Goal: Task Accomplishment & Management: Use online tool/utility

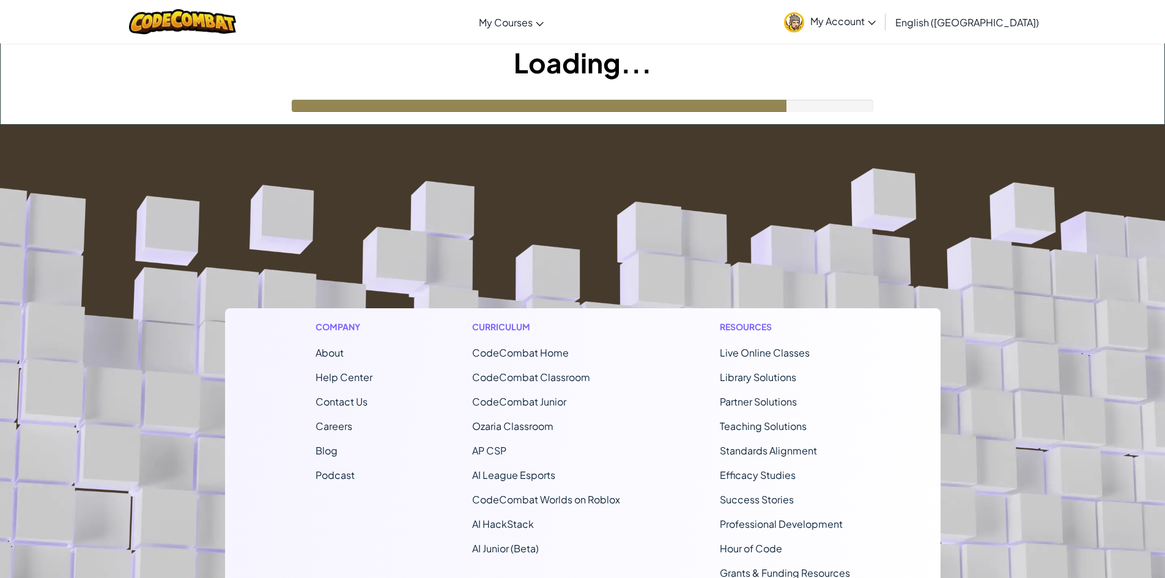
click at [833, 92] on div "Loading..." at bounding box center [583, 83] width 1164 height 81
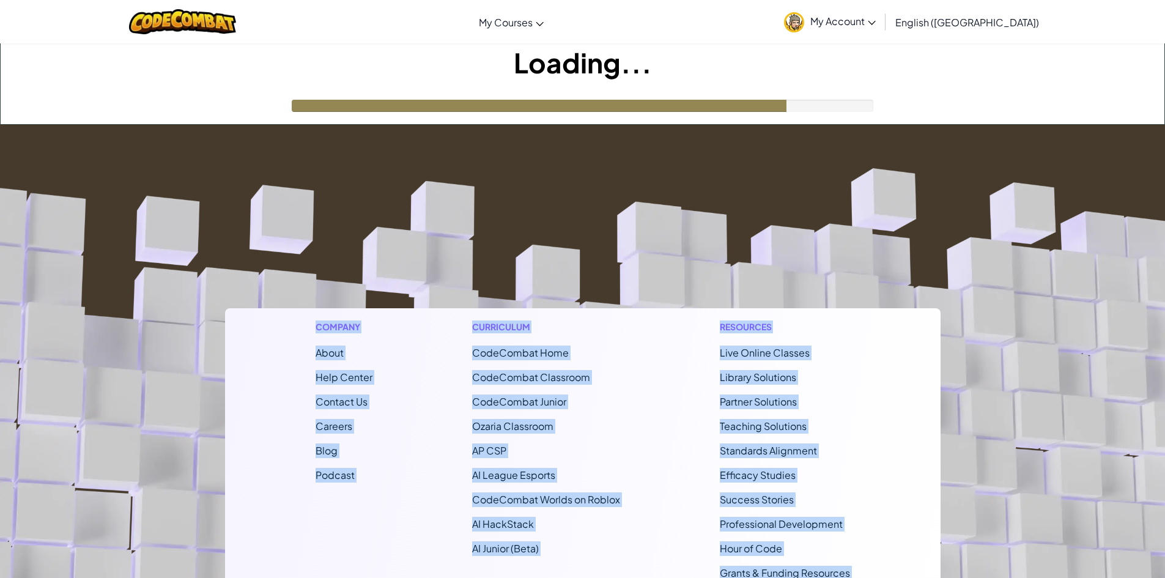
click at [864, 147] on div "Toggle navigation My Courses CodeCombat Classroom Ozaria Classroom AI League Es…" at bounding box center [582, 393] width 1165 height 787
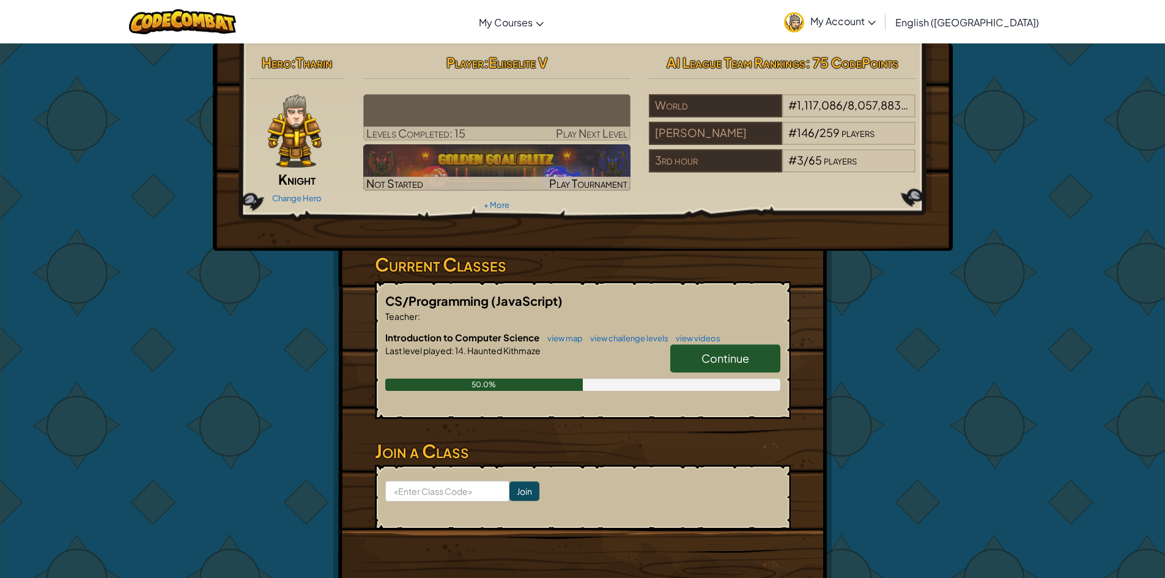
drag, startPoint x: 690, startPoint y: 217, endPoint x: 675, endPoint y: 250, distance: 35.8
click at [675, 250] on div "Hero : Tharin Knight Change Hero Player : Eliiselite V Levels Completed: 15 Pla…" at bounding box center [583, 146] width 740 height 207
click at [667, 261] on h3 "Current Classes" at bounding box center [583, 265] width 416 height 28
click at [705, 327] on div "CS/Programming (JavaScript) Teacher : aaron Thomas Introduction to Computer Sci…" at bounding box center [583, 350] width 416 height 138
drag, startPoint x: 748, startPoint y: 359, endPoint x: 747, endPoint y: 346, distance: 13.5
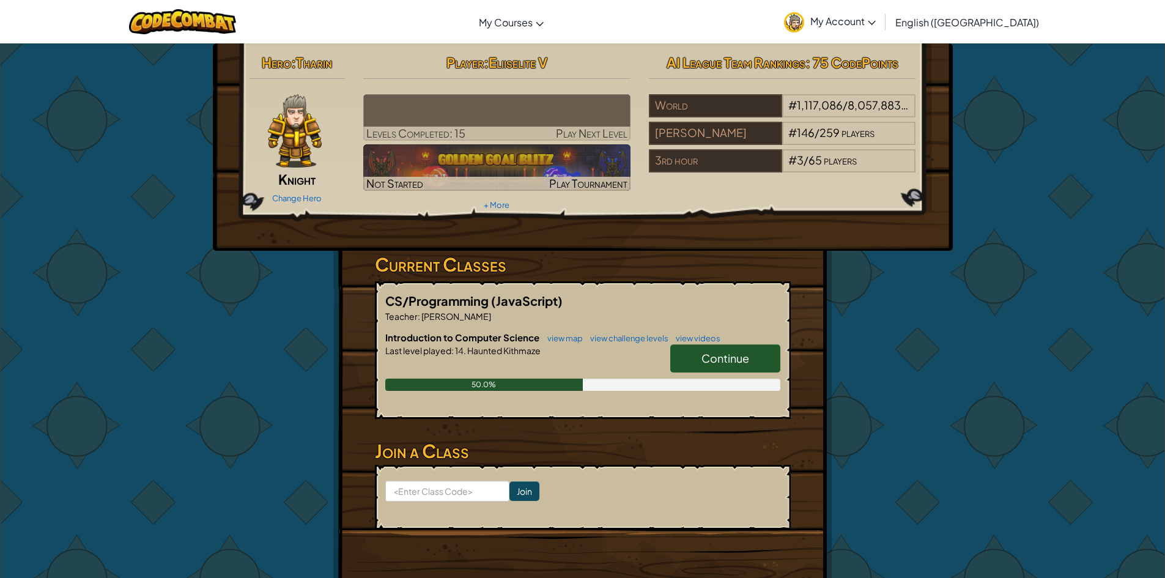
click at [747, 346] on link "Continue" at bounding box center [725, 358] width 110 height 28
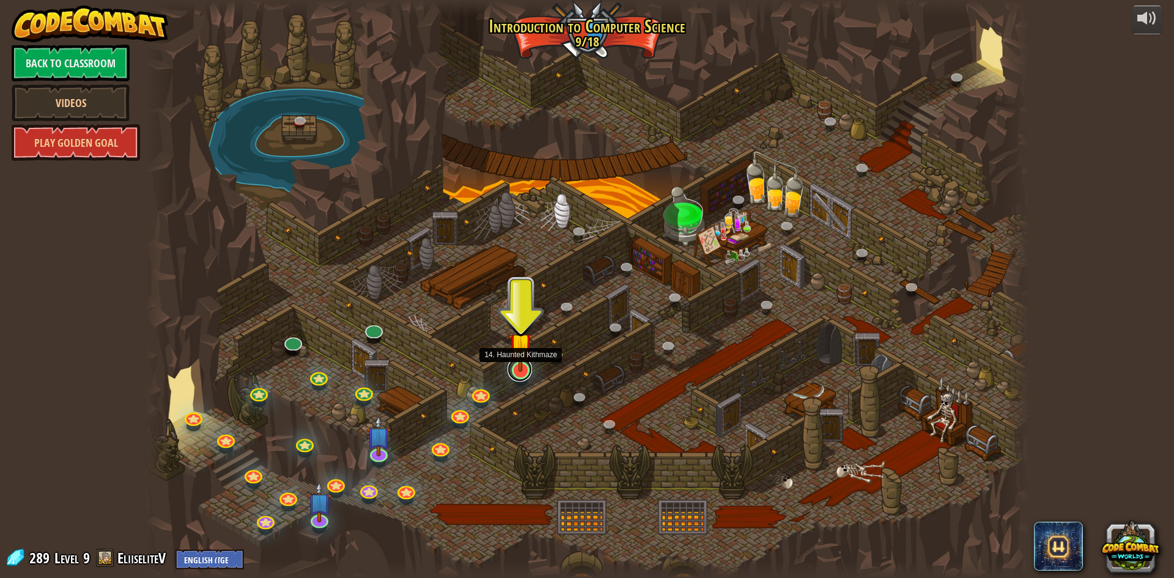
click at [528, 372] on link at bounding box center [520, 369] width 24 height 24
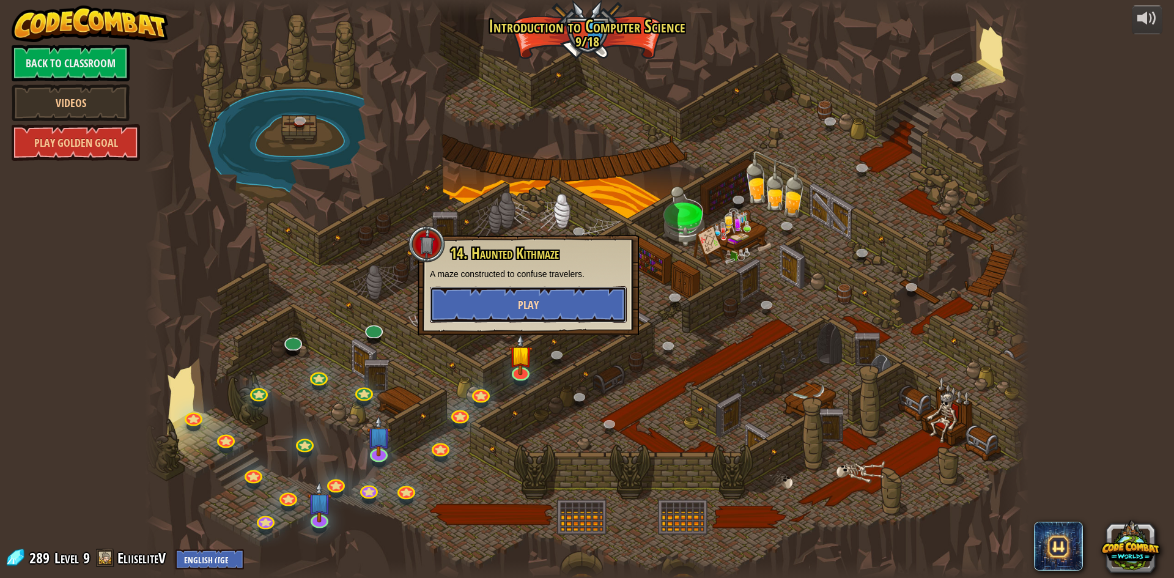
click at [535, 306] on span "Play" at bounding box center [528, 304] width 21 height 15
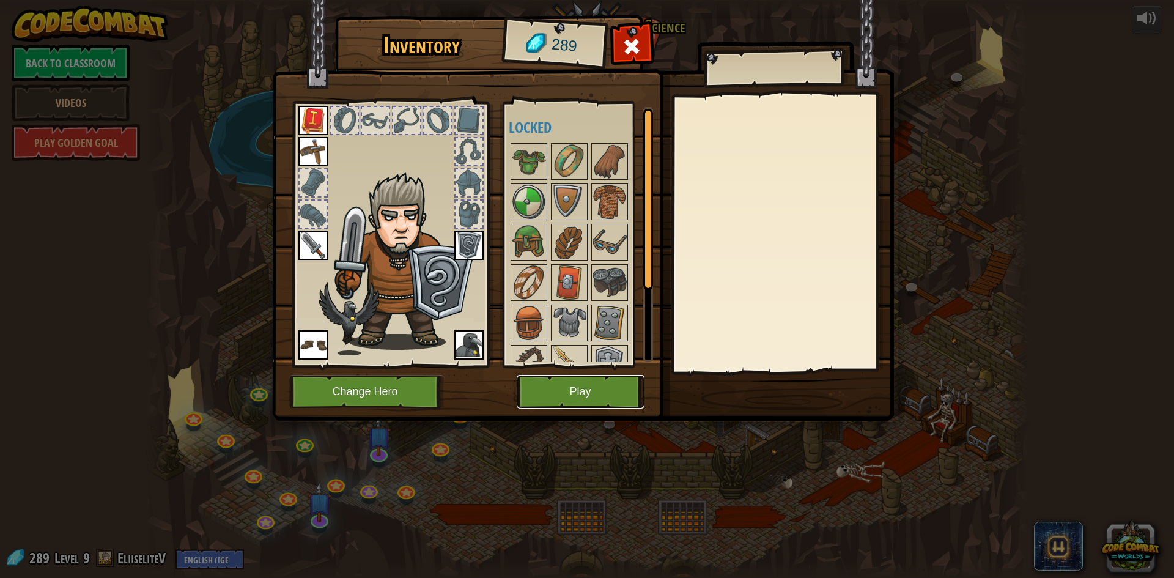
click at [591, 384] on button "Play" at bounding box center [581, 392] width 128 height 34
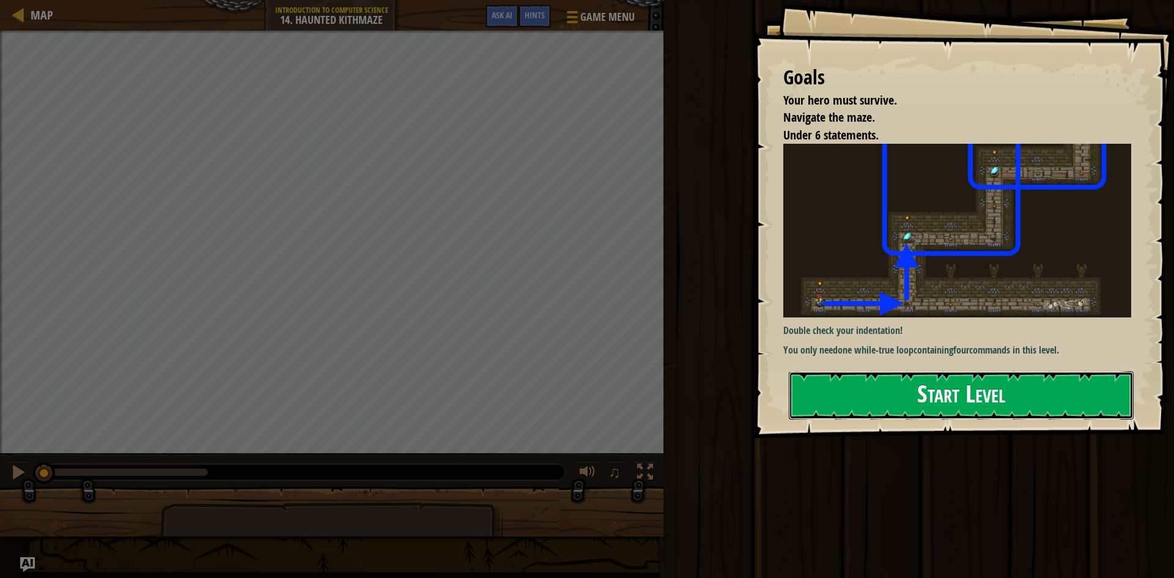
click at [1005, 390] on button "Start Level" at bounding box center [961, 395] width 345 height 48
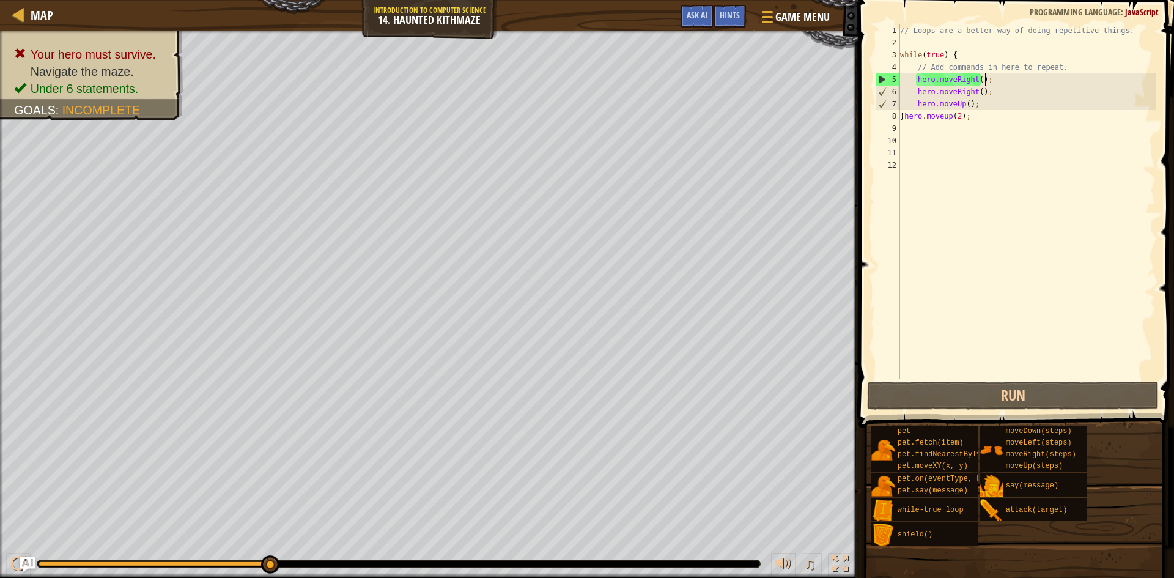
click at [1001, 81] on div "// Loops are a better way of doing repetitive things. while ( true ) { // Add c…" at bounding box center [1027, 213] width 258 height 379
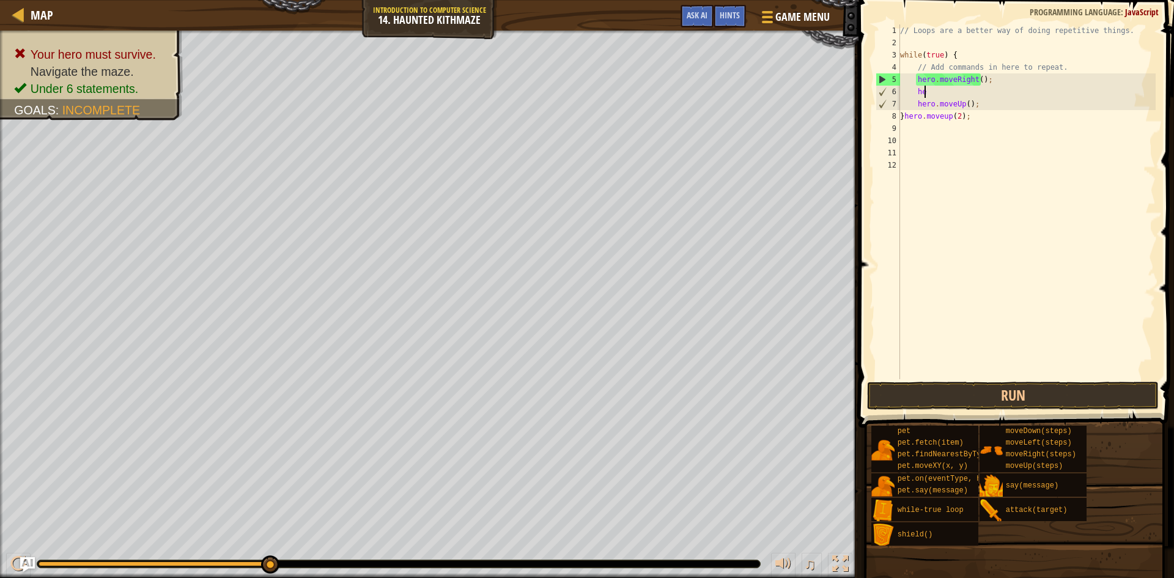
type textarea "h"
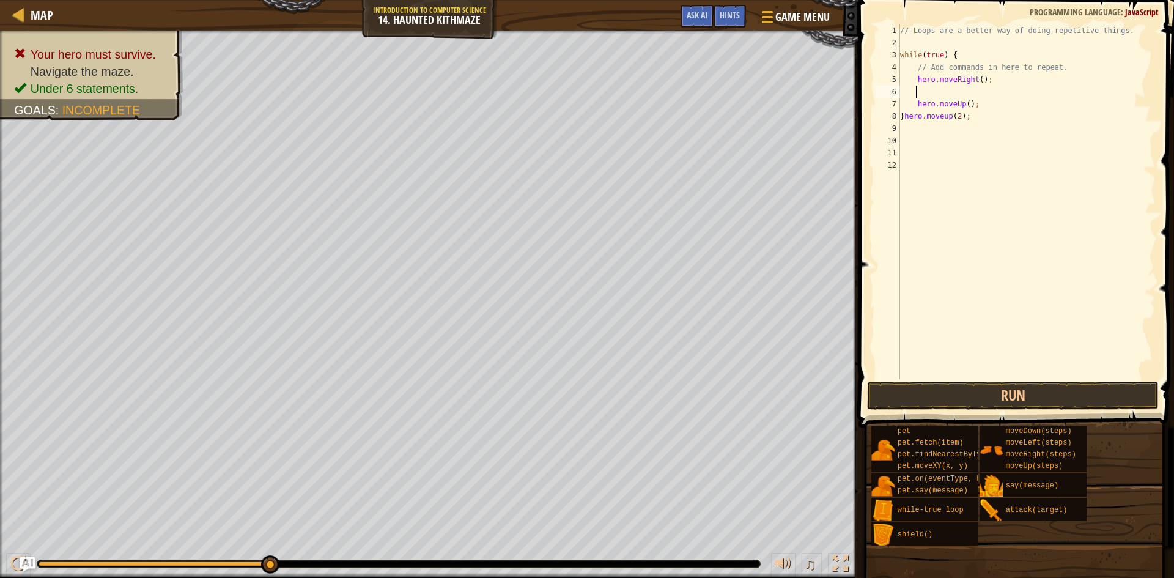
type textarea "h"
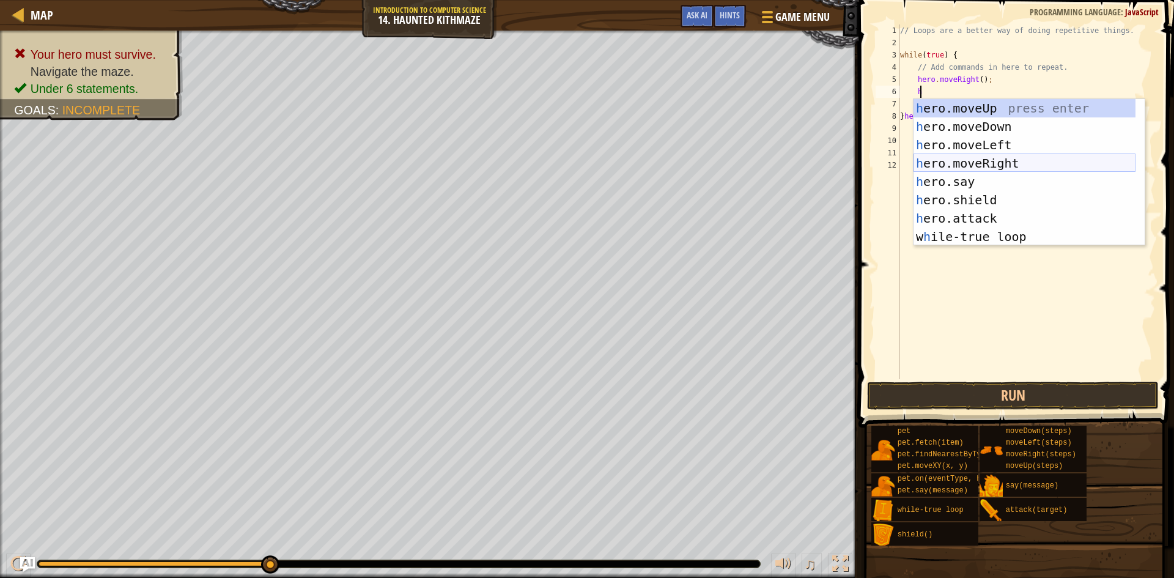
click at [1044, 171] on div "h ero.moveUp press enter h ero.moveDown press enter h ero.moveLeft press enter …" at bounding box center [1025, 190] width 222 height 183
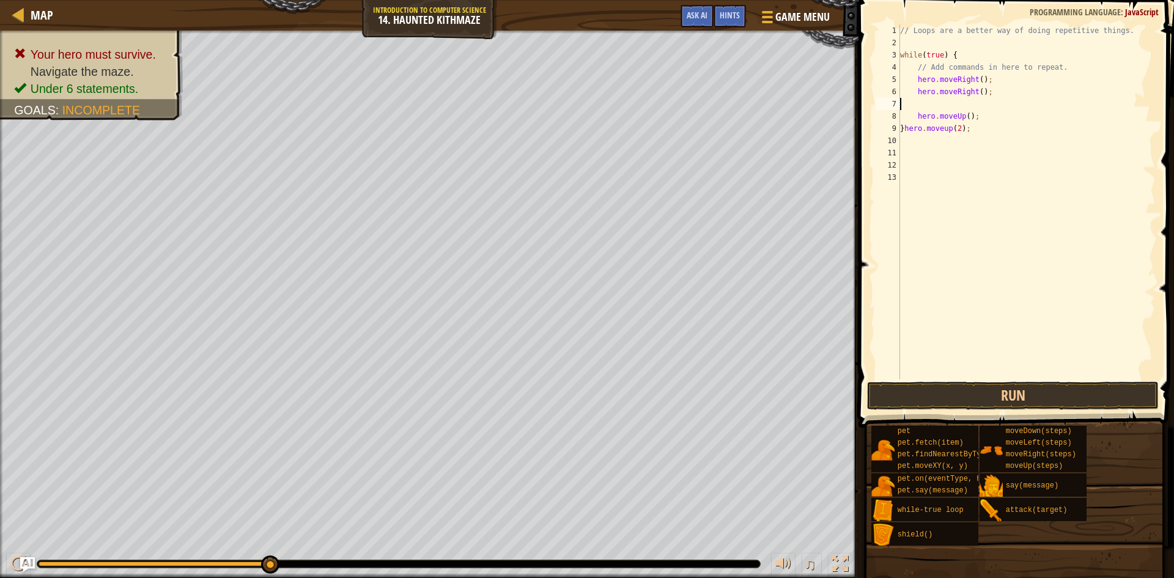
scroll to position [6, 0]
type textarea "hero.moveRight();"
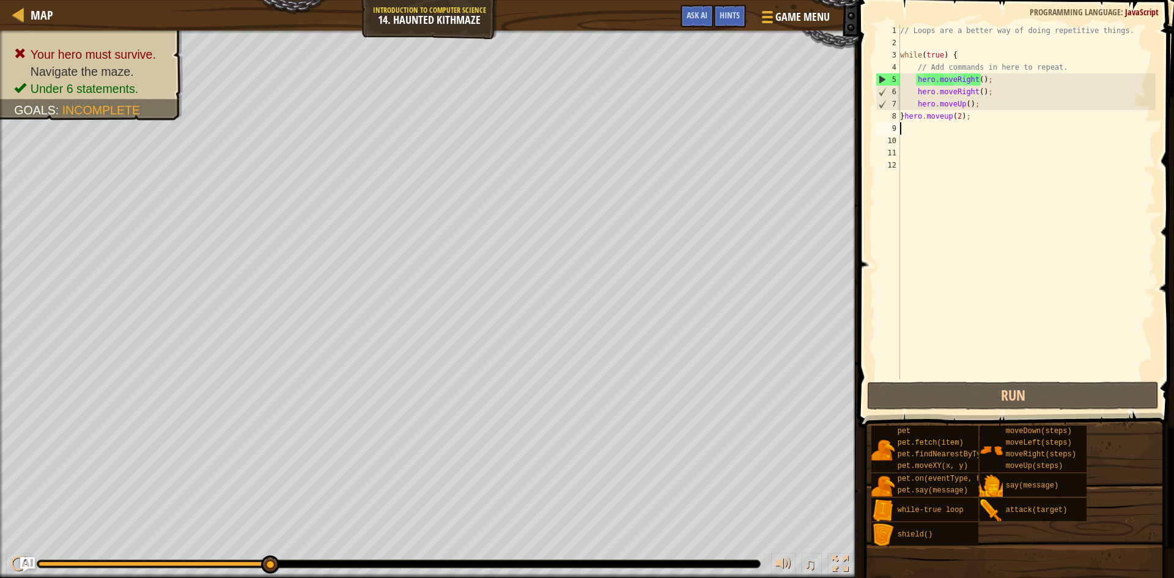
click at [1005, 125] on div "// Loops are a better way of doing repetitive things. while ( true ) { // Add c…" at bounding box center [1027, 213] width 258 height 379
click at [1005, 124] on div "// Loops are a better way of doing repetitive things. while ( true ) { // Add c…" at bounding box center [1027, 213] width 258 height 379
click at [1005, 116] on div "// Loops are a better way of doing repetitive things. while ( true ) { // Add c…" at bounding box center [1027, 213] width 258 height 379
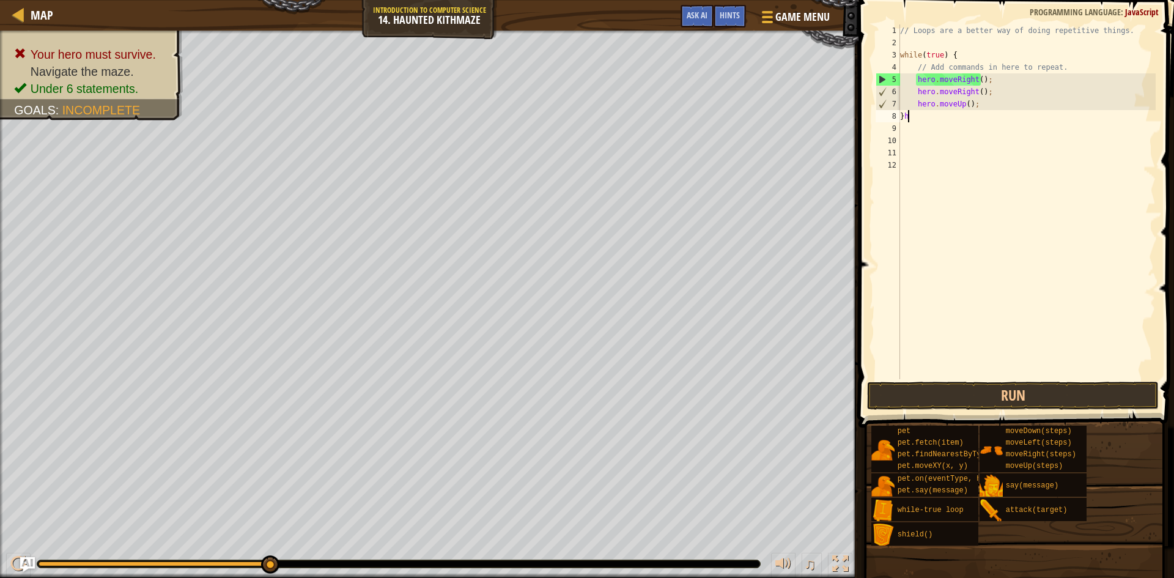
type textarea "}"
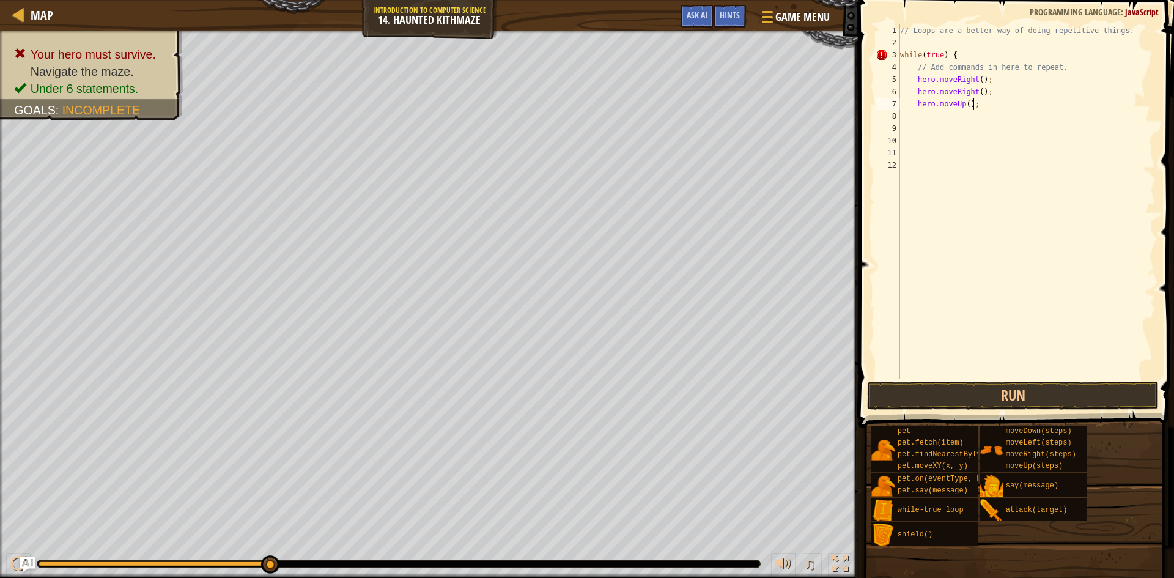
click at [974, 108] on div "// Loops are a better way of doing repetitive things. while ( true ) { // Add c…" at bounding box center [1027, 213] width 258 height 379
click at [811, 23] on span "Game Menu" at bounding box center [802, 17] width 57 height 17
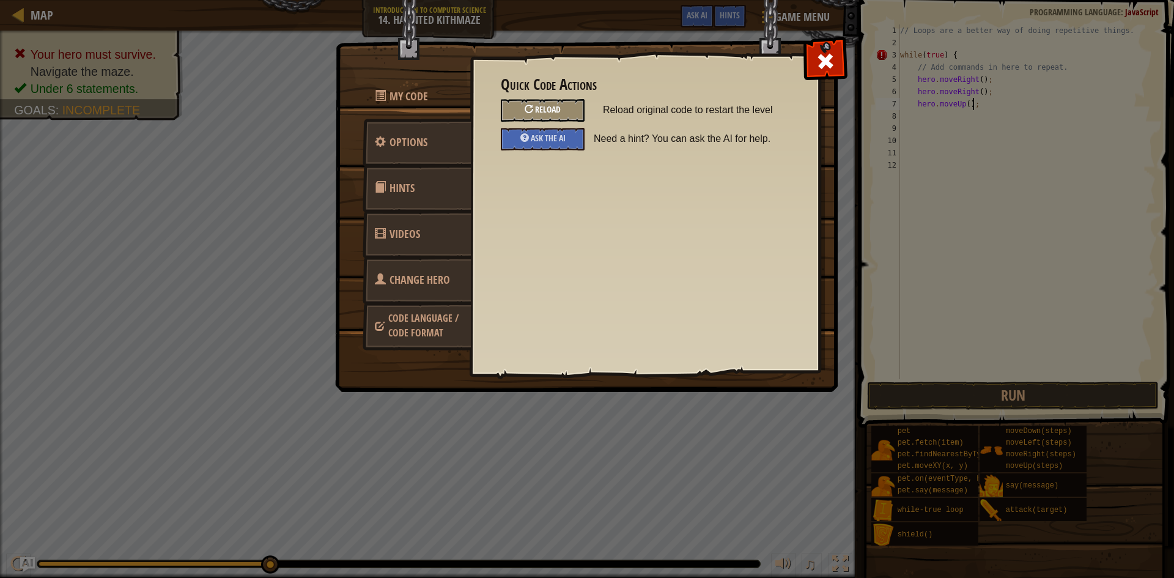
click at [552, 104] on div "Reload" at bounding box center [543, 110] width 84 height 23
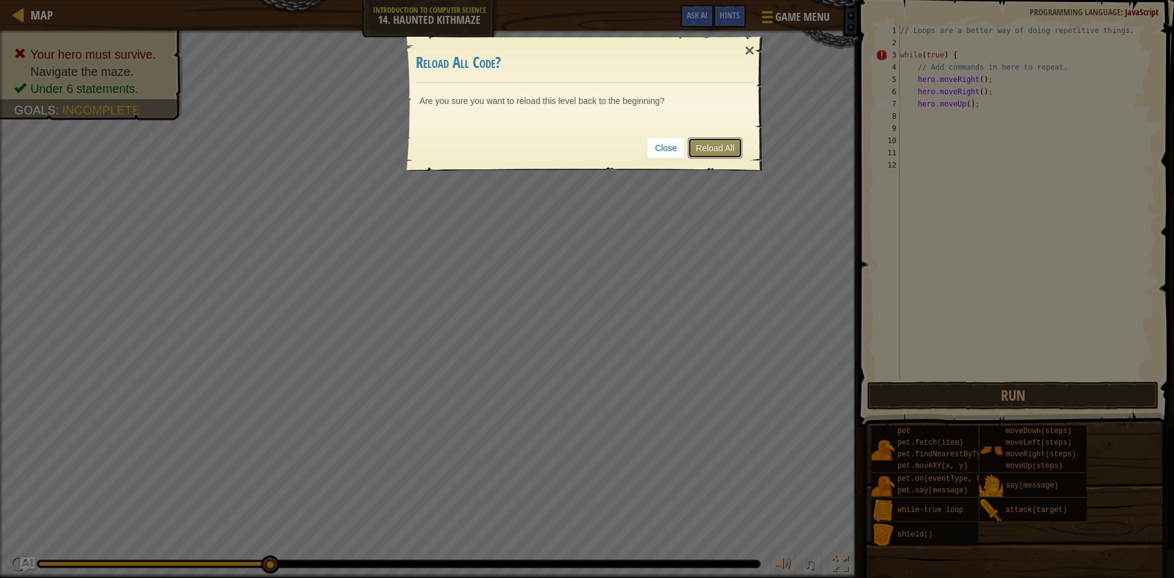
click at [713, 142] on link "Reload All" at bounding box center [715, 148] width 54 height 21
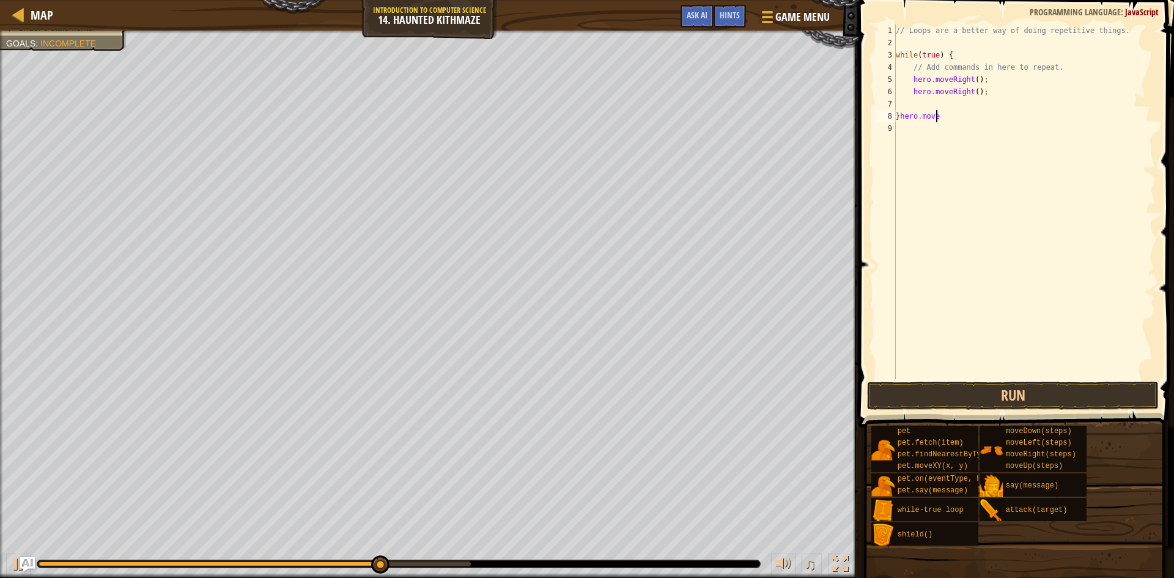
scroll to position [6, 4]
type textarea "}hero.moveup"
click at [973, 397] on button "Run" at bounding box center [1013, 396] width 292 height 28
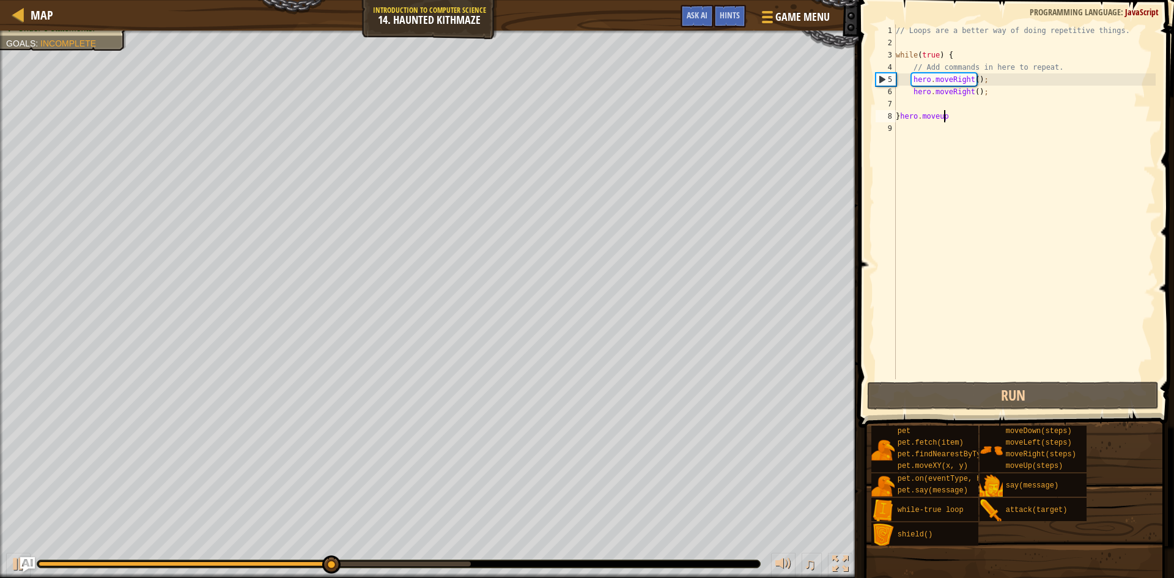
click at [952, 103] on div "// Loops are a better way of doing repetitive things. while ( true ) { // Add c…" at bounding box center [1024, 213] width 262 height 379
type textarea "h"
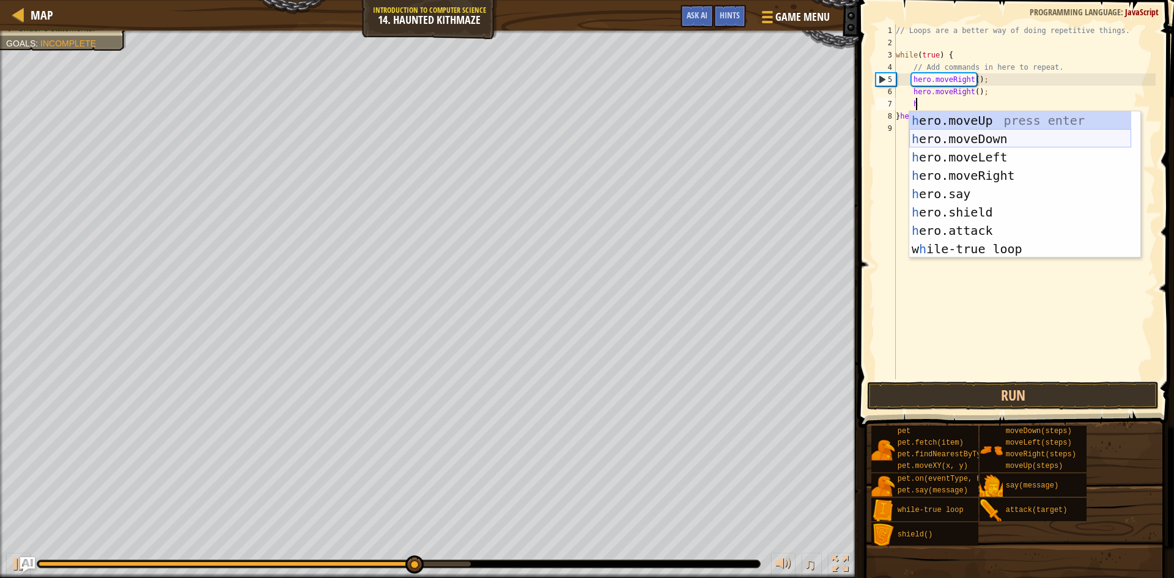
scroll to position [6, 1]
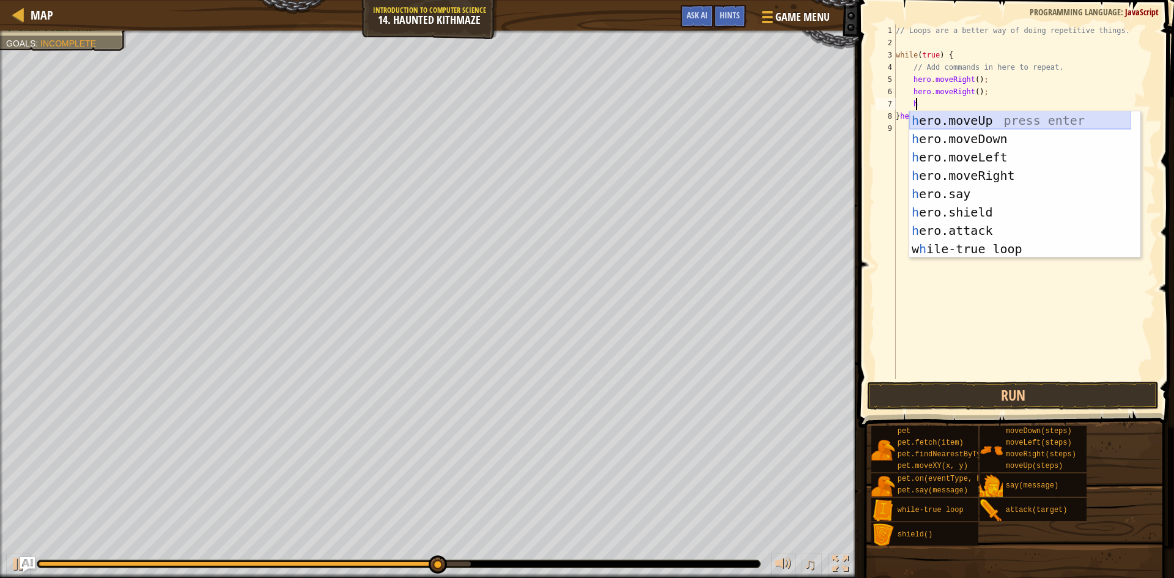
click at [974, 122] on div "h ero.moveUp press enter h ero.moveDown press enter h ero.moveLeft press enter …" at bounding box center [1020, 202] width 222 height 183
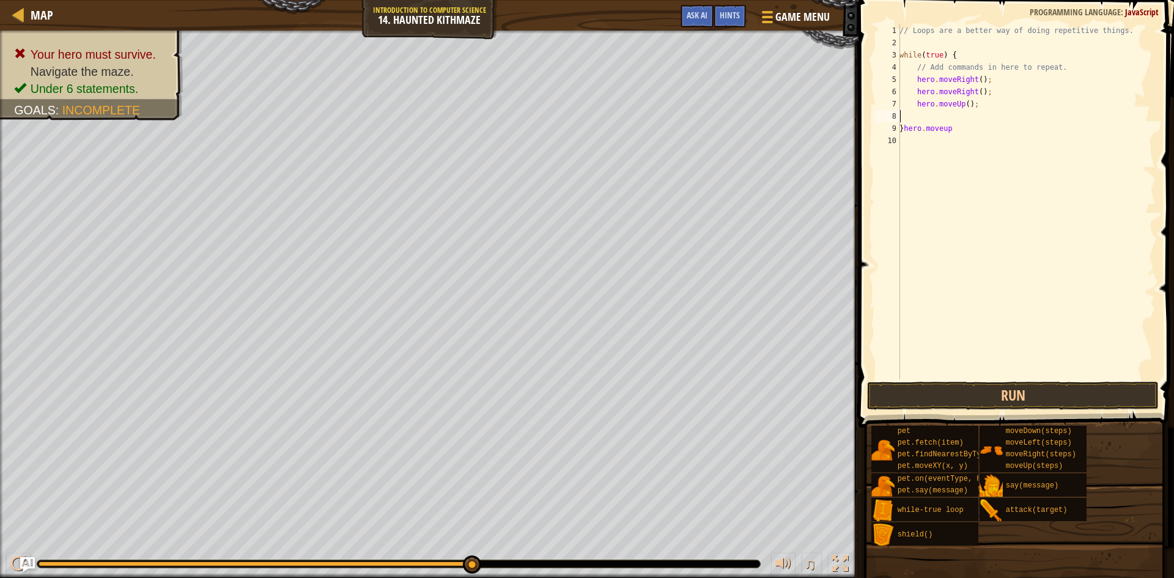
scroll to position [6, 0]
type textarea "hero.moveUp();"
click at [971, 131] on div "// Loops are a better way of doing repetitive things. while ( true ) { // Add c…" at bounding box center [1024, 213] width 262 height 379
click at [971, 120] on div "// Loops are a better way of doing repetitive things. while ( true ) { // Add c…" at bounding box center [1024, 213] width 262 height 379
click at [978, 401] on button "Run" at bounding box center [1013, 396] width 292 height 28
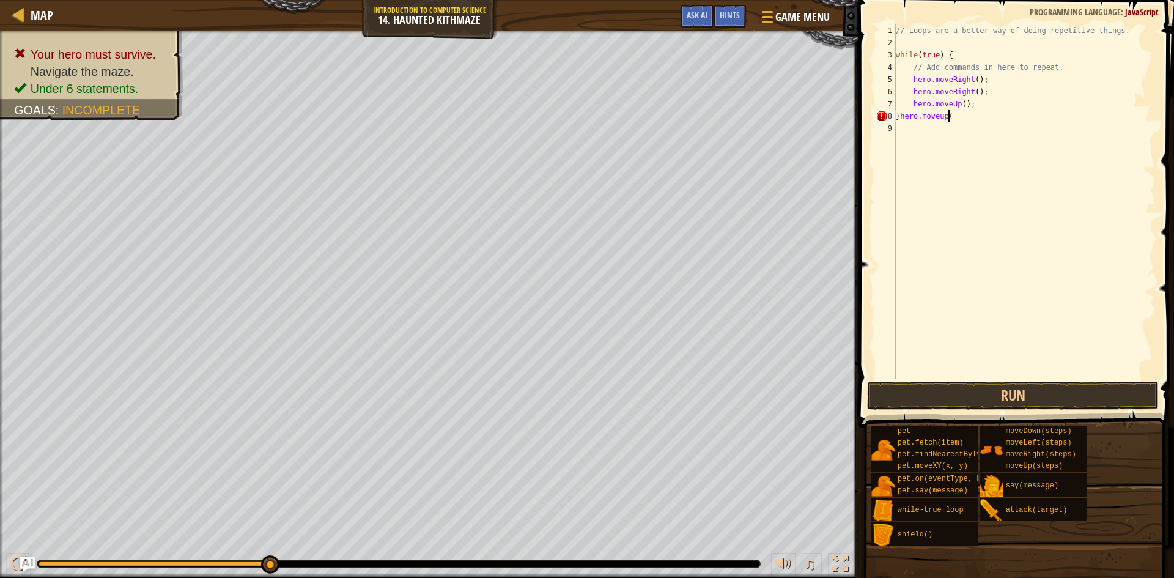
scroll to position [6, 4]
click at [1070, 398] on button "Run" at bounding box center [1013, 396] width 292 height 28
click at [990, 404] on button "Run" at bounding box center [1013, 396] width 292 height 28
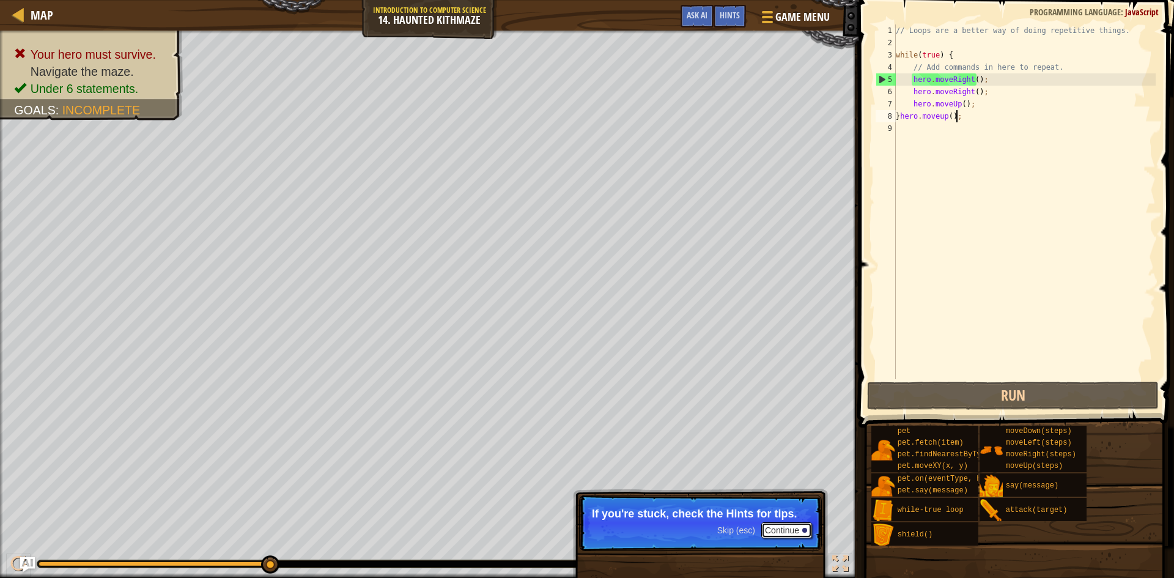
click at [791, 536] on button "Continue" at bounding box center [786, 530] width 51 height 16
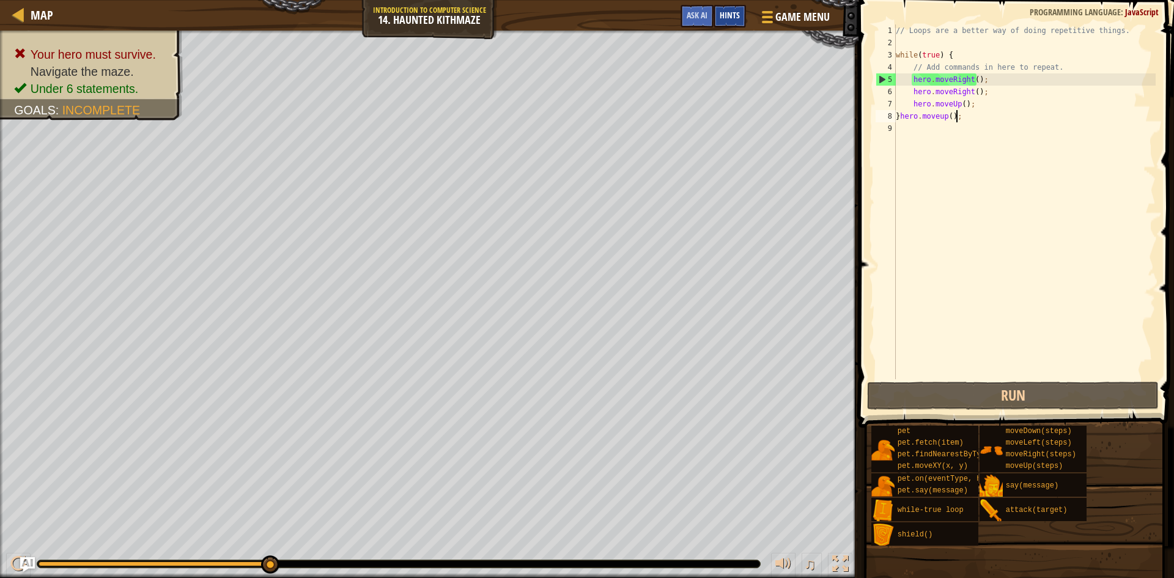
click at [731, 19] on span "Hints" at bounding box center [730, 15] width 20 height 12
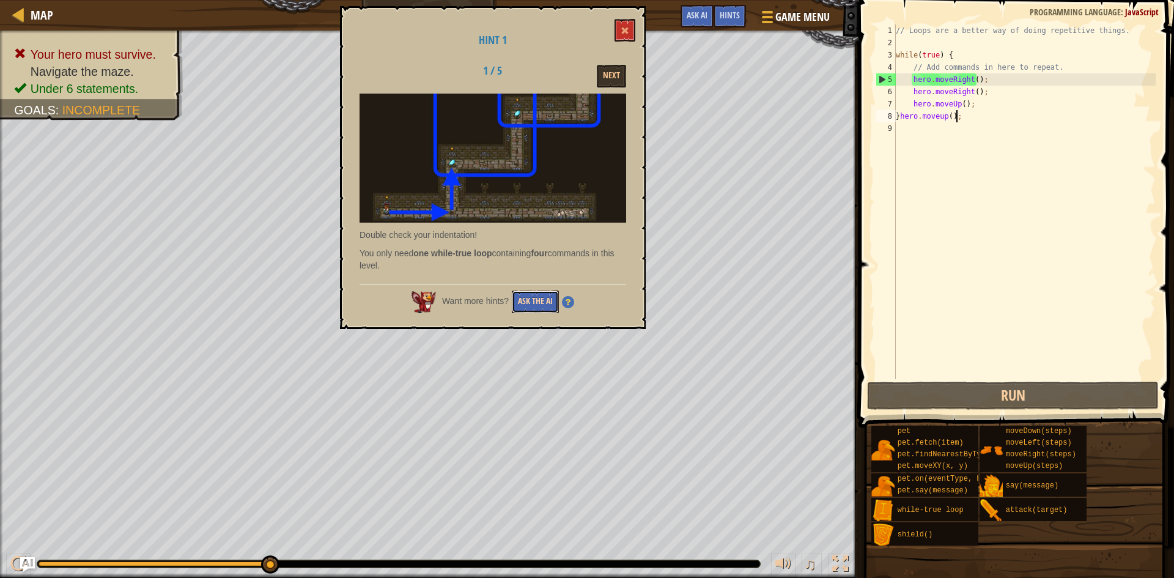
click at [531, 308] on button "Ask the AI" at bounding box center [535, 301] width 47 height 23
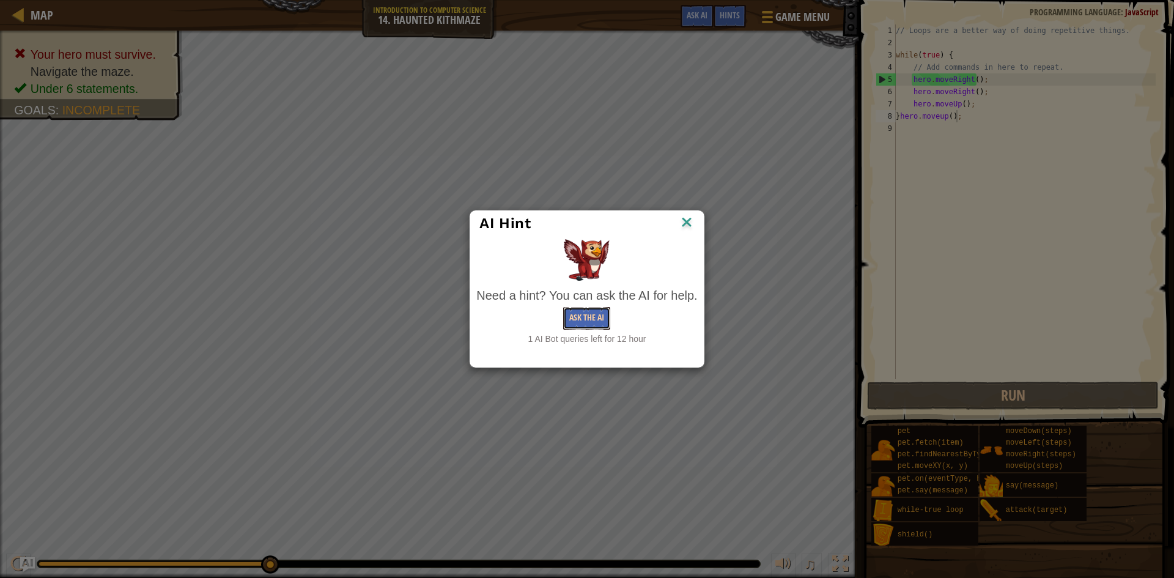
click at [601, 320] on button "Ask the AI" at bounding box center [586, 318] width 47 height 23
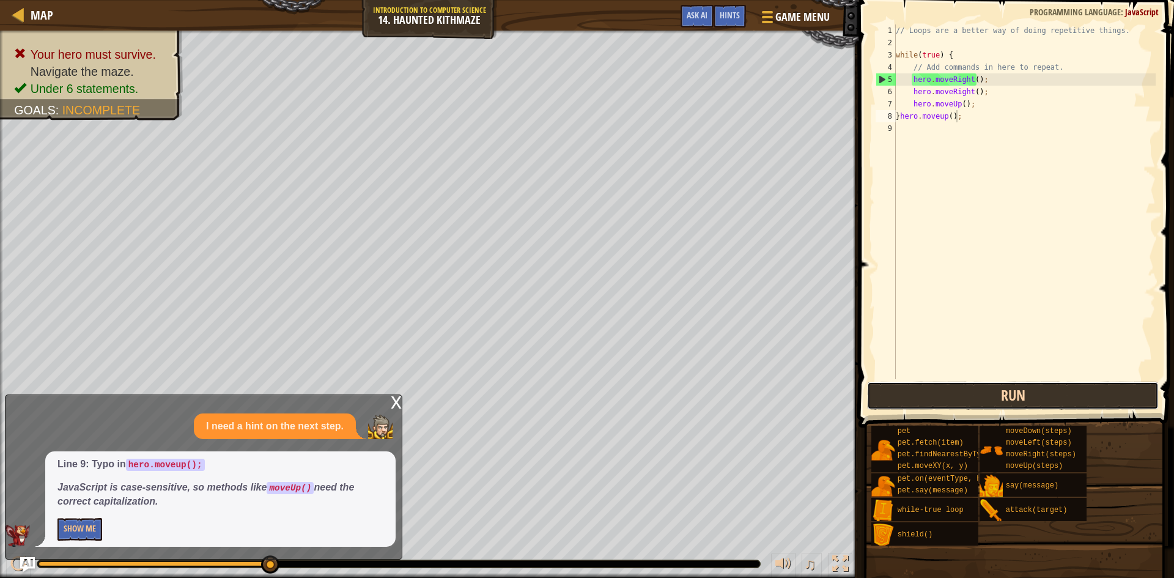
click at [911, 399] on button "Run" at bounding box center [1013, 396] width 292 height 28
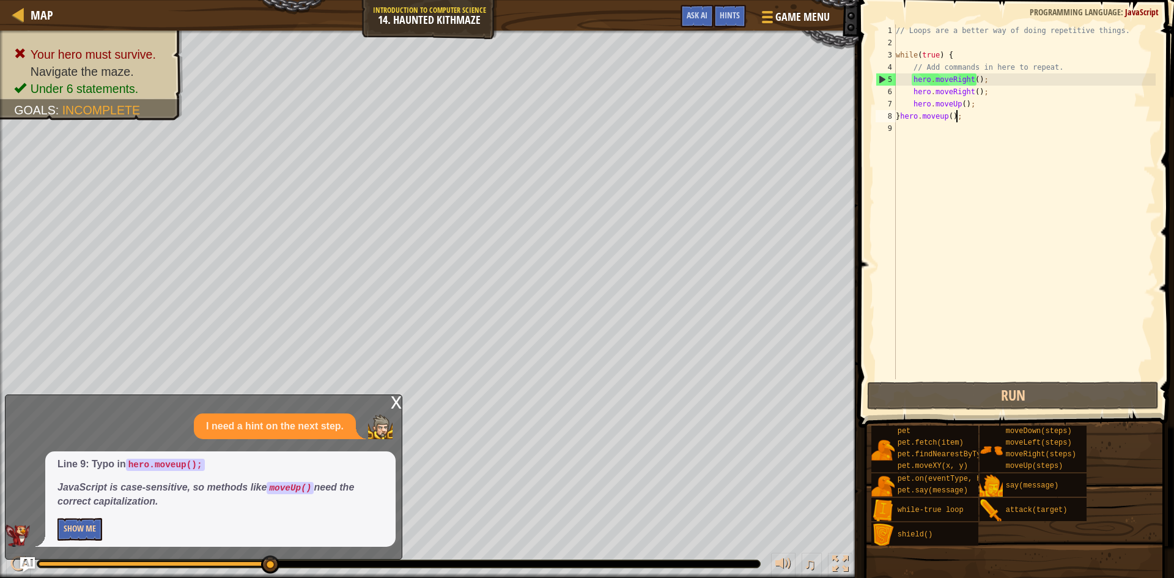
click at [100, 525] on p "Show Me" at bounding box center [220, 529] width 326 height 23
click at [81, 531] on button "Show Me" at bounding box center [79, 529] width 45 height 23
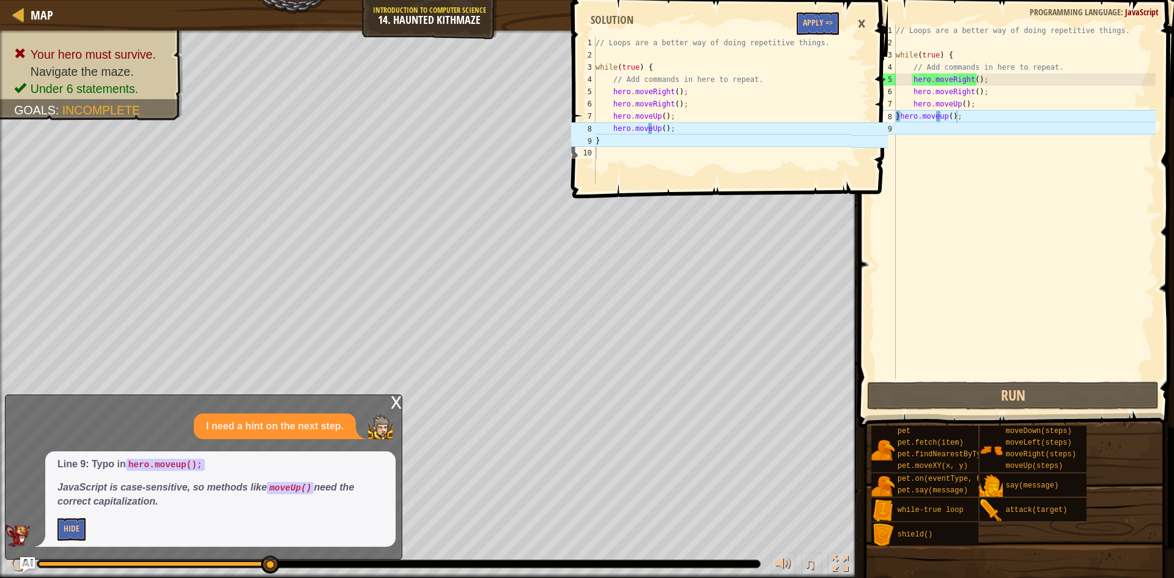
click at [939, 117] on div "// Loops are a better way of doing repetitive things. while ( true ) { // Add c…" at bounding box center [1024, 213] width 262 height 379
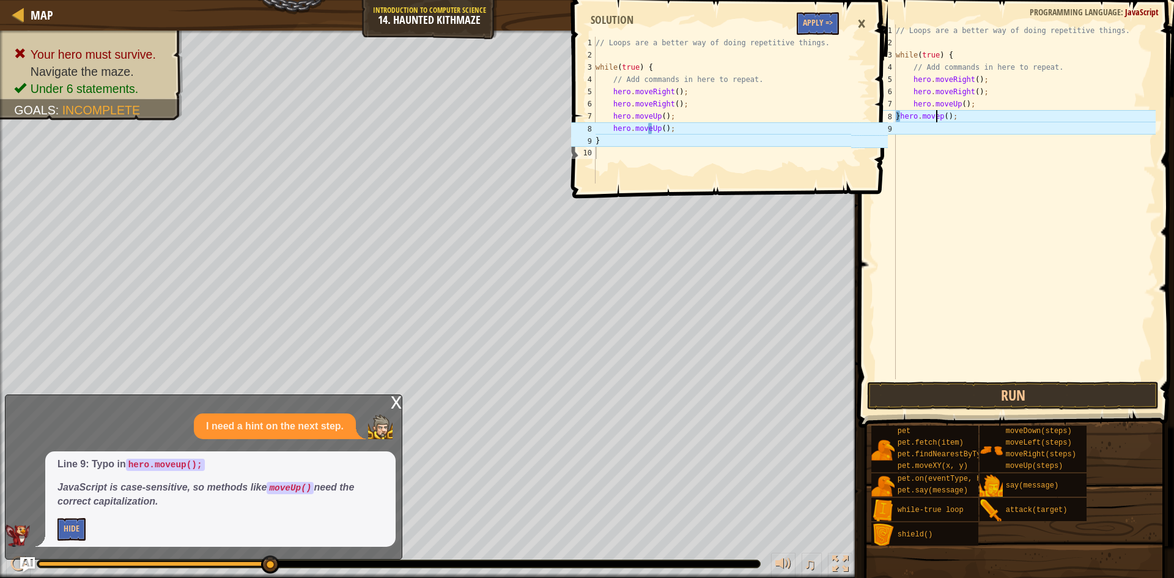
type textarea "}hero.moveUp();"
drag, startPoint x: 936, startPoint y: 135, endPoint x: 928, endPoint y: 129, distance: 9.7
click at [928, 129] on div "// Loops are a better way of doing repetitive things. while ( true ) { // Add c…" at bounding box center [1024, 213] width 262 height 379
click at [966, 393] on button "Run" at bounding box center [1013, 396] width 292 height 28
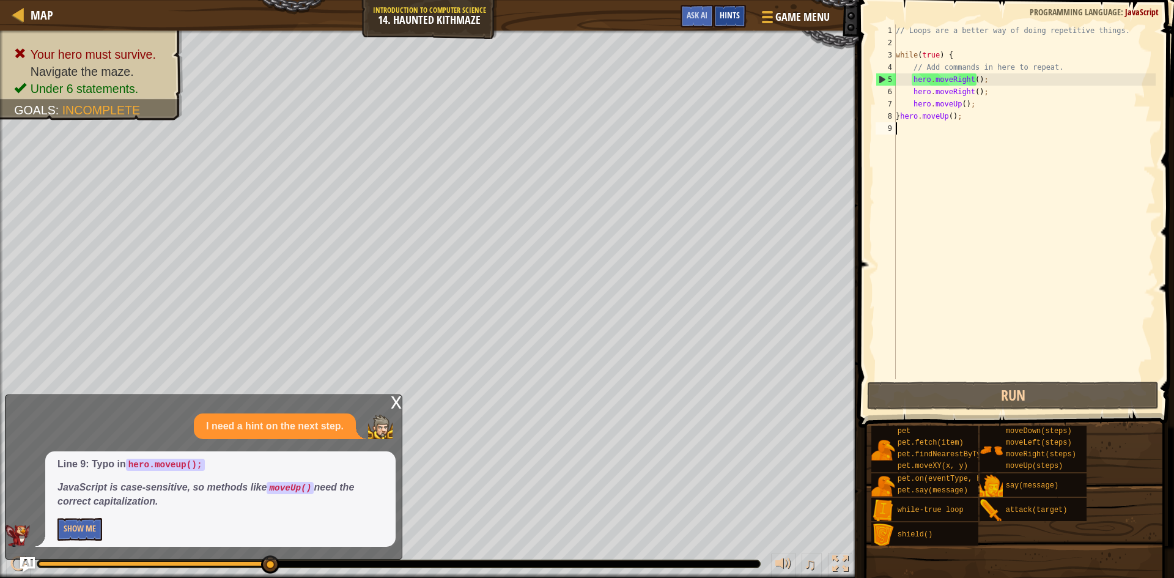
click at [744, 17] on div "Hints" at bounding box center [730, 16] width 32 height 23
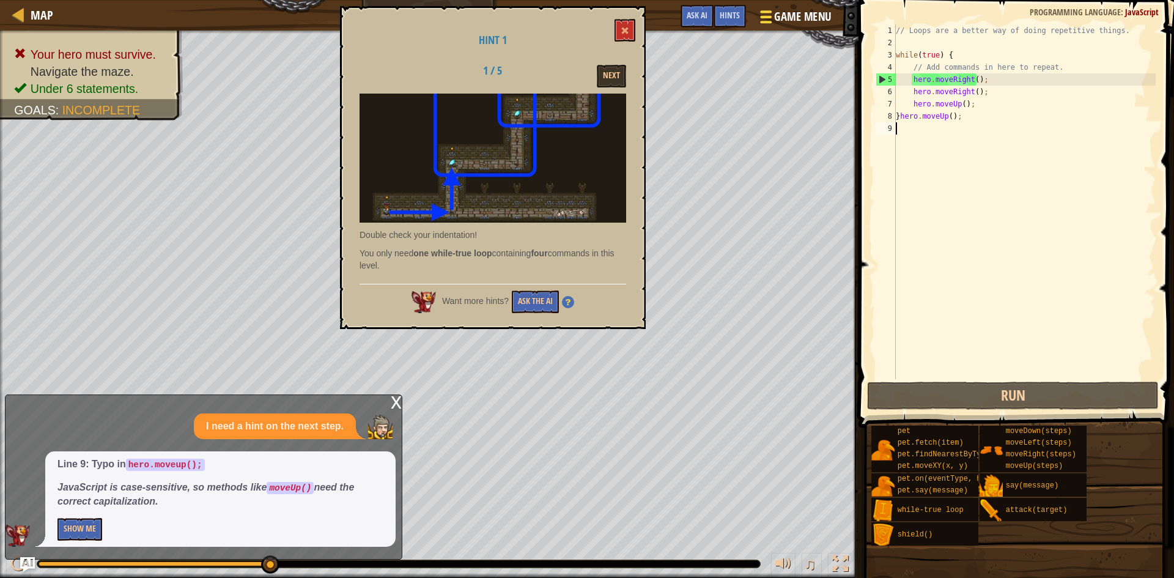
click at [805, 21] on span "Game Menu" at bounding box center [802, 17] width 57 height 17
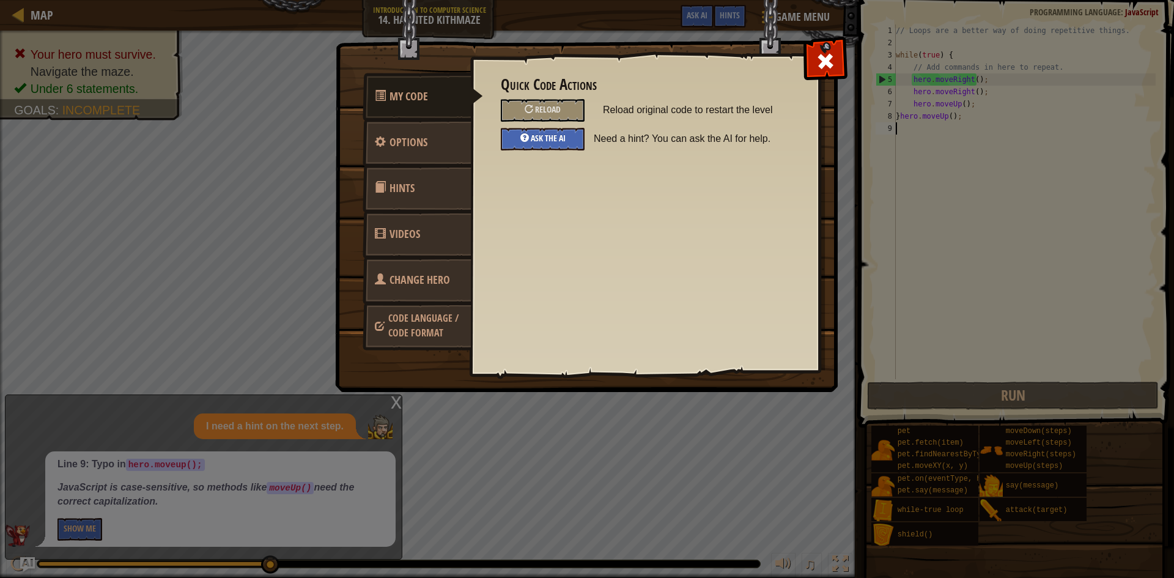
click at [555, 130] on div "Ask the AI" at bounding box center [543, 139] width 84 height 23
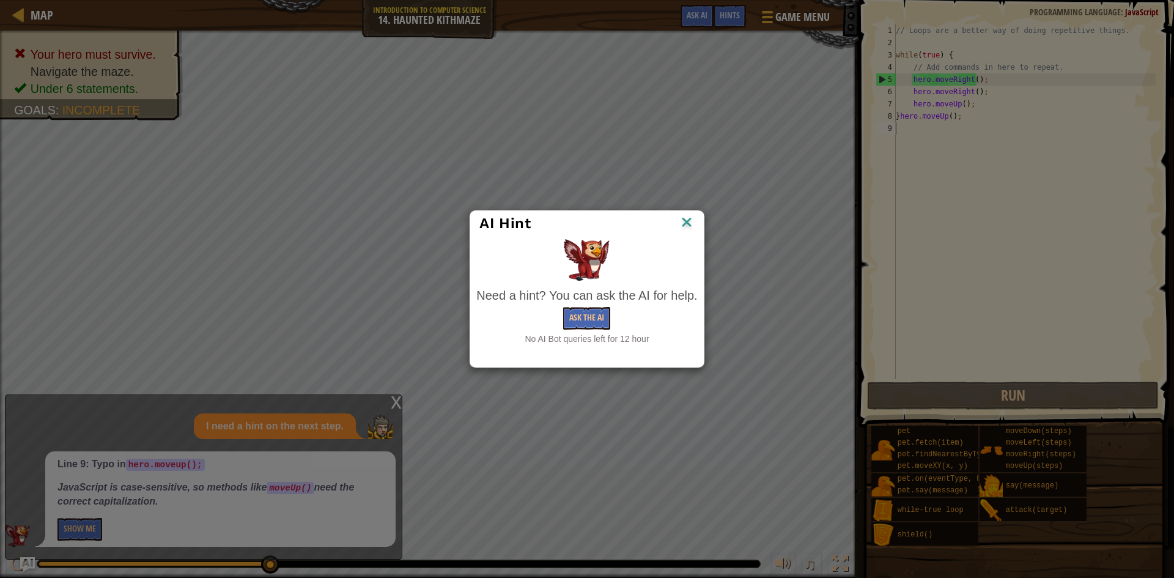
click at [590, 304] on div "Need a hint? You can ask the AI for help." at bounding box center [586, 296] width 221 height 18
click at [593, 326] on button "Ask the AI" at bounding box center [586, 318] width 47 height 23
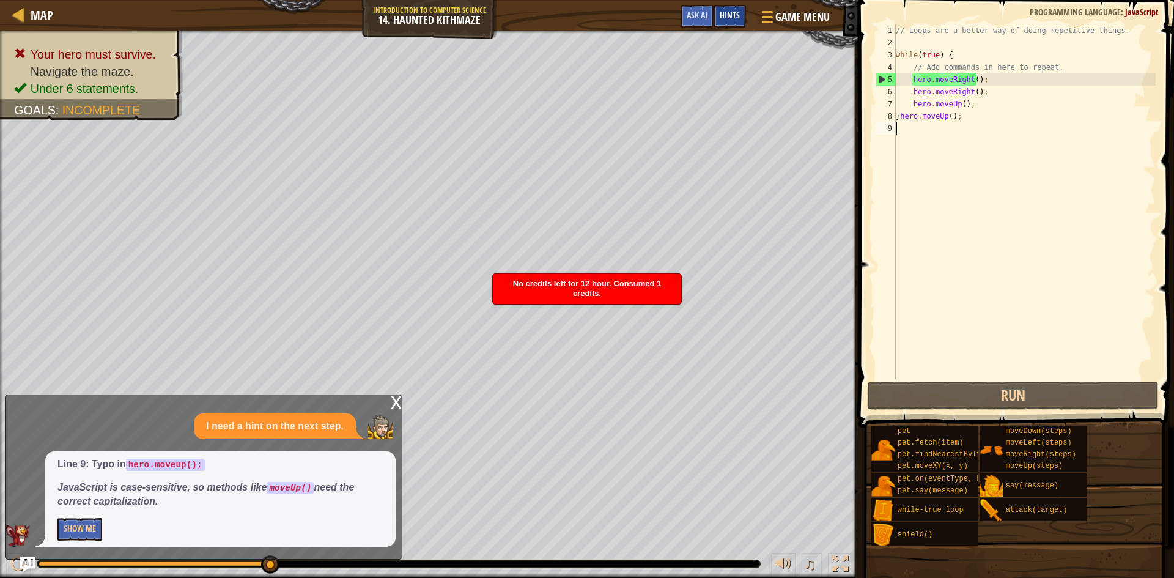
click at [723, 23] on div "Hints" at bounding box center [730, 16] width 32 height 23
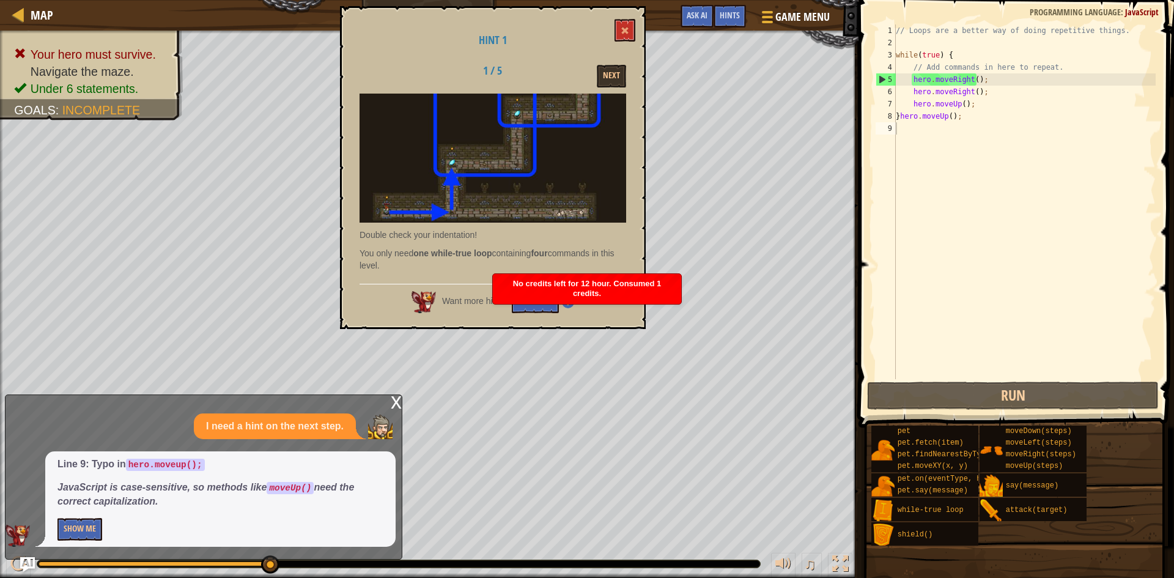
click at [530, 292] on div "No credits left for 12 hour. Consumed 1 credits." at bounding box center [587, 289] width 188 height 30
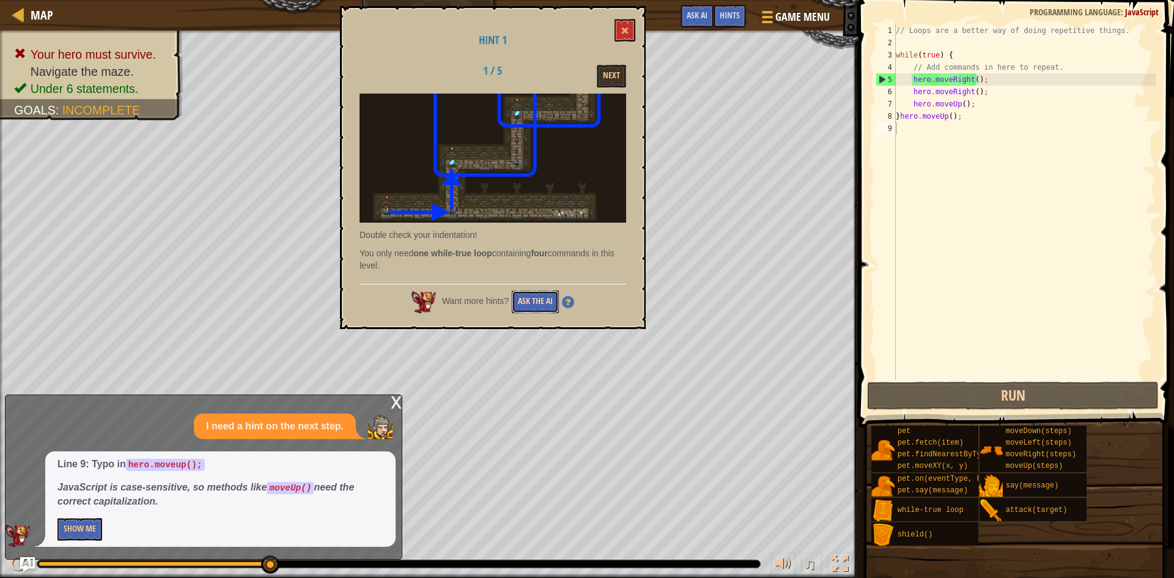
click at [541, 307] on button "Ask the AI" at bounding box center [535, 301] width 47 height 23
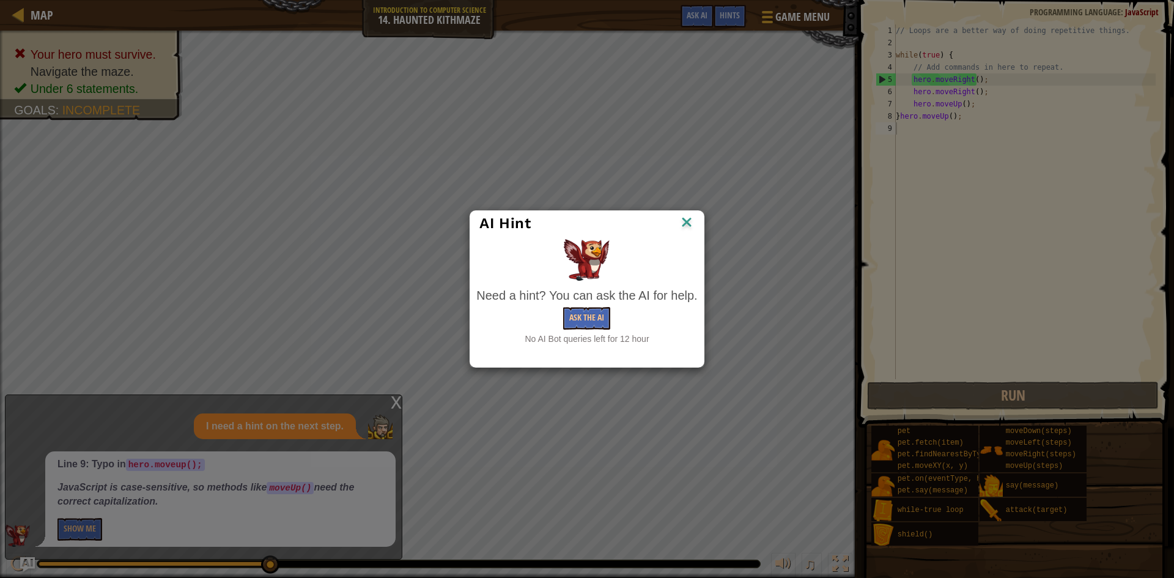
click at [789, 26] on div "AI Hint Need a hint? You can ask the AI for help. Ask the AI No AI Bot queries …" at bounding box center [587, 289] width 1174 height 578
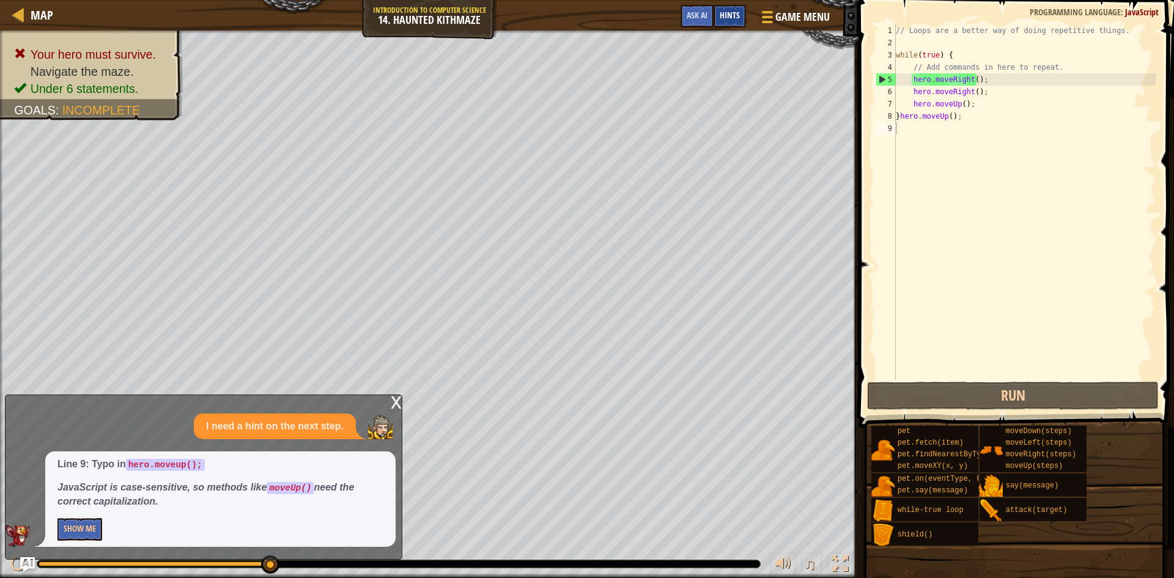
click at [717, 21] on div "Hints" at bounding box center [730, 16] width 32 height 23
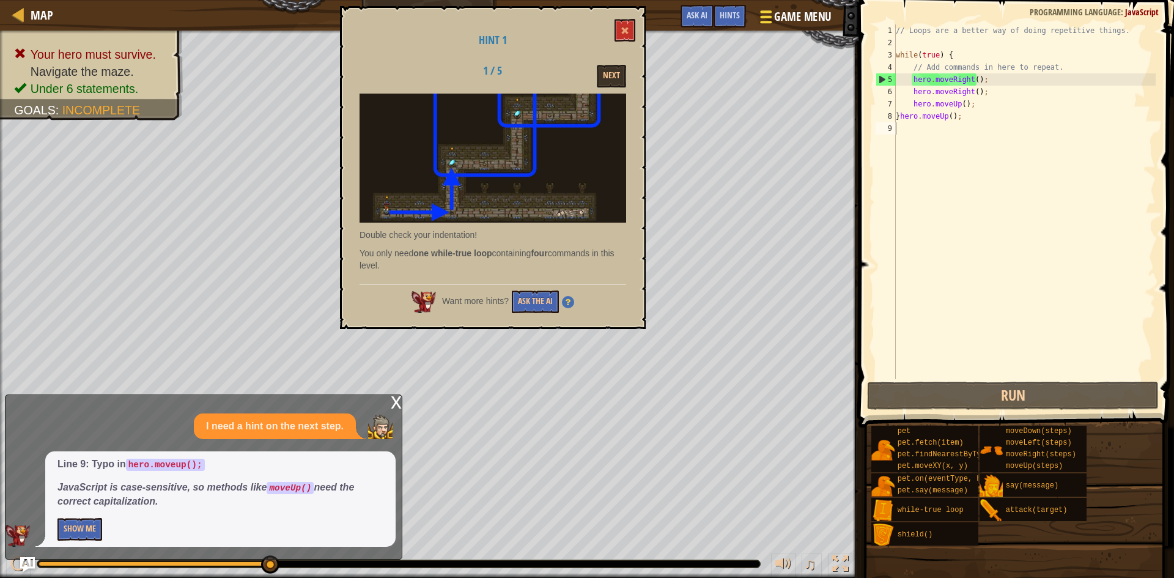
click at [799, 17] on span "Game Menu" at bounding box center [802, 17] width 57 height 17
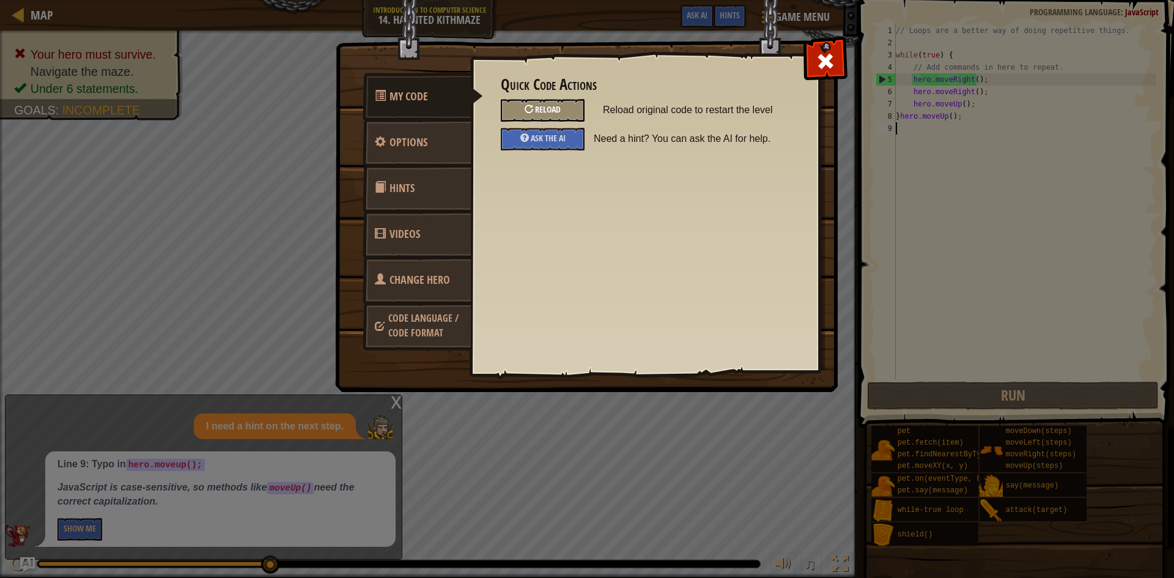
click at [546, 114] on span "Reload" at bounding box center [548, 109] width 26 height 12
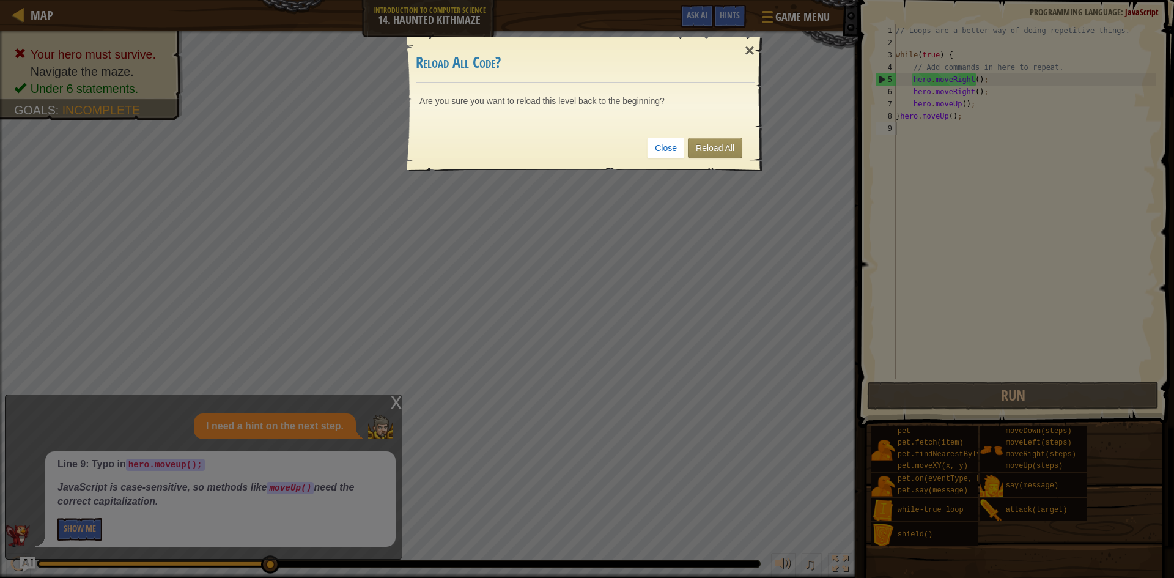
drag, startPoint x: 747, startPoint y: 209, endPoint x: 755, endPoint y: 147, distance: 62.9
click at [749, 209] on div "× Reload All Code? Are you sure you want to reload this level back to the begin…" at bounding box center [587, 289] width 1174 height 578
drag, startPoint x: 755, startPoint y: 111, endPoint x: 739, endPoint y: 155, distance: 46.0
click at [760, 116] on div "Are you sure you want to reload this level back to the beginning?" at bounding box center [585, 104] width 356 height 43
click at [739, 155] on link "Reload All" at bounding box center [715, 148] width 54 height 21
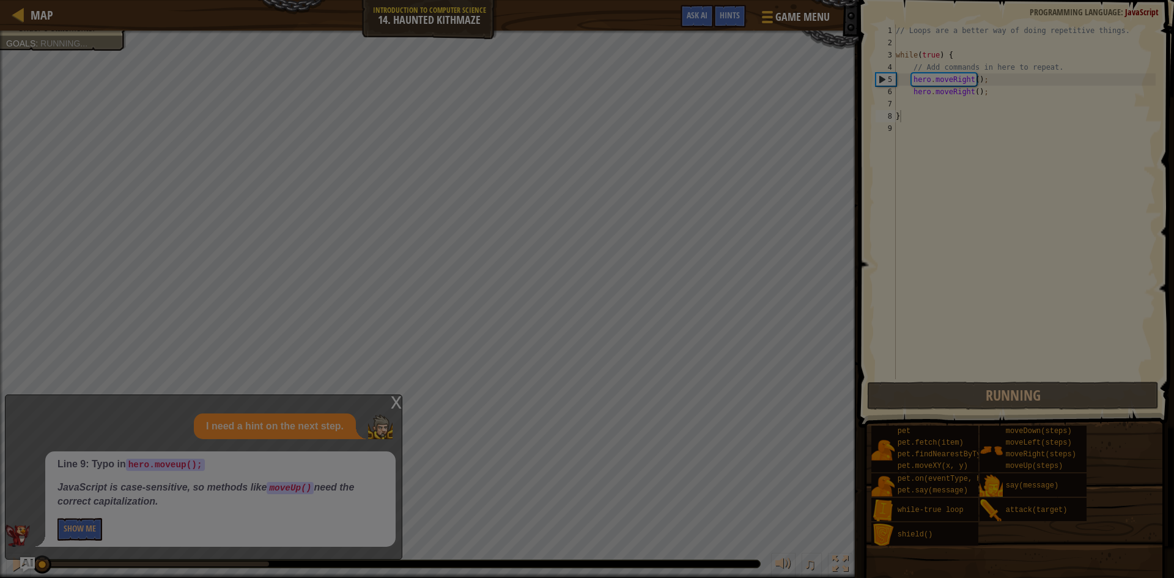
drag, startPoint x: 739, startPoint y: 155, endPoint x: 738, endPoint y: 116, distance: 39.2
click at [738, 1] on body "Map Introduction to Computer Science 14. Haunted Kithmaze Game Menu Done Hints …" at bounding box center [587, 0] width 1174 height 1
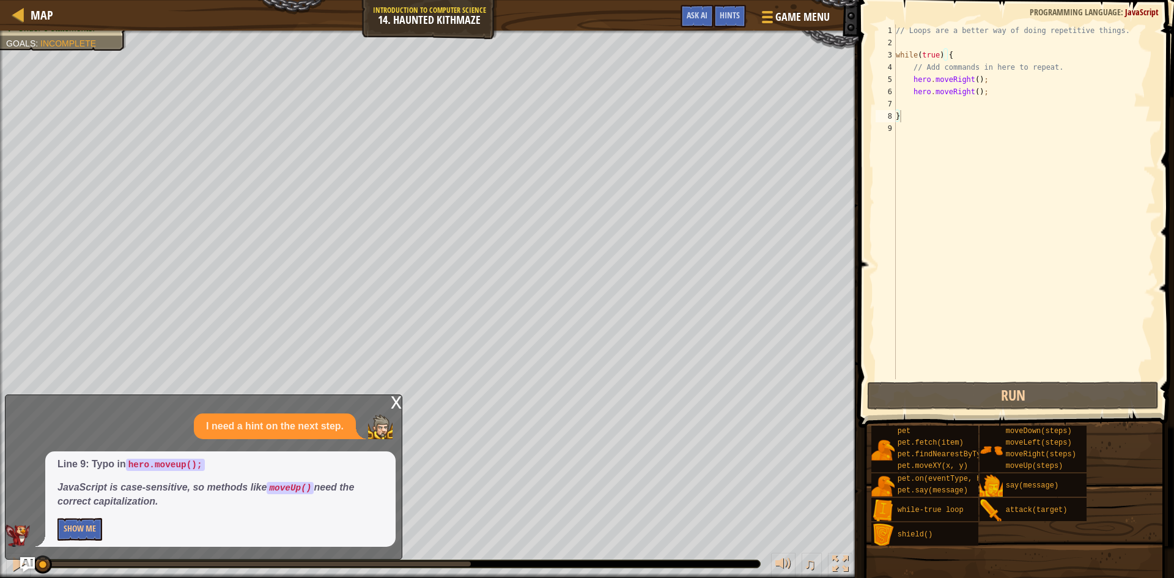
type textarea "}"
click at [927, 102] on div "// Loops are a better way of doing repetitive things. while ( true ) { // Add c…" at bounding box center [1024, 213] width 262 height 379
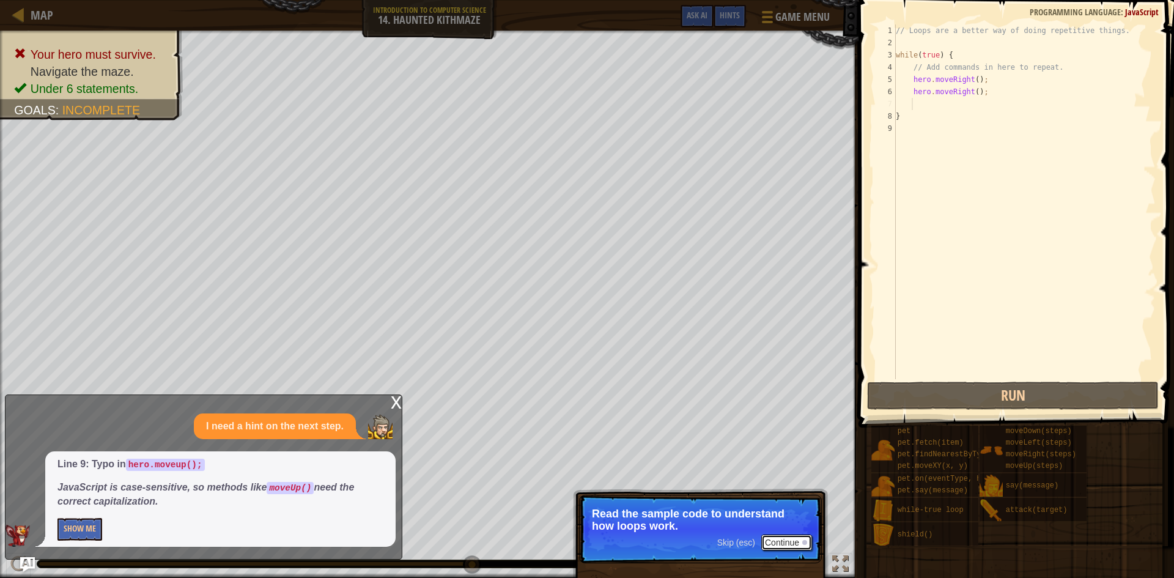
click at [808, 548] on button "Continue" at bounding box center [786, 543] width 51 height 16
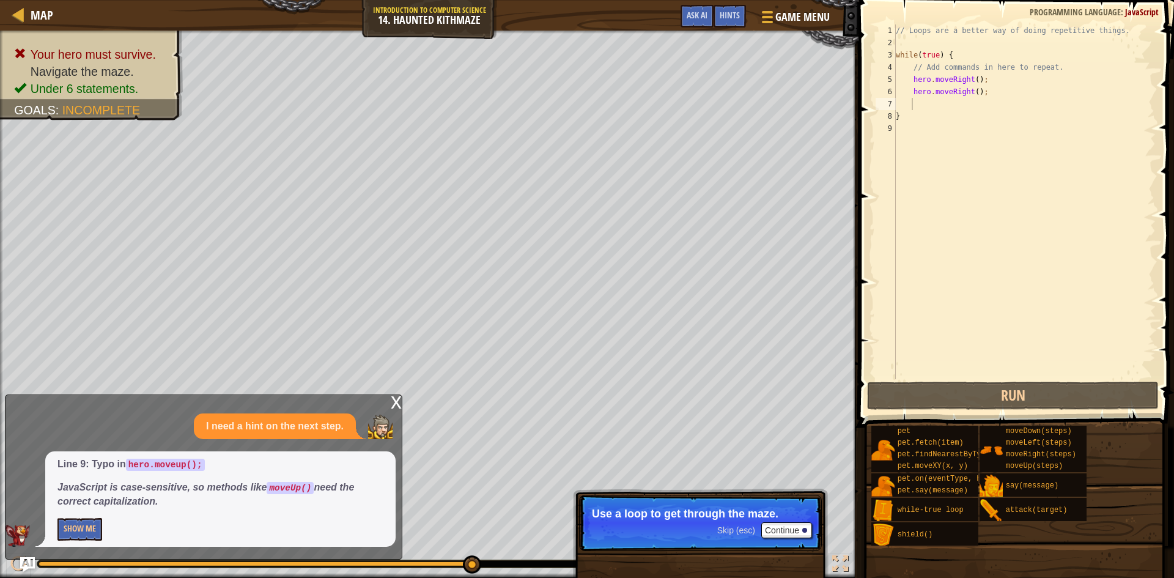
click at [799, 519] on p "Use a loop to get through the maze." at bounding box center [700, 514] width 217 height 12
click at [798, 521] on p "Skip (esc) Continue Use a loop to get through the maze." at bounding box center [700, 523] width 243 height 56
click at [796, 523] on button "Continue" at bounding box center [786, 530] width 51 height 16
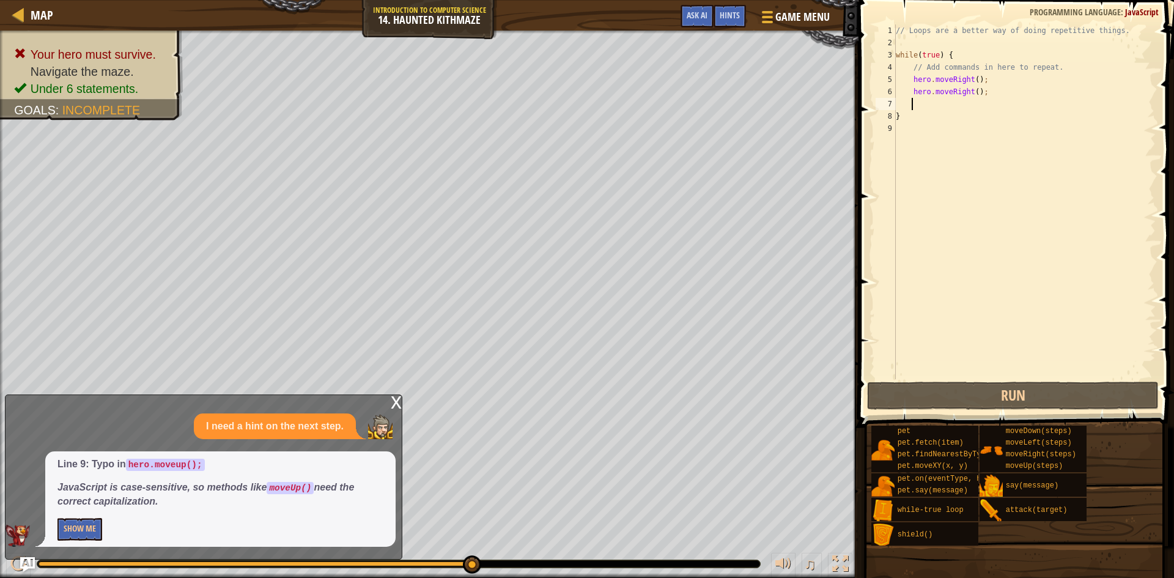
type textarea "m"
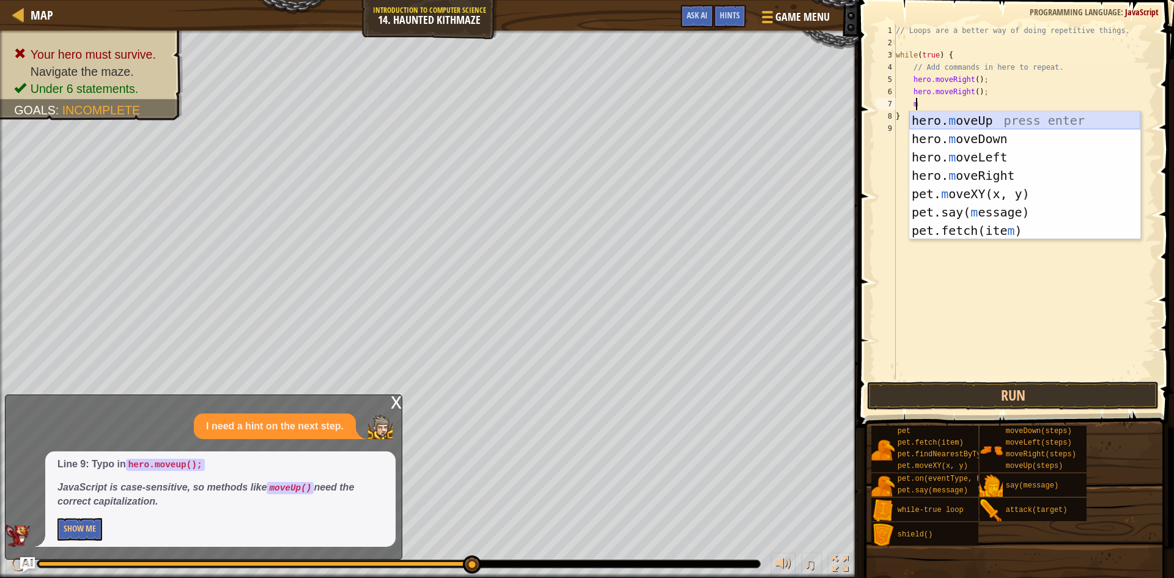
click at [980, 126] on div "hero. m oveUp press enter hero. m oveDown press enter hero. m oveLeft press ent…" at bounding box center [1024, 193] width 231 height 165
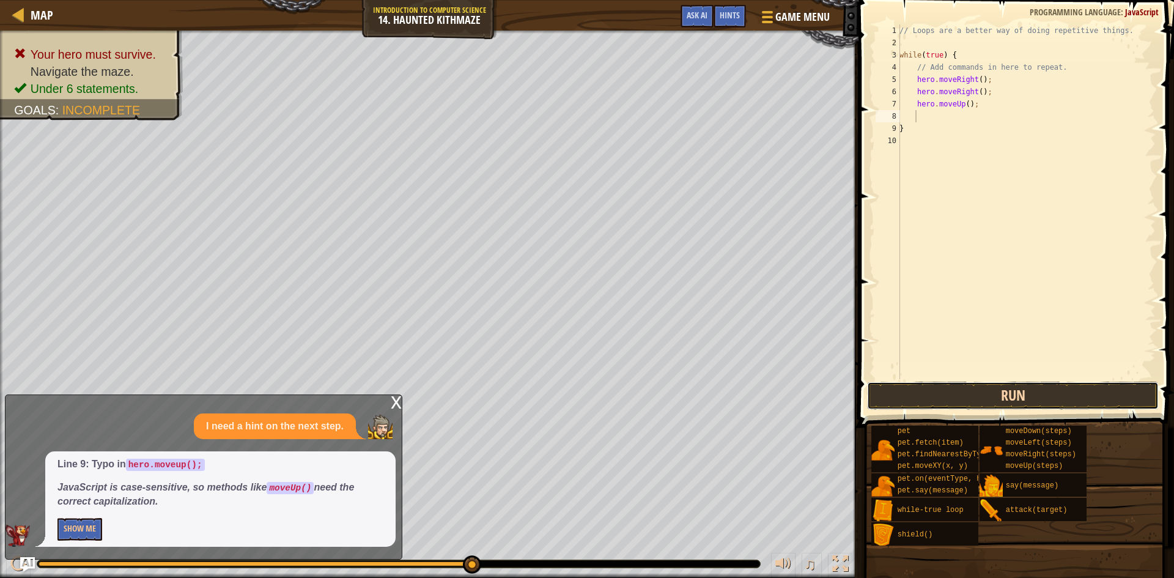
click at [974, 390] on button "Run" at bounding box center [1013, 396] width 292 height 28
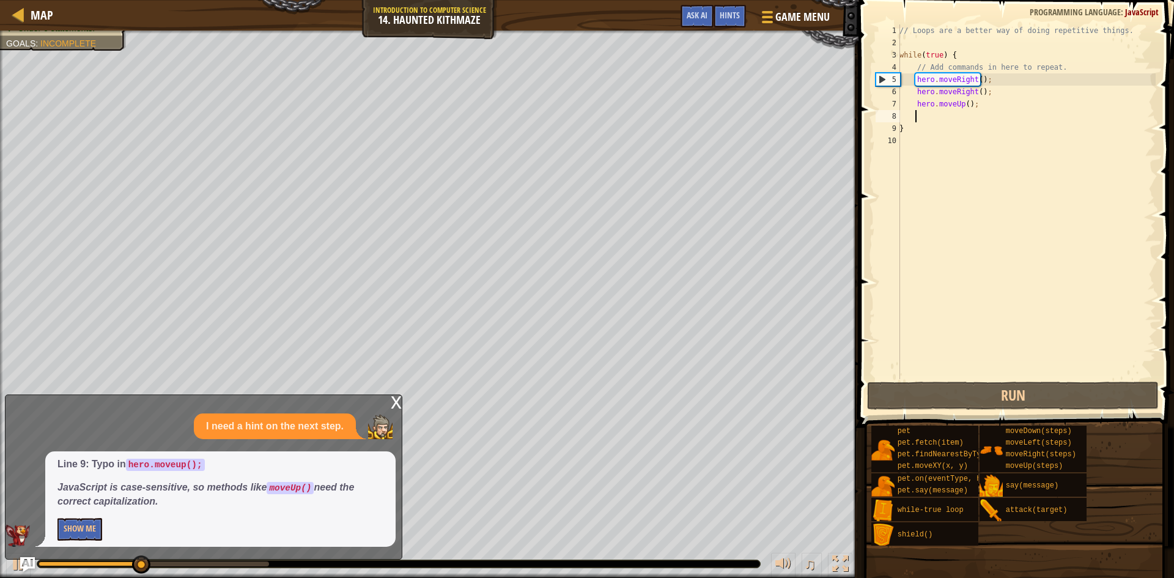
click at [393, 400] on div "x" at bounding box center [396, 401] width 11 height 12
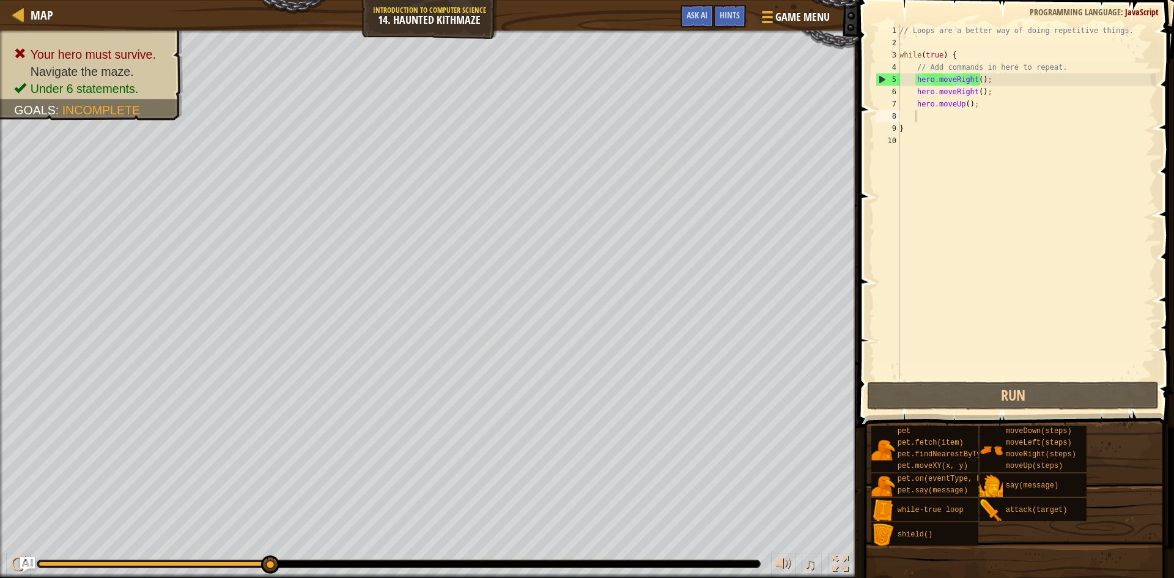
click at [942, 113] on div "// Loops are a better way of doing repetitive things. while ( true ) { // Add c…" at bounding box center [1026, 213] width 259 height 379
type textarea "m"
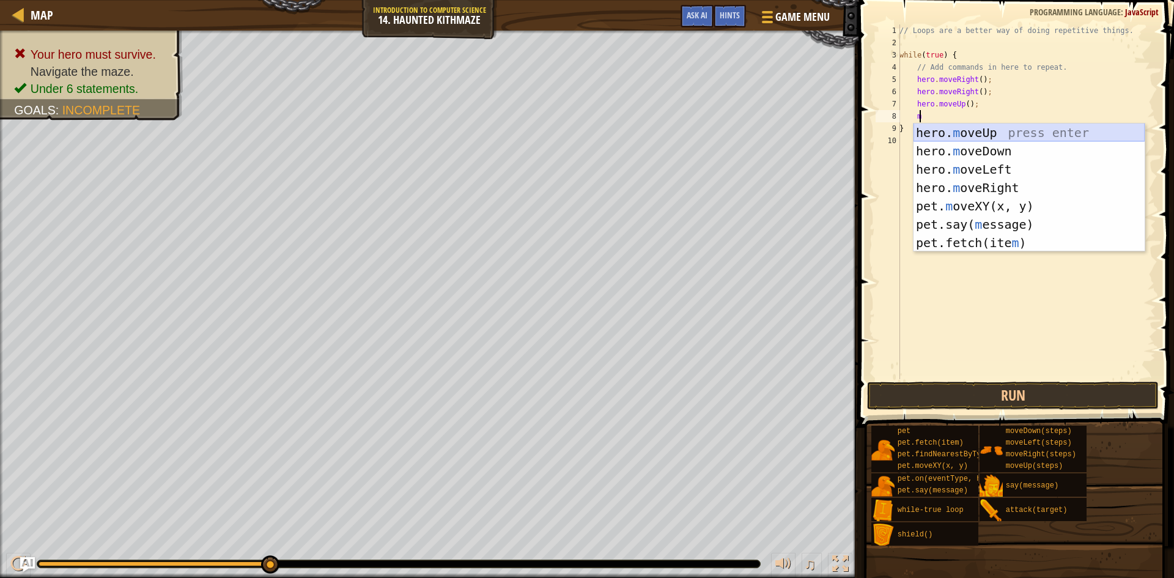
click at [966, 131] on div "hero. m oveUp press enter hero. m oveDown press enter hero. m oveLeft press ent…" at bounding box center [1029, 206] width 231 height 165
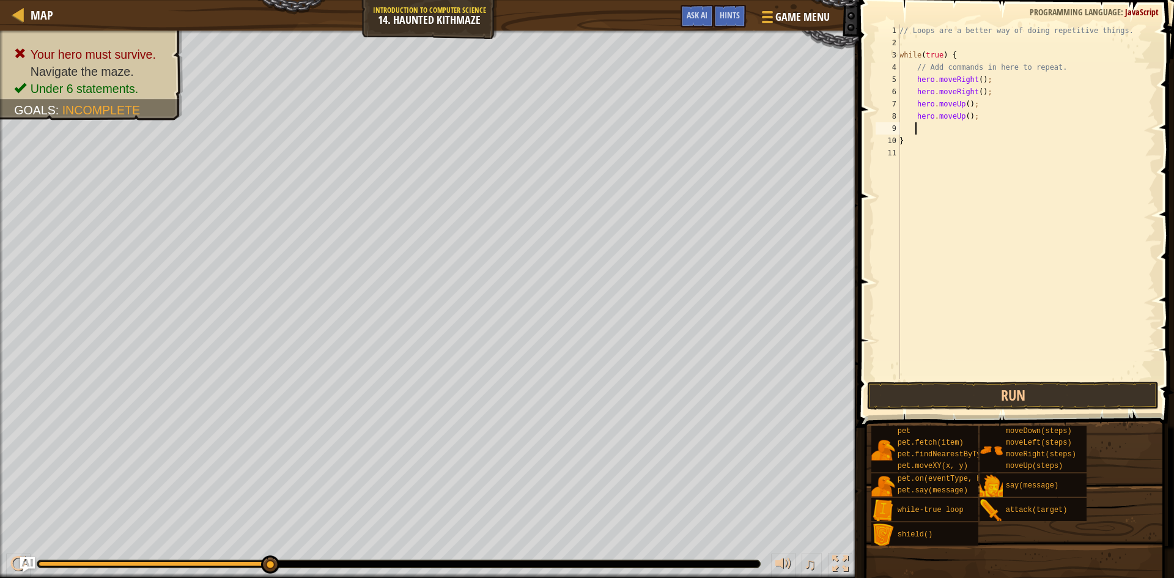
scroll to position [6, 1]
click at [993, 387] on button "Run" at bounding box center [1013, 396] width 292 height 28
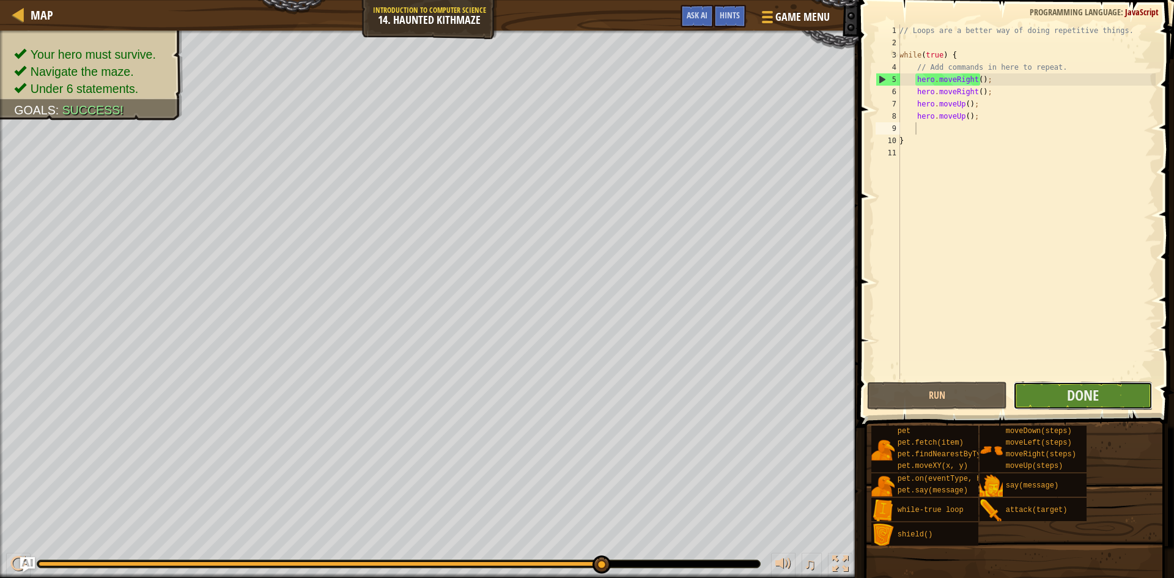
click at [1087, 382] on button "Done" at bounding box center [1083, 396] width 140 height 28
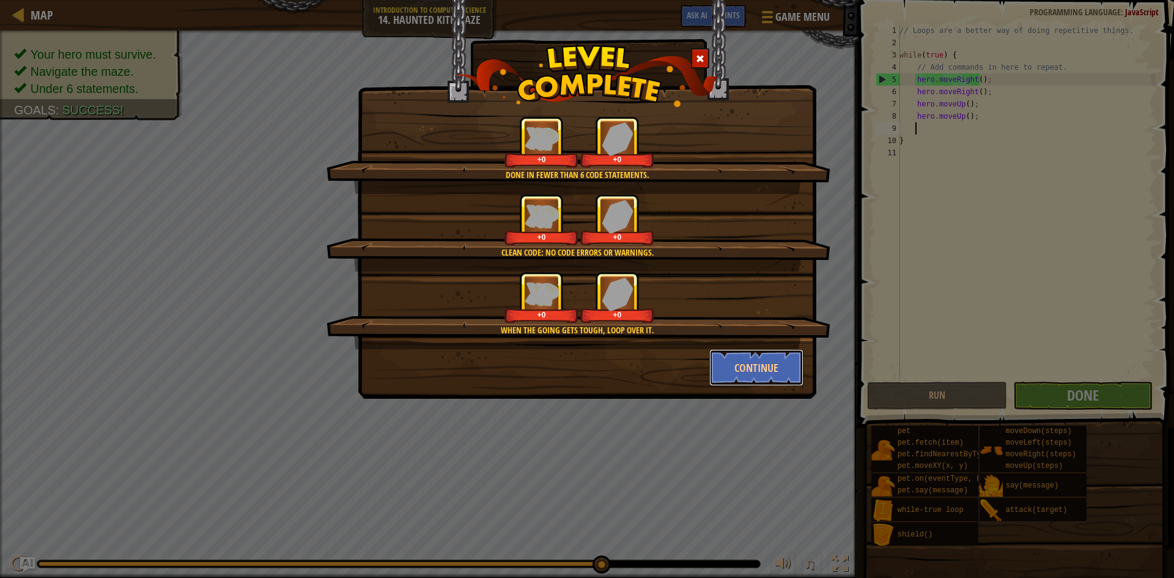
drag, startPoint x: 803, startPoint y: 379, endPoint x: 800, endPoint y: 387, distance: 8.5
click at [800, 387] on div "Done in fewer than 6 code statements. +0 +0 Clean code: no code errors or warni…" at bounding box center [587, 199] width 459 height 399
click at [792, 379] on button "Continue" at bounding box center [756, 367] width 95 height 37
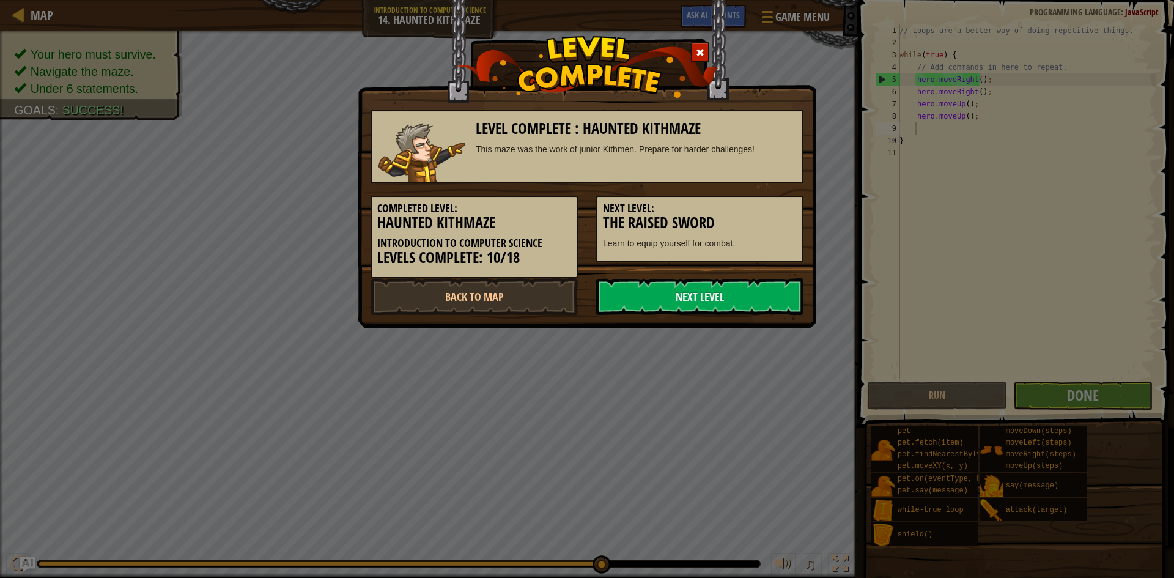
click at [792, 379] on div "Level Complete : Haunted Kithmaze This maze was the work of junior Kithmen. Pre…" at bounding box center [587, 289] width 1174 height 578
click at [775, 306] on link "Next Level" at bounding box center [699, 296] width 207 height 37
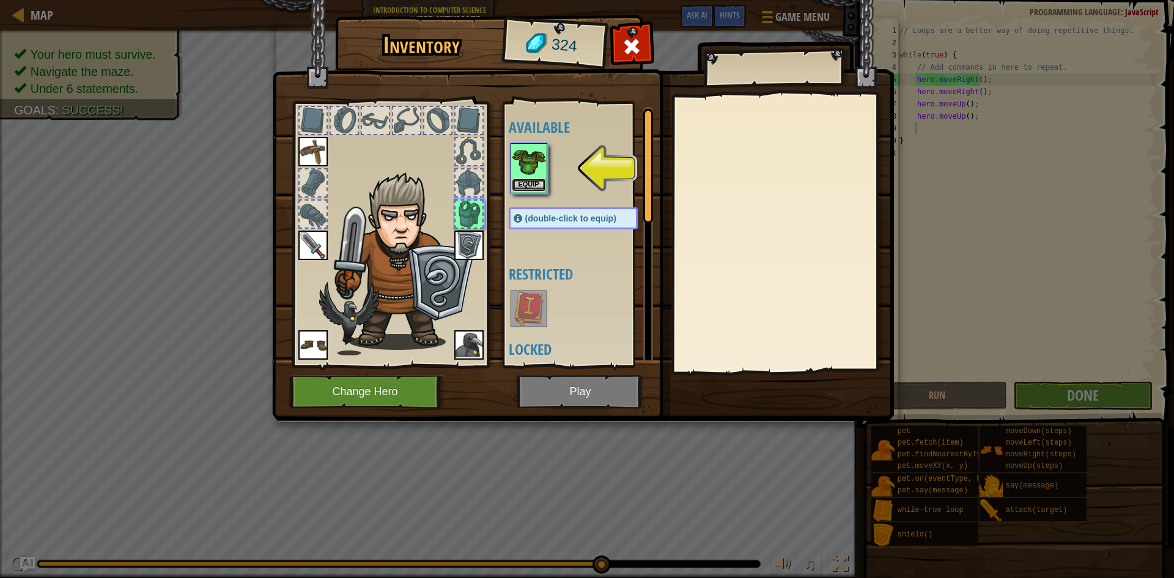
click at [529, 185] on button "Equip" at bounding box center [529, 185] width 34 height 13
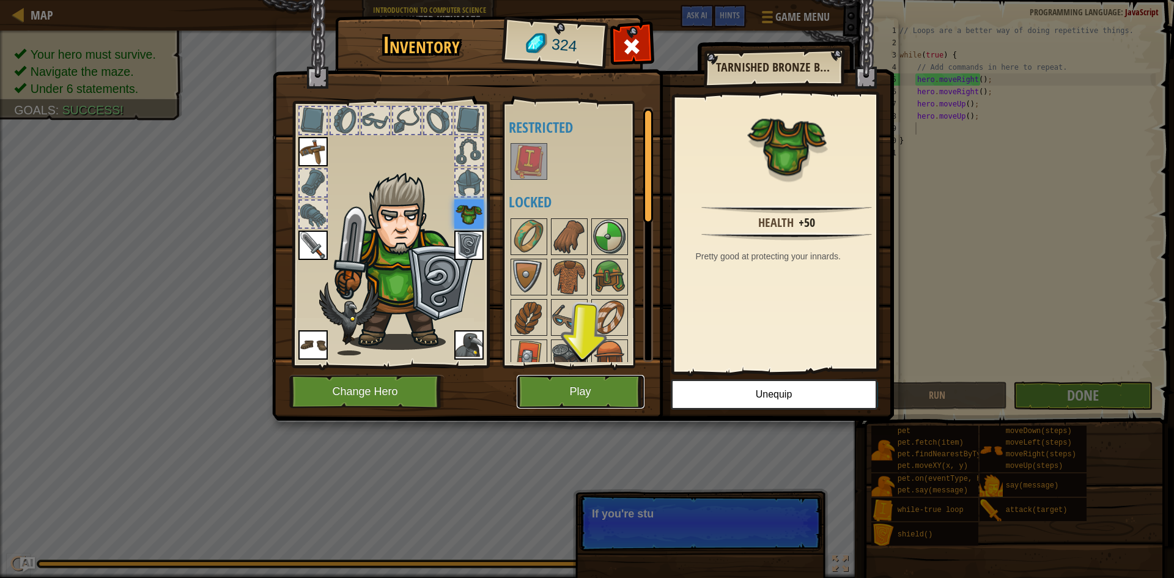
click at [613, 382] on button "Play" at bounding box center [581, 392] width 128 height 34
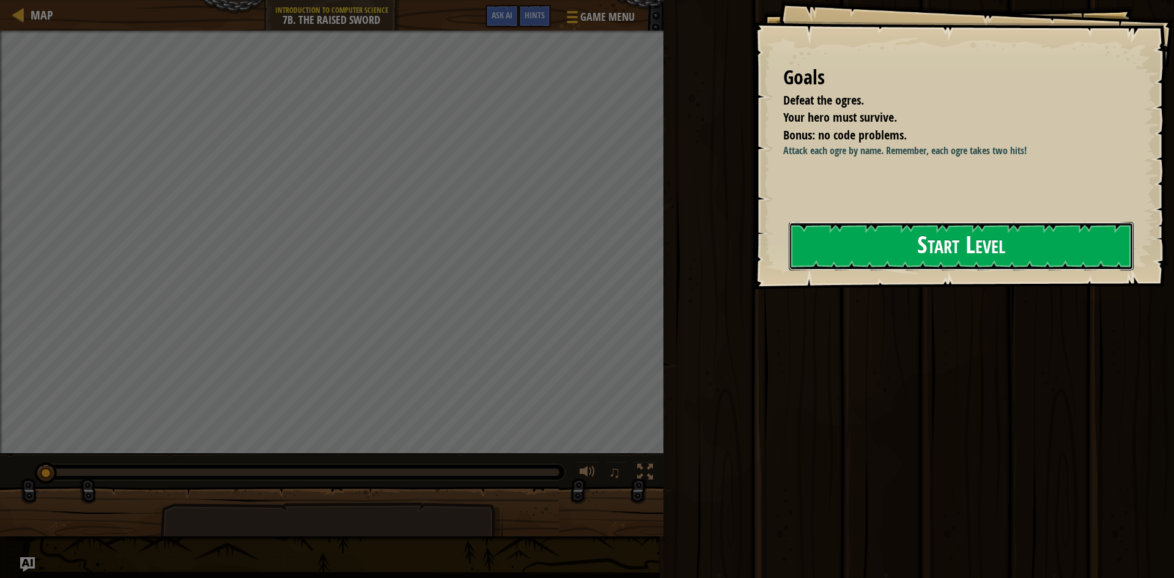
click at [842, 241] on button "Start Level" at bounding box center [961, 246] width 345 height 48
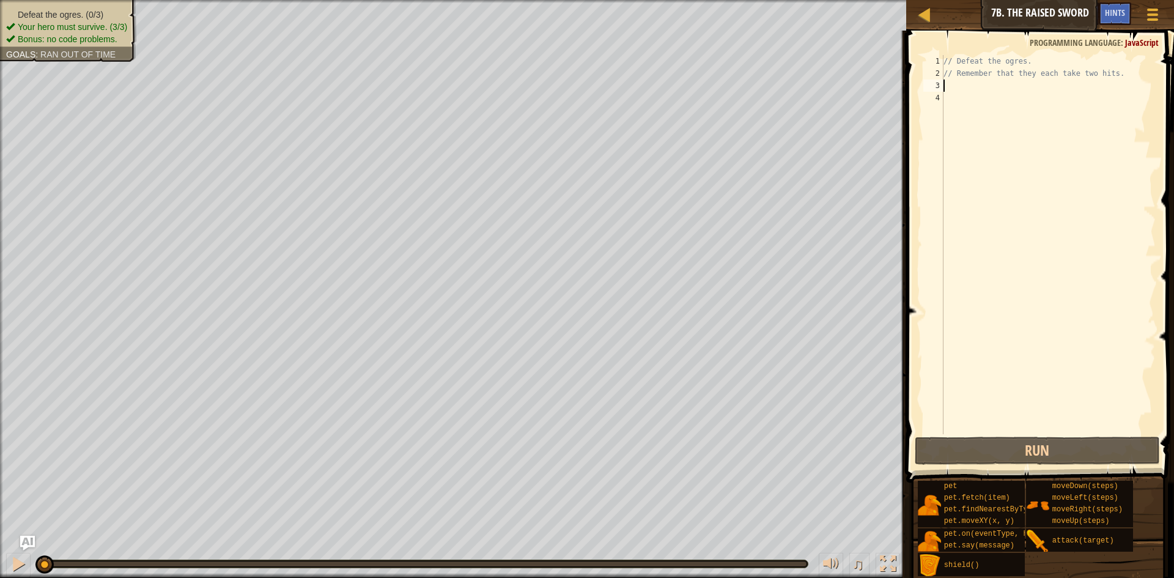
click at [961, 87] on div "// Defeat the ogres. // Remember that they each take two hits." at bounding box center [1048, 257] width 215 height 404
click at [970, 102] on div "// Defeat the ogres. // Remember that they each take two hits." at bounding box center [1048, 257] width 215 height 404
click at [999, 94] on div "// Defeat the ogres. // Remember that they each take two hits." at bounding box center [1048, 257] width 215 height 404
click at [991, 75] on div "// Defeat the ogres. // Remember that they each take two hits." at bounding box center [1048, 257] width 215 height 404
type textarea "// Defeat the ogres. // Remember that they each take two hits."
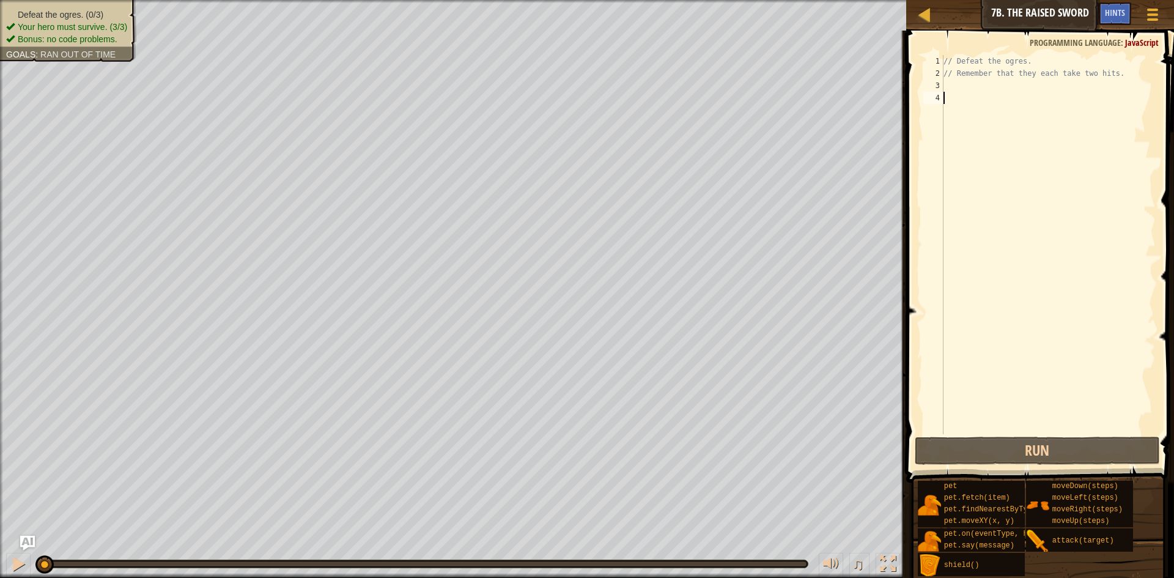
click at [985, 100] on div "// Defeat the ogres. // Remember that they each take two hits." at bounding box center [1048, 257] width 215 height 404
click at [988, 82] on div "// Defeat the ogres. // Remember that they each take two hits." at bounding box center [1048, 257] width 215 height 404
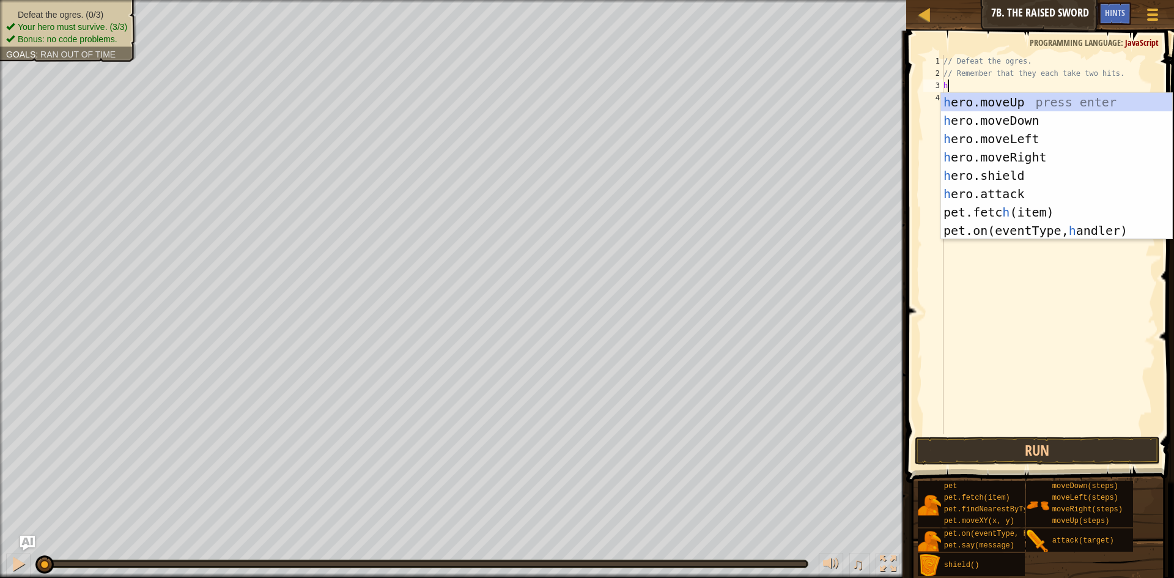
scroll to position [6, 0]
click at [998, 186] on div "h ero.moveUp press enter h ero.moveDown press enter h ero.moveLeft press enter …" at bounding box center [1056, 184] width 231 height 183
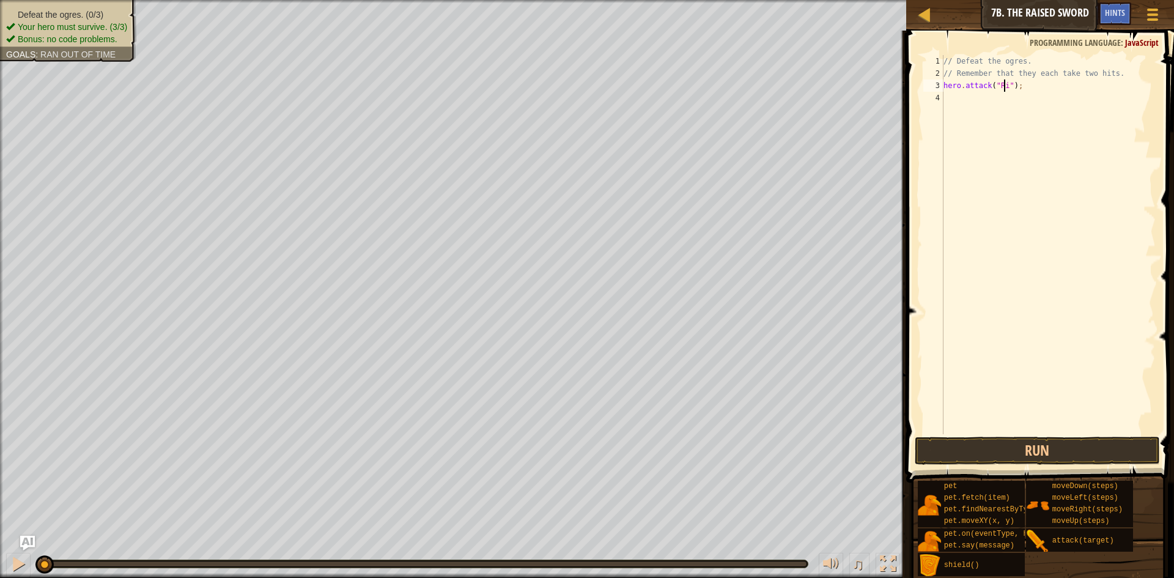
scroll to position [6, 6]
type textarea "hero.attack("Rig");"
click at [983, 106] on div "// Defeat the ogres. // Remember that they each take two hits. hero . attack ( …" at bounding box center [1048, 257] width 215 height 404
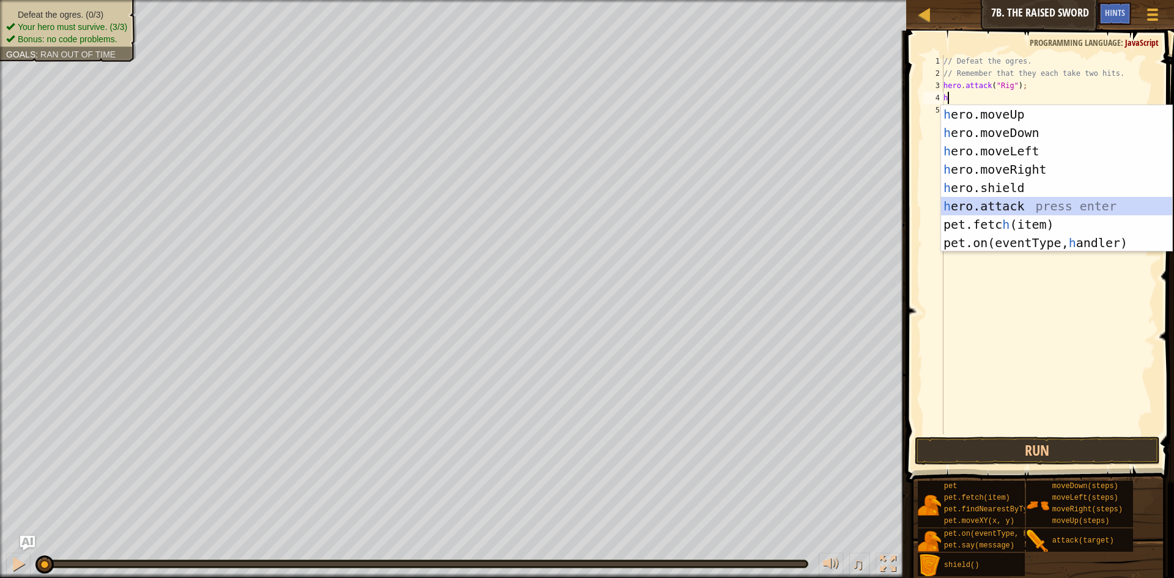
click at [1055, 201] on div "h ero.moveUp press enter h ero.moveDown press enter h ero.moveLeft press enter …" at bounding box center [1056, 196] width 231 height 183
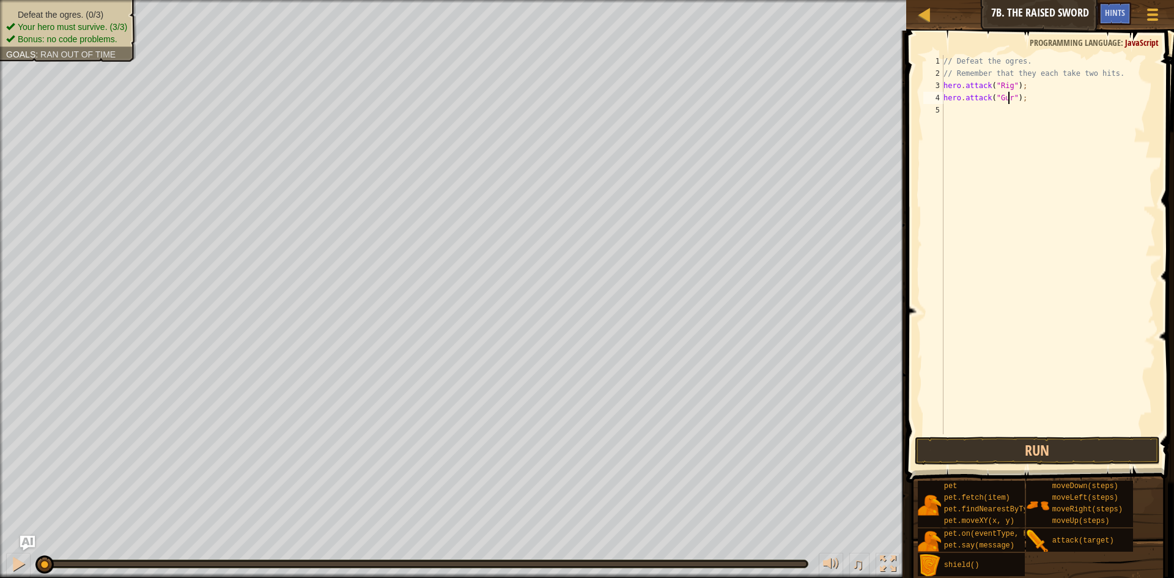
type textarea "hero.attack("Gurt");"
click at [956, 120] on div "// Defeat the ogres. // Remember that they each take two hits. hero . attack ( …" at bounding box center [1048, 257] width 215 height 404
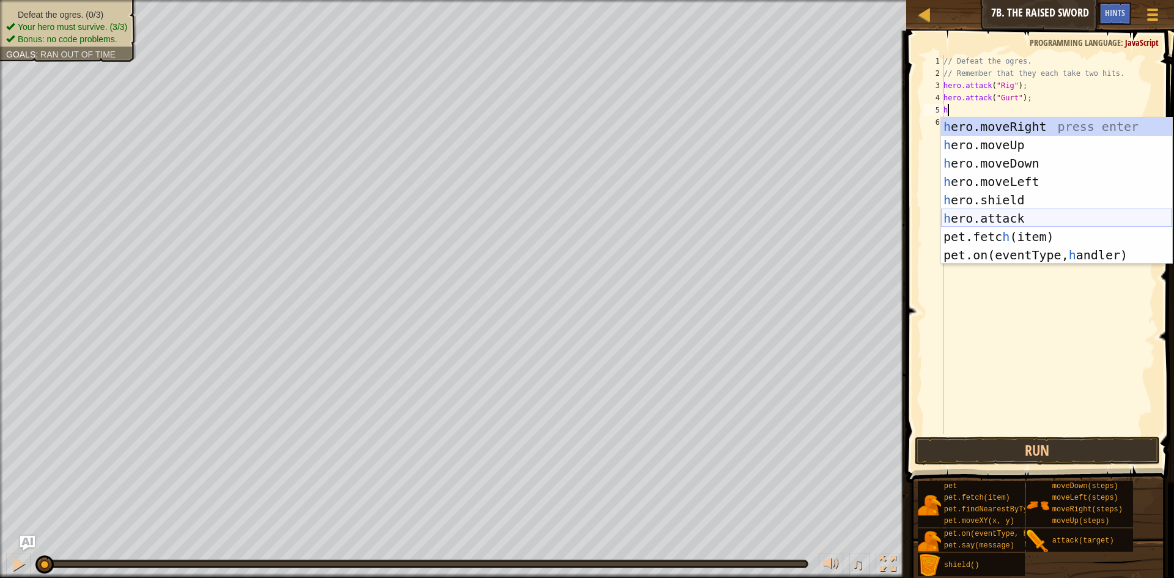
click at [1015, 215] on div "h ero.moveRight press enter h ero.moveUp press enter h ero.moveDown press enter…" at bounding box center [1056, 208] width 231 height 183
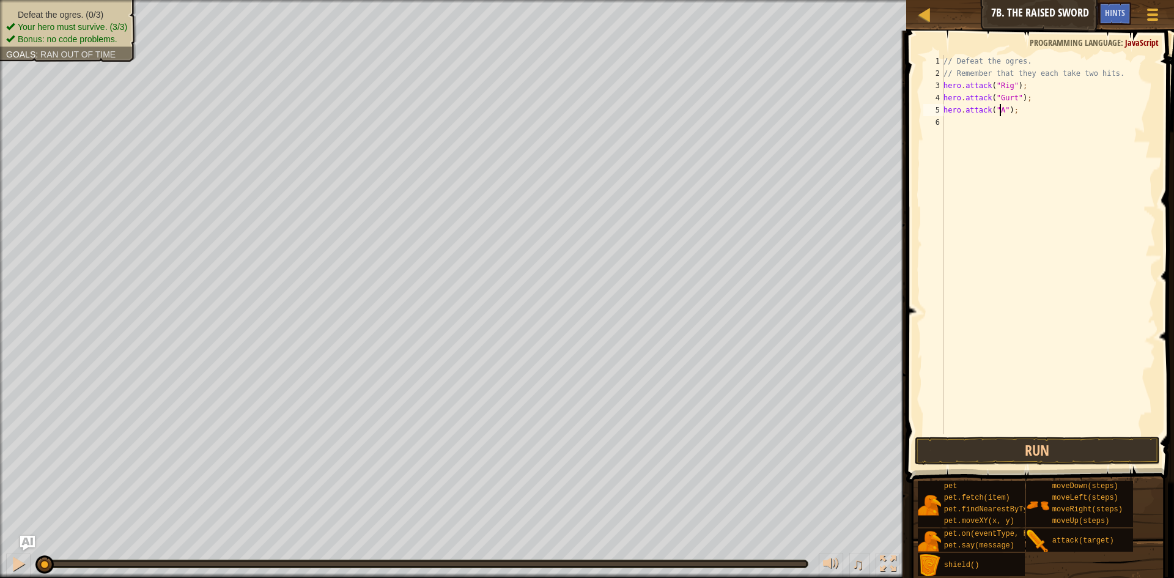
scroll to position [6, 6]
type textarea "hero.attack("Ack");"
click at [950, 126] on div "// Defeat the ogres. // Remember that they each take two hits. hero . attack ( …" at bounding box center [1048, 257] width 215 height 404
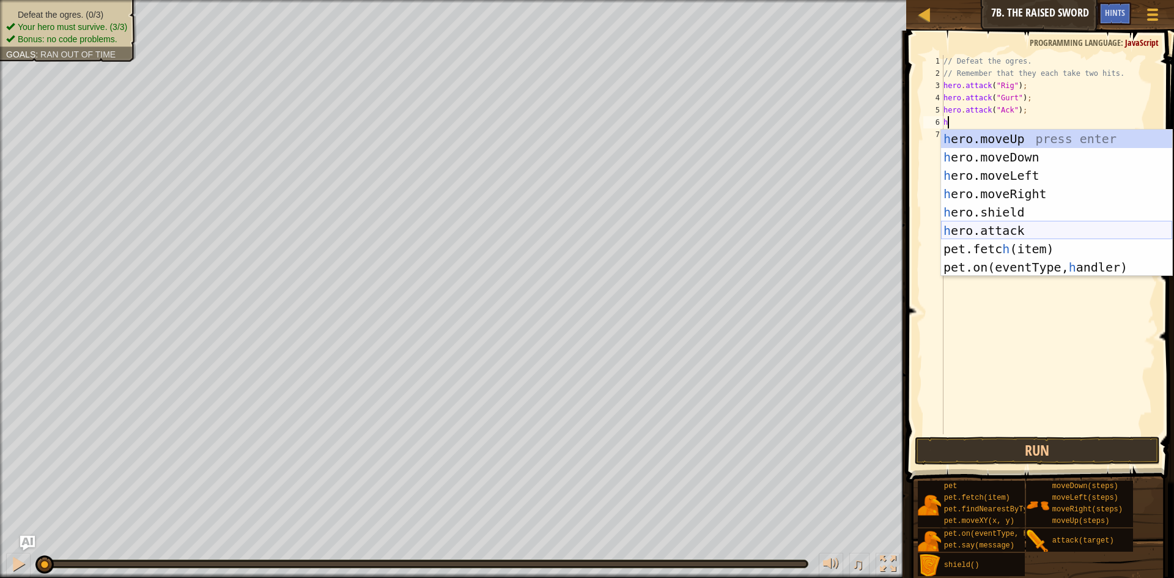
click at [1049, 223] on div "h ero.moveUp press enter h ero.moveDown press enter h ero.moveLeft press enter …" at bounding box center [1056, 221] width 231 height 183
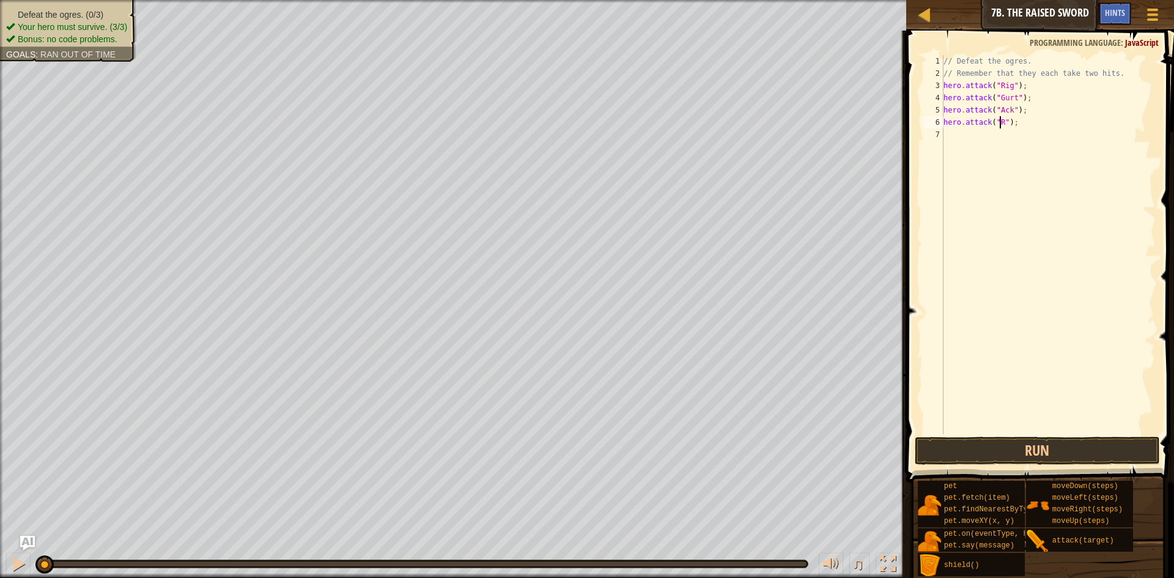
scroll to position [6, 6]
type textarea "hero.attack("Rig");"
click at [1006, 158] on div "// Defeat the ogres. // Remember that they each take two hits. hero . attack ( …" at bounding box center [1048, 257] width 215 height 404
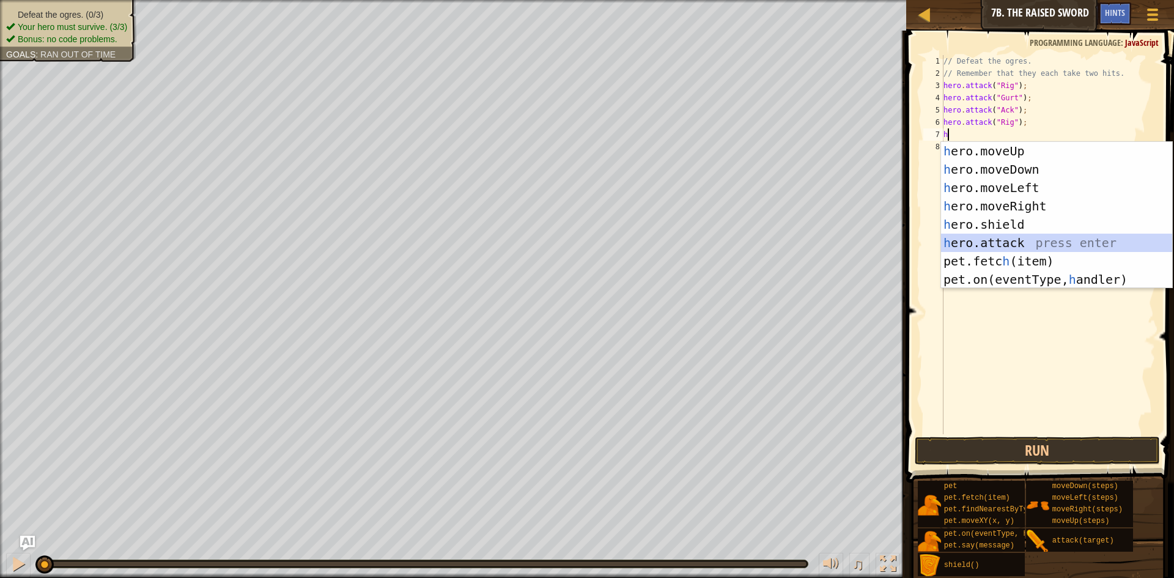
click at [990, 238] on div "h ero.moveUp press enter h ero.moveDown press enter h ero.moveLeft press enter …" at bounding box center [1056, 233] width 231 height 183
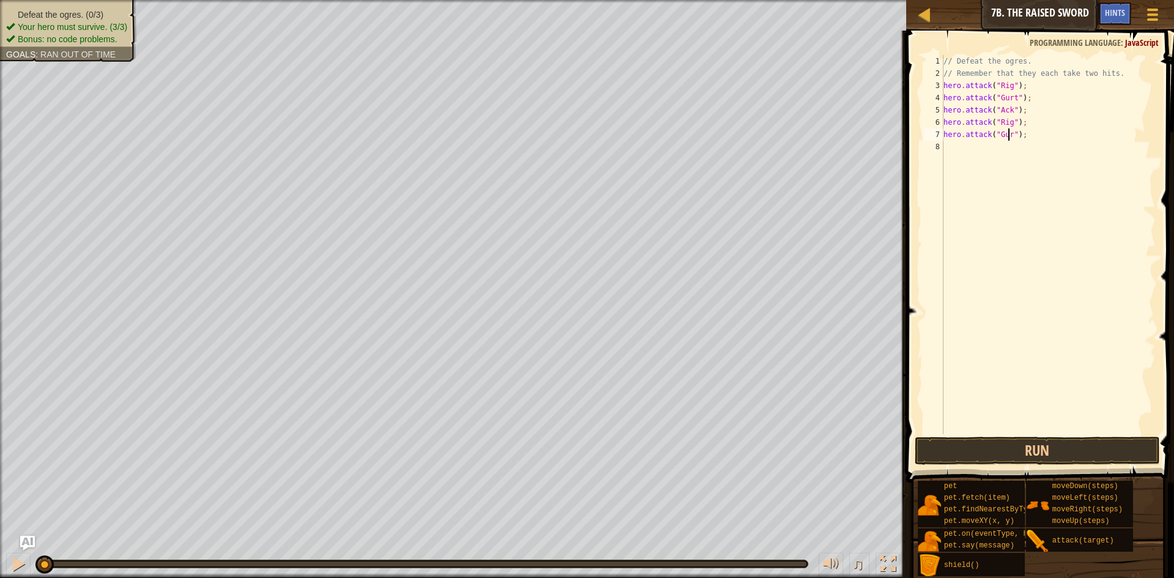
type textarea "hero.attack("Gurt");"
click at [966, 158] on div "// Defeat the ogres. // Remember that they each take two hits. hero . attack ( …" at bounding box center [1048, 257] width 215 height 404
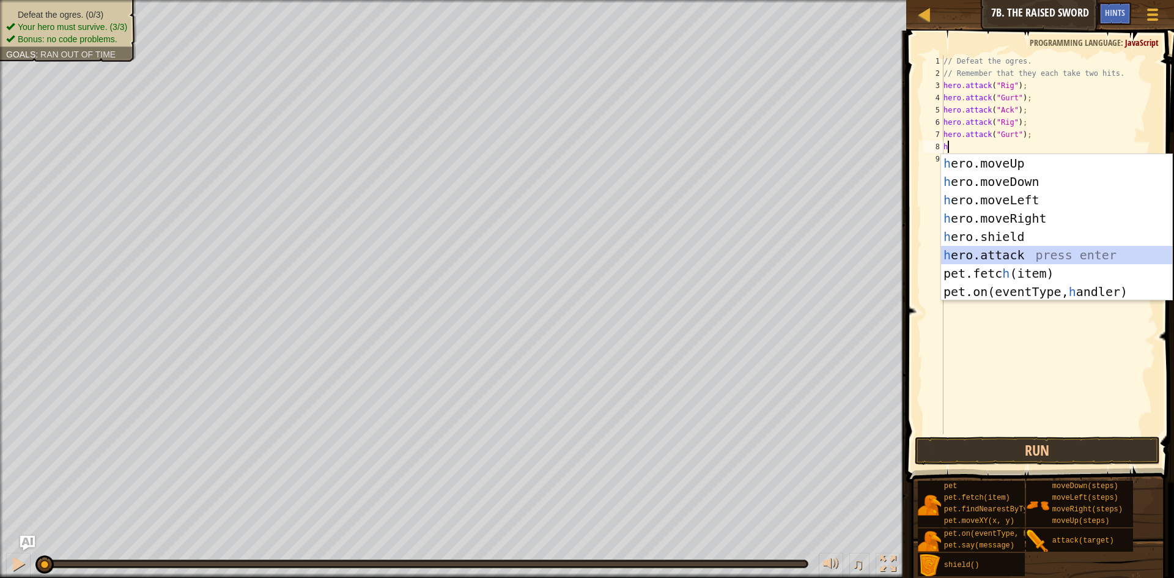
click at [1000, 262] on div "h ero.moveUp press enter h ero.moveDown press enter h ero.moveLeft press enter …" at bounding box center [1056, 245] width 231 height 183
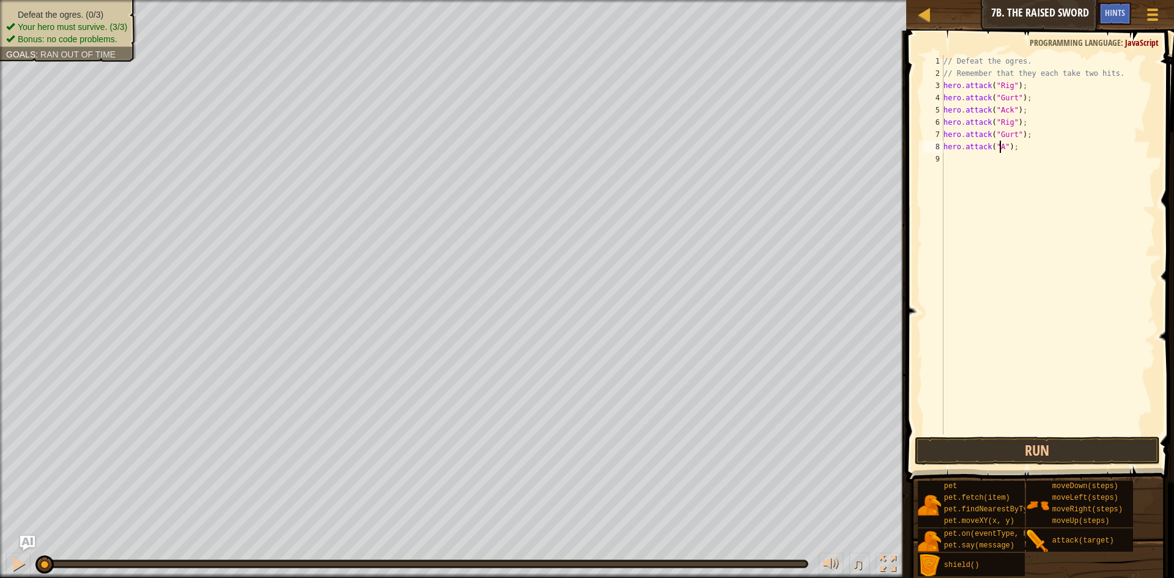
scroll to position [6, 6]
type textarea "hero.attack("Ack");"
click at [1005, 459] on button "Run" at bounding box center [1037, 451] width 245 height 28
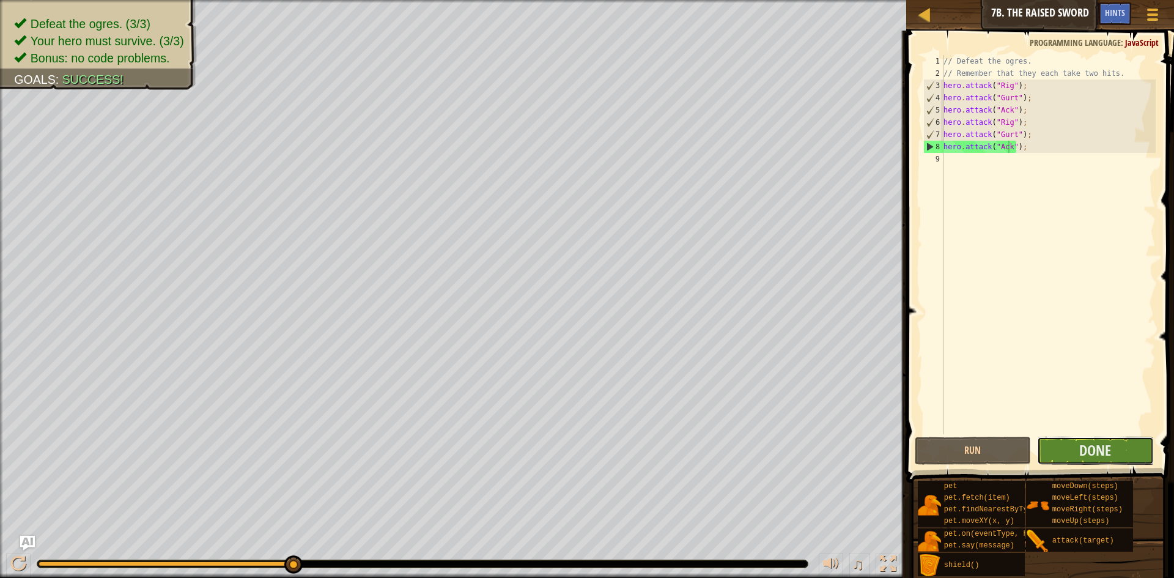
click at [1076, 450] on button "Done" at bounding box center [1095, 451] width 117 height 28
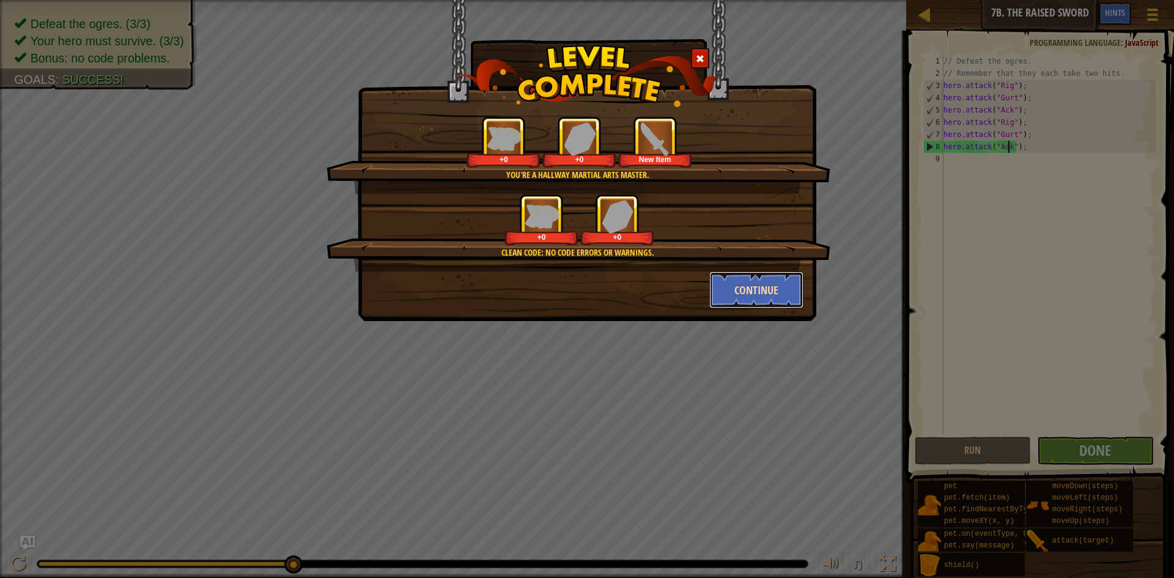
click at [760, 294] on button "Continue" at bounding box center [756, 290] width 95 height 37
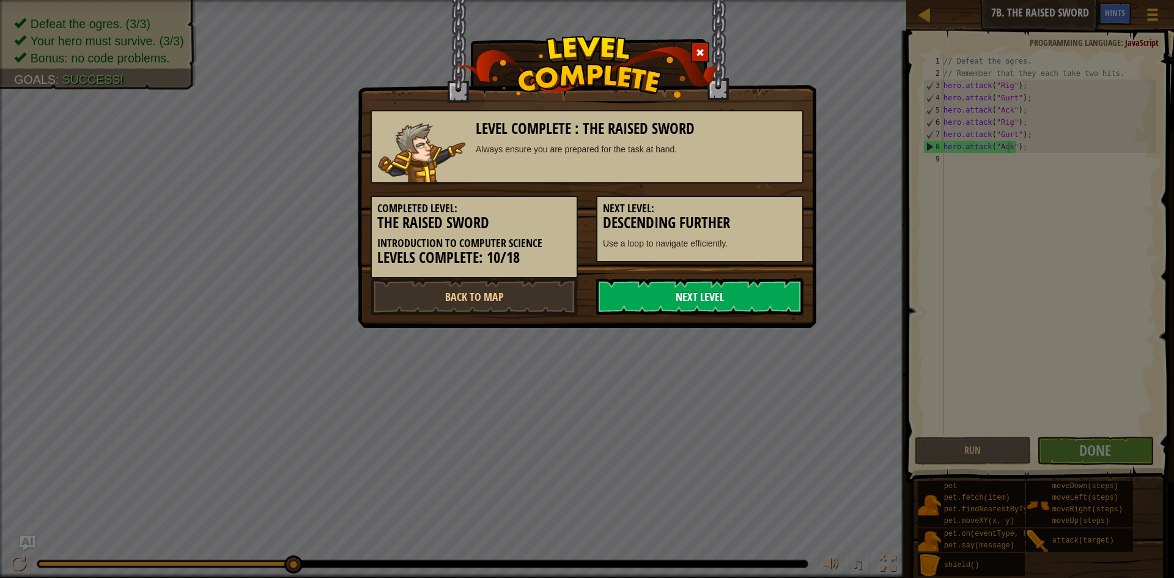
click at [758, 289] on link "Next Level" at bounding box center [699, 296] width 207 height 37
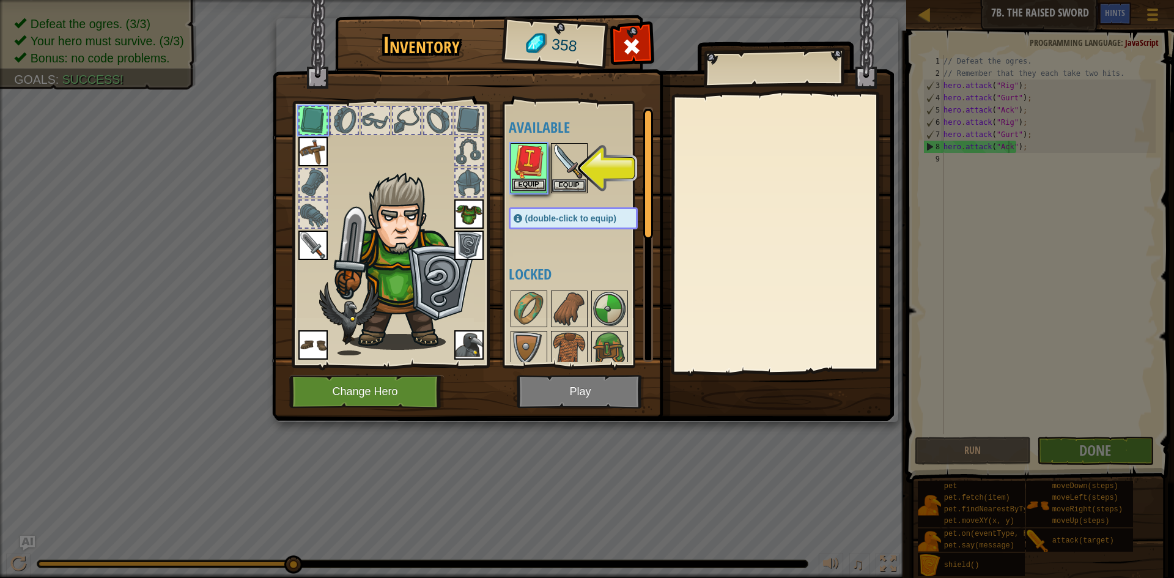
click at [531, 178] on img at bounding box center [529, 161] width 34 height 34
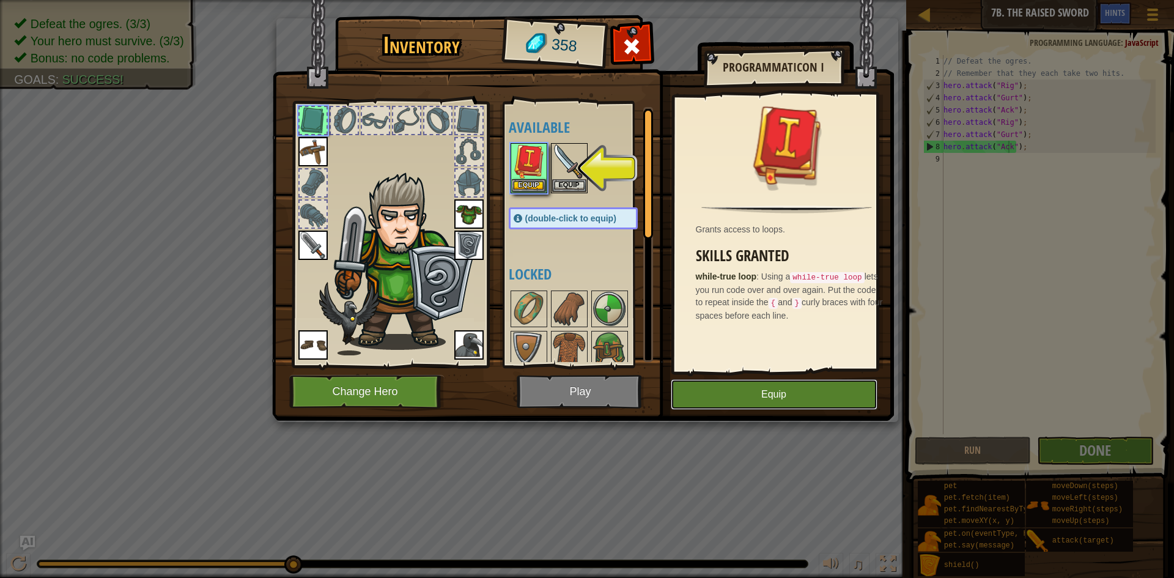
click at [777, 392] on button "Equip" at bounding box center [774, 394] width 207 height 31
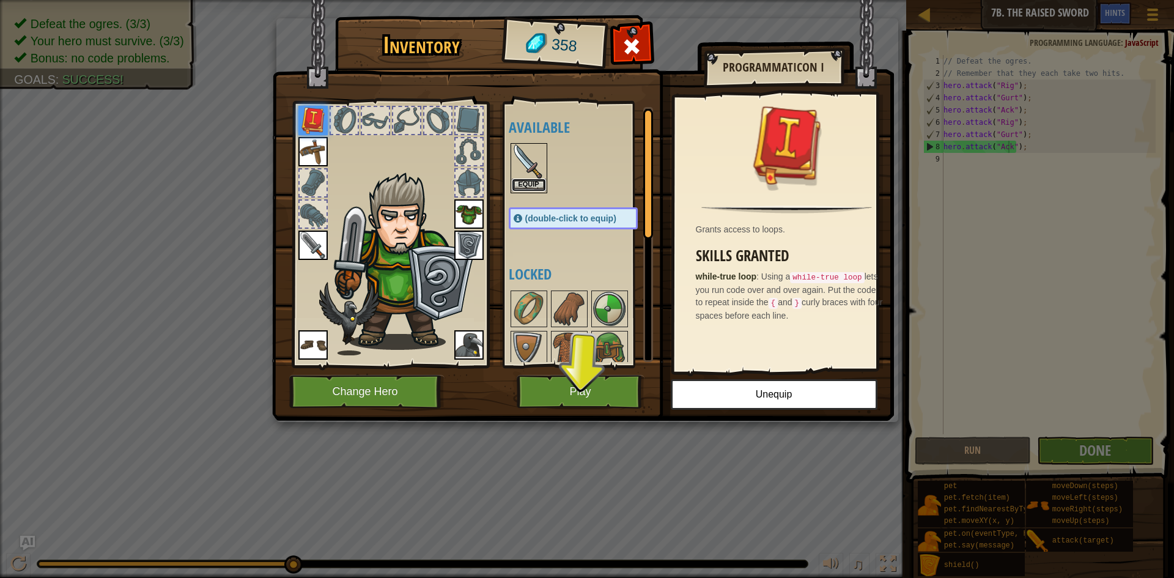
click at [530, 182] on button "Equip" at bounding box center [529, 185] width 34 height 13
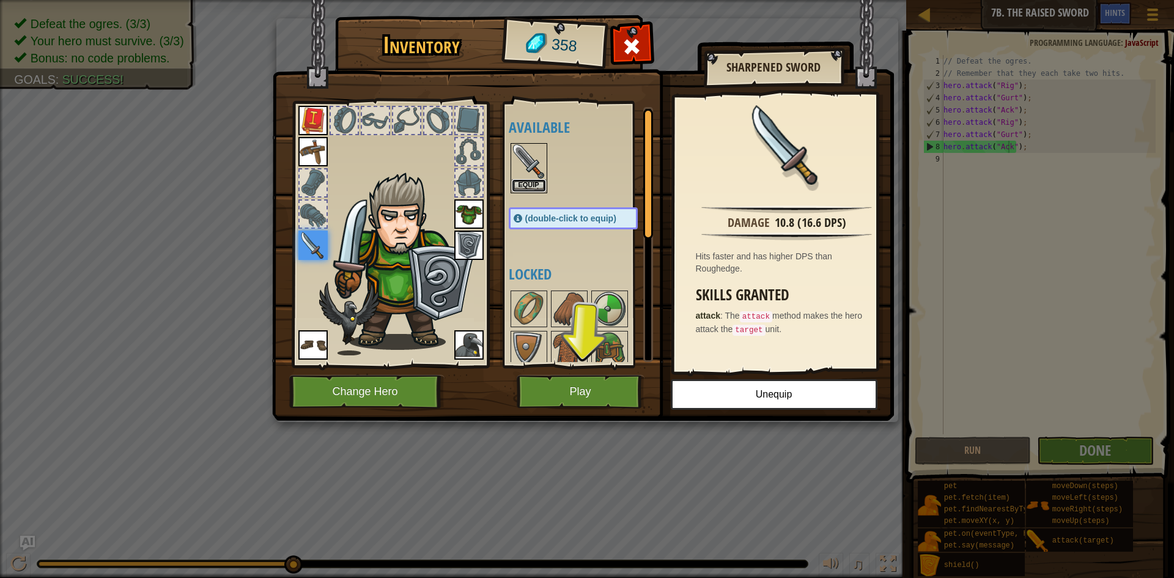
click at [525, 190] on button "Equip" at bounding box center [529, 185] width 34 height 13
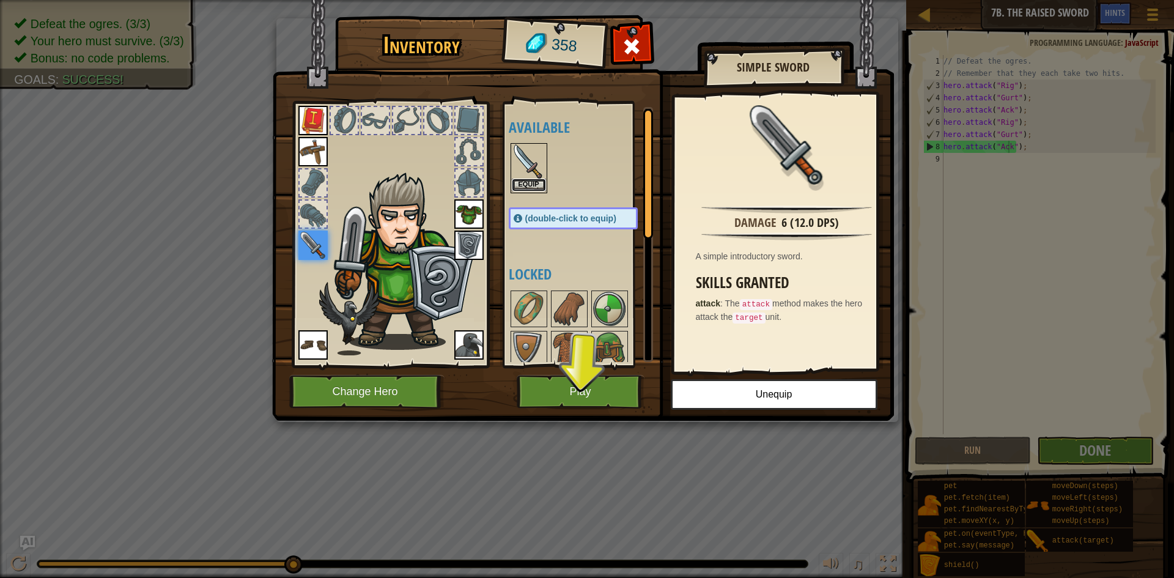
click at [526, 185] on button "Equip" at bounding box center [529, 185] width 34 height 13
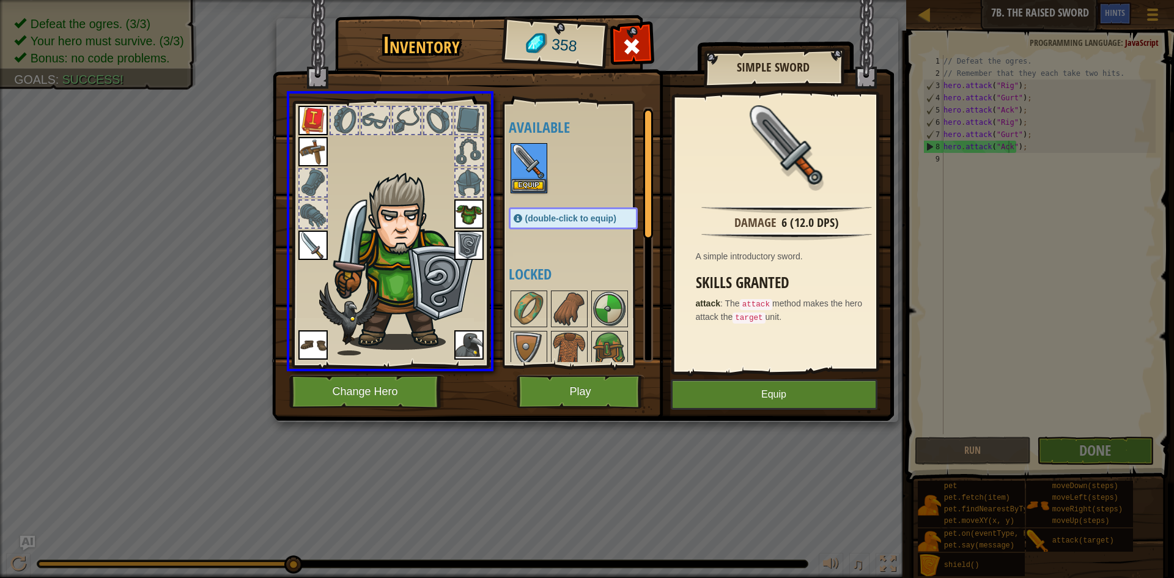
drag, startPoint x: 527, startPoint y: 176, endPoint x: 365, endPoint y: 262, distance: 183.9
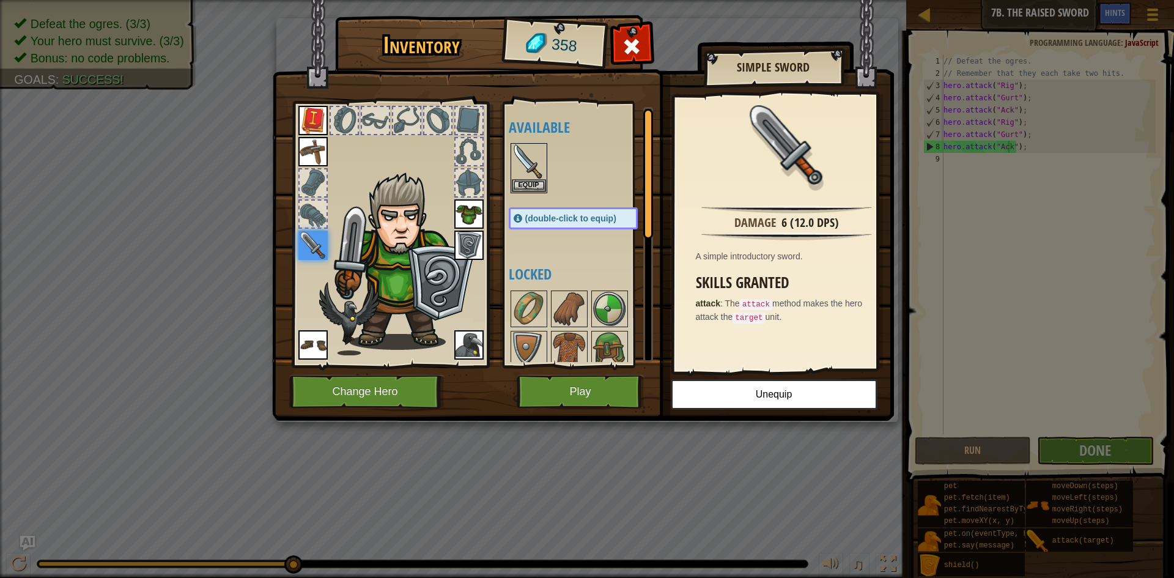
click at [311, 242] on img at bounding box center [312, 245] width 29 height 29
click at [533, 180] on button "Equip" at bounding box center [529, 185] width 34 height 13
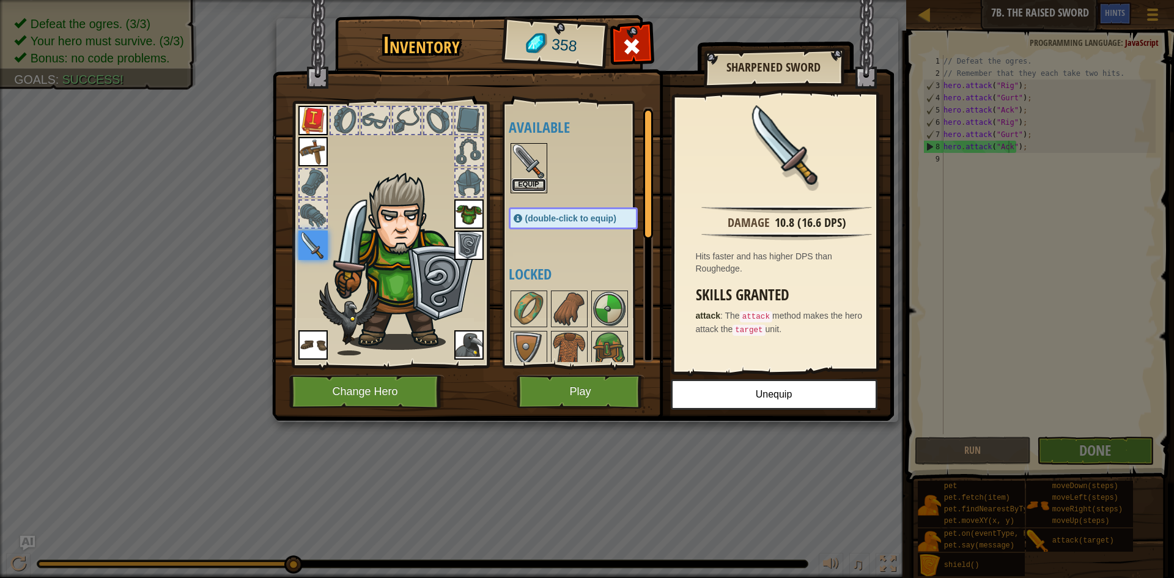
click at [533, 180] on button "Equip" at bounding box center [529, 185] width 34 height 13
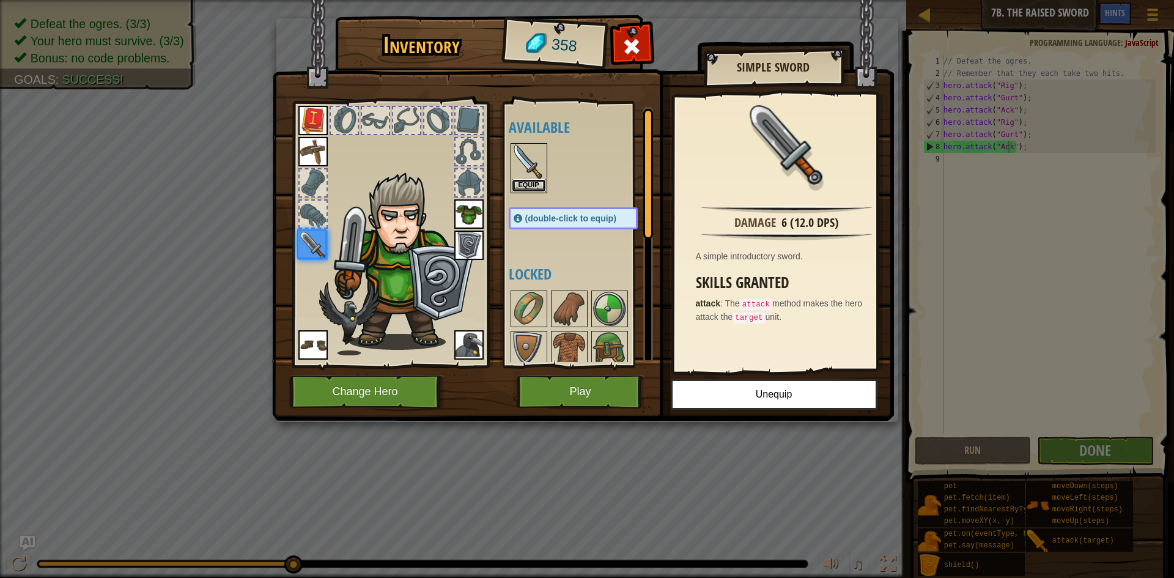
click at [533, 180] on button "Equip" at bounding box center [529, 185] width 34 height 13
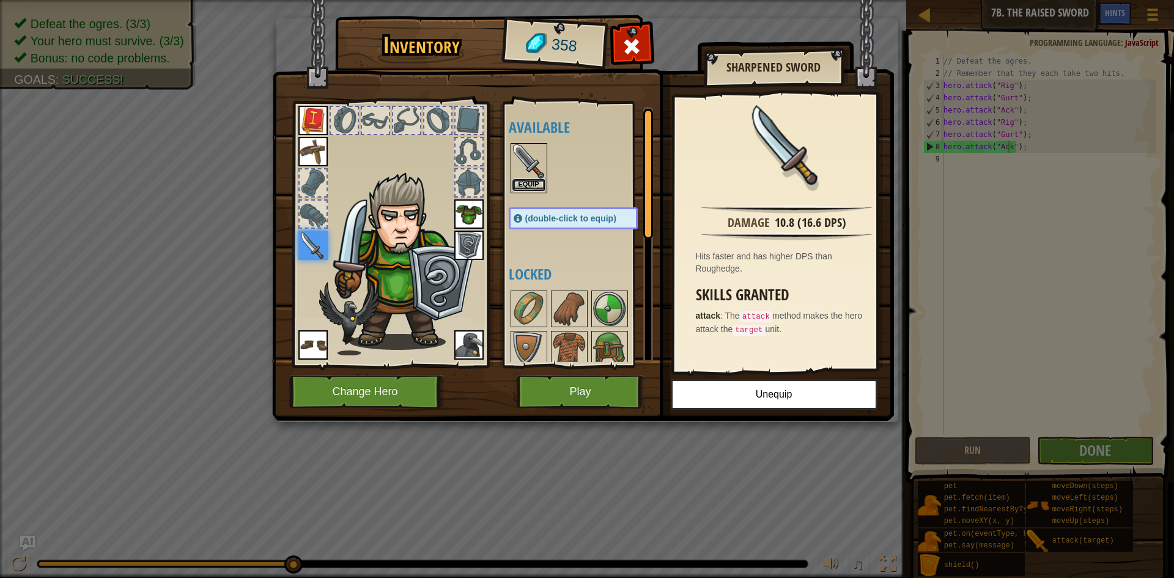
click at [533, 180] on button "Equip" at bounding box center [529, 185] width 34 height 13
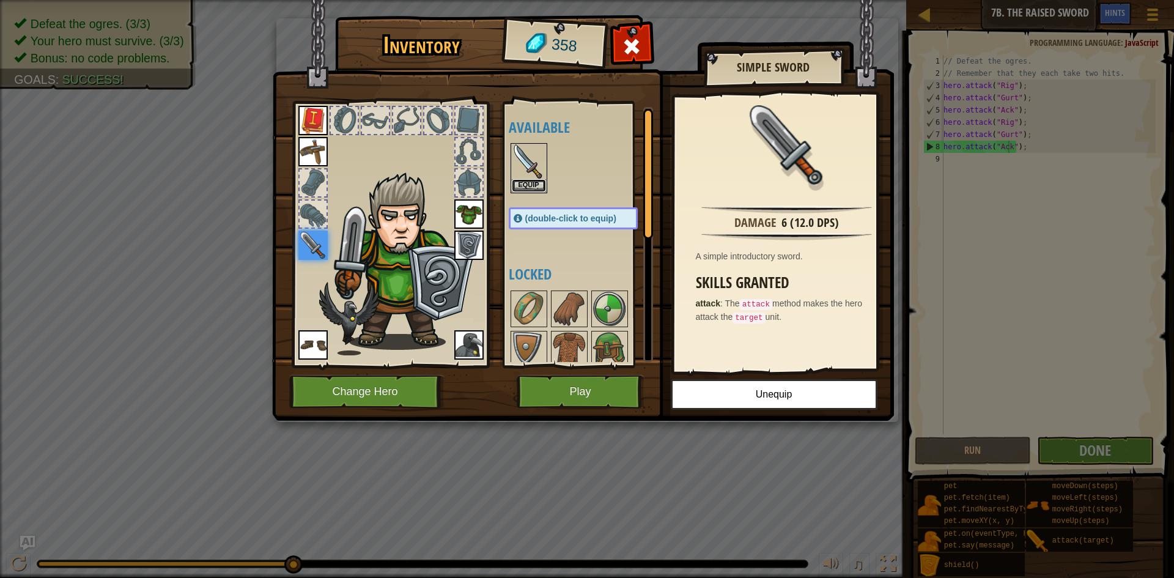
click at [533, 180] on button "Equip" at bounding box center [529, 185] width 34 height 13
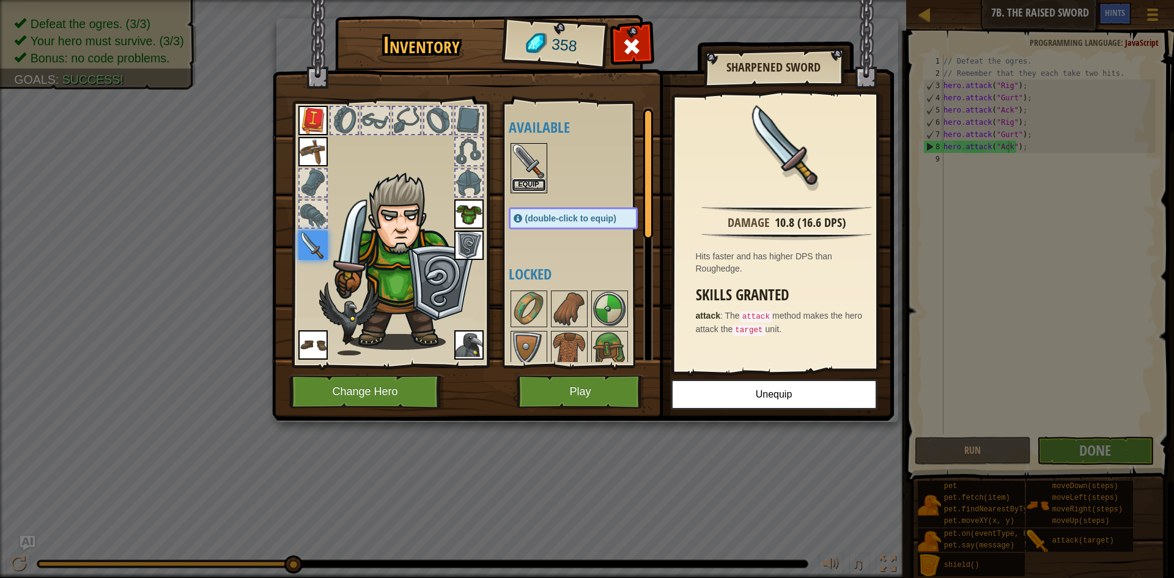
click at [533, 180] on button "Equip" at bounding box center [529, 185] width 34 height 13
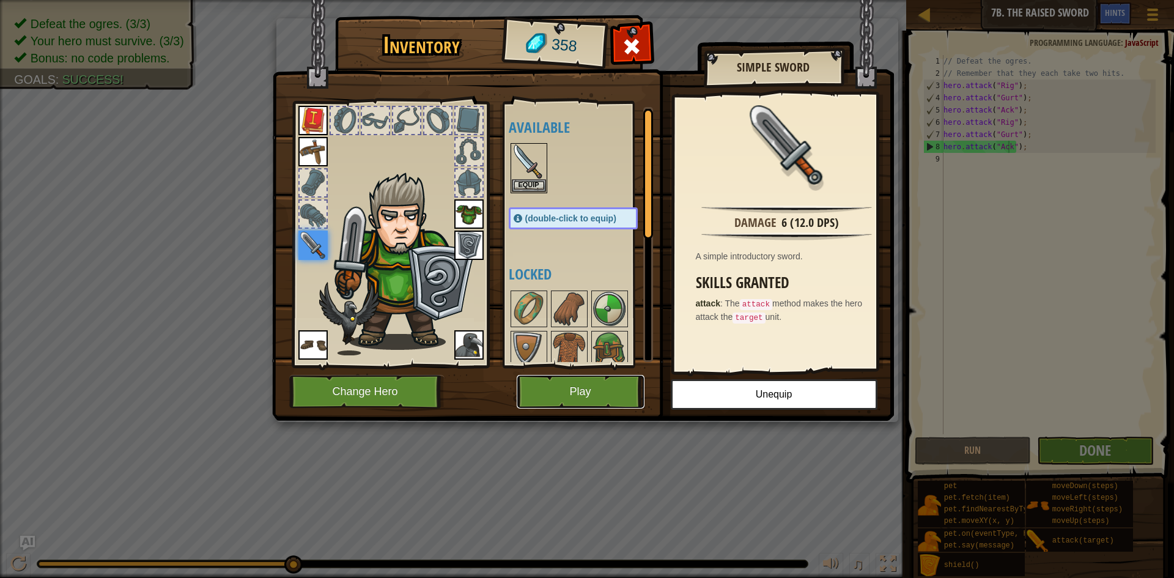
click at [590, 394] on button "Play" at bounding box center [581, 392] width 128 height 34
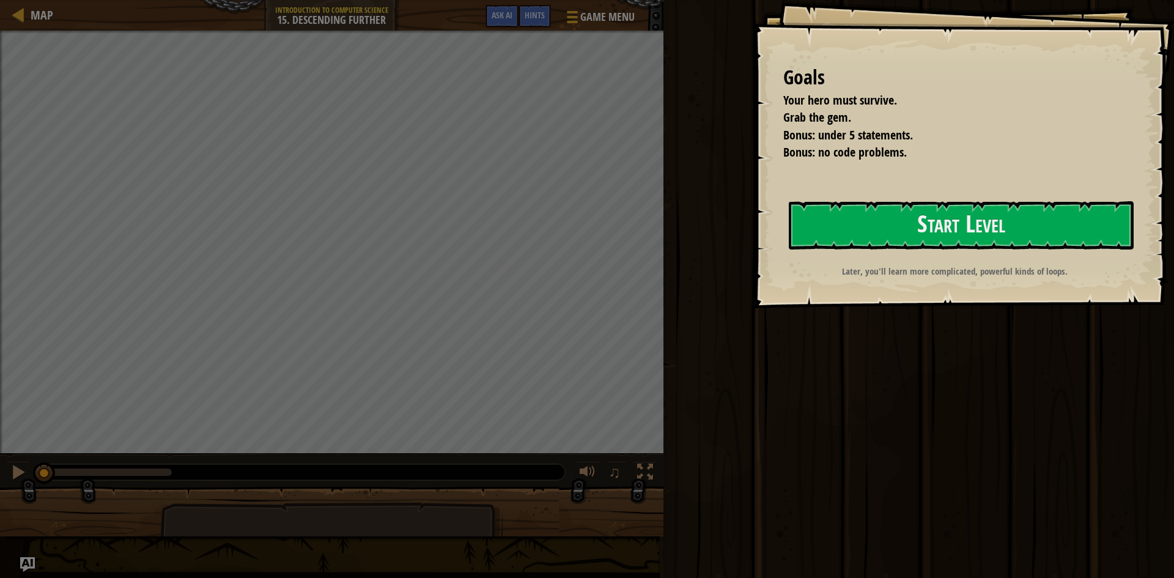
click at [911, 253] on div "Goals Your hero must survive. Grab the gem. Bonus: under 5 statements. Bonus: n…" at bounding box center [963, 154] width 421 height 308
drag, startPoint x: 899, startPoint y: 251, endPoint x: 898, endPoint y: 240, distance: 11.7
click at [899, 247] on div "Goals Your hero must survive. Grab the gem. Bonus: under 5 statements. Bonus: n…" at bounding box center [963, 154] width 421 height 308
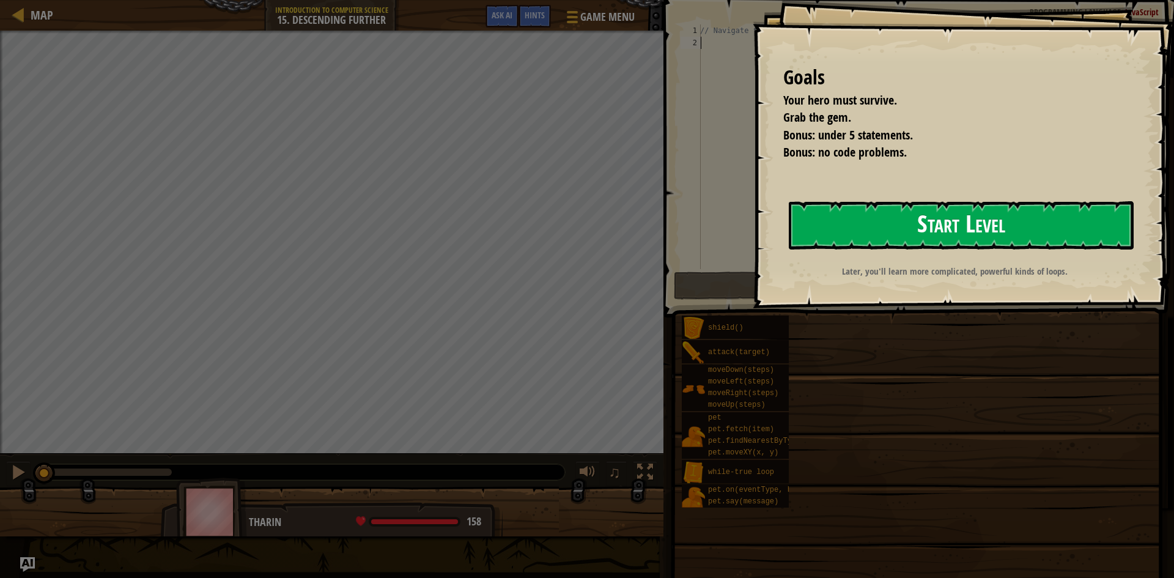
click at [897, 239] on button "Start Level" at bounding box center [961, 225] width 345 height 48
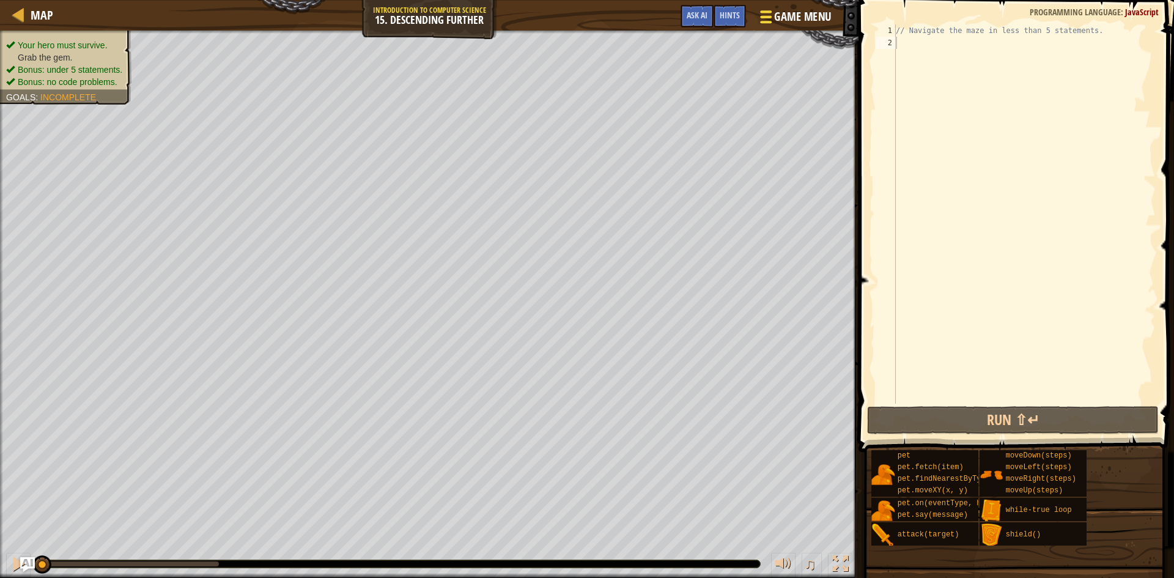
click at [772, 17] on span at bounding box center [766, 17] width 12 height 2
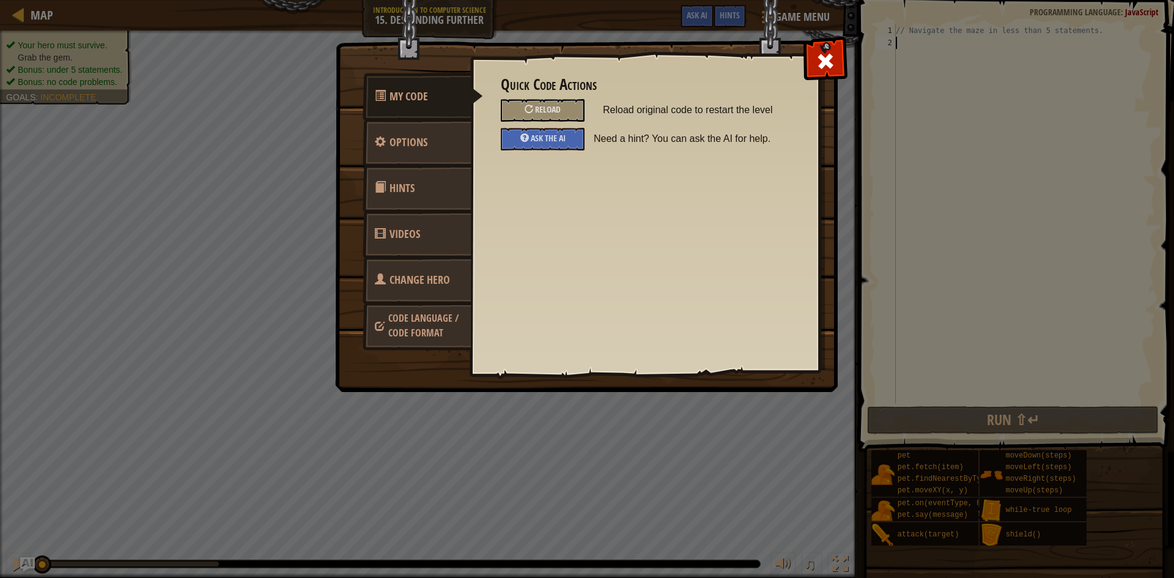
click at [431, 273] on span "Change Hero" at bounding box center [420, 279] width 61 height 15
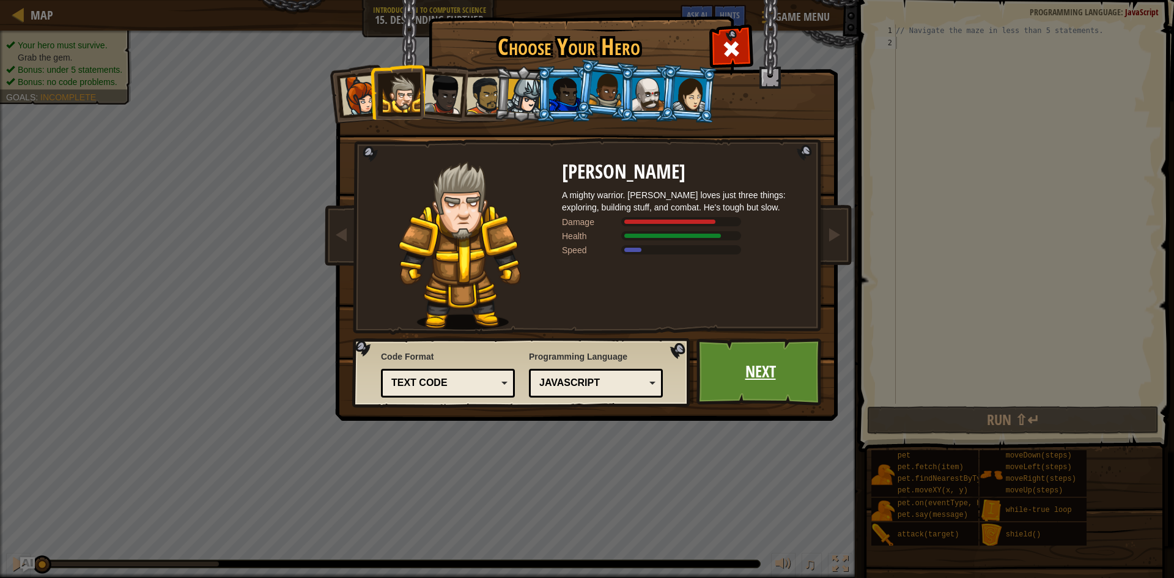
click at [768, 379] on link "Next" at bounding box center [761, 371] width 128 height 67
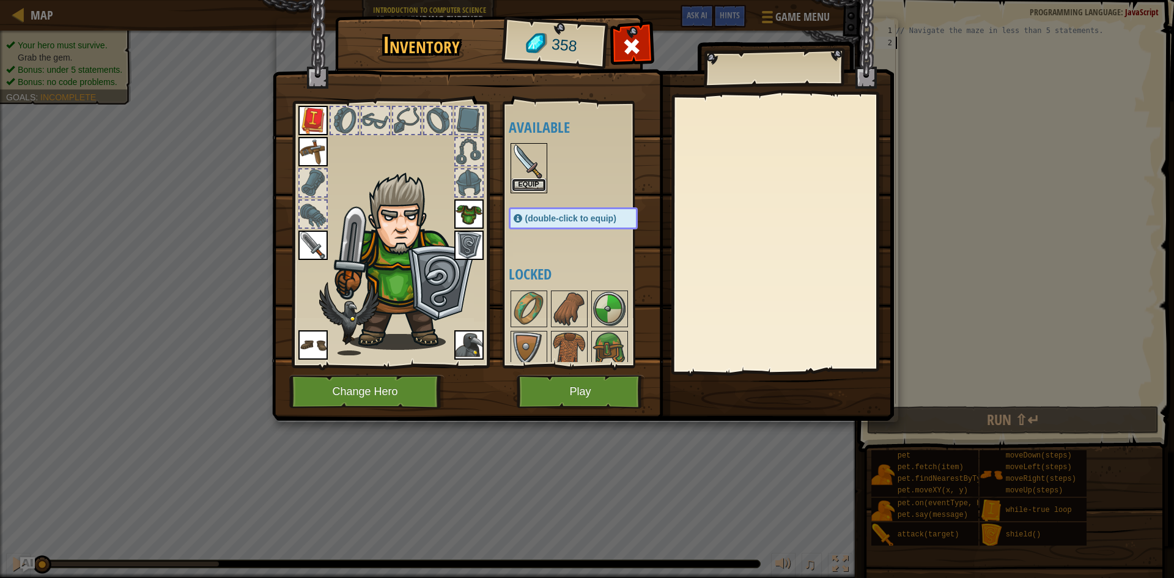
click at [533, 184] on button "Equip" at bounding box center [529, 185] width 34 height 13
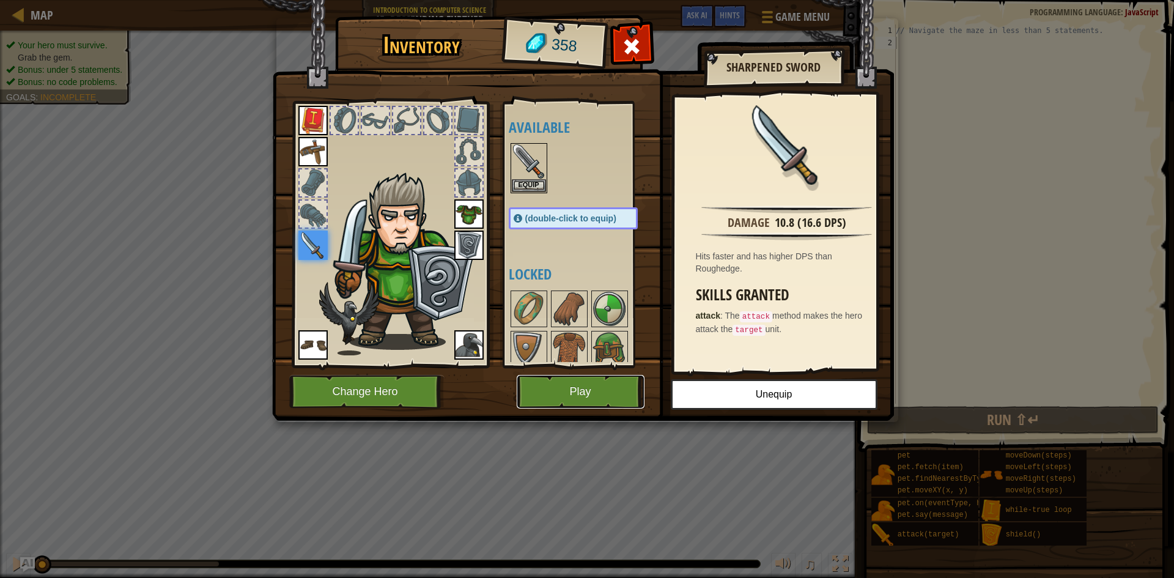
click at [597, 394] on button "Play" at bounding box center [581, 392] width 128 height 34
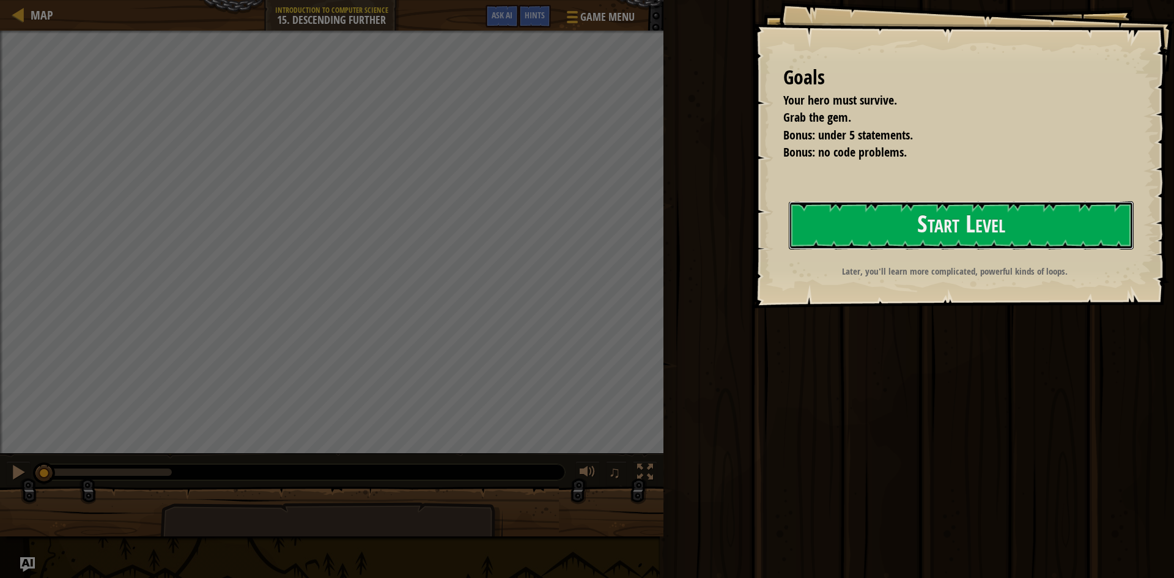
click at [829, 233] on button "Start Level" at bounding box center [961, 225] width 345 height 48
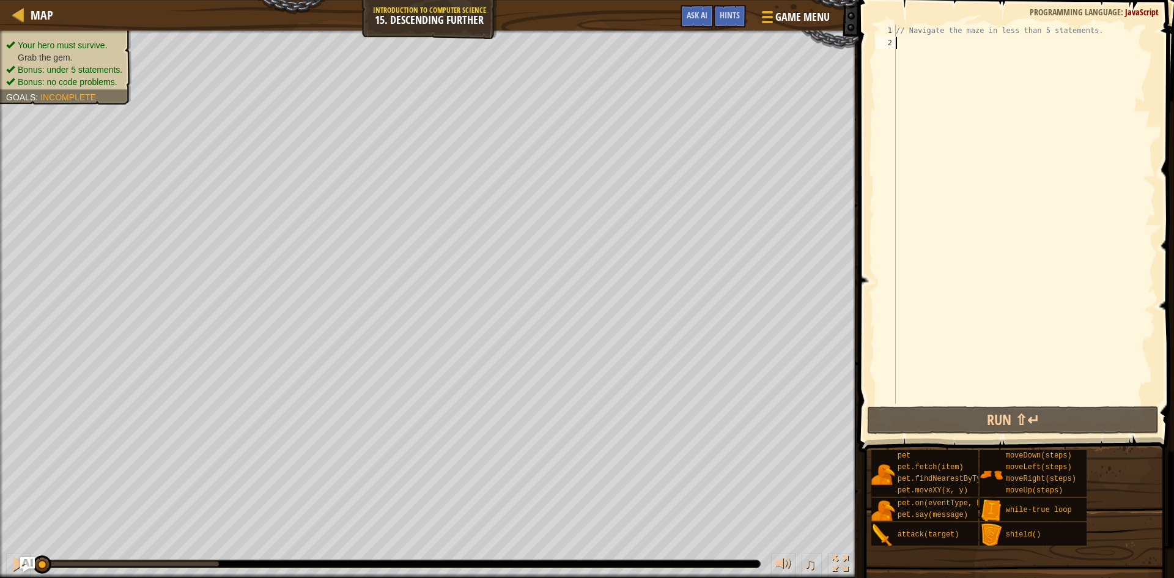
type textarea "h"
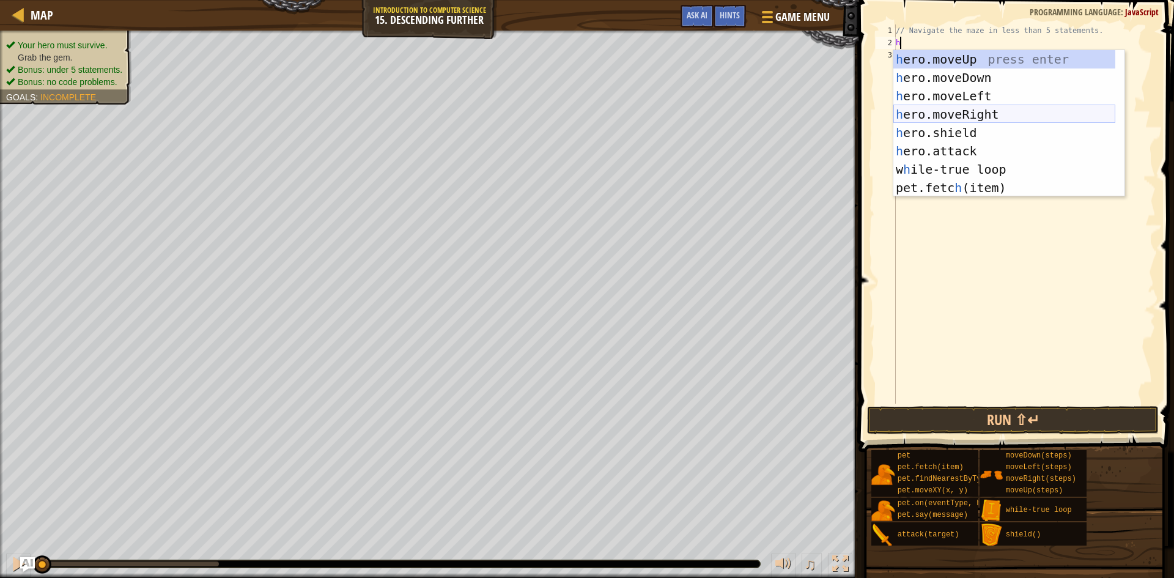
click at [974, 111] on div "h ero.moveUp press enter h ero.moveDown press enter h ero.moveLeft press enter …" at bounding box center [1004, 141] width 222 height 183
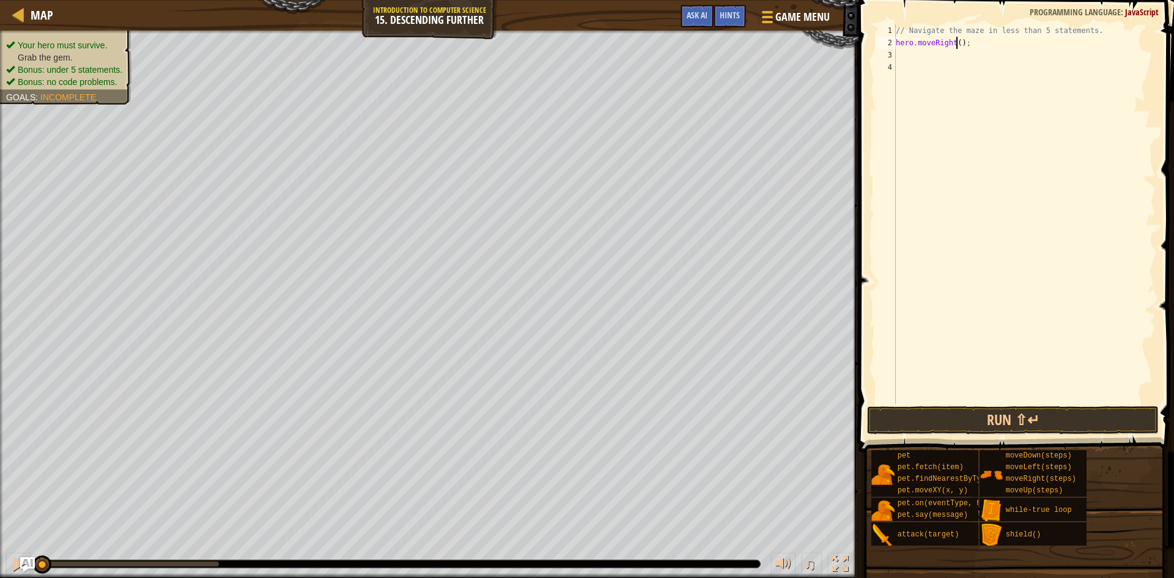
click at [956, 43] on div "// Navigate the maze in less than 5 statements. hero . moveRight ( ) ;" at bounding box center [1024, 226] width 262 height 404
type textarea "hero.moveRight(2);"
click at [975, 80] on div "// Navigate the maze in less than 5 statements. hero . moveRight ( 2 ) ;" at bounding box center [1024, 226] width 262 height 404
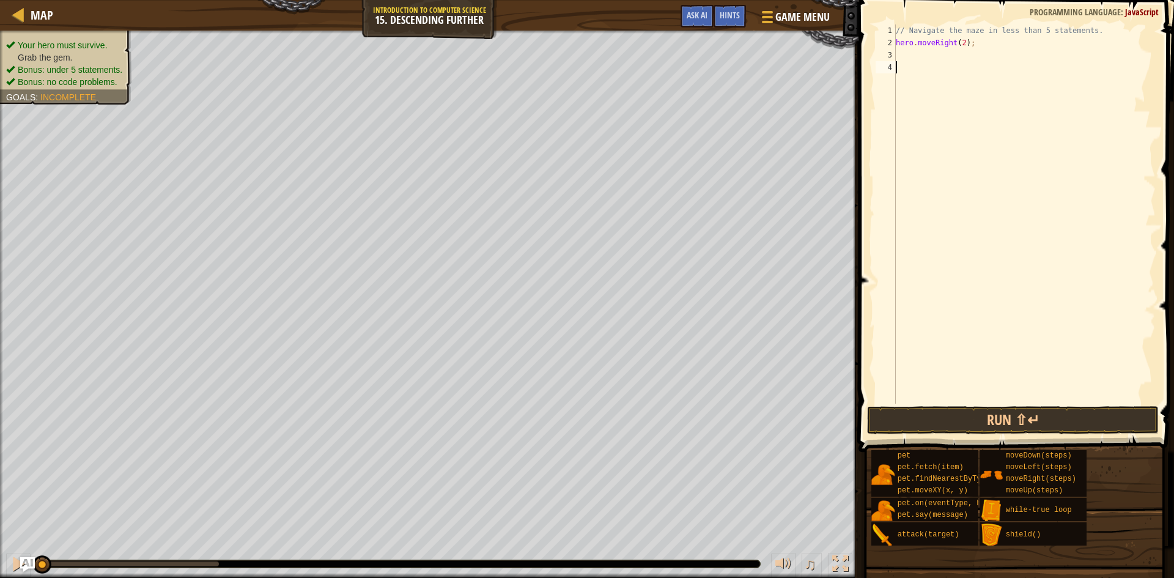
type textarea "h"
click at [952, 60] on div "// Navigate the maze in less than 5 statements. hero . moveRight ( 2 ) ; h" at bounding box center [1024, 226] width 262 height 404
type textarea "h"
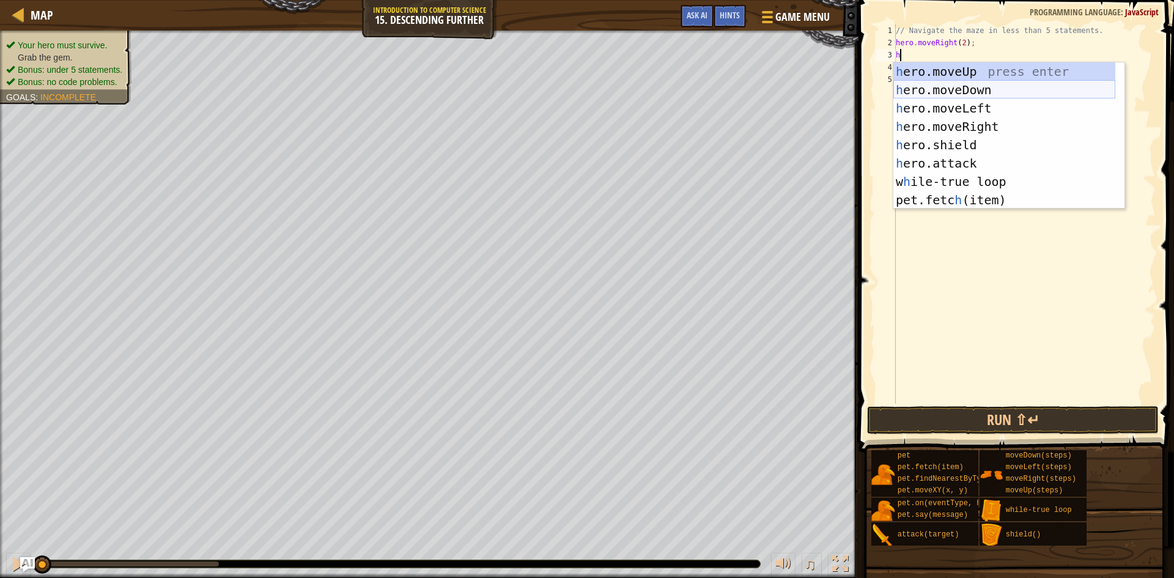
click at [949, 87] on div "h ero.moveUp press enter h ero.moveDown press enter h ero.moveLeft press enter …" at bounding box center [1004, 153] width 222 height 183
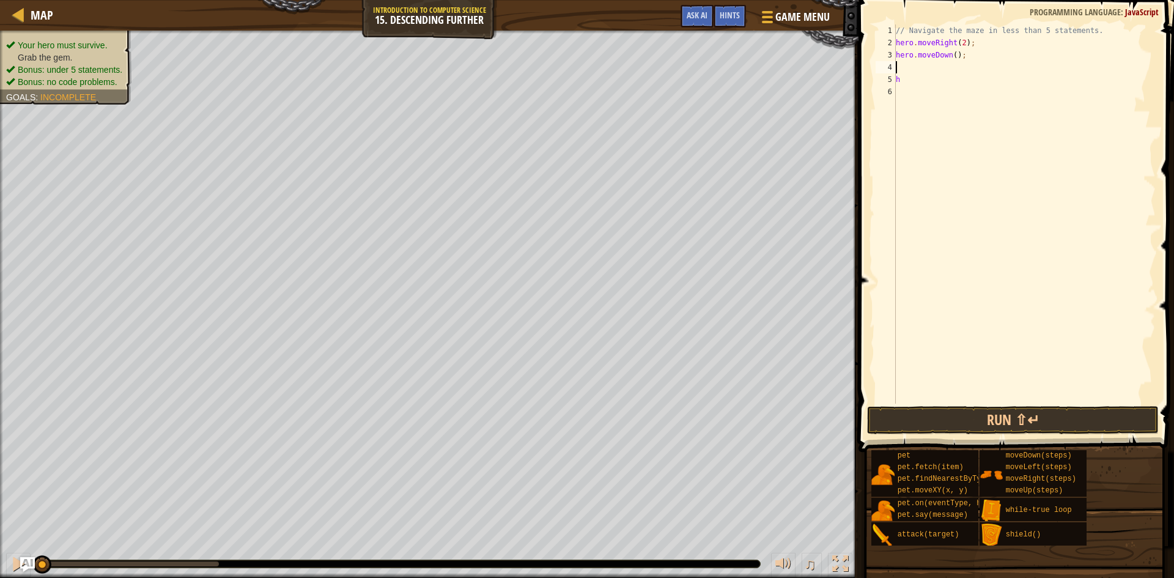
type textarea "h"
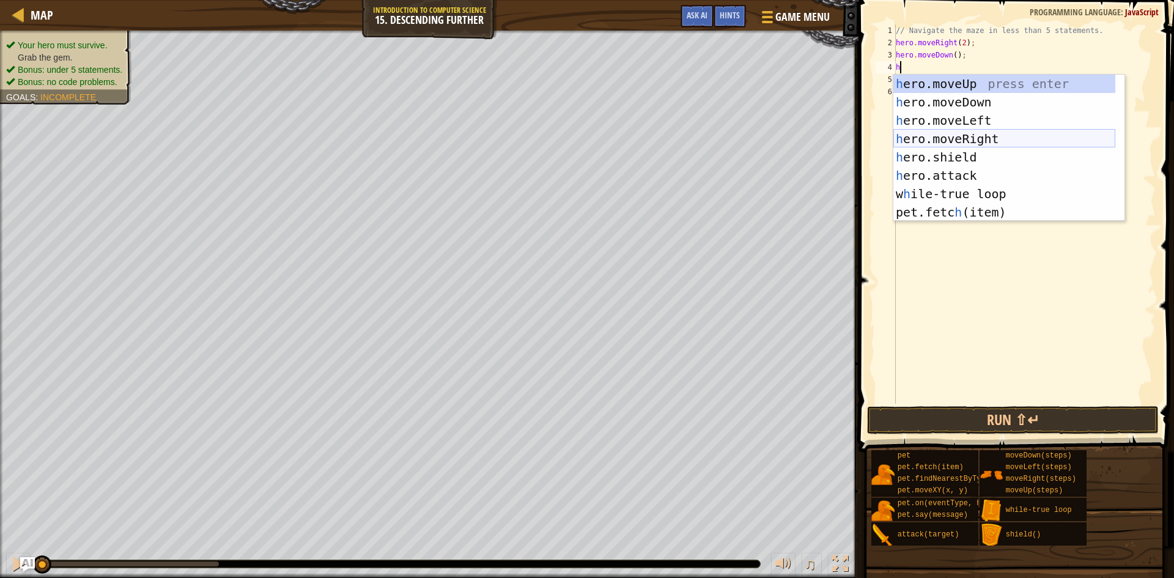
click at [956, 138] on div "h ero.moveUp press enter h ero.moveDown press enter h ero.moveLeft press enter …" at bounding box center [1004, 166] width 222 height 183
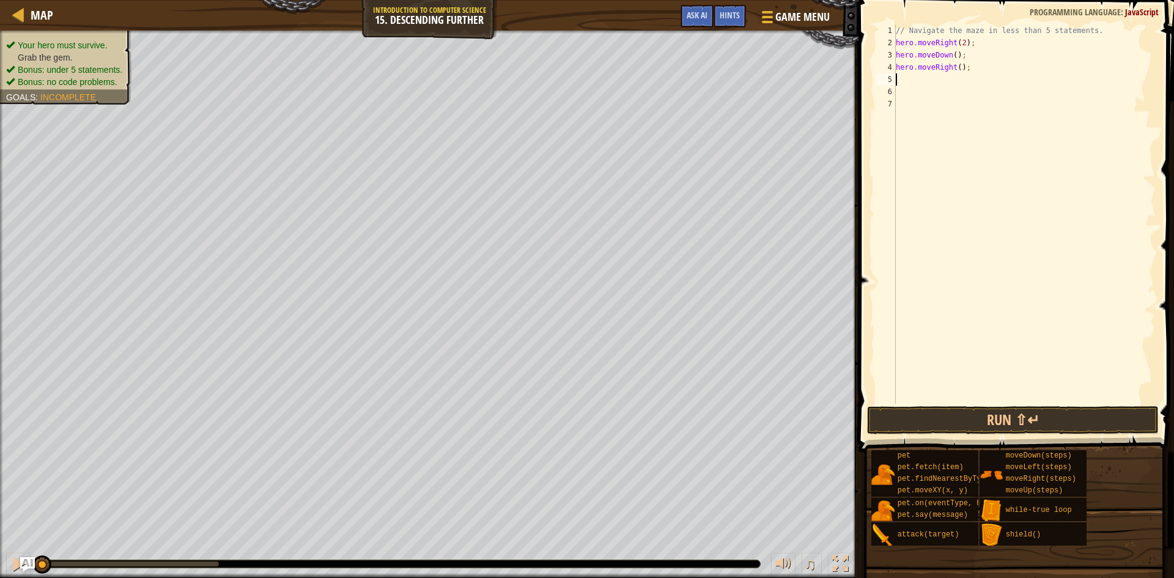
click at [956, 65] on div "// Navigate the maze in less than 5 statements. hero . moveRight ( 2 ) ; hero .…" at bounding box center [1024, 226] width 262 height 404
type textarea "hero.moveRight(2);"
click at [965, 38] on div "// Navigate the maze in less than 5 statements. hero . moveRight ( 2 ) ; hero .…" at bounding box center [1024, 226] width 262 height 404
click at [975, 47] on div "// Navigate the maze in less than 5 statements. hero . moveRight ( 2 ) ; hero .…" at bounding box center [1024, 226] width 262 height 404
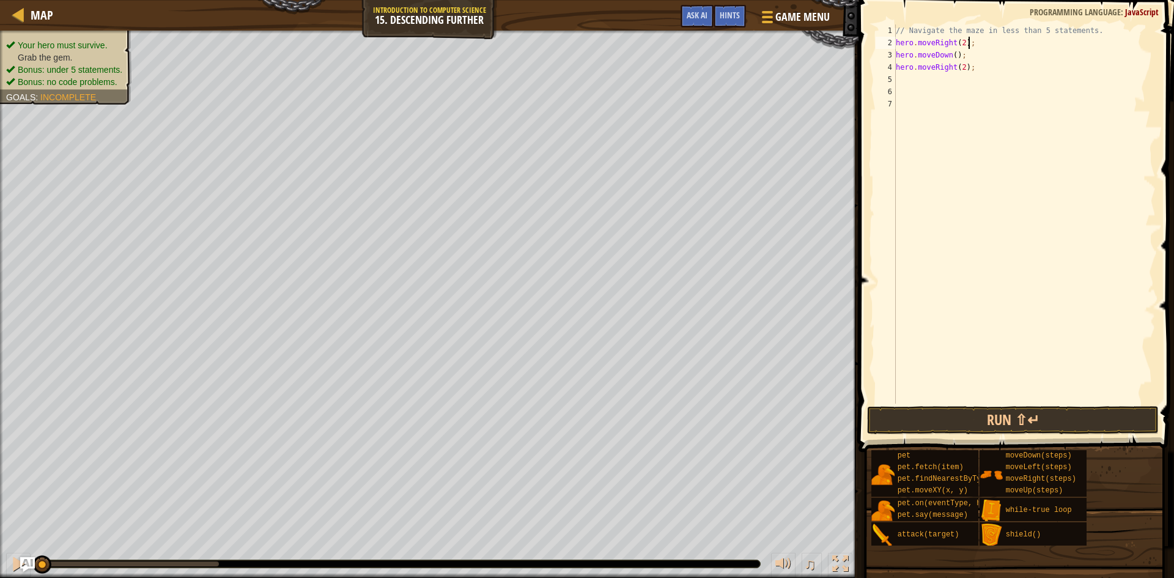
scroll to position [6, 0]
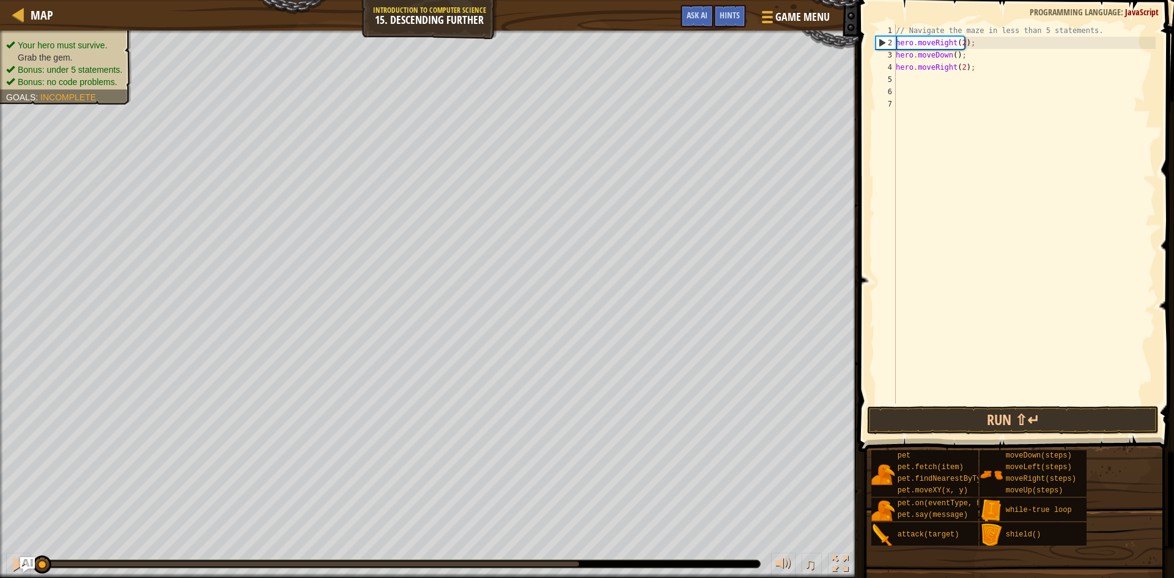
type textarea "// Navigate the maze in less than 5 statements."
type textarea "h"
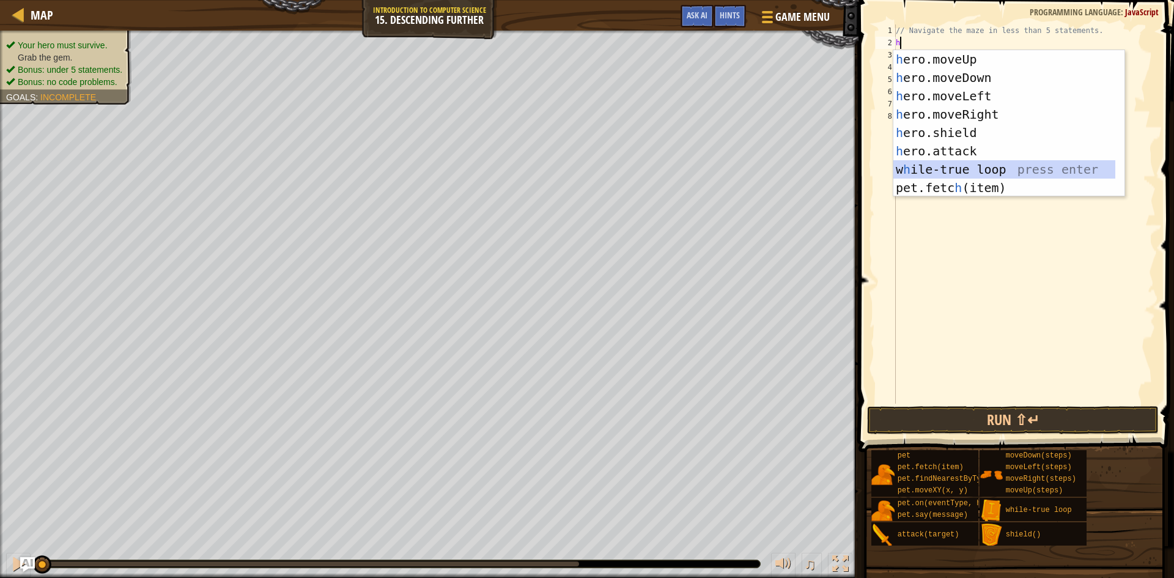
click at [990, 174] on div "h ero.moveUp press enter h ero.moveDown press enter h ero.moveLeft press enter …" at bounding box center [1004, 141] width 222 height 183
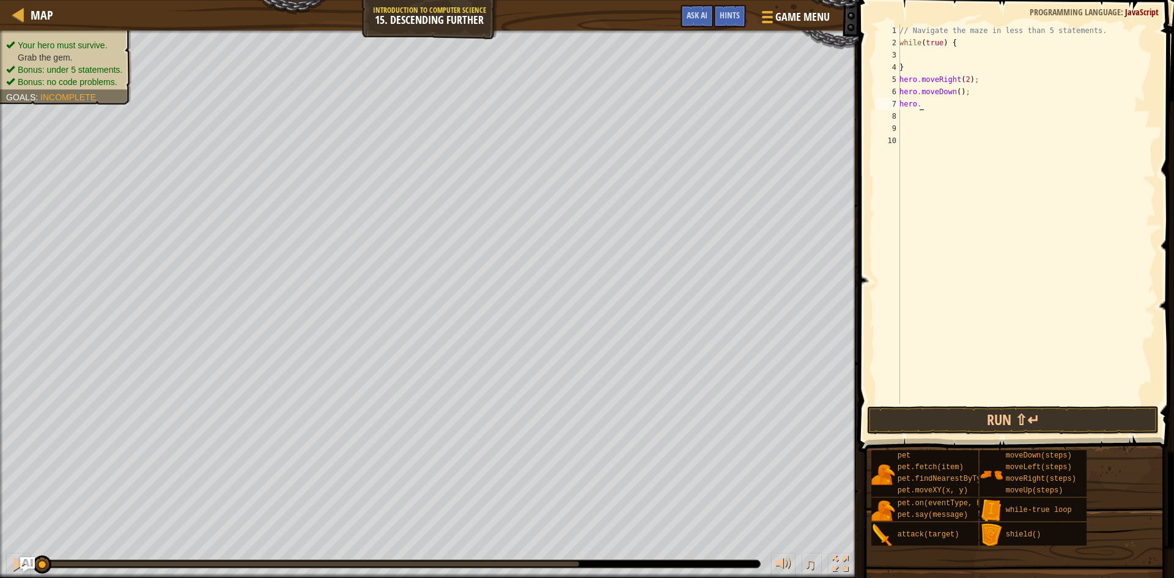
type textarea "h"
type textarea "}"
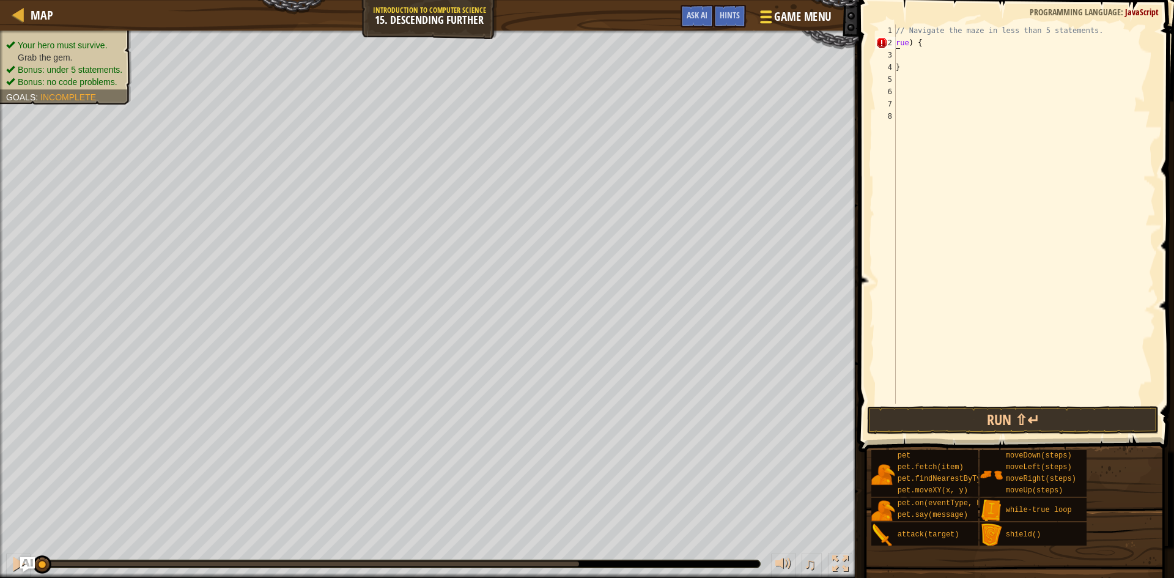
type textarea "rue) {"
click at [790, 10] on span "Game Menu" at bounding box center [802, 17] width 57 height 17
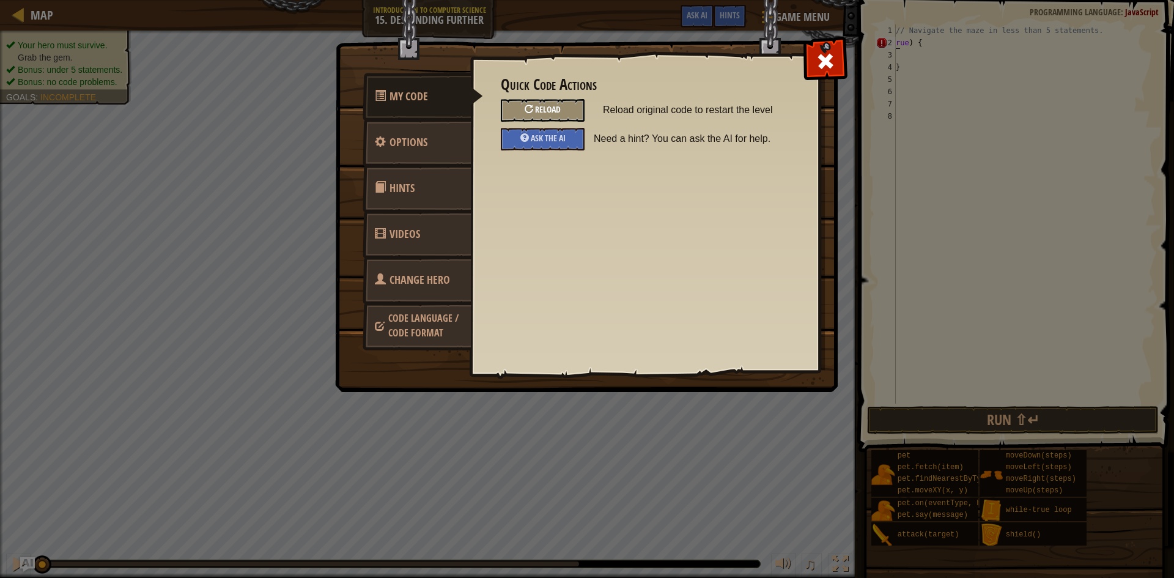
click at [558, 117] on div "Reload" at bounding box center [543, 110] width 84 height 23
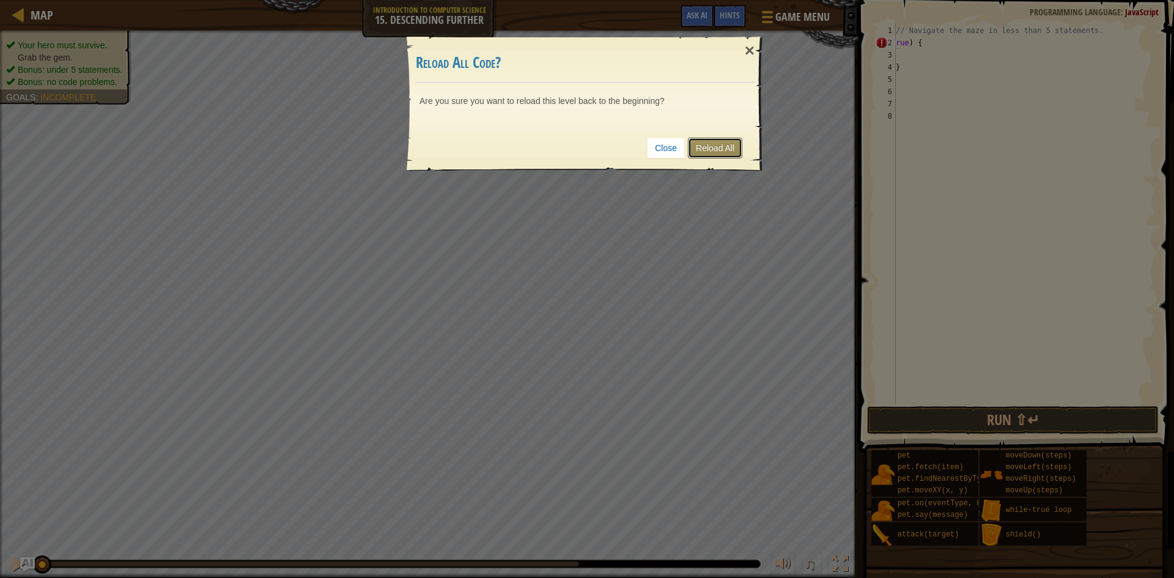
click at [721, 157] on link "Reload All" at bounding box center [715, 148] width 54 height 21
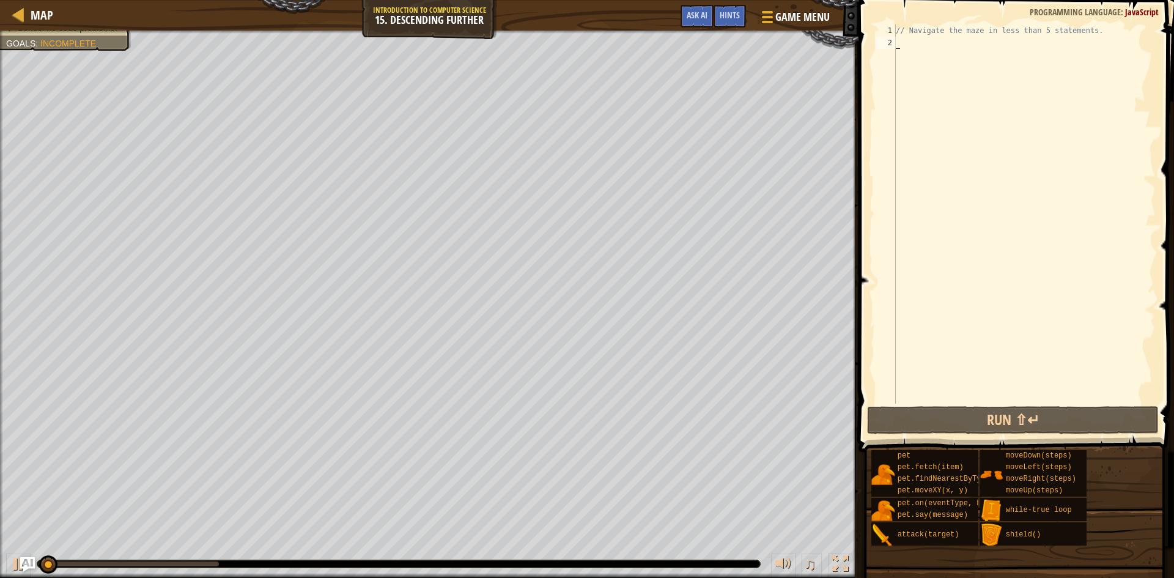
scroll to position [6, 0]
click at [908, 43] on div "// Navigate the maze in less than 5 statements." at bounding box center [1024, 226] width 262 height 404
type textarea "// Navigate the maze in less than 5 statements."
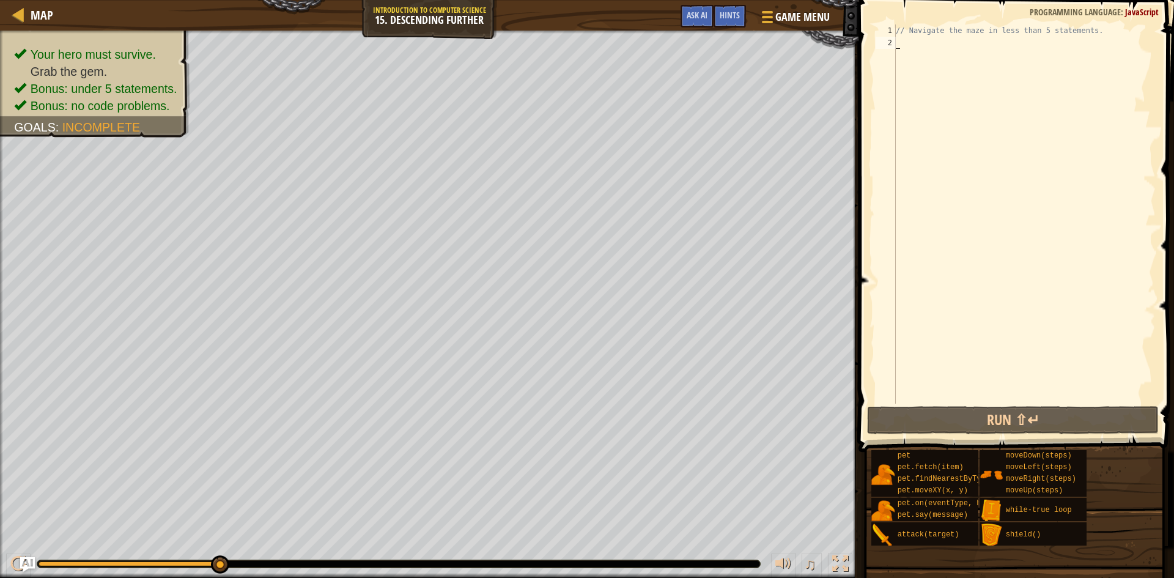
type textarea "// Navigate the maze in less than 5 statements."
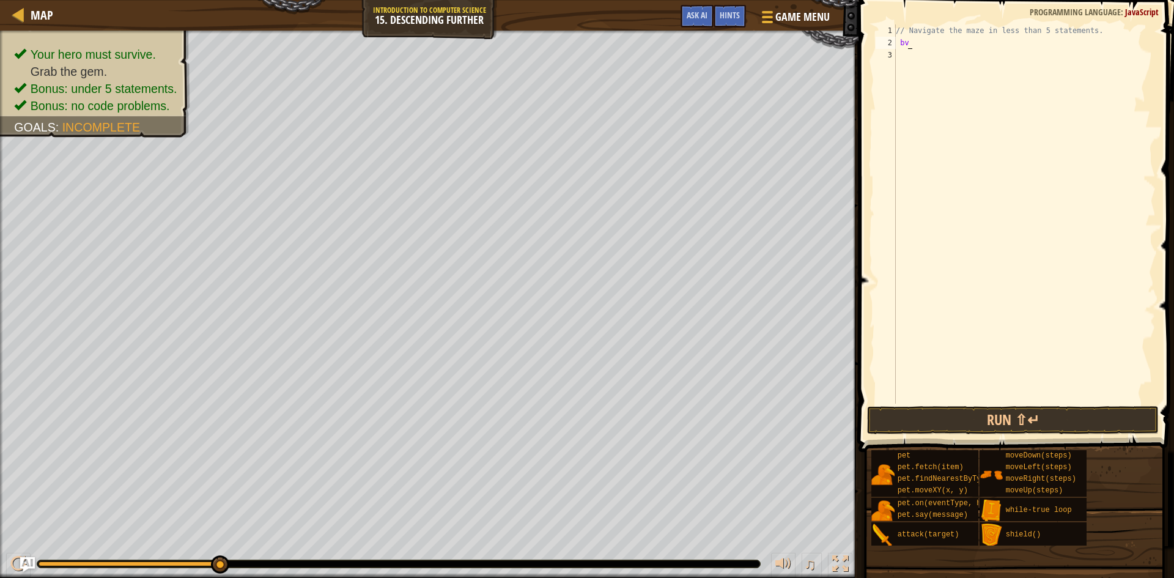
type textarea "b"
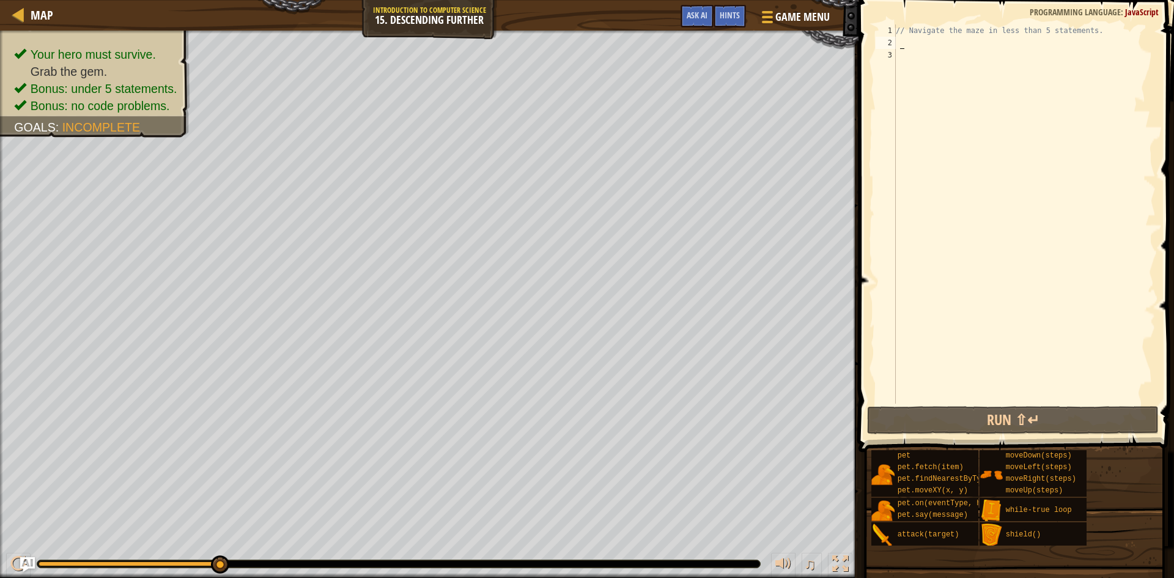
type textarea "h"
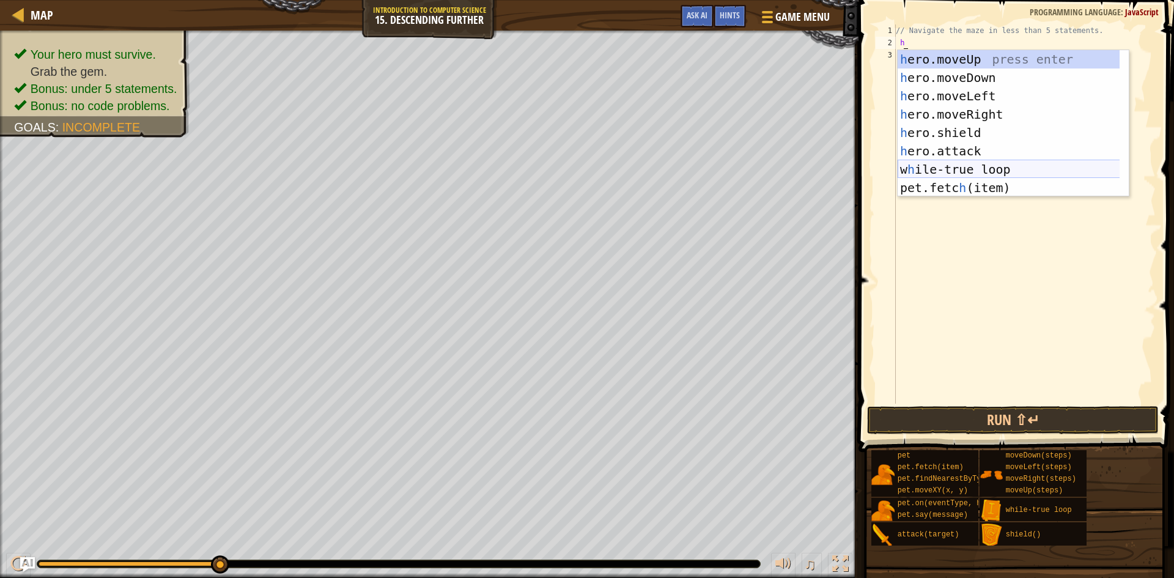
click at [986, 164] on div "h ero.moveUp press enter h ero.moveDown press enter h ero.moveLeft press enter …" at bounding box center [1013, 141] width 231 height 183
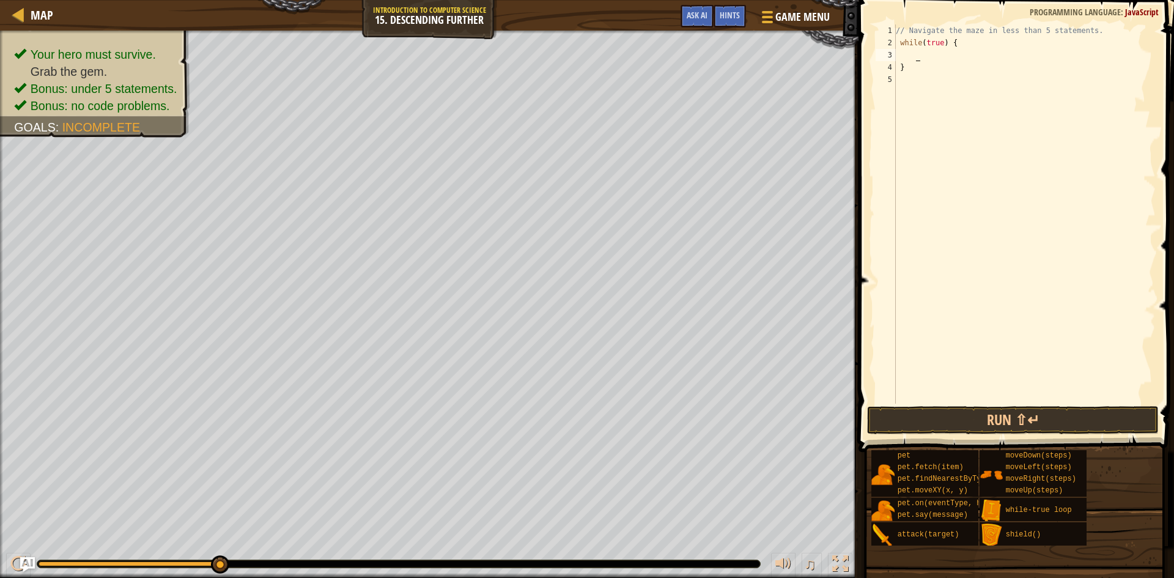
click at [909, 51] on div "// Navigate the maze in less than 5 statements. while ( true ) { }" at bounding box center [1024, 226] width 262 height 404
click at [899, 52] on div "// Navigate the maze in less than 5 statements. while ( true ) { }" at bounding box center [1024, 226] width 262 height 404
type textarea "h"
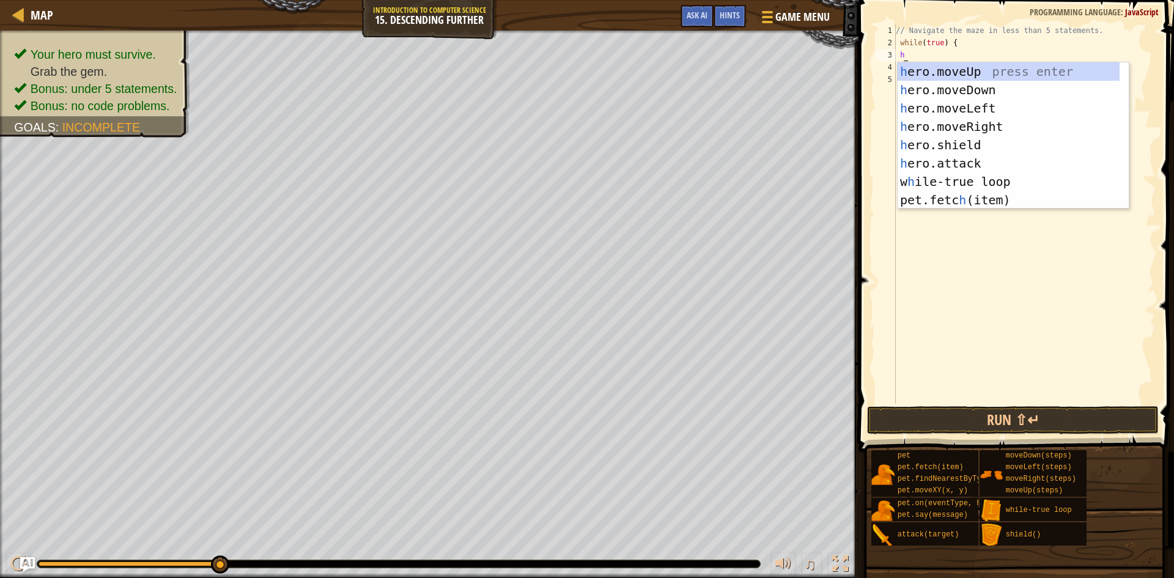
scroll to position [6, 1]
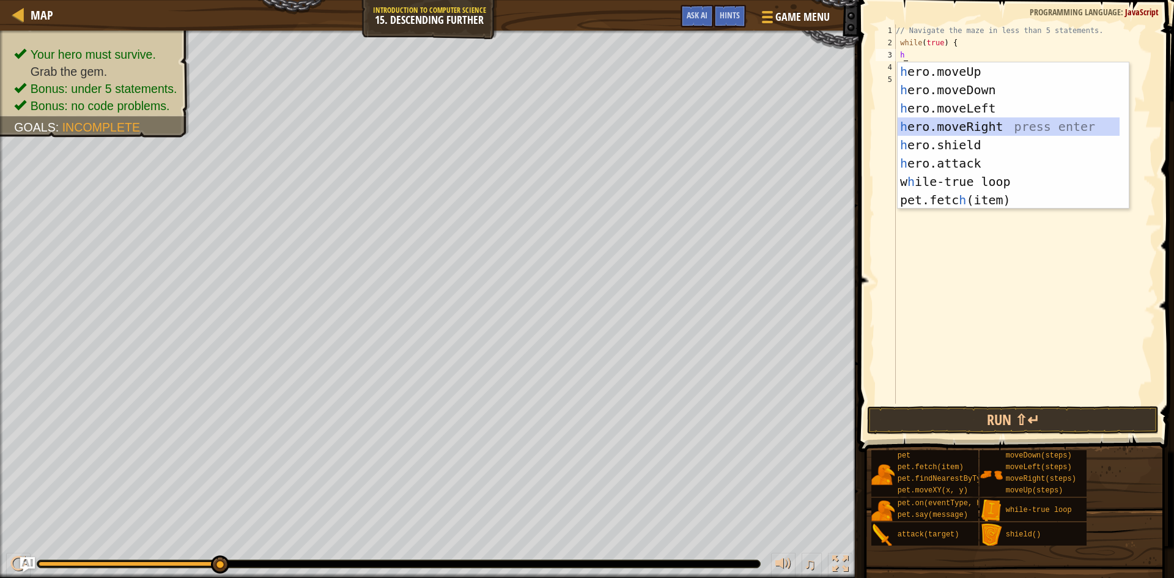
click at [981, 124] on div "h ero.moveUp press enter h ero.moveDown press enter h ero.moveLeft press enter …" at bounding box center [1009, 153] width 222 height 183
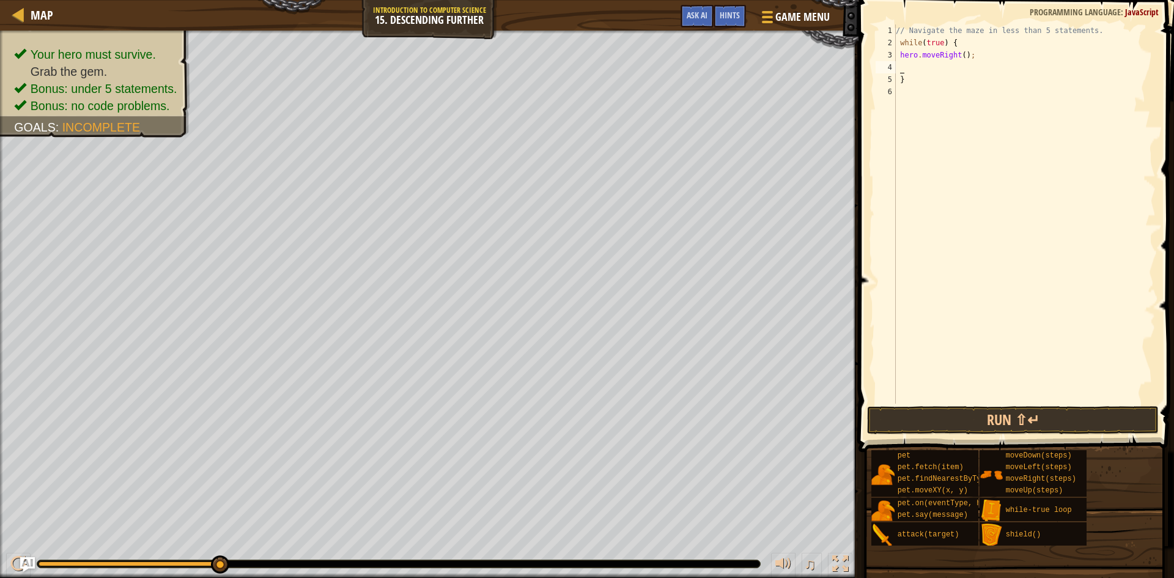
click at [960, 57] on div "// Navigate the maze in less than 5 statements. while ( true ) { hero . moveRig…" at bounding box center [1024, 226] width 262 height 404
type textarea "hero.moveRight();"
click at [920, 70] on div "// Navigate the maze in less than 5 statements. while ( true ) { hero . moveRig…" at bounding box center [1024, 226] width 262 height 404
type textarea "h"
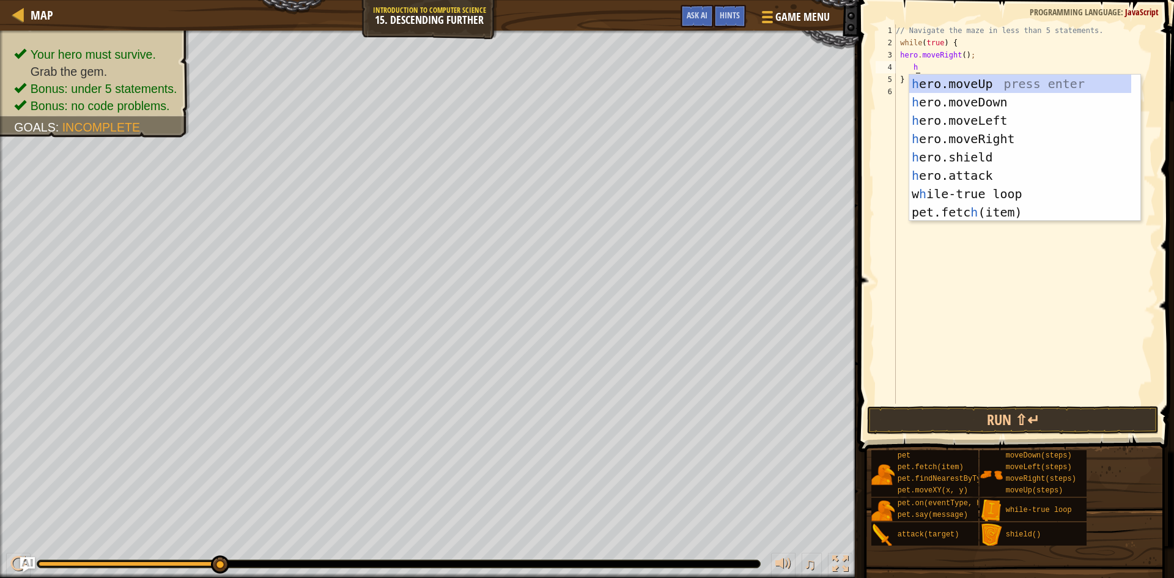
scroll to position [6, 1]
click at [987, 138] on div "h ero.moveUp press enter h ero.moveDown press enter h ero.moveLeft press enter …" at bounding box center [1020, 166] width 222 height 183
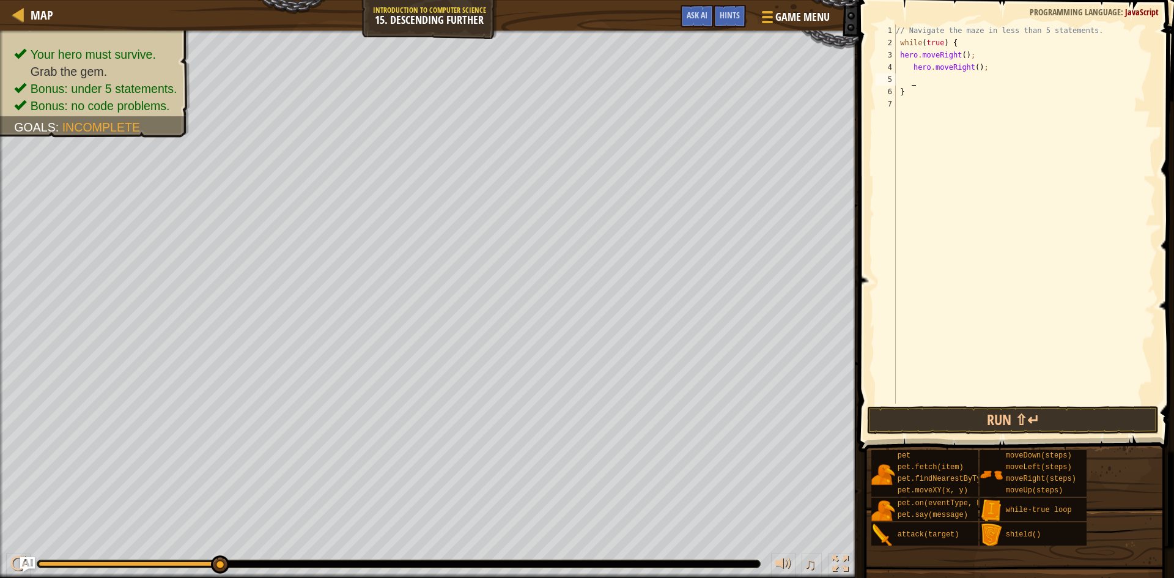
scroll to position [6, 1]
type textarea "h"
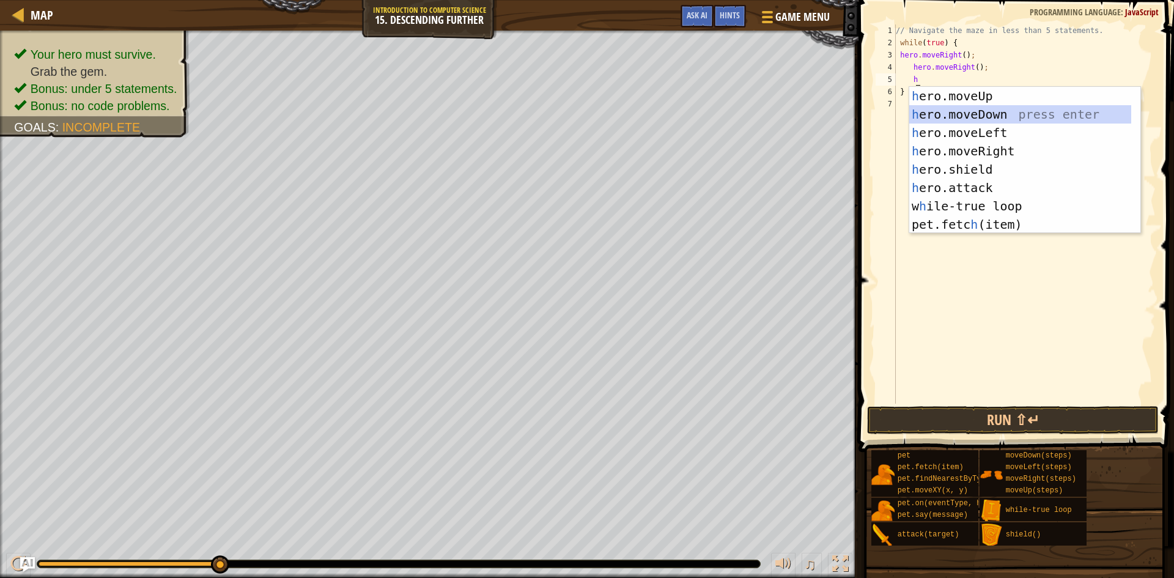
click at [976, 111] on div "h ero.moveUp press enter h ero.moveDown press enter h ero.moveLeft press enter …" at bounding box center [1020, 178] width 222 height 183
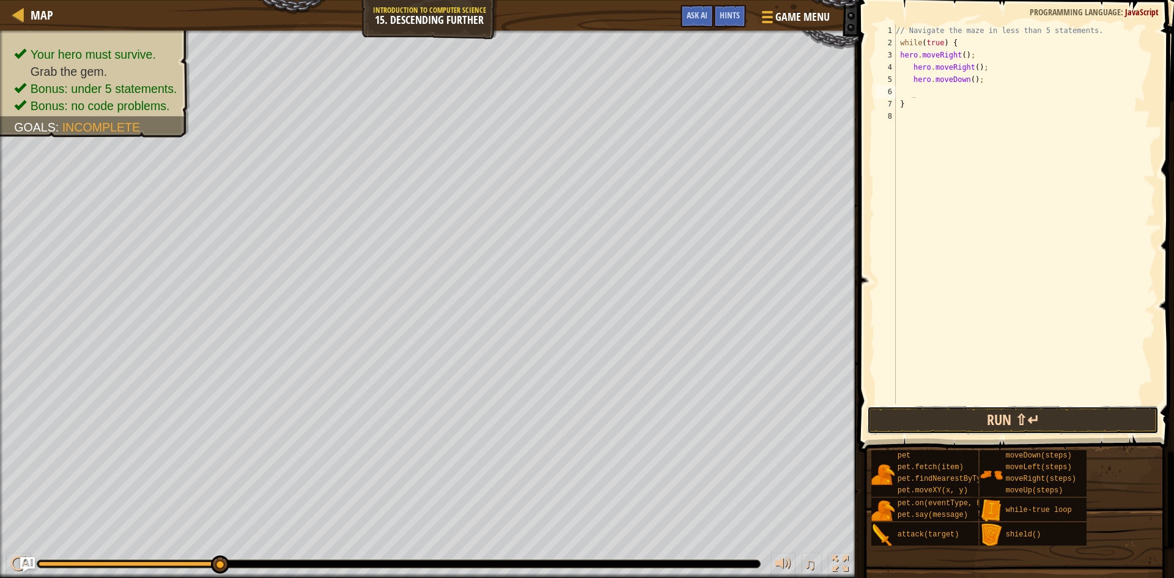
click at [959, 419] on button "Run ⇧↵" at bounding box center [1013, 420] width 292 height 28
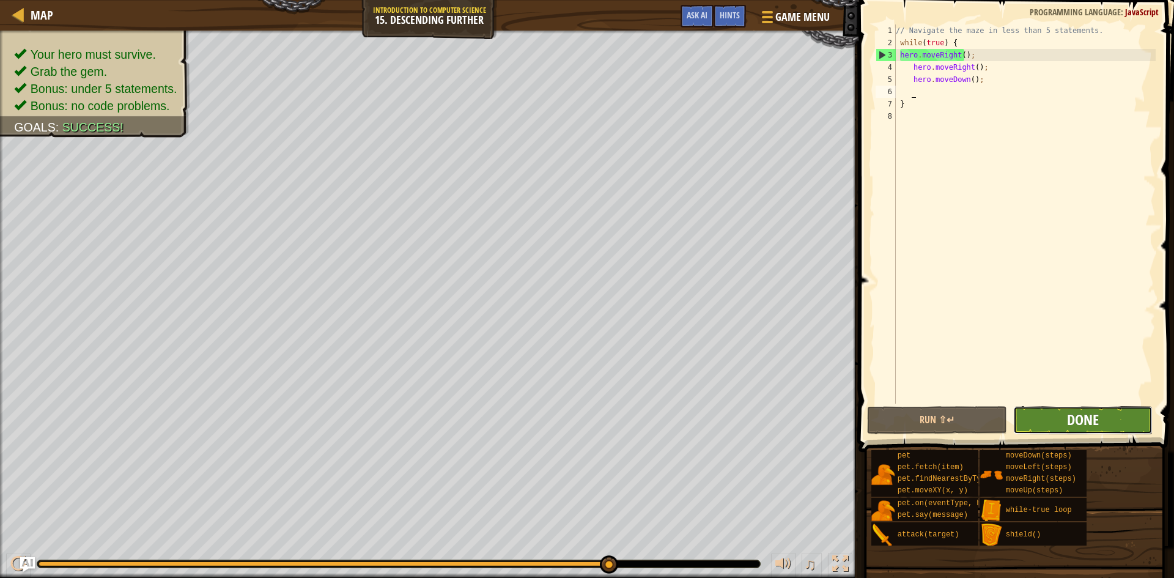
click at [1084, 424] on span "Done" at bounding box center [1083, 420] width 32 height 20
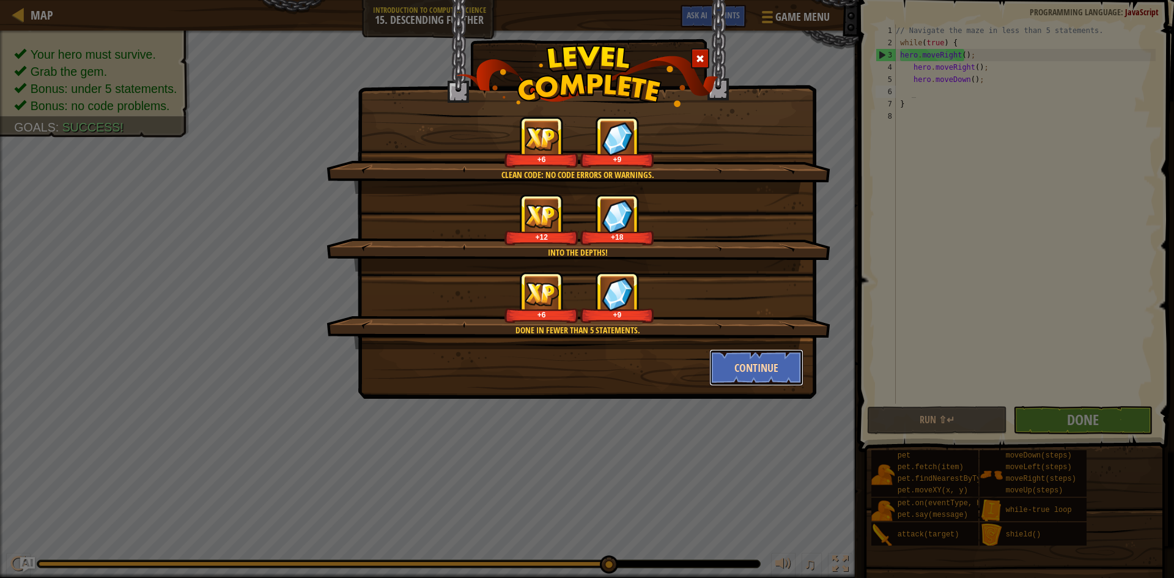
click at [769, 383] on button "Continue" at bounding box center [756, 367] width 95 height 37
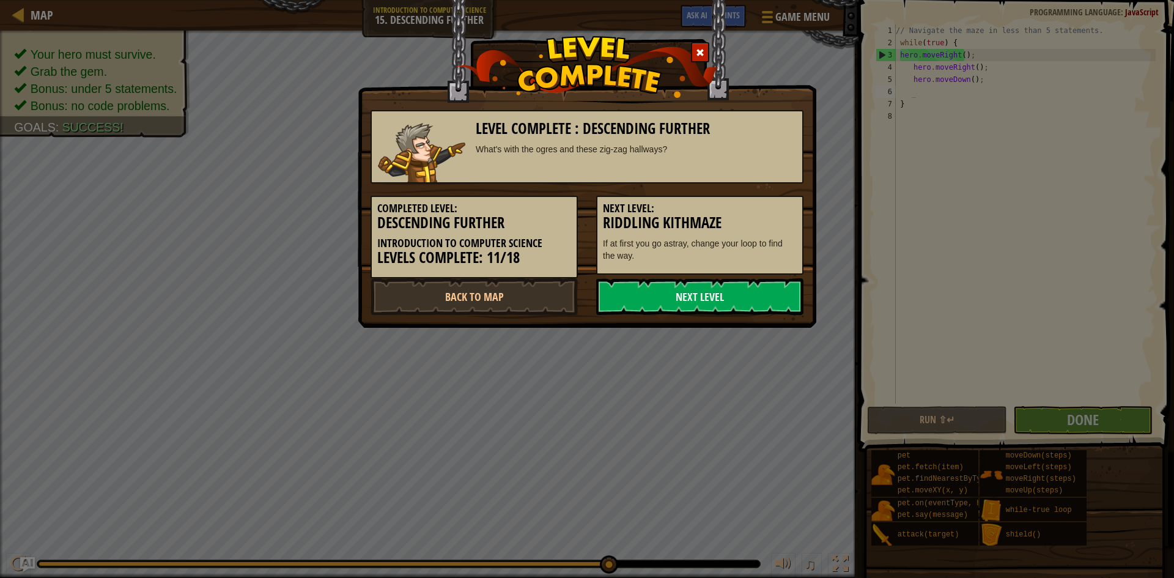
click at [733, 271] on div "Next Level: Riddling Kithmaze If at first you go astray, change your loop to fi…" at bounding box center [699, 235] width 207 height 79
click at [723, 286] on link "Next Level" at bounding box center [699, 296] width 207 height 37
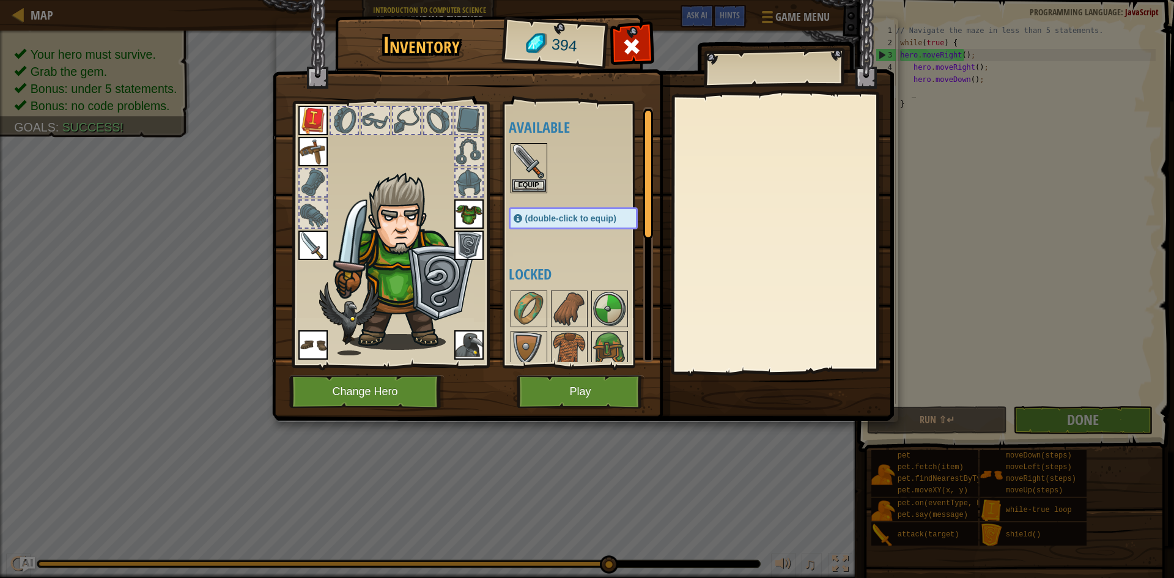
click at [517, 245] on div "Available Equip Equip Equip Equip Equip Equip Equip (double-click to equip) Loc…" at bounding box center [586, 234] width 154 height 255
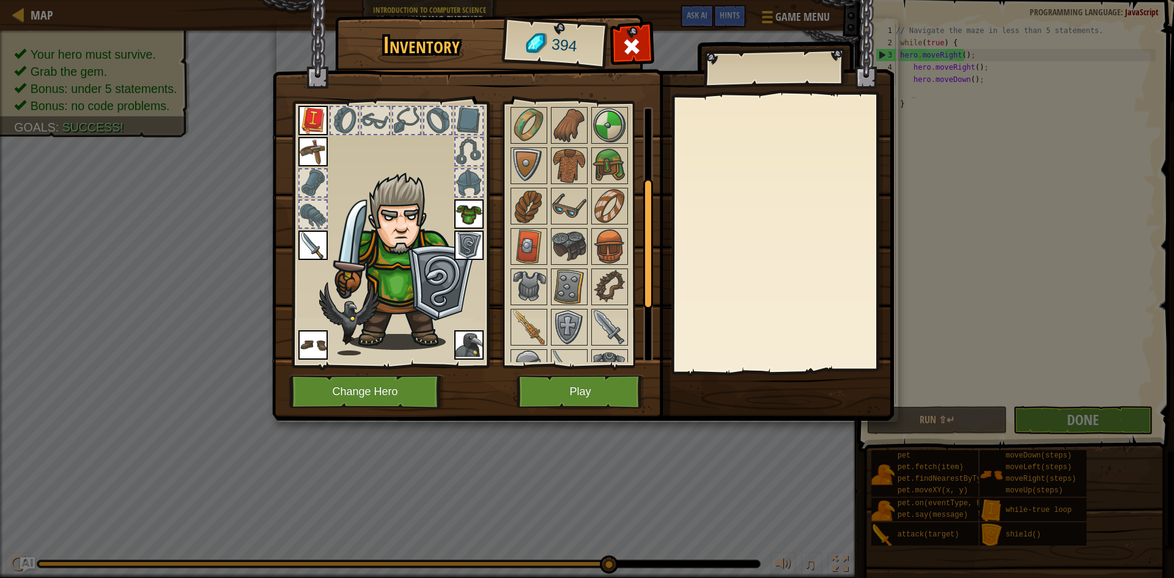
scroll to position [136, 0]
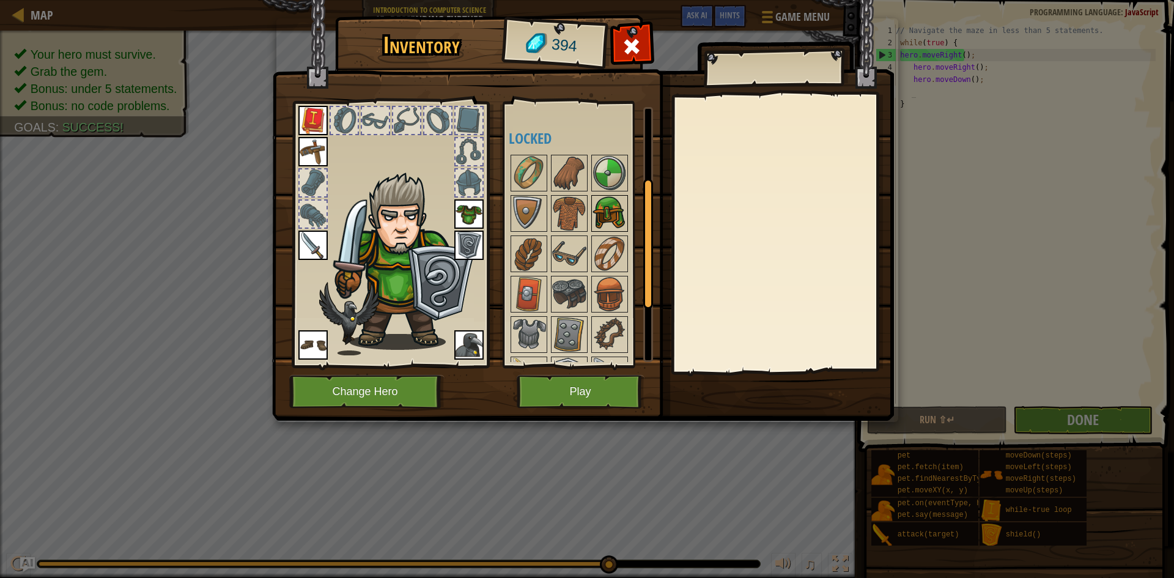
click at [612, 217] on img at bounding box center [610, 213] width 34 height 34
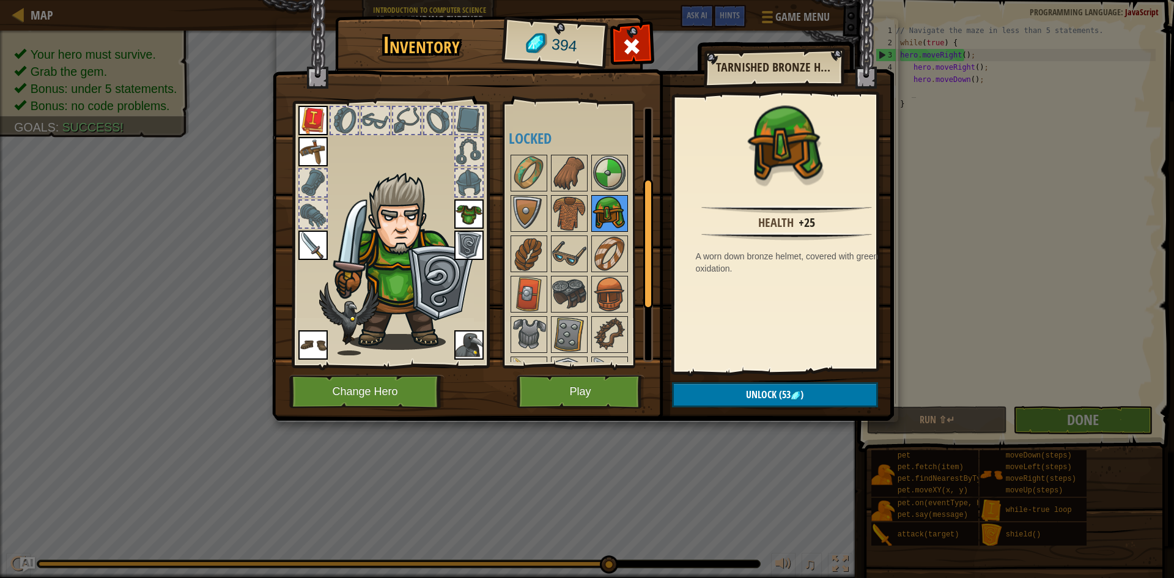
click at [612, 217] on img at bounding box center [610, 213] width 34 height 34
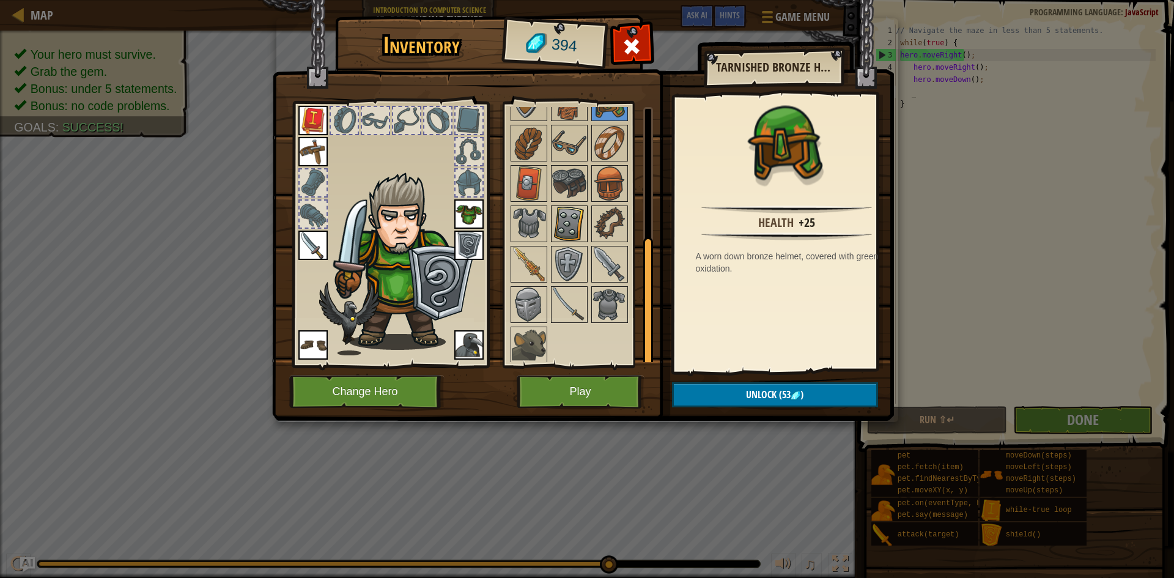
scroll to position [250, 0]
click at [521, 294] on img at bounding box center [529, 301] width 34 height 34
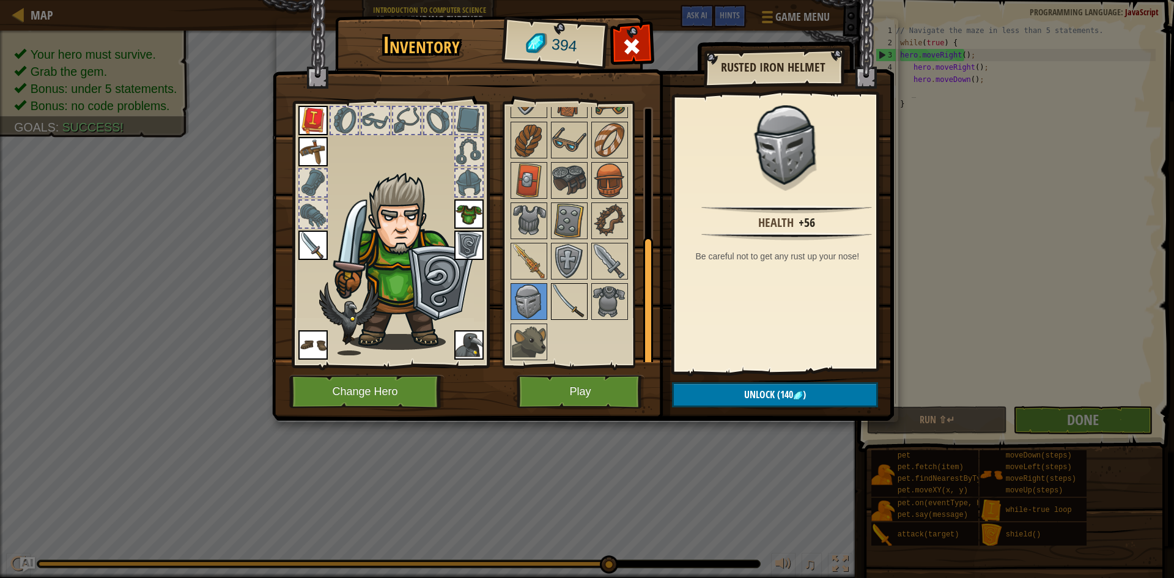
click at [577, 298] on img at bounding box center [569, 301] width 34 height 34
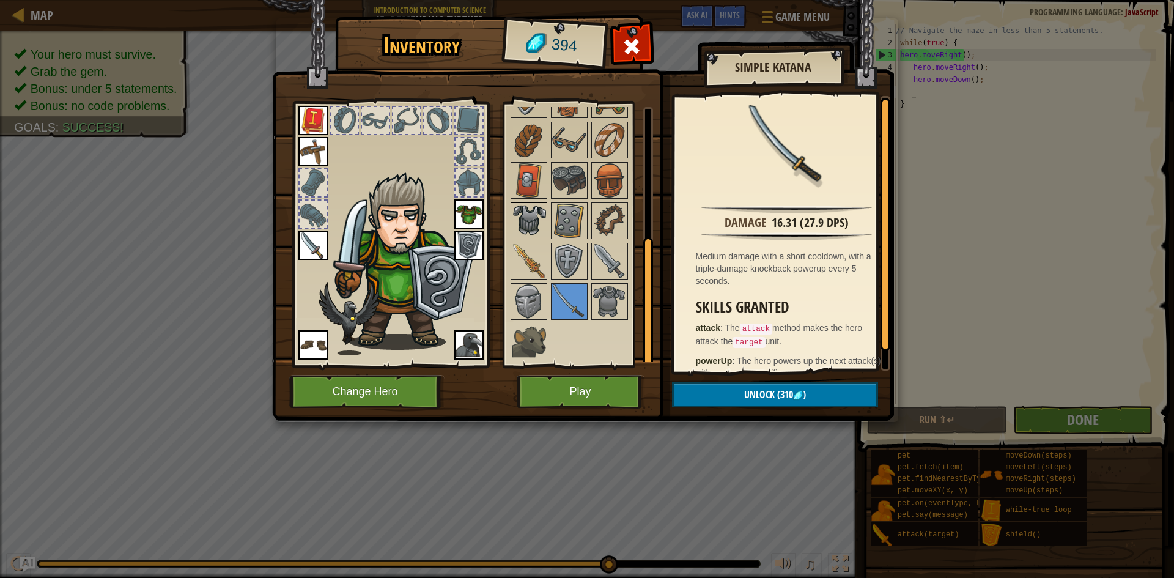
click at [544, 226] on img at bounding box center [529, 221] width 34 height 34
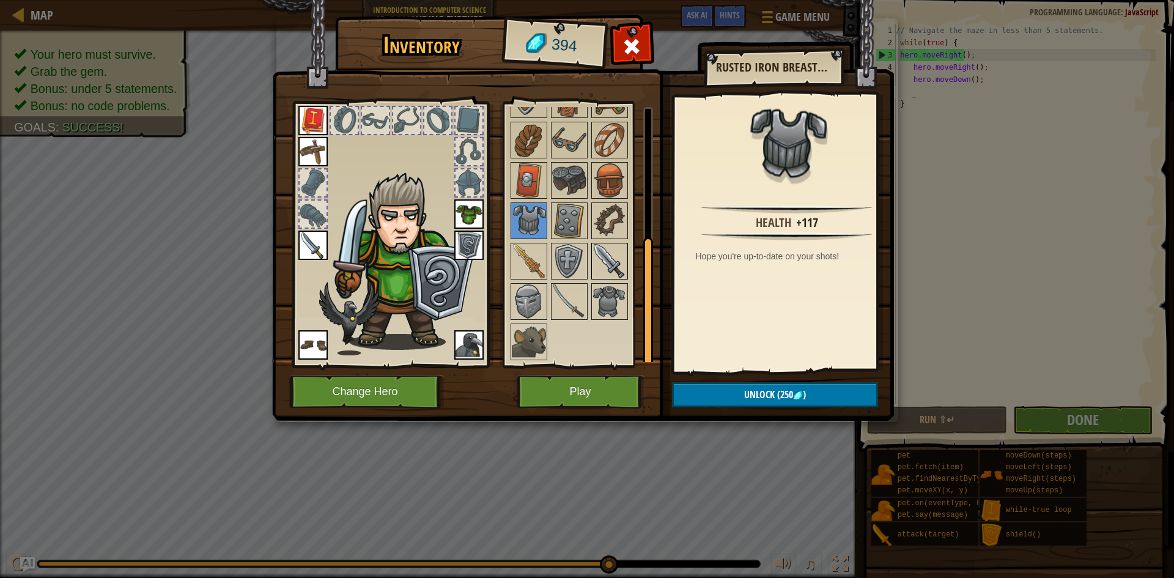
click at [602, 267] on img at bounding box center [610, 261] width 34 height 34
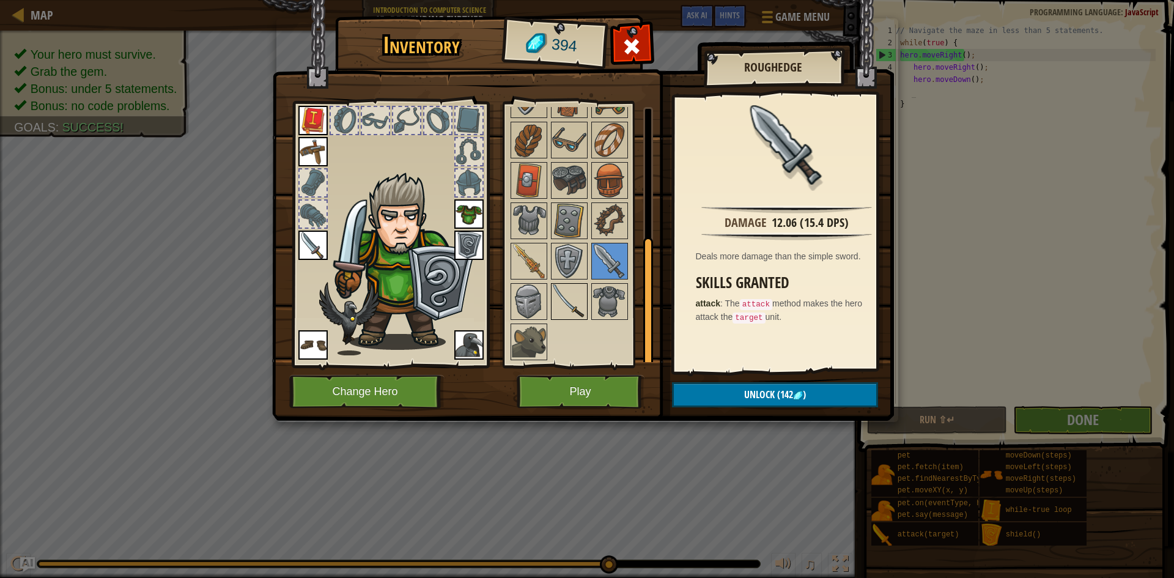
click at [556, 300] on img at bounding box center [569, 301] width 34 height 34
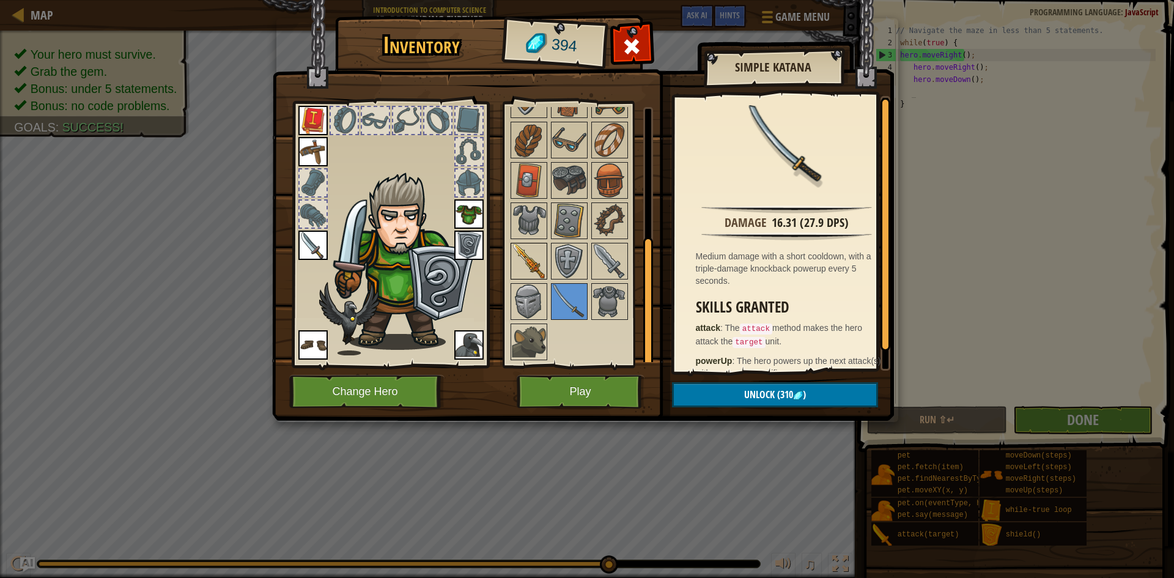
click at [529, 262] on img at bounding box center [529, 261] width 34 height 34
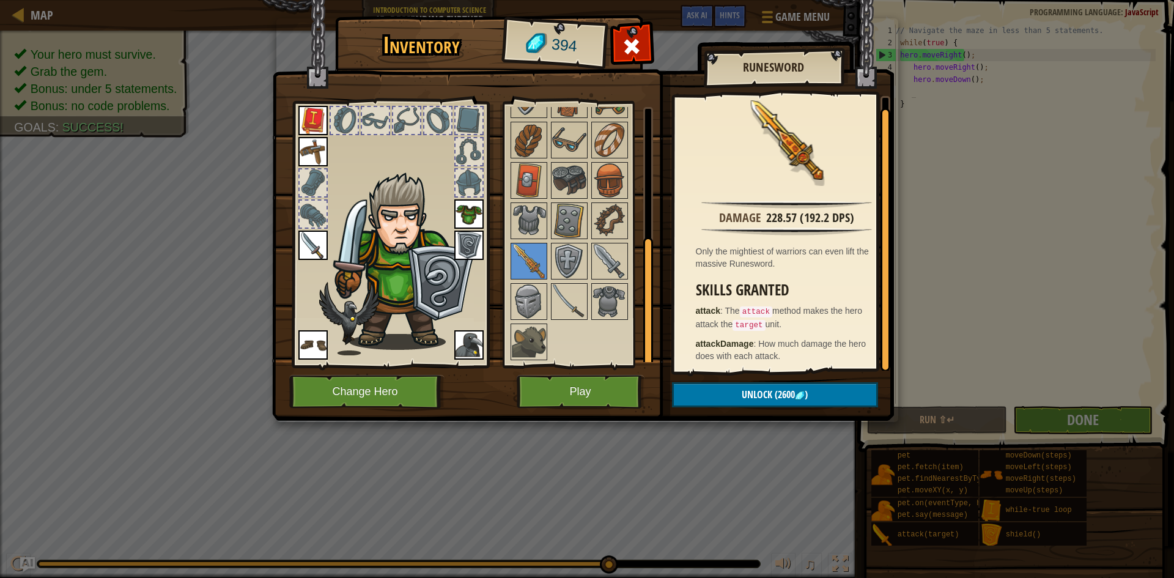
scroll to position [6, 0]
click at [532, 223] on img at bounding box center [529, 221] width 34 height 34
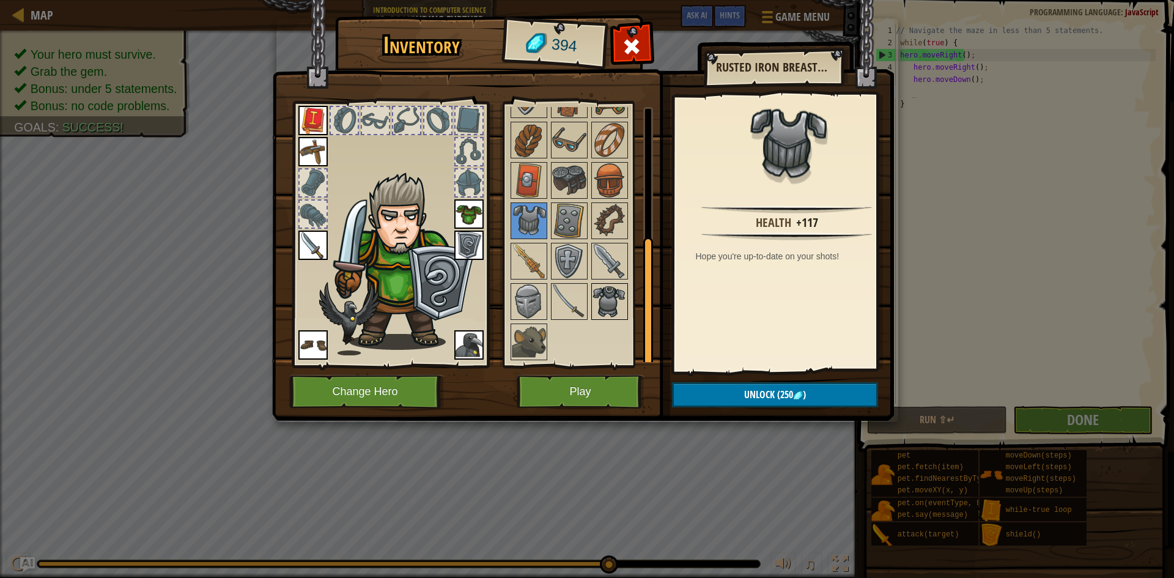
click at [618, 296] on img at bounding box center [610, 301] width 34 height 34
click at [538, 290] on img at bounding box center [529, 301] width 34 height 34
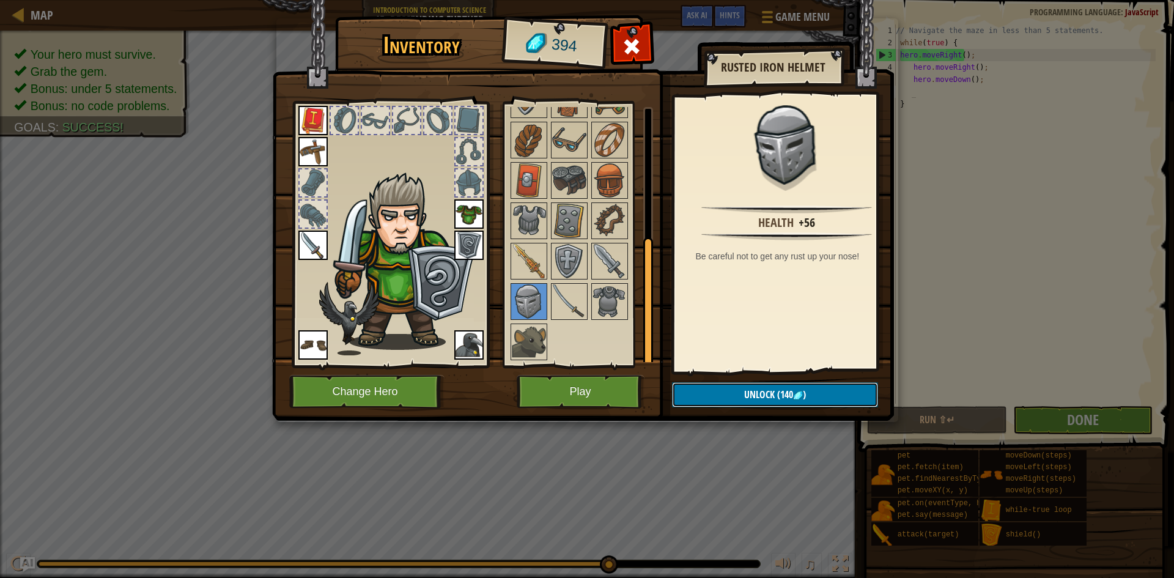
click at [780, 407] on button "Unlock (140 )" at bounding box center [775, 394] width 206 height 25
click at [572, 291] on img at bounding box center [569, 301] width 34 height 34
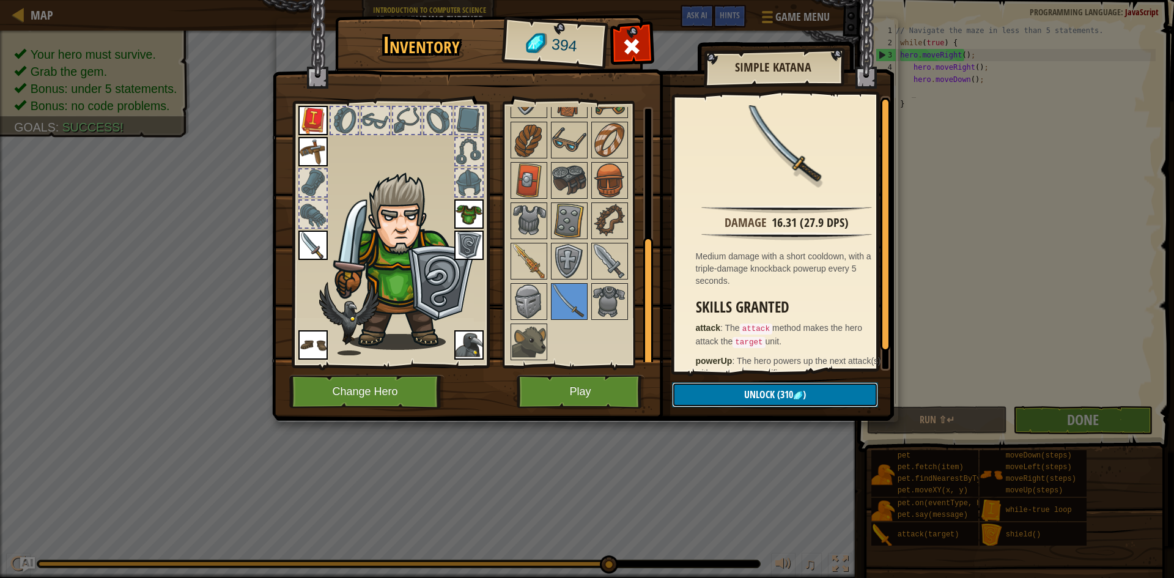
click at [751, 392] on span "Unlock" at bounding box center [759, 394] width 31 height 13
click at [751, 392] on button "Confirm" at bounding box center [775, 394] width 206 height 25
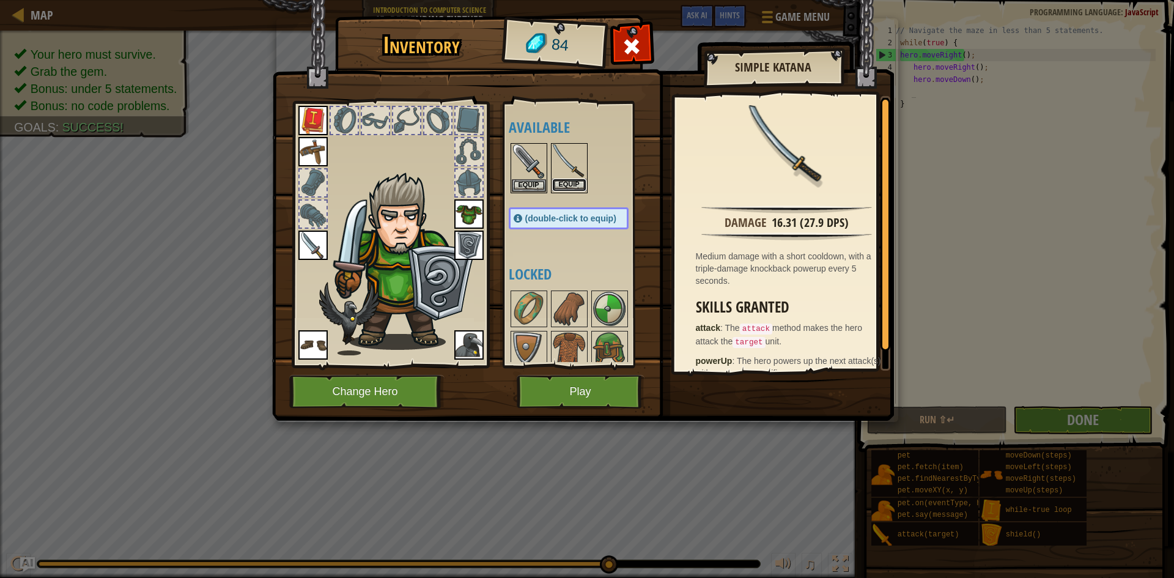
click at [559, 182] on button "Equip" at bounding box center [569, 185] width 34 height 13
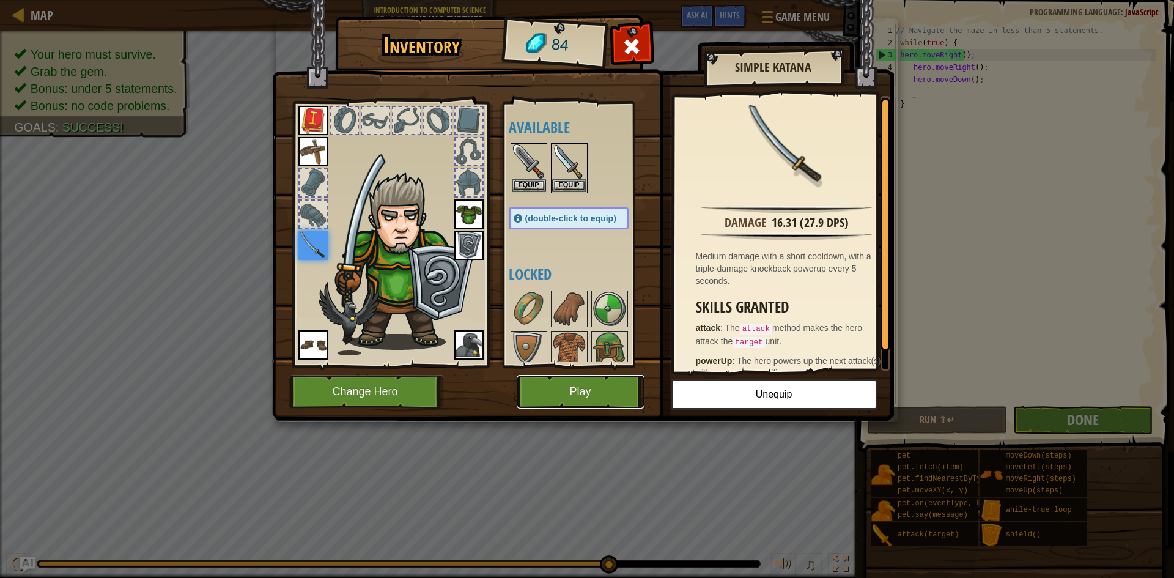
click at [583, 390] on button "Play" at bounding box center [581, 392] width 128 height 34
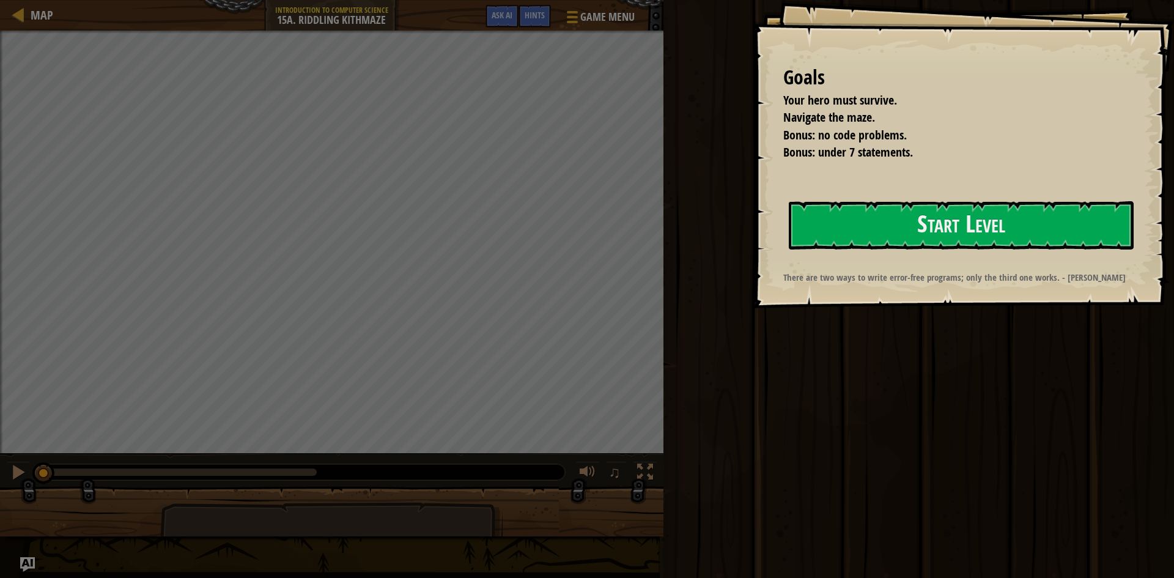
click at [997, 253] on div "Goals Your hero must survive. Navigate the maze. Bonus: no code problems. Bonus…" at bounding box center [963, 154] width 421 height 308
click at [998, 246] on button "Start Level" at bounding box center [961, 225] width 345 height 48
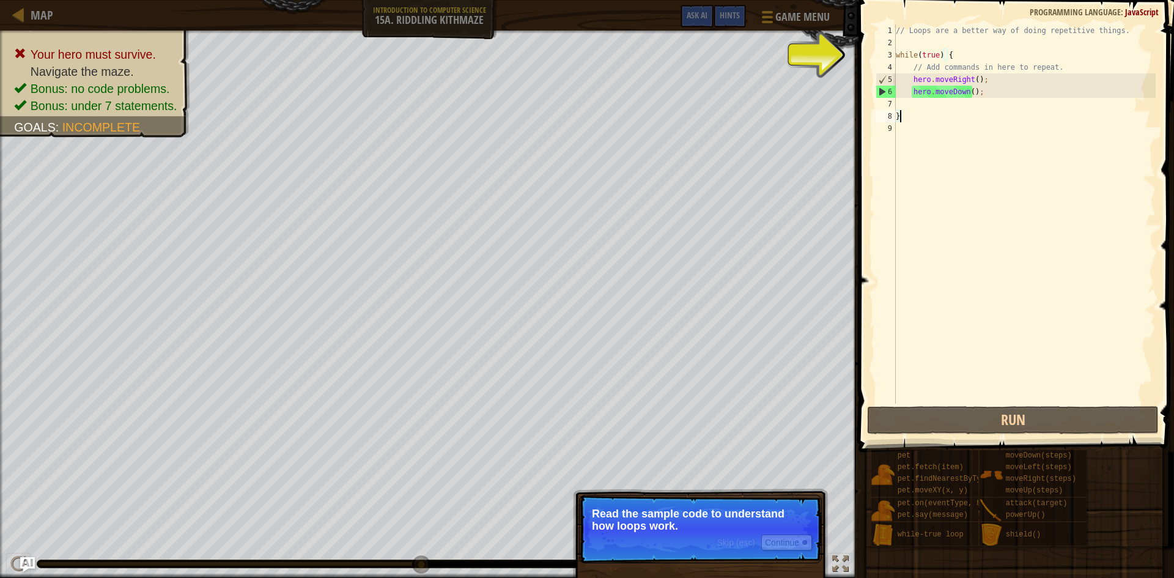
click at [963, 57] on div "// Loops are a better way of doing repetitive things. while ( true ) { // Add c…" at bounding box center [1024, 226] width 262 height 404
type textarea "while(true) {"
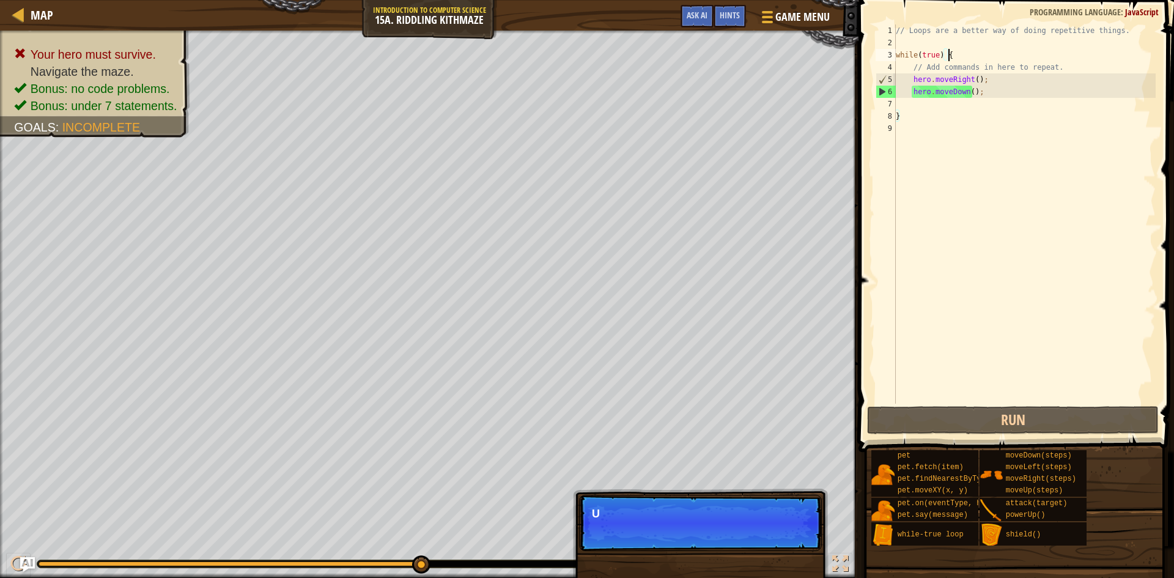
drag, startPoint x: 808, startPoint y: 511, endPoint x: 808, endPoint y: 517, distance: 6.1
click at [808, 515] on p "U" at bounding box center [700, 514] width 217 height 12
drag, startPoint x: 804, startPoint y: 534, endPoint x: 794, endPoint y: 538, distance: 10.7
click at [803, 535] on p "Skip (esc) Continue Use a l" at bounding box center [700, 523] width 243 height 56
click at [792, 539] on p "Skip (esc) Continue Use a loop to" at bounding box center [700, 523] width 243 height 56
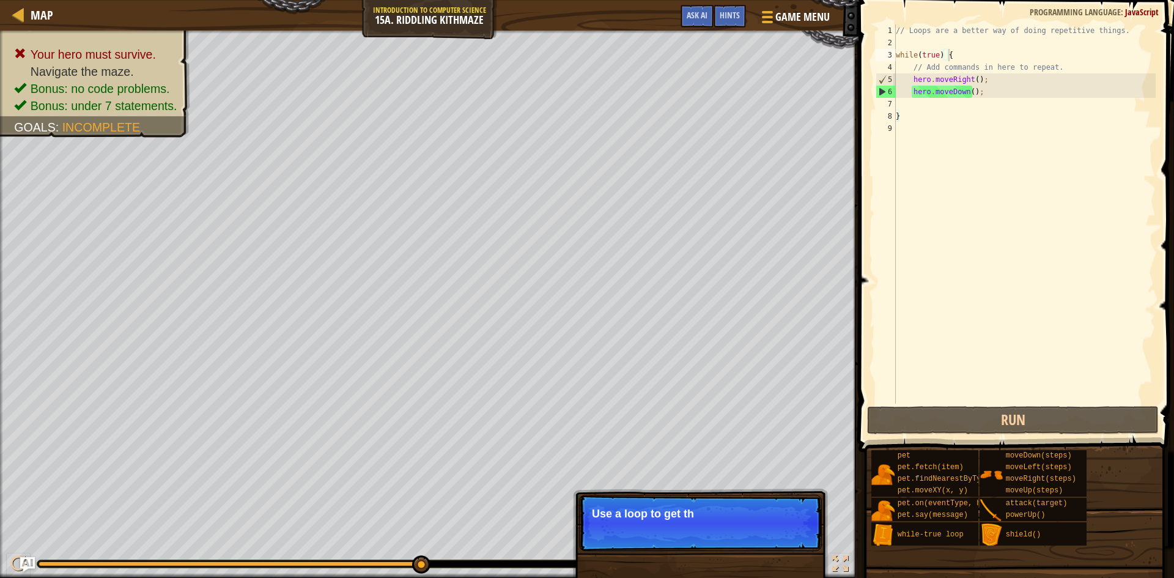
click at [788, 542] on p "Skip (esc) Continue Use a loop to get th" at bounding box center [700, 523] width 243 height 56
drag, startPoint x: 788, startPoint y: 542, endPoint x: 786, endPoint y: 549, distance: 6.4
click at [786, 549] on p "Skip (esc) Continue Use a loop to get th" at bounding box center [700, 523] width 243 height 56
click at [785, 551] on div "Skip (esc) Continue Use a loop to get through th" at bounding box center [700, 585] width 255 height 181
click at [786, 539] on p "Skip (esc) Continue Use a loop to get through the maze." at bounding box center [700, 523] width 243 height 56
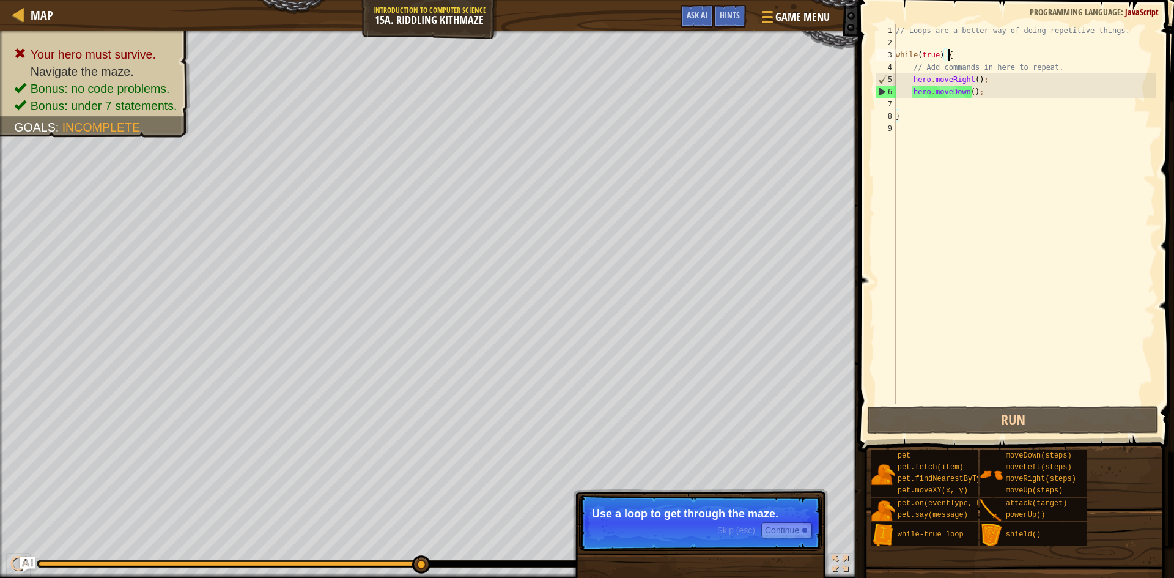
click at [786, 539] on p "Skip (esc) Continue Use a loop to get through the maze." at bounding box center [700, 523] width 243 height 56
click at [784, 535] on button "Continue" at bounding box center [786, 530] width 51 height 16
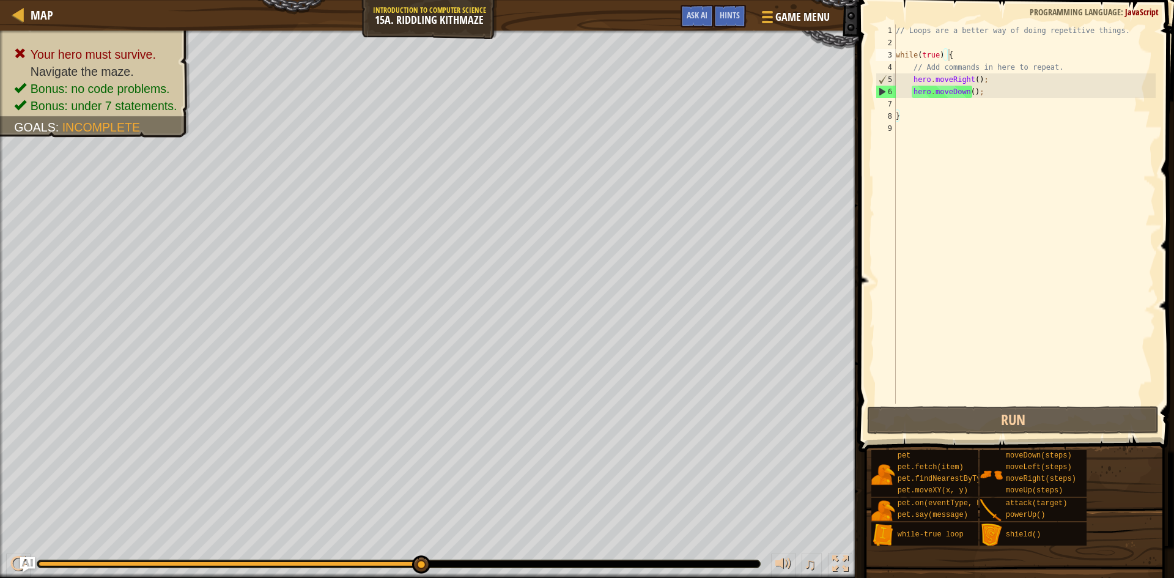
click at [784, 535] on div "Your hero must survive. Navigate the maze. Bonus: no code problems. Bonus: unde…" at bounding box center [587, 304] width 1174 height 547
click at [906, 106] on div "// Loops are a better way of doing repetitive things. while ( true ) { // Add c…" at bounding box center [1024, 226] width 262 height 404
type textarea "m"
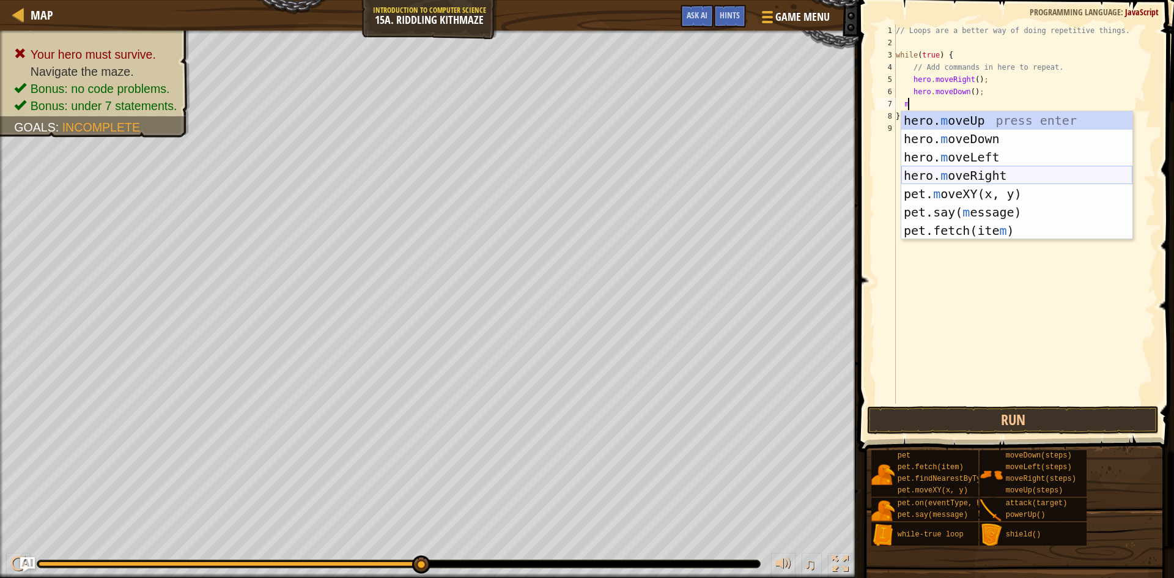
click at [996, 176] on div "hero. m oveUp press enter hero. m oveDown press enter hero. m oveLeft press ent…" at bounding box center [1016, 193] width 231 height 165
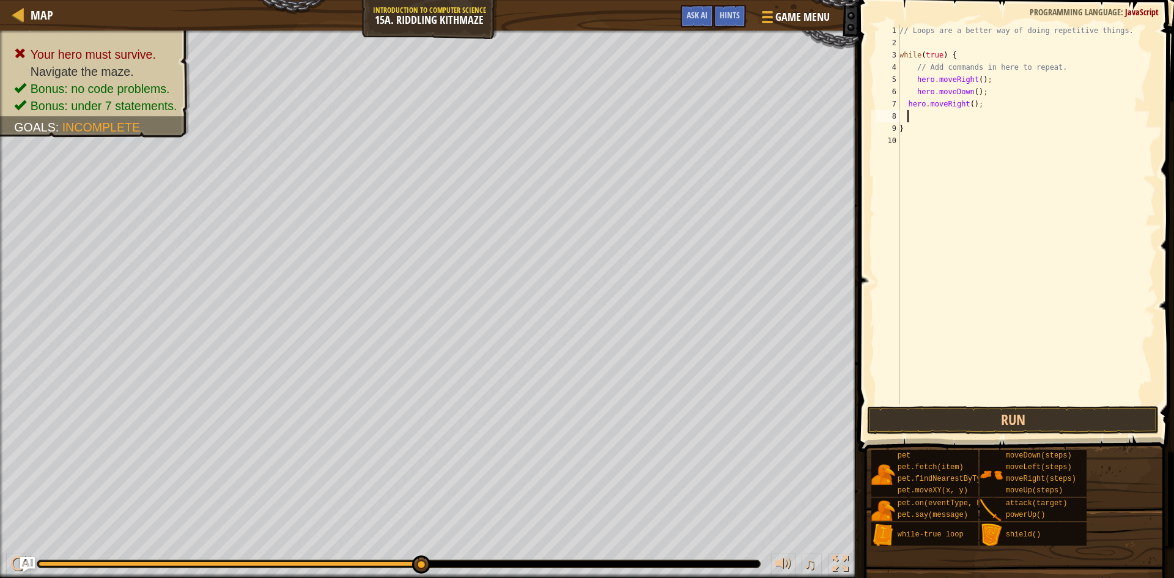
type textarea "m"
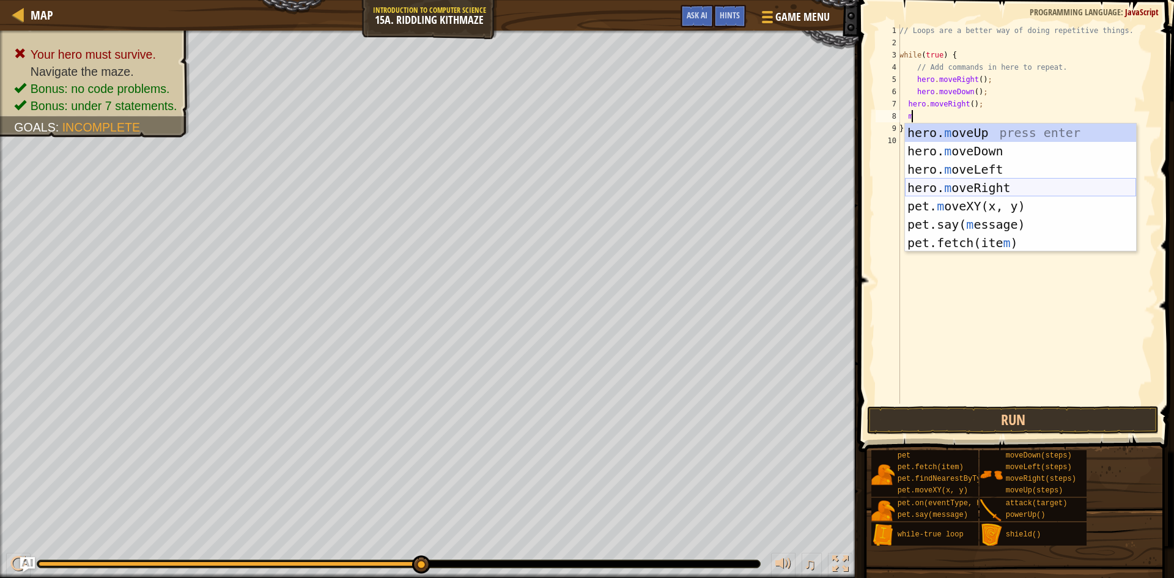
click at [990, 185] on div "hero. m oveUp press enter hero. m oveDown press enter hero. m oveLeft press ent…" at bounding box center [1020, 206] width 231 height 165
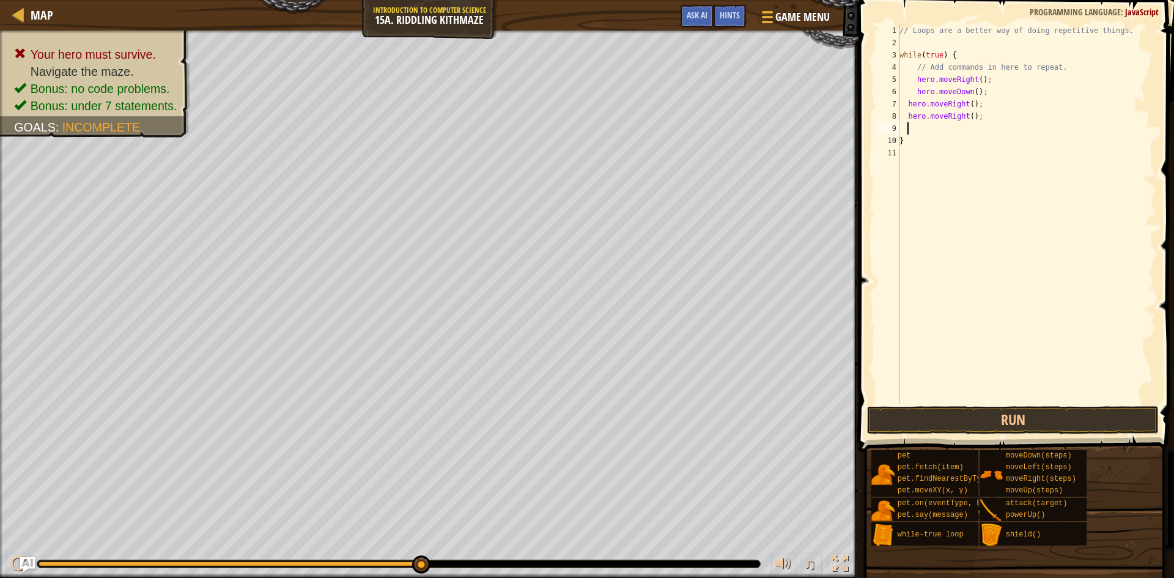
type textarea "m"
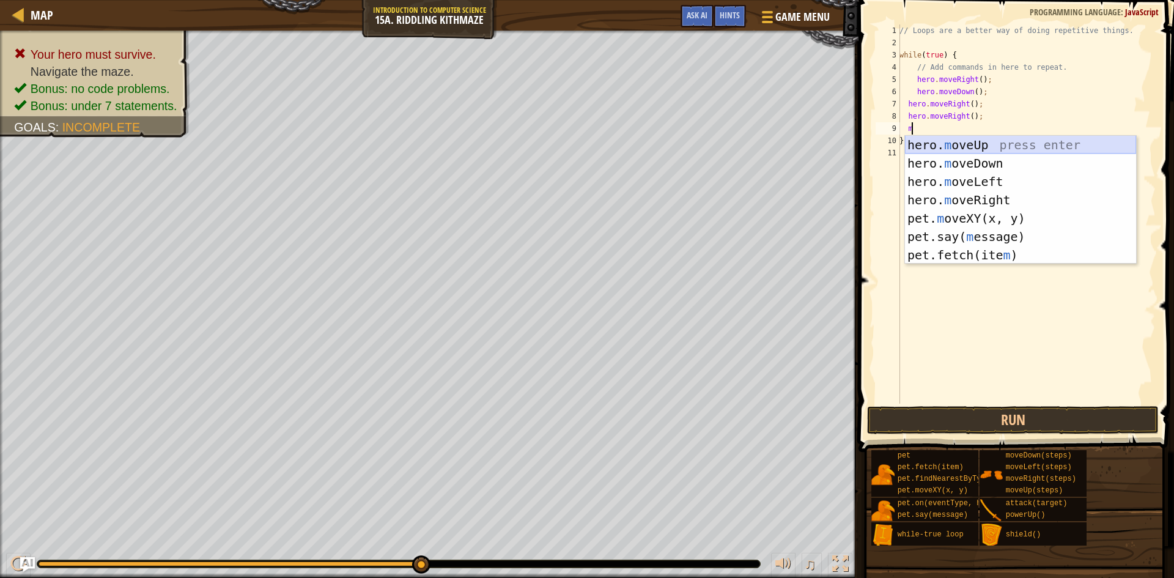
click at [982, 147] on div "hero. m oveUp press enter hero. m oveDown press enter hero. m oveLeft press ent…" at bounding box center [1020, 218] width 231 height 165
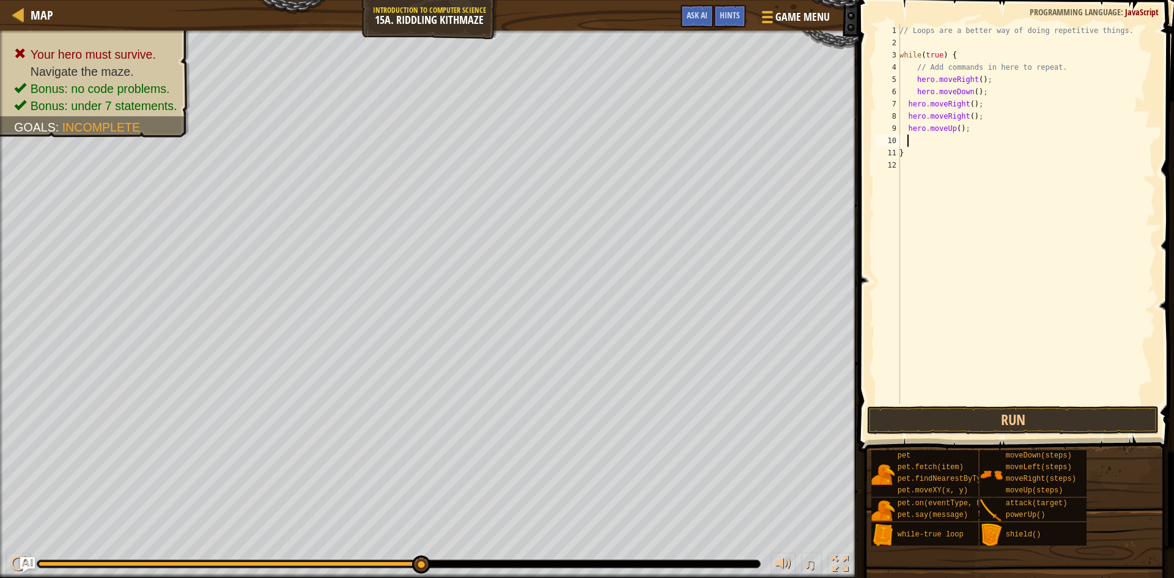
scroll to position [6, 1]
click at [1043, 418] on button "Run" at bounding box center [1013, 420] width 292 height 28
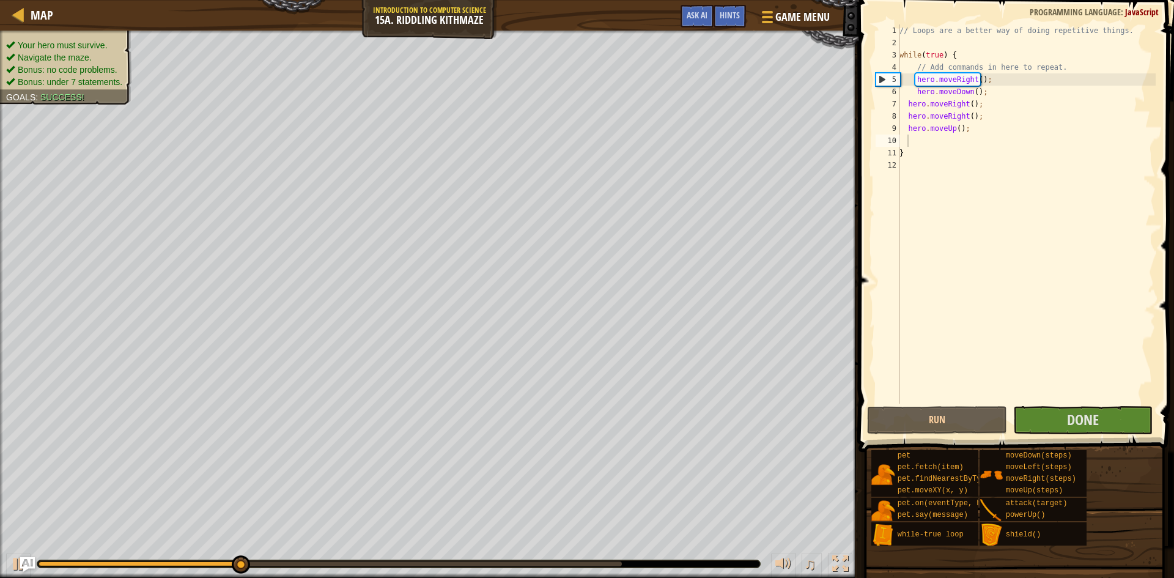
click at [38, 39] on div "Your hero must survive. Navigate the maze. Bonus: no code problems. Bonus: unde…" at bounding box center [59, 64] width 146 height 82
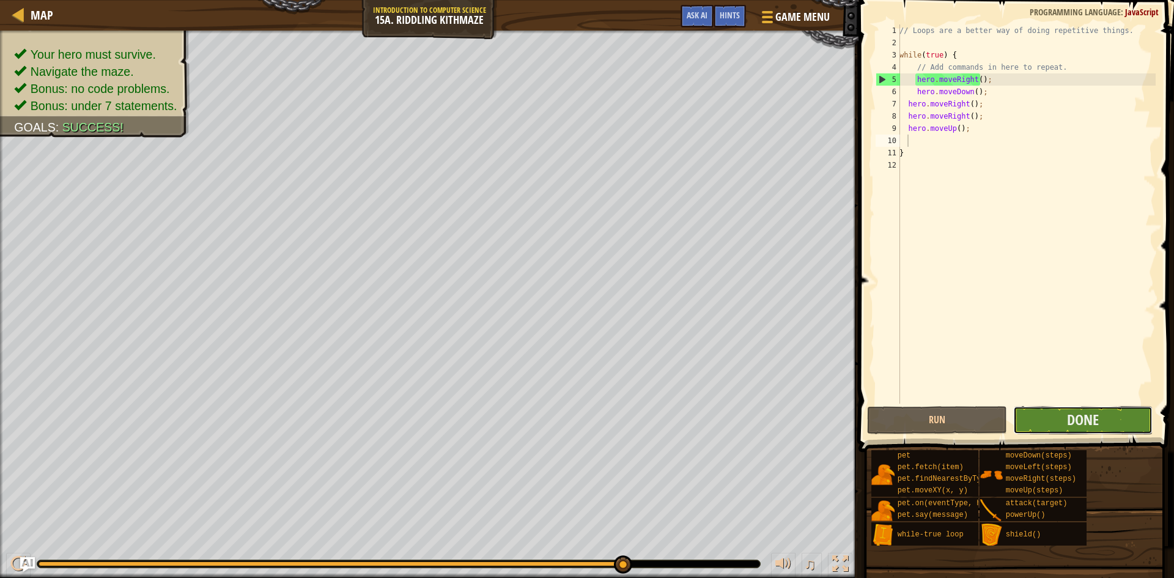
click at [1120, 429] on button "Done" at bounding box center [1083, 420] width 140 height 28
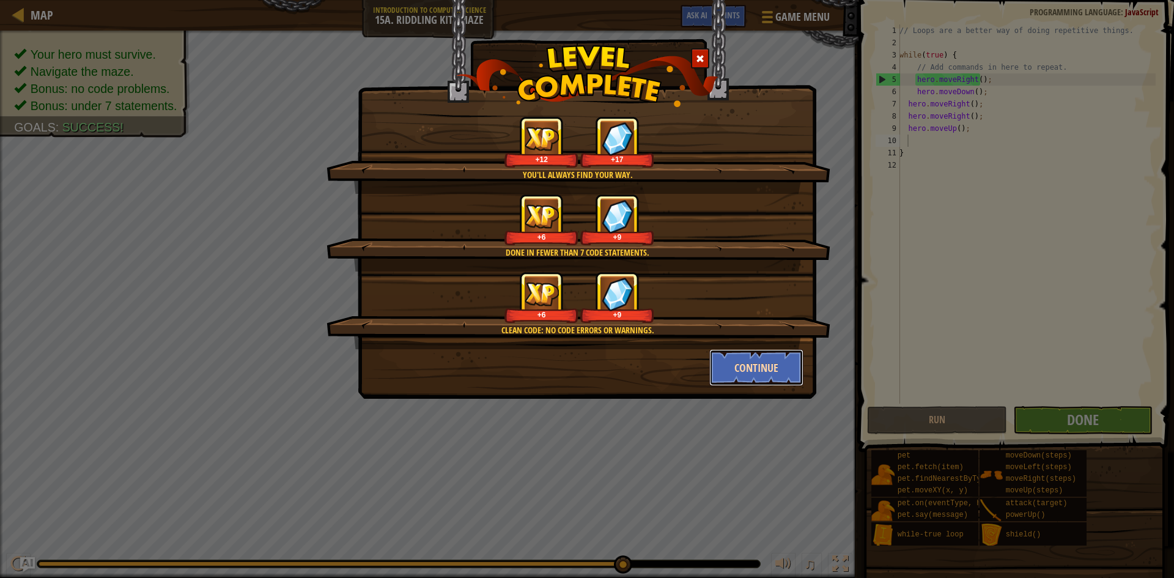
click at [756, 370] on button "Continue" at bounding box center [756, 367] width 95 height 37
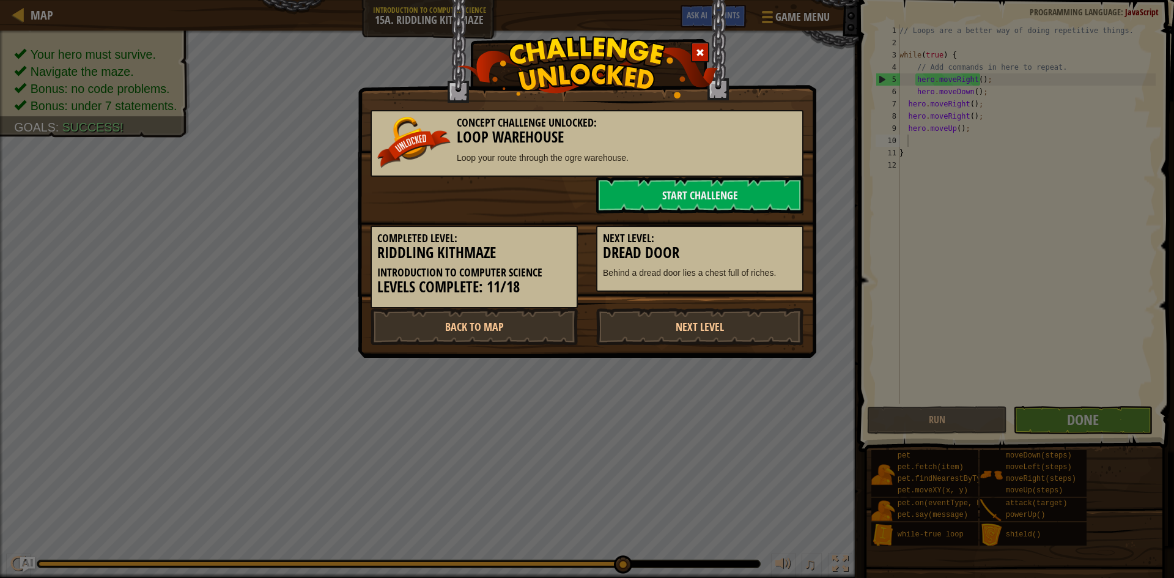
click at [796, 358] on div "Concept Challenge Unlocked: Loop Warehouse Loop your route through the ogre war…" at bounding box center [587, 179] width 459 height 358
click at [702, 196] on link "Start Challenge" at bounding box center [699, 195] width 207 height 37
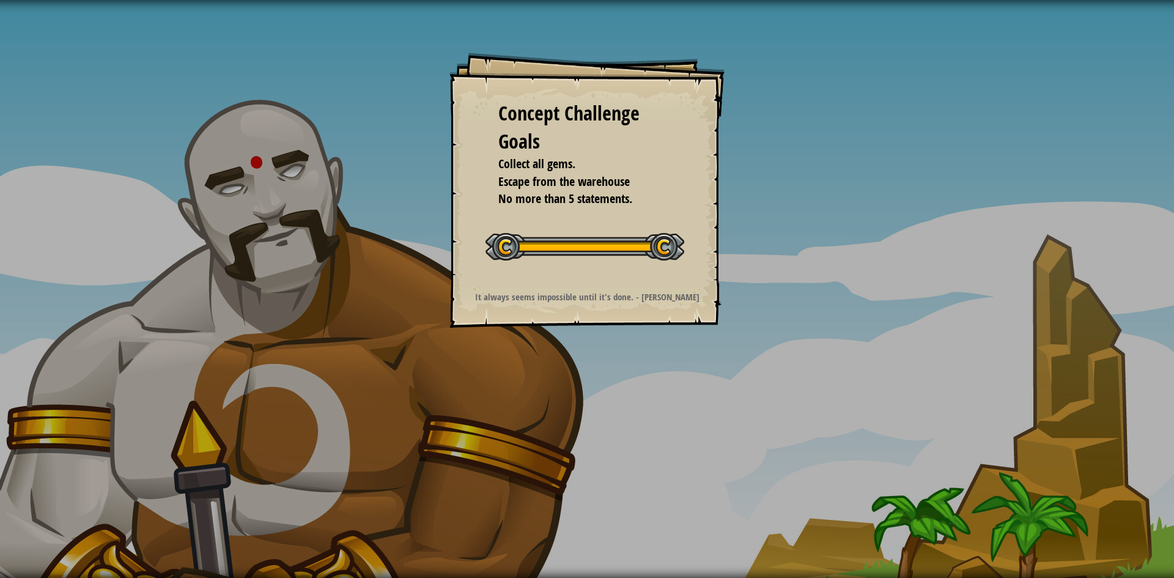
click at [558, 287] on div "Concept Challenge Goals Collect all gems. Escape from the warehouse No more tha…" at bounding box center [586, 190] width 275 height 275
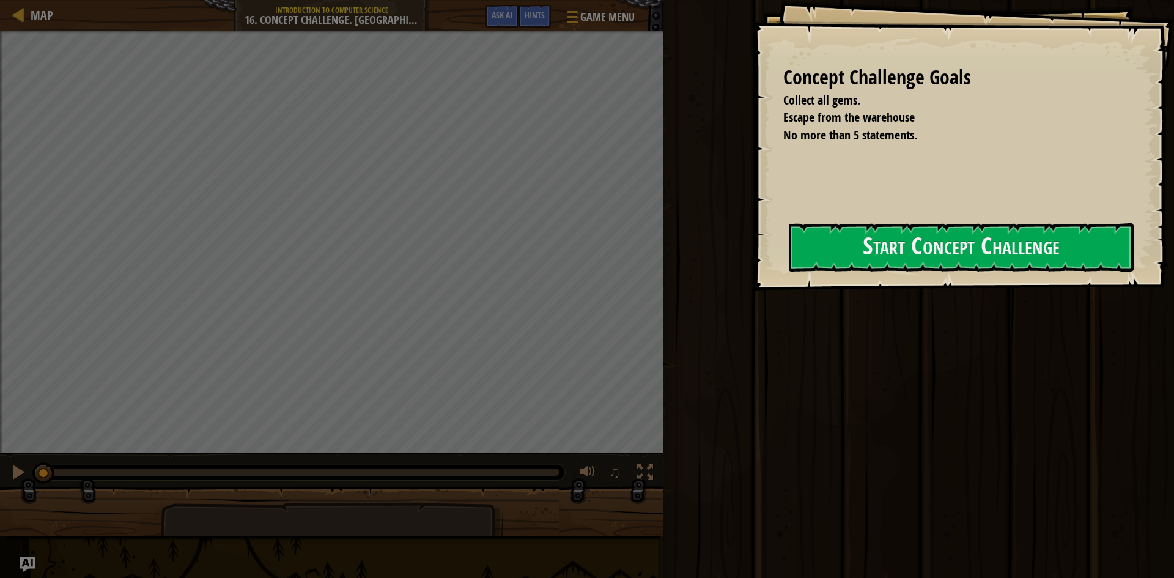
click at [851, 302] on div at bounding box center [961, 298] width 345 height 28
click at [889, 272] on button "Start Concept Challenge" at bounding box center [961, 247] width 345 height 48
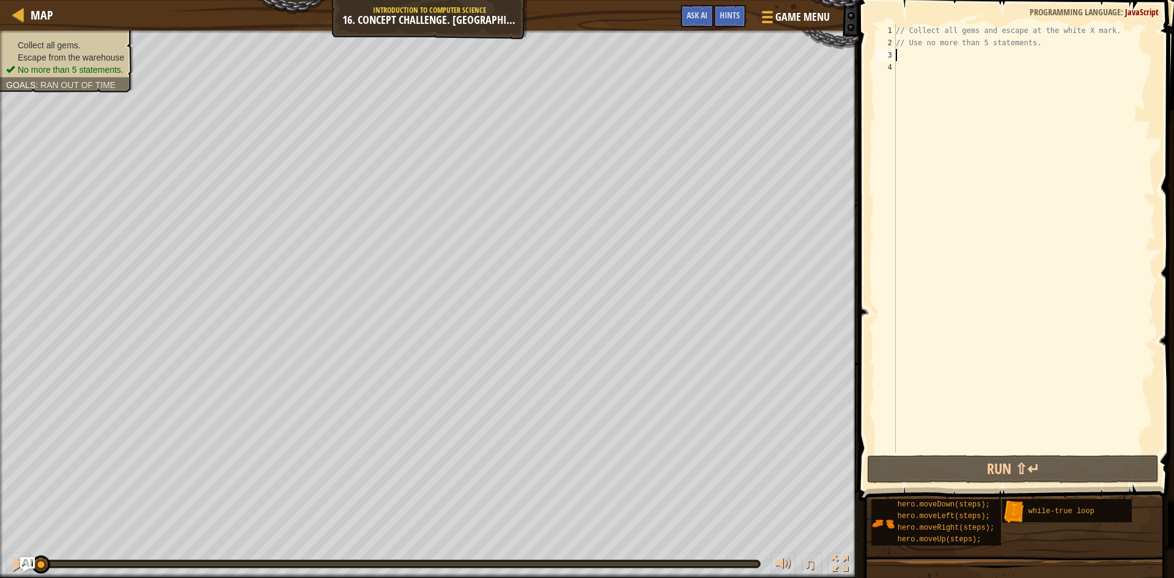
type textarea "h"
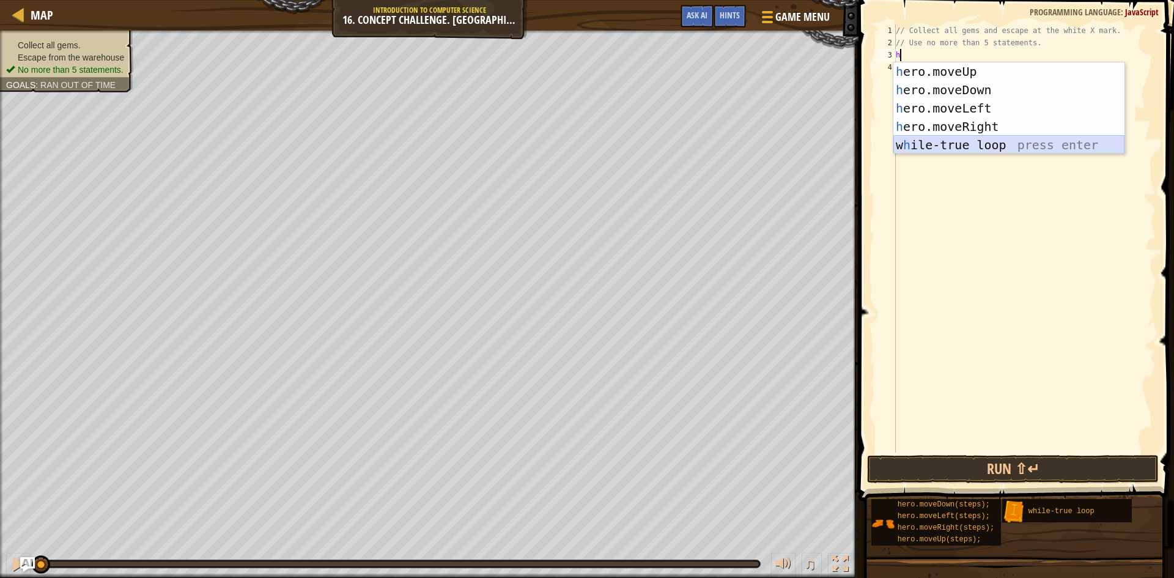
click at [1005, 147] on div "h ero.moveUp press enter h ero.moveDown press enter h ero.moveLeft press enter …" at bounding box center [1008, 126] width 231 height 128
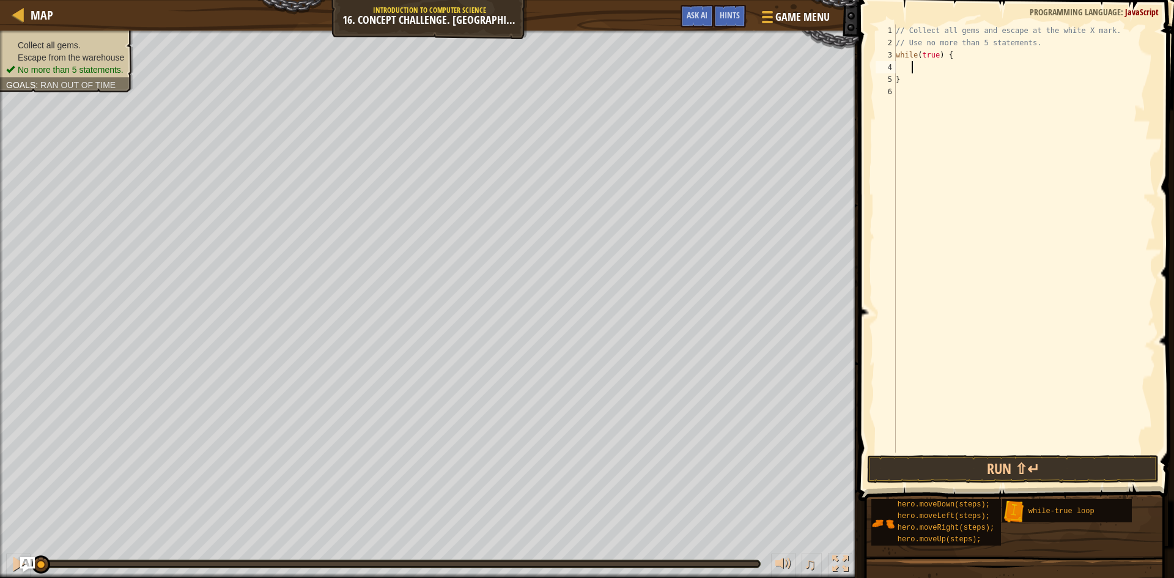
type textarea "h"
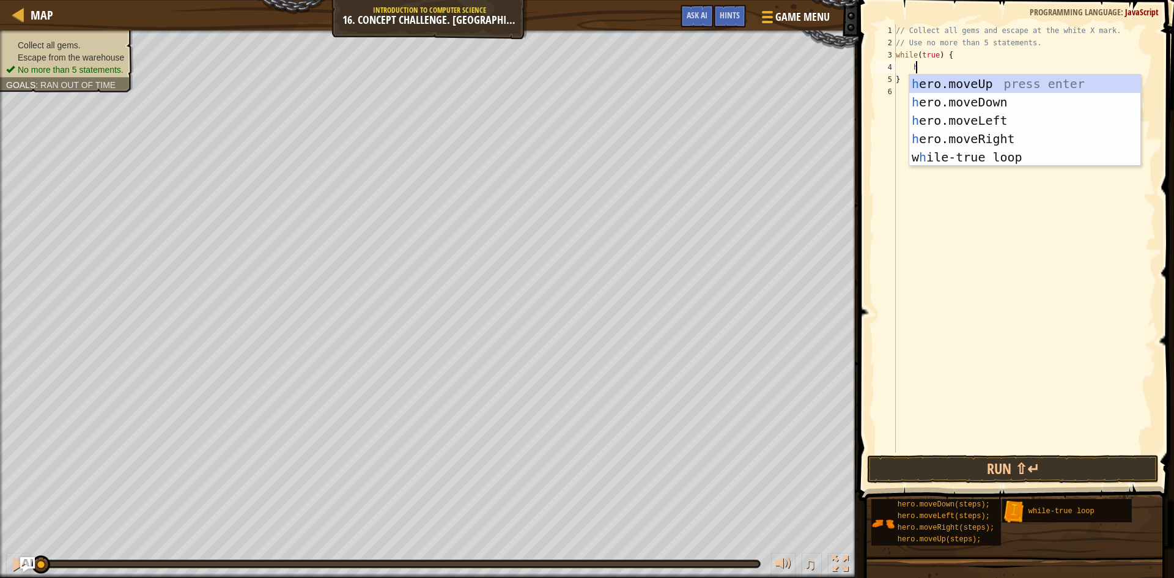
scroll to position [6, 1]
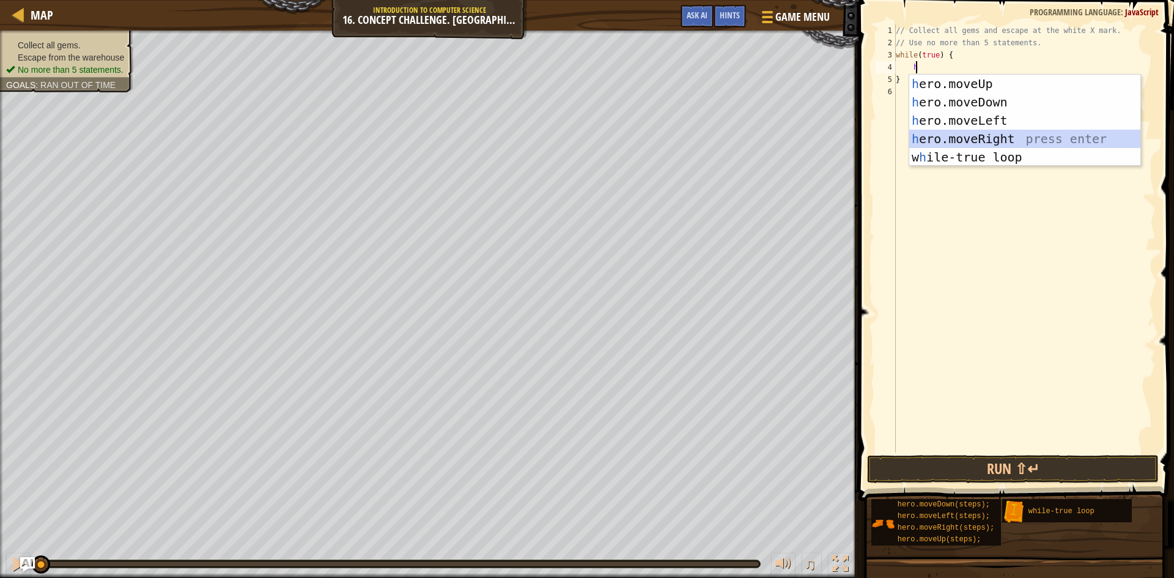
click at [938, 144] on div "h ero.moveUp press enter h ero.moveDown press enter h ero.moveLeft press enter …" at bounding box center [1024, 139] width 231 height 128
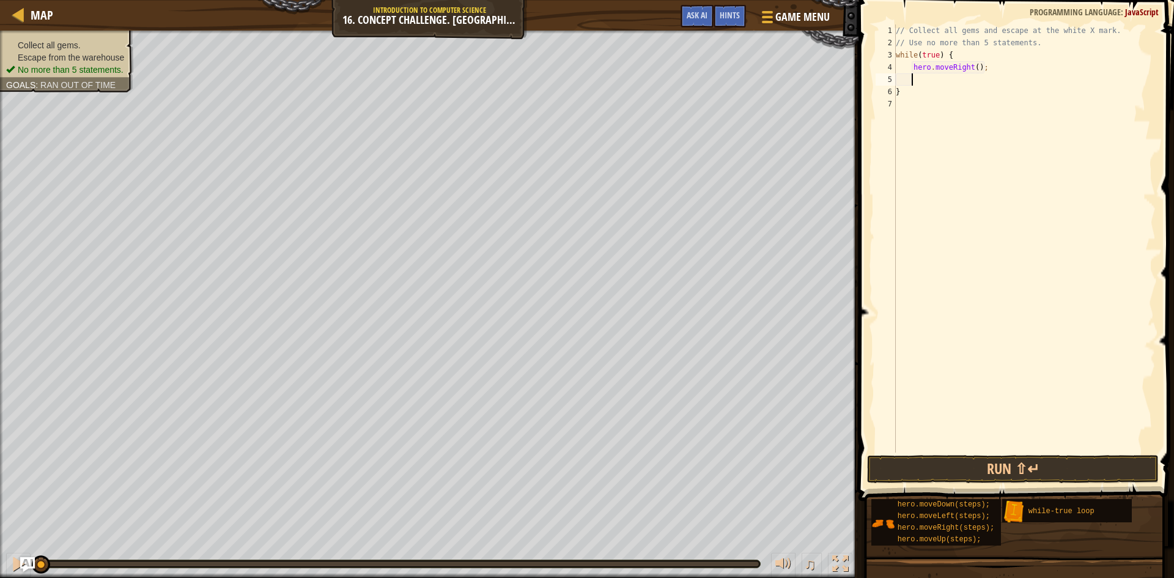
click at [1003, 67] on div "// Collect all gems and escape at the white X mark. // Use no more than 5 state…" at bounding box center [1024, 250] width 262 height 453
type textarea "h"
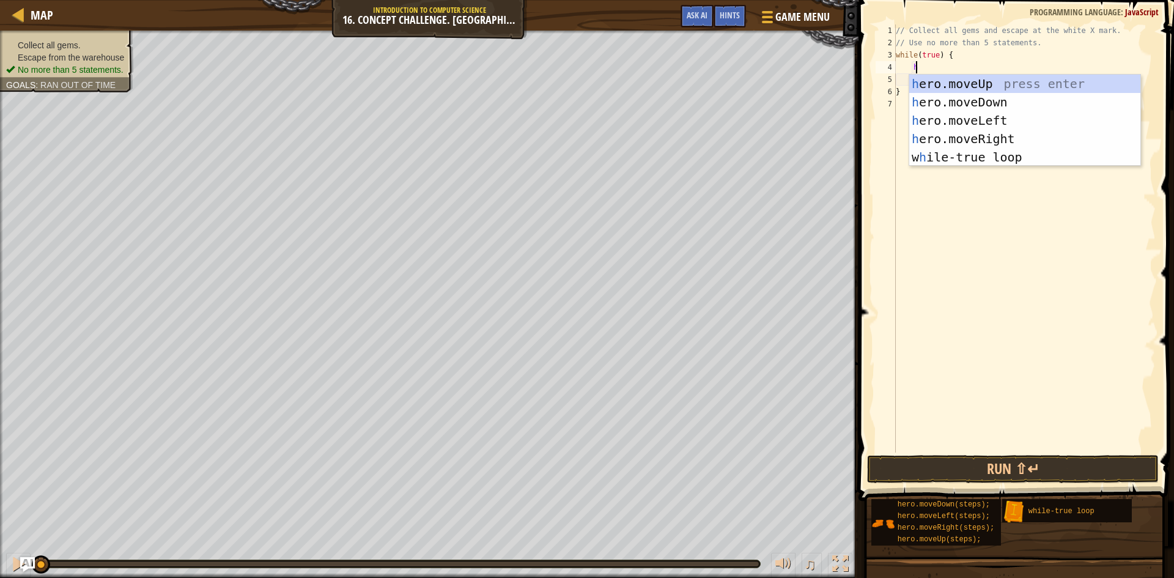
scroll to position [6, 1]
click at [1059, 85] on div "h ero.moveUp press enter h ero.moveDown press enter h ero.moveLeft press enter …" at bounding box center [1024, 139] width 231 height 128
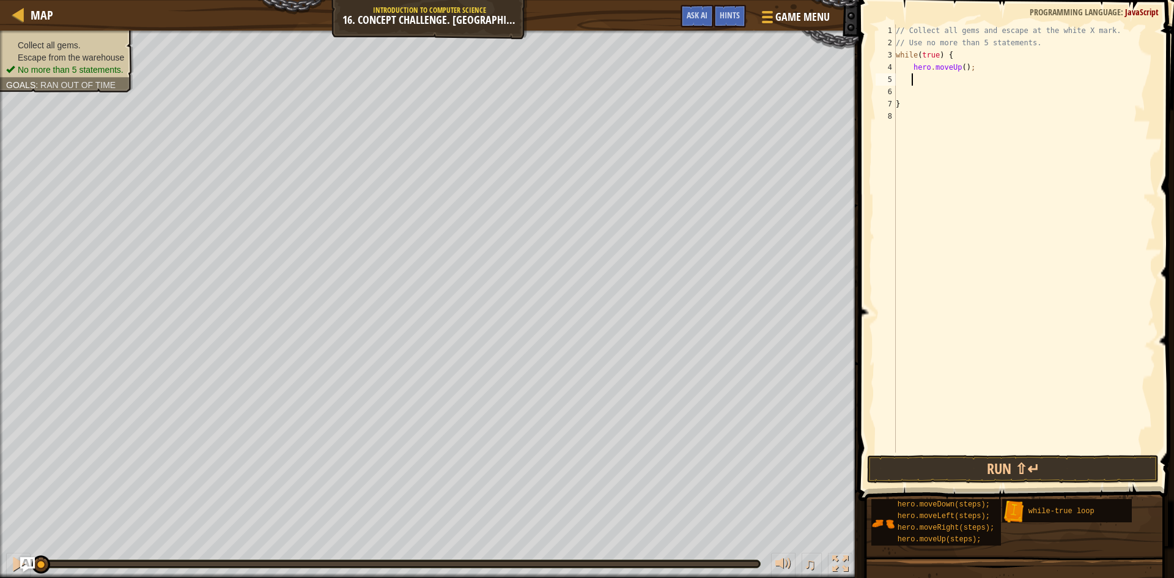
scroll to position [6, 1]
type textarea "h"
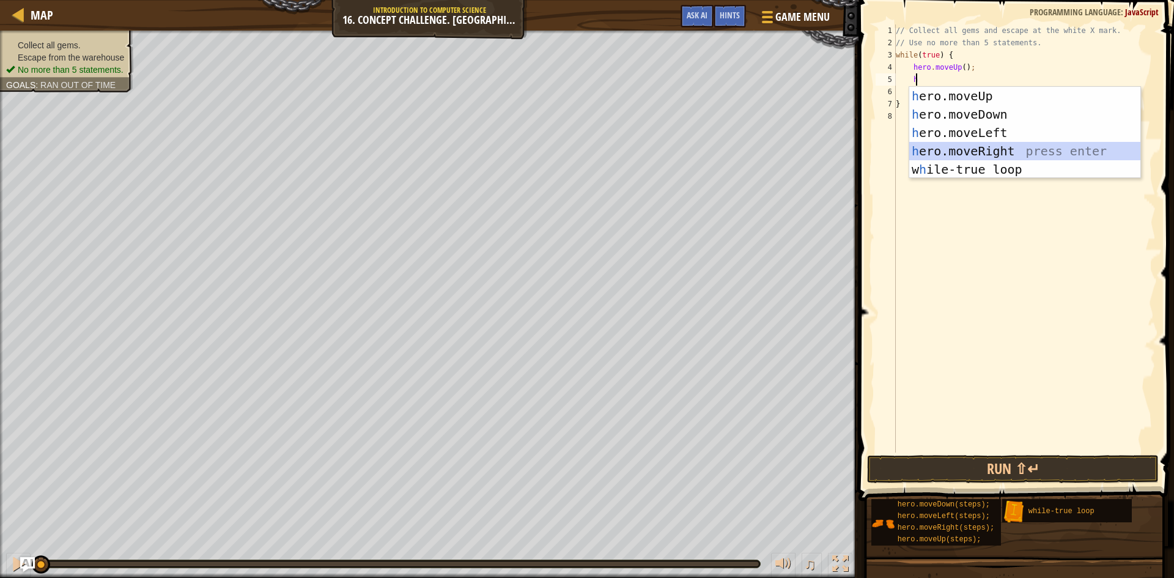
click at [1015, 152] on div "h ero.moveUp press enter h ero.moveDown press enter h ero.moveLeft press enter …" at bounding box center [1024, 151] width 231 height 128
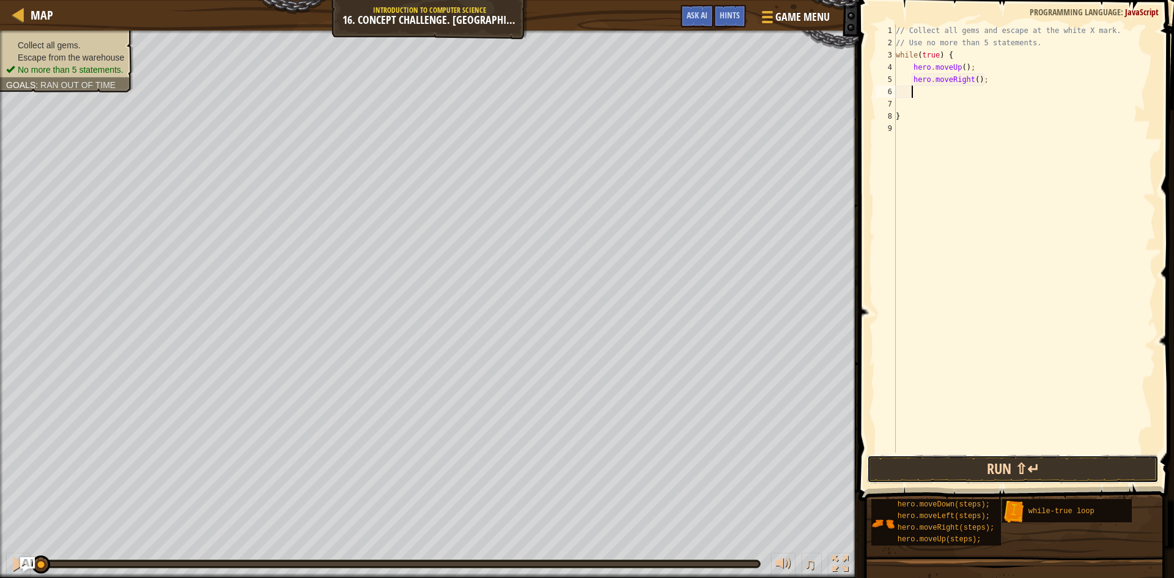
click at [1008, 460] on button "Run ⇧↵" at bounding box center [1013, 469] width 292 height 28
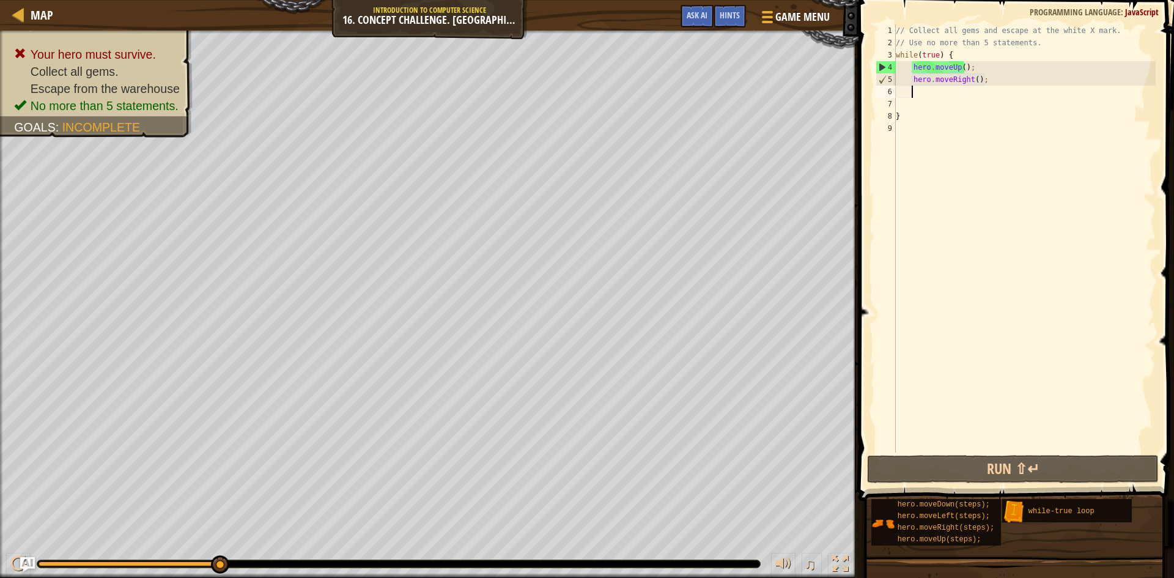
click at [969, 80] on div "// Collect all gems and escape at the white X mark. // Use no more than 5 state…" at bounding box center [1024, 250] width 262 height 453
click at [973, 77] on div "// Collect all gems and escape at the white X mark. // Use no more than 5 state…" at bounding box center [1024, 250] width 262 height 453
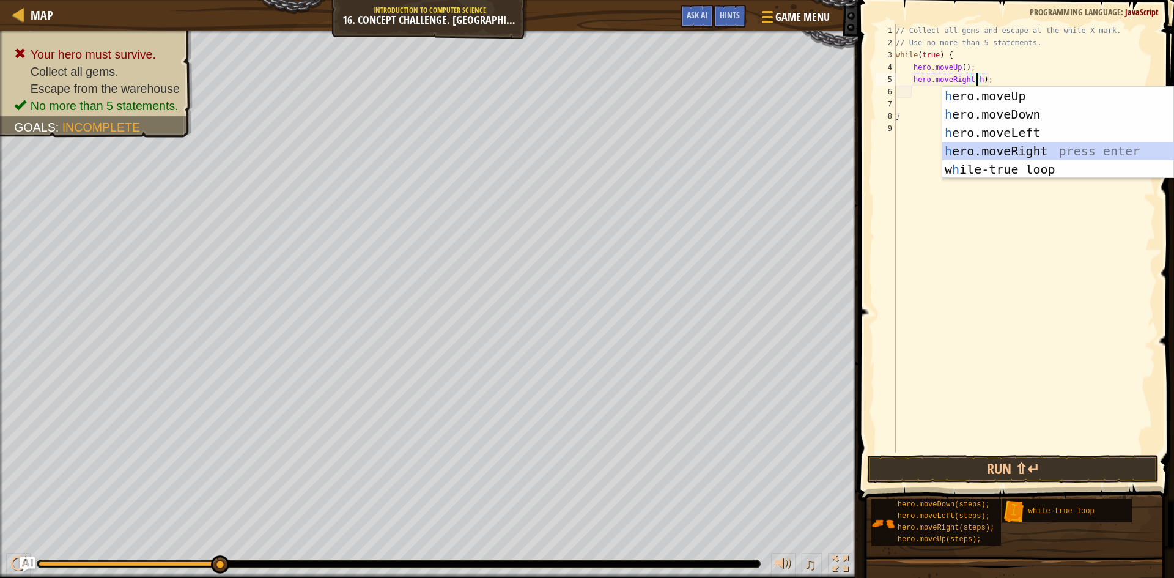
click at [1036, 152] on div "h ero.moveUp press enter h ero.moveDown press enter h ero.moveLeft press enter …" at bounding box center [1057, 151] width 231 height 128
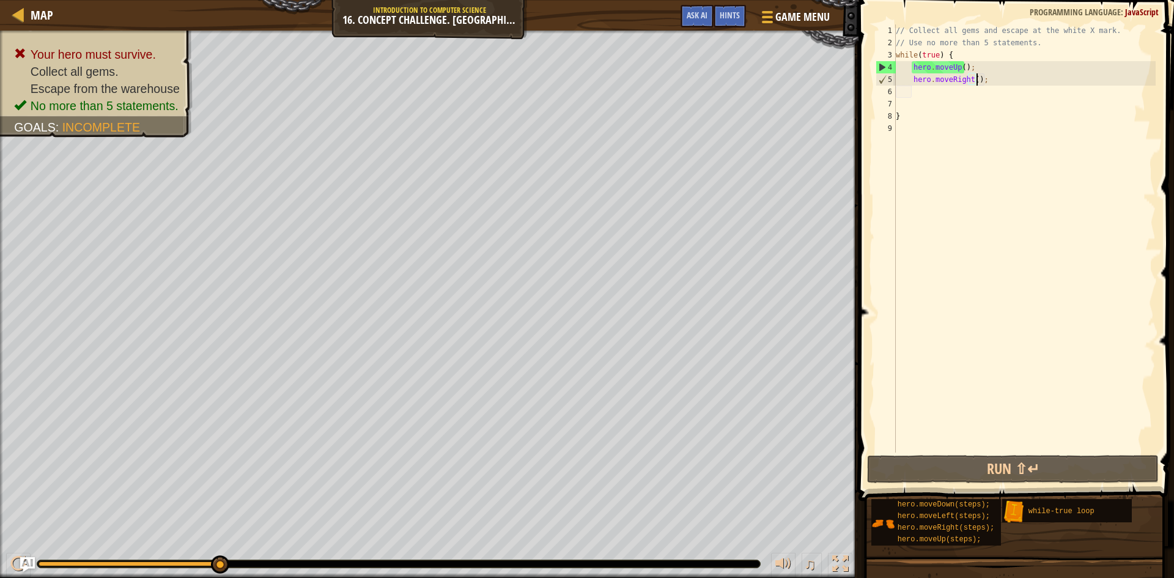
click at [975, 79] on div "// Collect all gems and escape at the white X mark. // Use no more than 5 state…" at bounding box center [1024, 250] width 262 height 453
click at [974, 83] on div "// Collect all gems and escape at the white X mark. // Use no more than 5 state…" at bounding box center [1024, 250] width 262 height 453
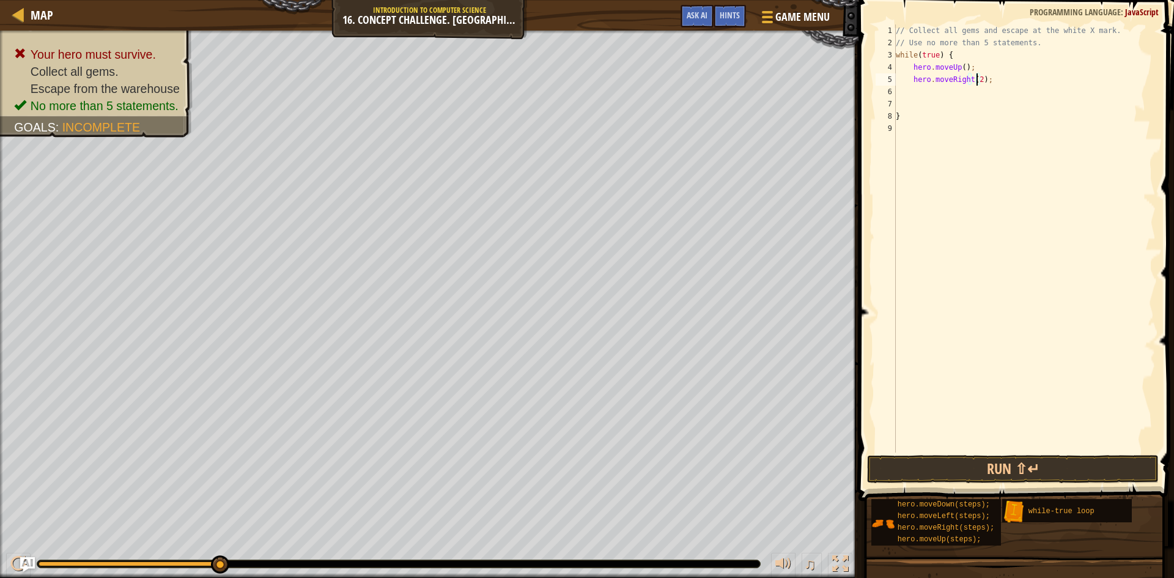
click at [931, 69] on div "// Collect all gems and escape at the white X mark. // Use no more than 5 state…" at bounding box center [1024, 250] width 262 height 453
type textarea "hero.moveUp();"
click at [939, 97] on div "// Collect all gems and escape at the white X mark. // Use no more than 5 state…" at bounding box center [1024, 250] width 262 height 453
type textarea "h"
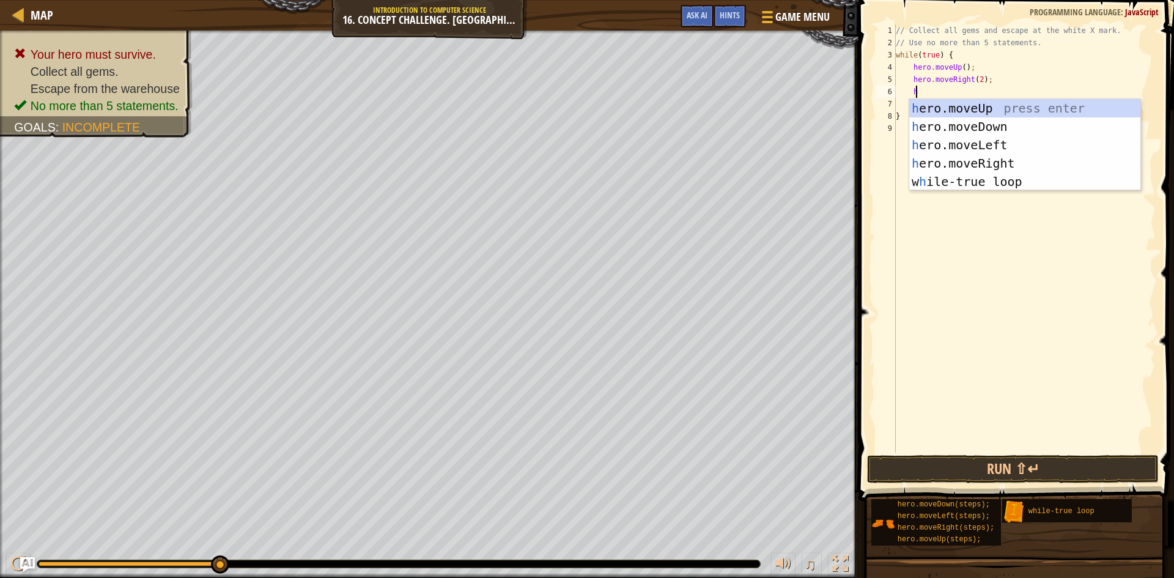
scroll to position [6, 1]
click at [988, 130] on div "h ero.moveUp press enter h ero.moveDown press enter h ero.moveLeft press enter …" at bounding box center [1024, 163] width 231 height 128
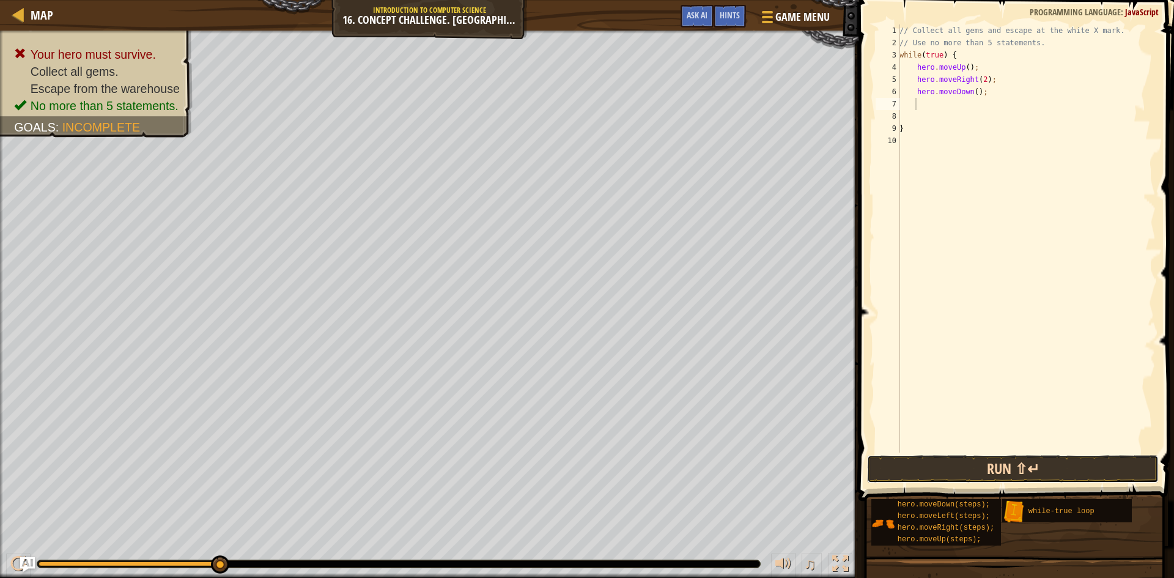
click at [985, 465] on button "Run ⇧↵" at bounding box center [1013, 469] width 292 height 28
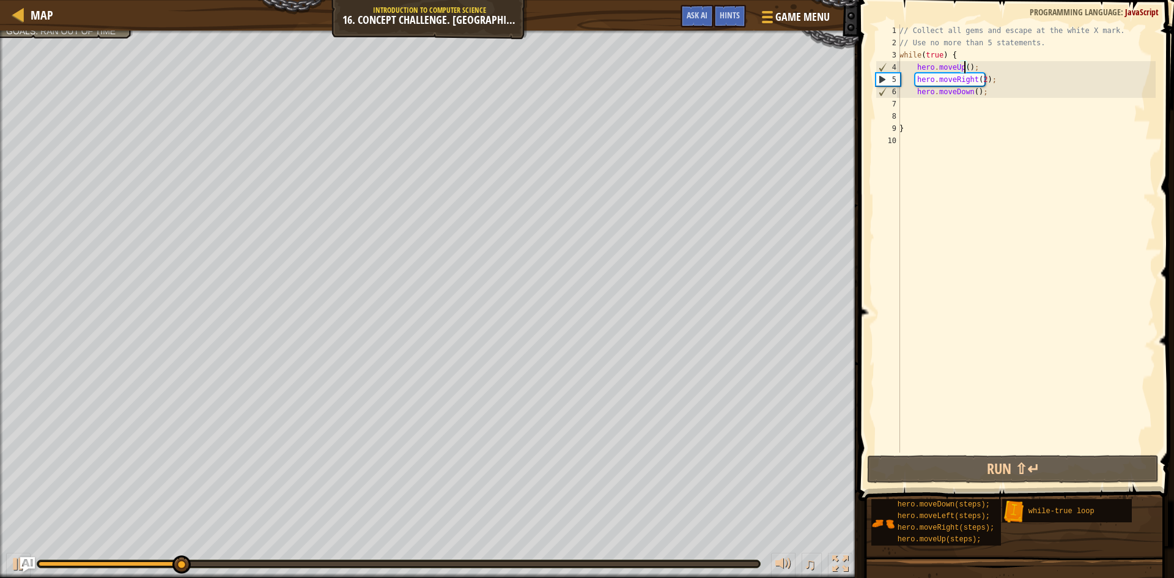
click at [963, 67] on div "// Collect all gems and escape at the white X mark. // Use no more than 5 state…" at bounding box center [1026, 250] width 259 height 453
type textarea "hero.moveUp(2);"
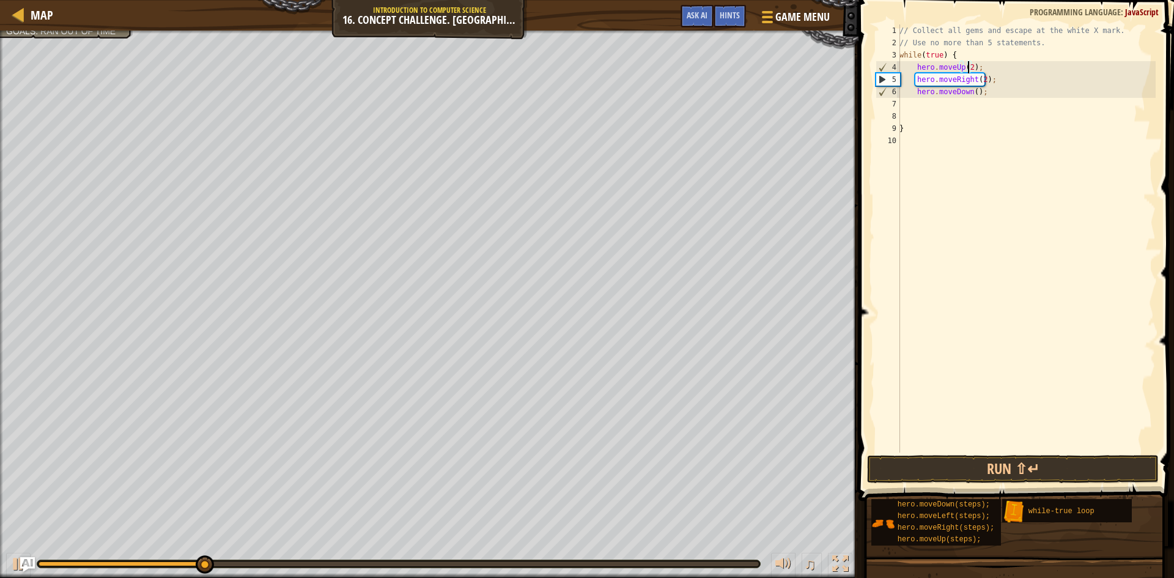
click at [1003, 450] on div "// Collect all gems and escape at the white X mark. // Use no more than 5 state…" at bounding box center [1026, 250] width 259 height 453
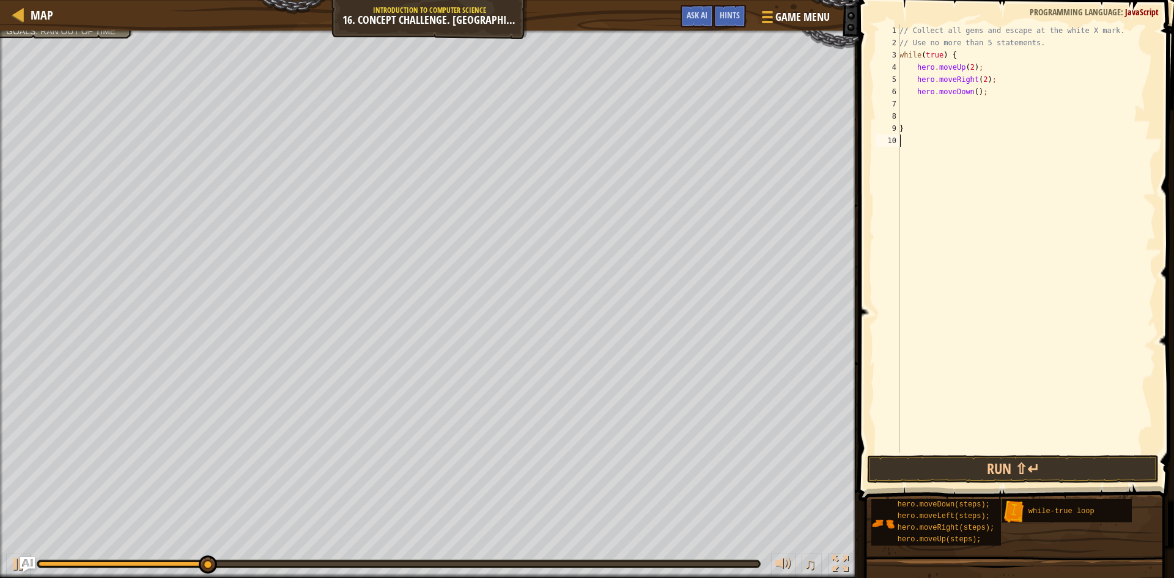
scroll to position [6, 0]
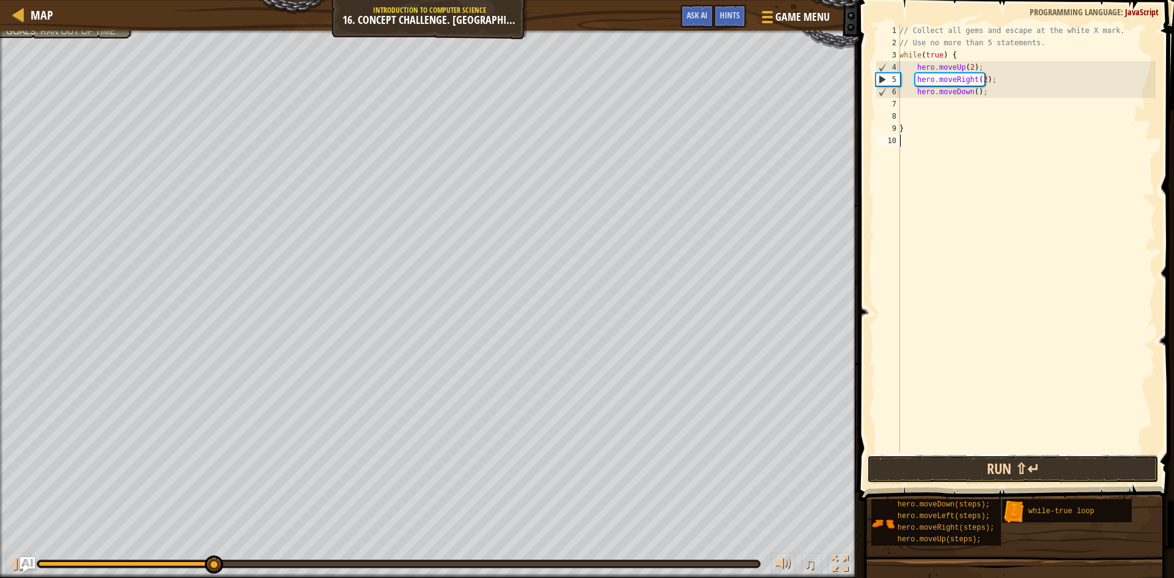
click at [1017, 472] on button "Run ⇧↵" at bounding box center [1013, 469] width 292 height 28
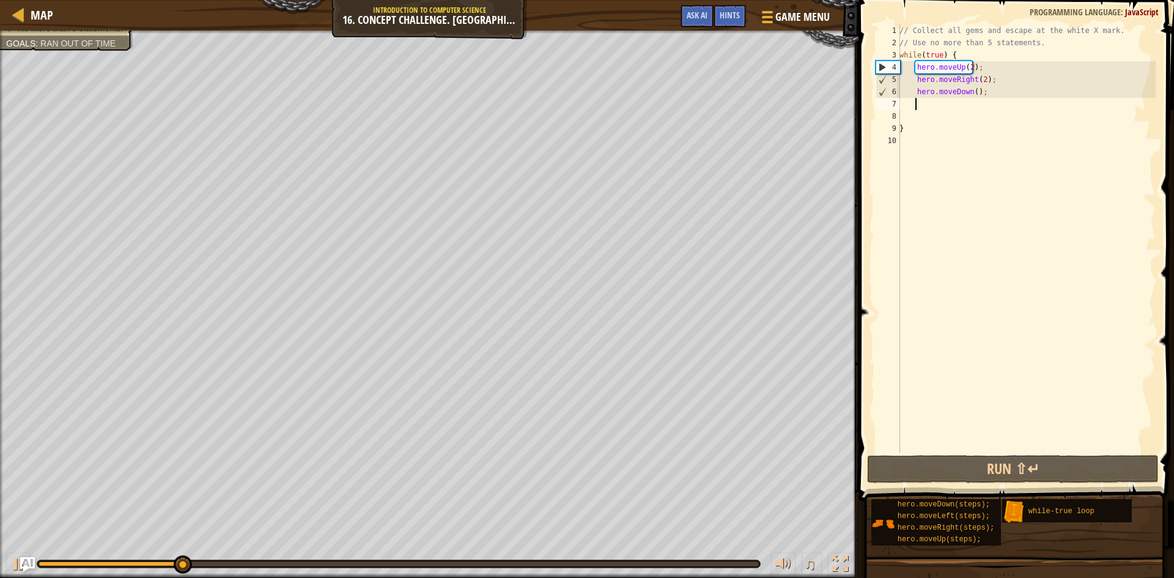
click at [953, 107] on div "// Collect all gems and escape at the white X mark. // Use no more than 5 state…" at bounding box center [1026, 250] width 259 height 453
type textarea "m"
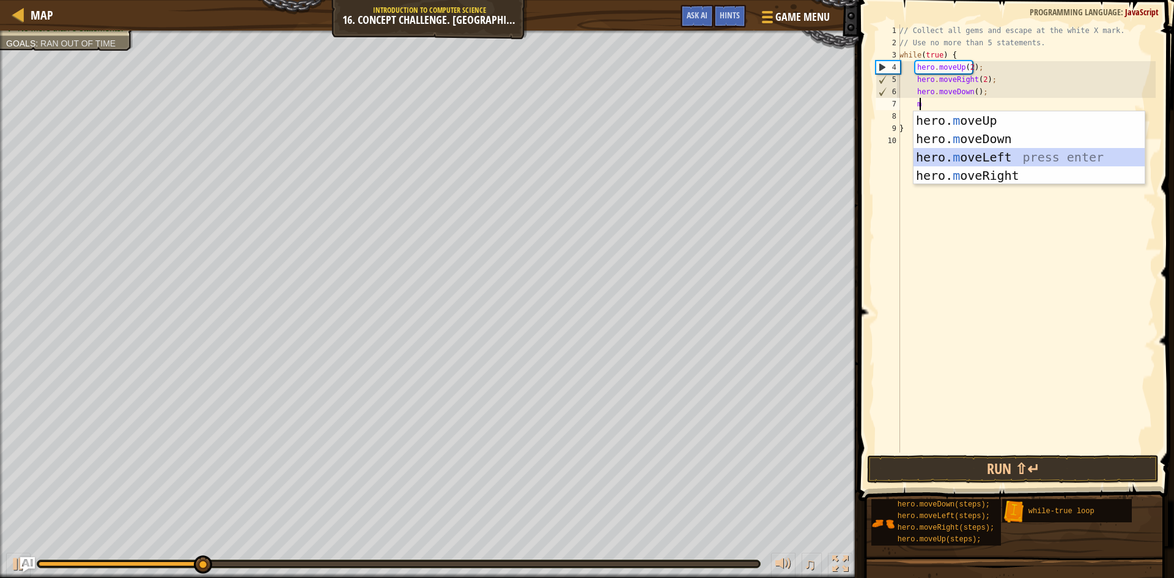
click at [960, 159] on div "hero. m oveUp press enter hero. m oveDown press enter hero. m oveLeft press ent…" at bounding box center [1029, 166] width 231 height 110
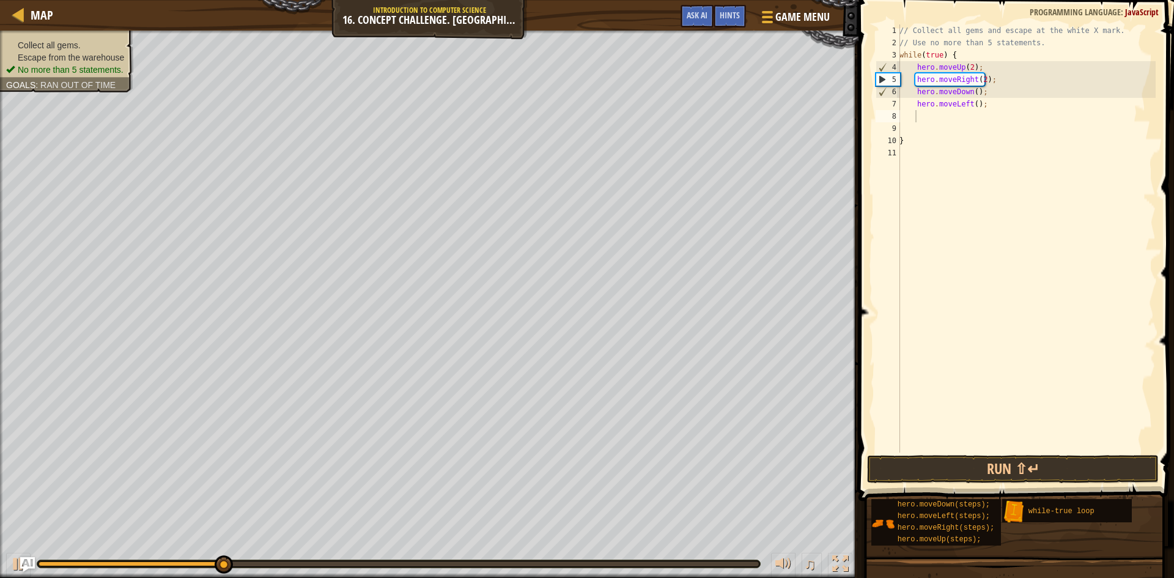
click at [98, 39] on div "Collect all gems. Escape from the warehouse No more than 5 statements. Goals : …" at bounding box center [66, 57] width 121 height 37
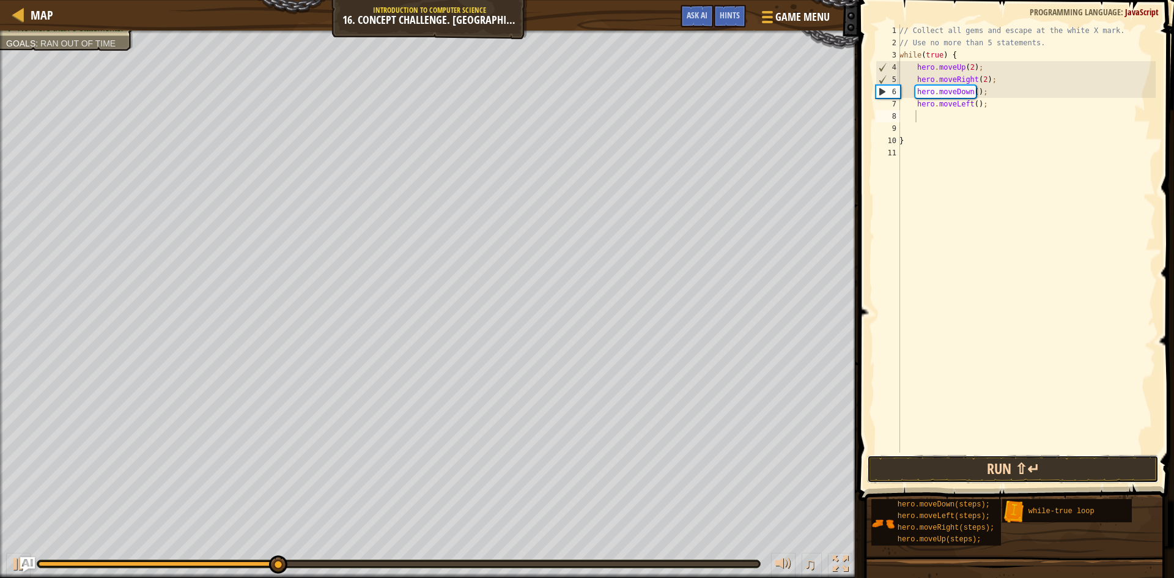
click at [1029, 472] on button "Run ⇧↵" at bounding box center [1013, 469] width 292 height 28
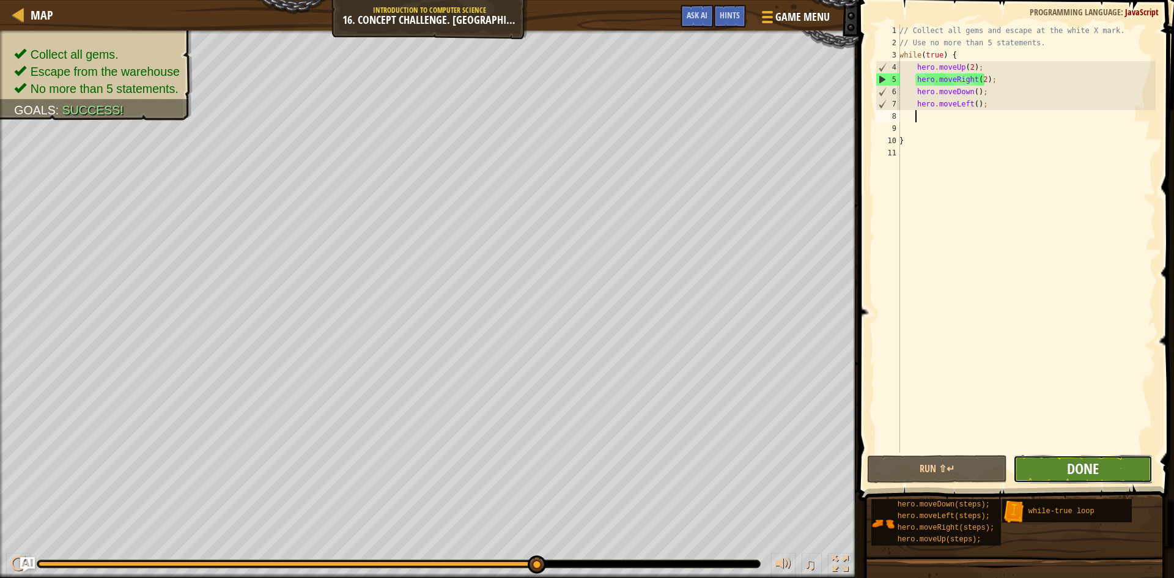
click at [1098, 468] on span "Done" at bounding box center [1083, 469] width 32 height 20
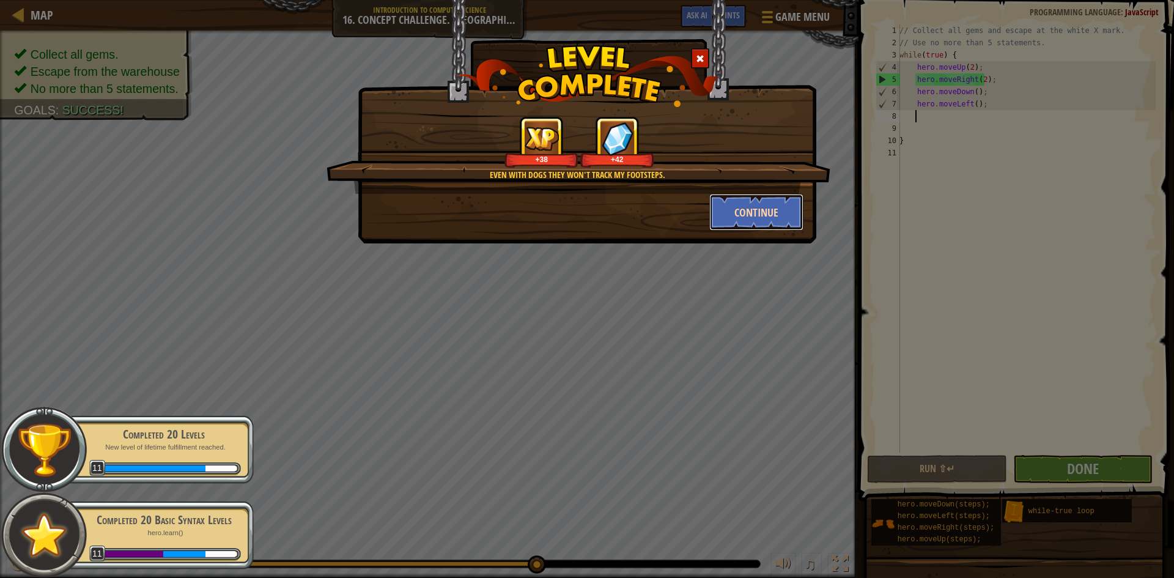
click at [734, 214] on button "Continue" at bounding box center [756, 212] width 95 height 37
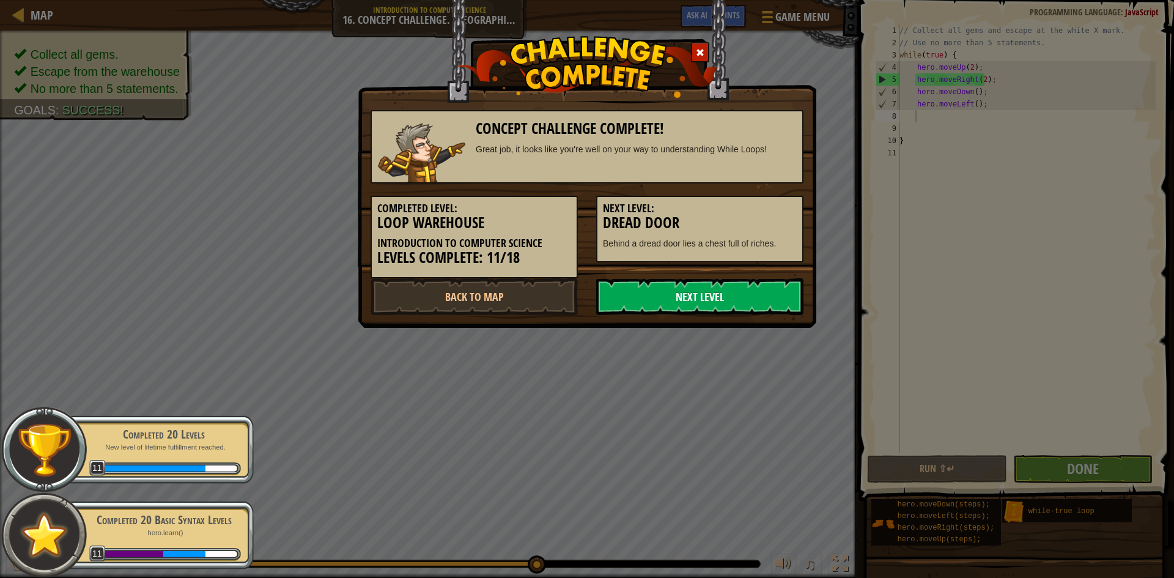
click at [750, 293] on link "Next Level" at bounding box center [699, 296] width 207 height 37
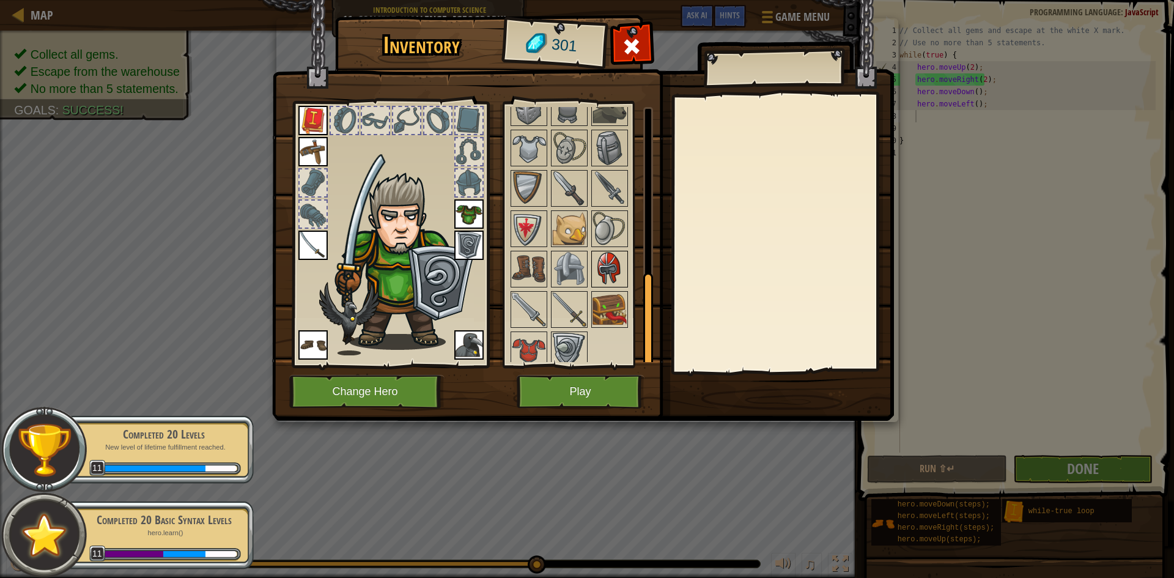
scroll to position [451, 0]
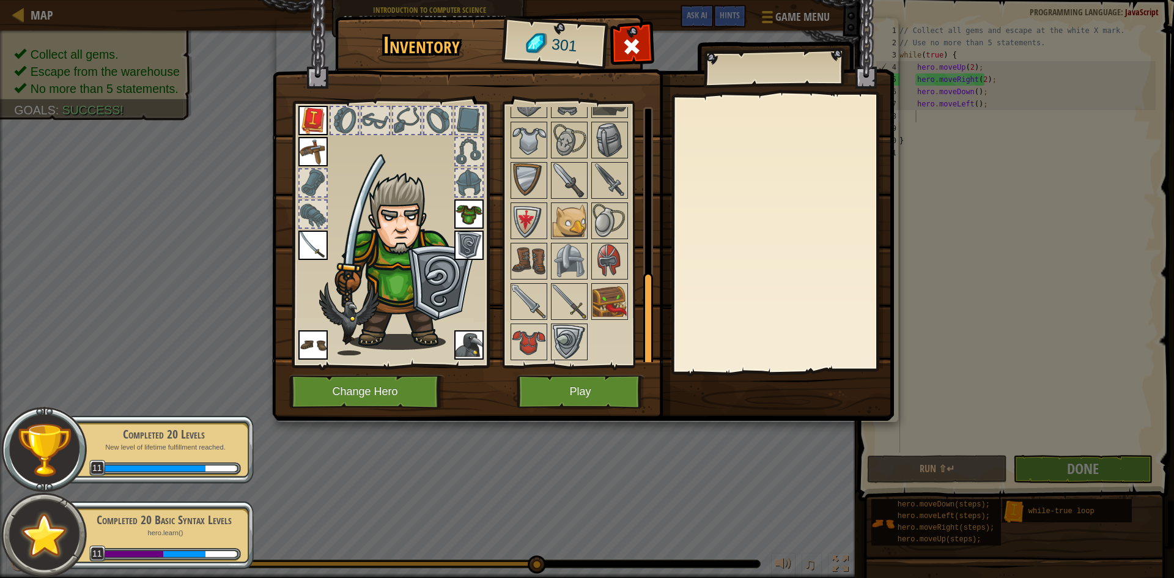
click at [560, 364] on div "Available Equip Equip Equip Equip Equip Equip Equip Equip (double-click to equi…" at bounding box center [578, 235] width 150 height 266
click at [549, 344] on div at bounding box center [586, 99] width 154 height 525
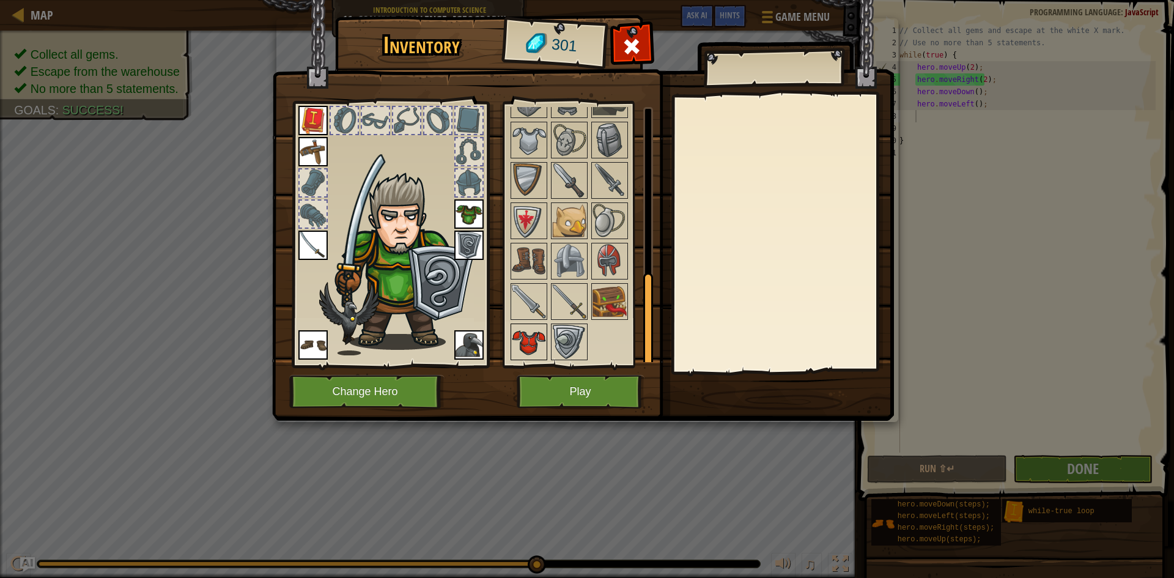
click at [538, 347] on img at bounding box center [529, 342] width 34 height 34
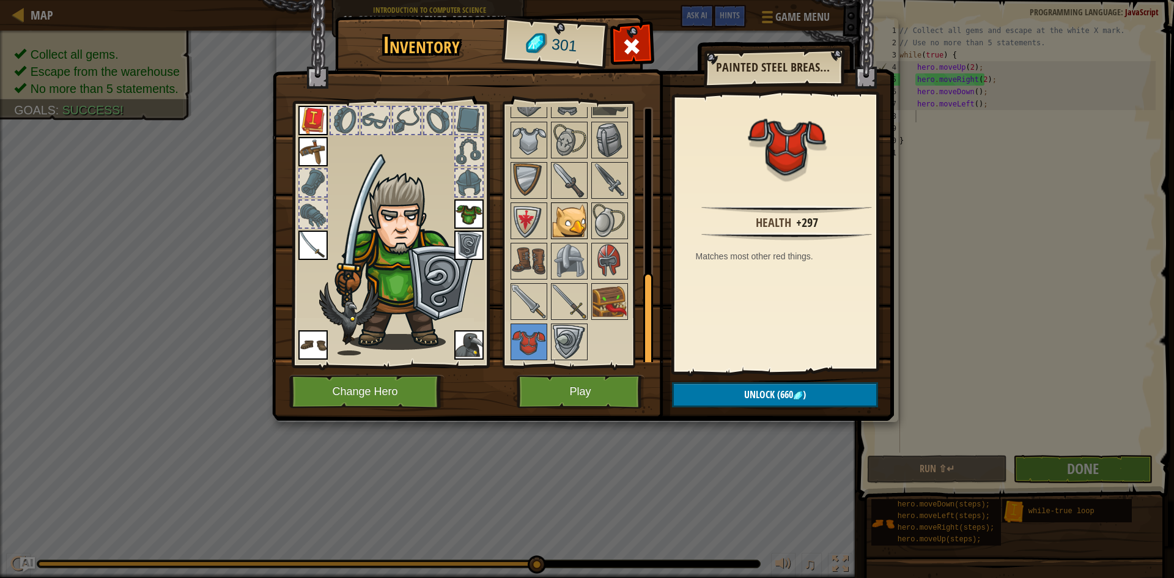
click at [572, 209] on img at bounding box center [569, 221] width 34 height 34
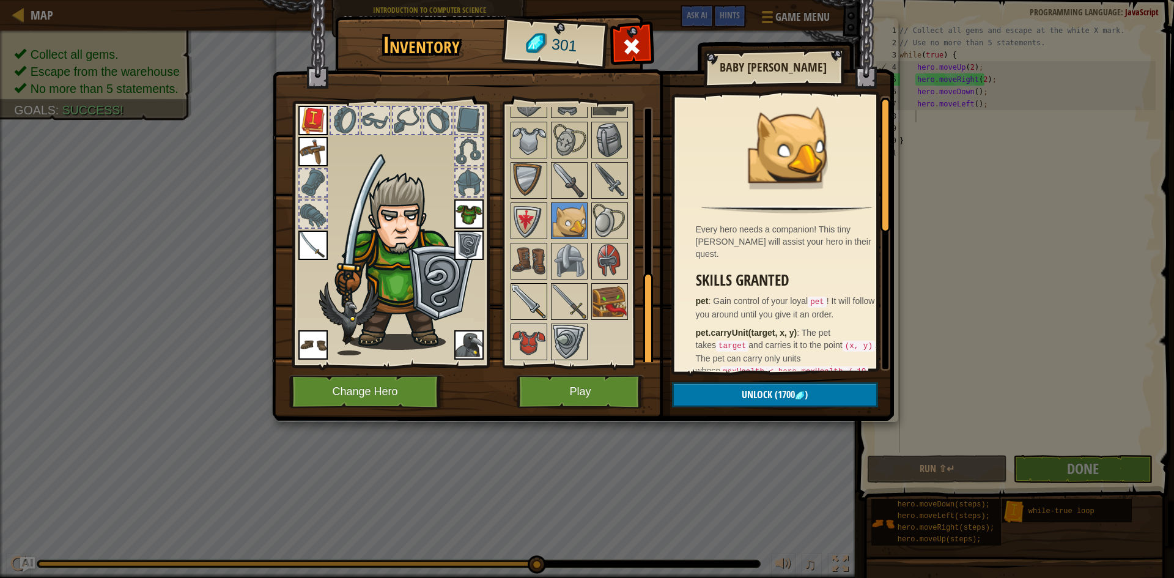
click at [533, 285] on img at bounding box center [529, 301] width 34 height 34
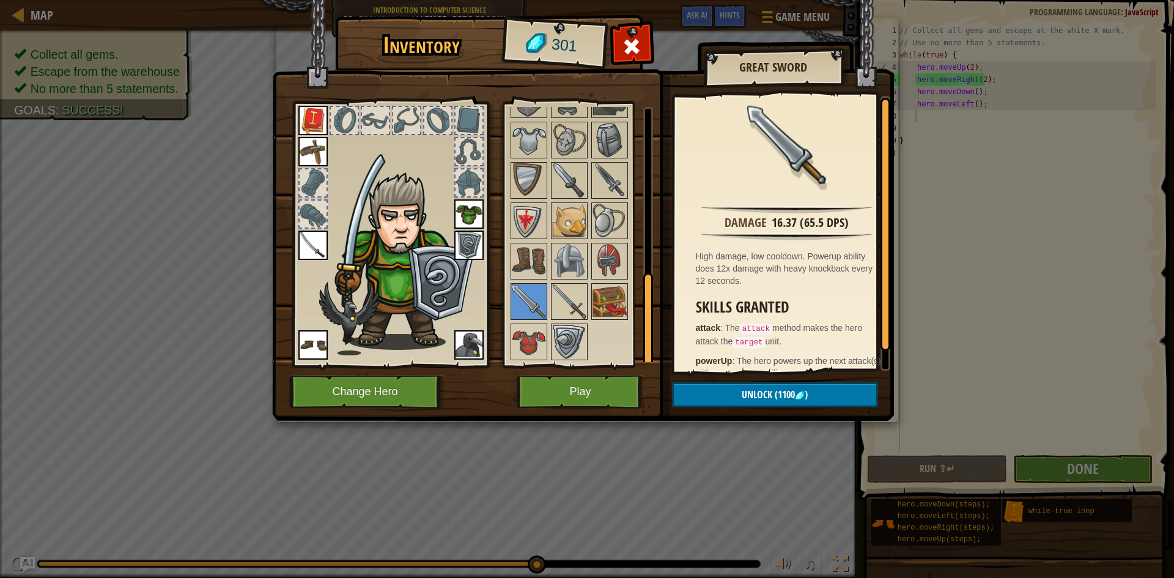
click at [547, 290] on div at bounding box center [586, 99] width 154 height 525
click at [561, 290] on img at bounding box center [569, 301] width 34 height 34
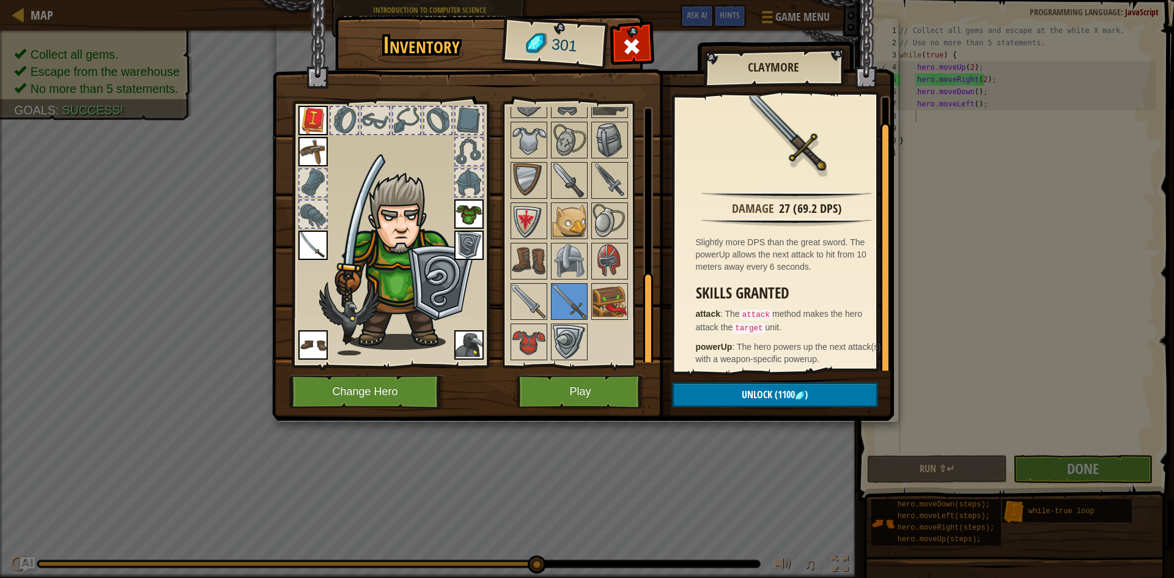
scroll to position [18, 0]
click at [560, 336] on img at bounding box center [569, 342] width 34 height 34
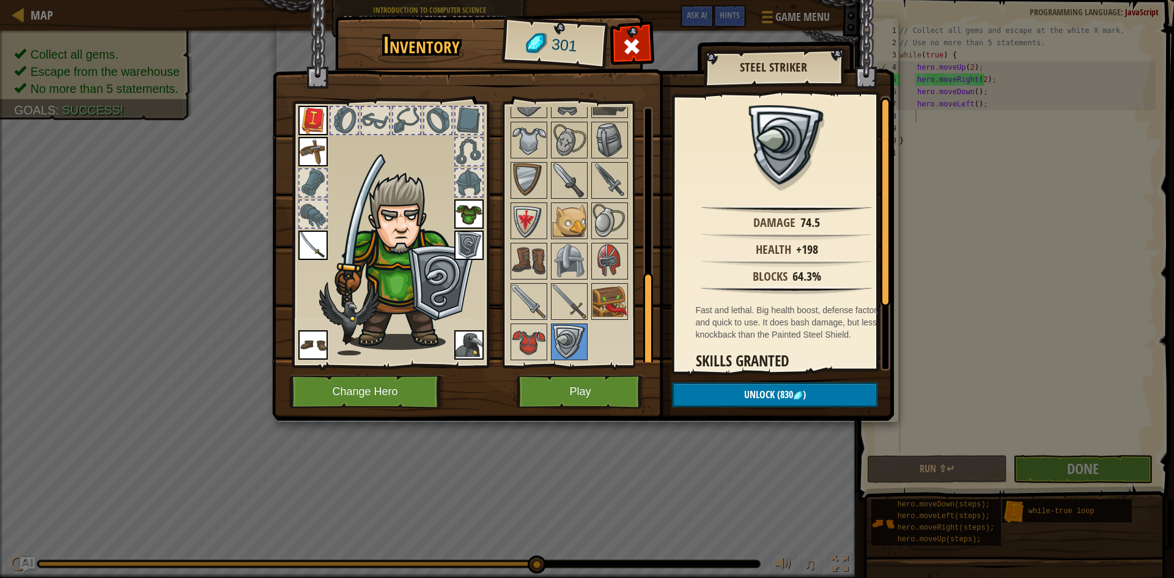
click at [474, 220] on img at bounding box center [468, 213] width 29 height 29
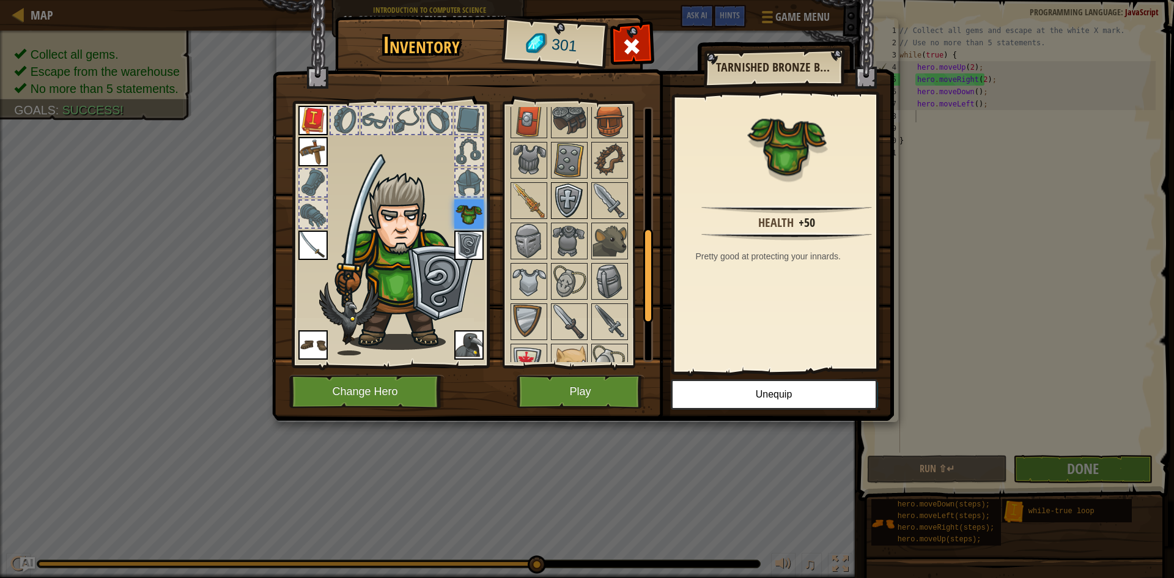
scroll to position [329, 0]
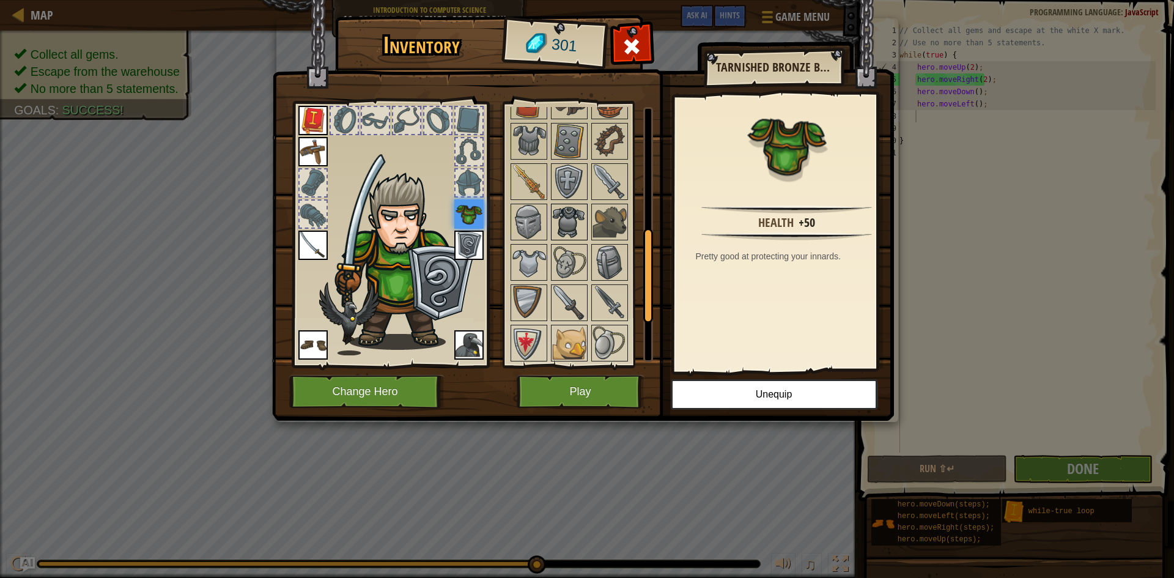
click at [566, 219] on img at bounding box center [569, 222] width 34 height 34
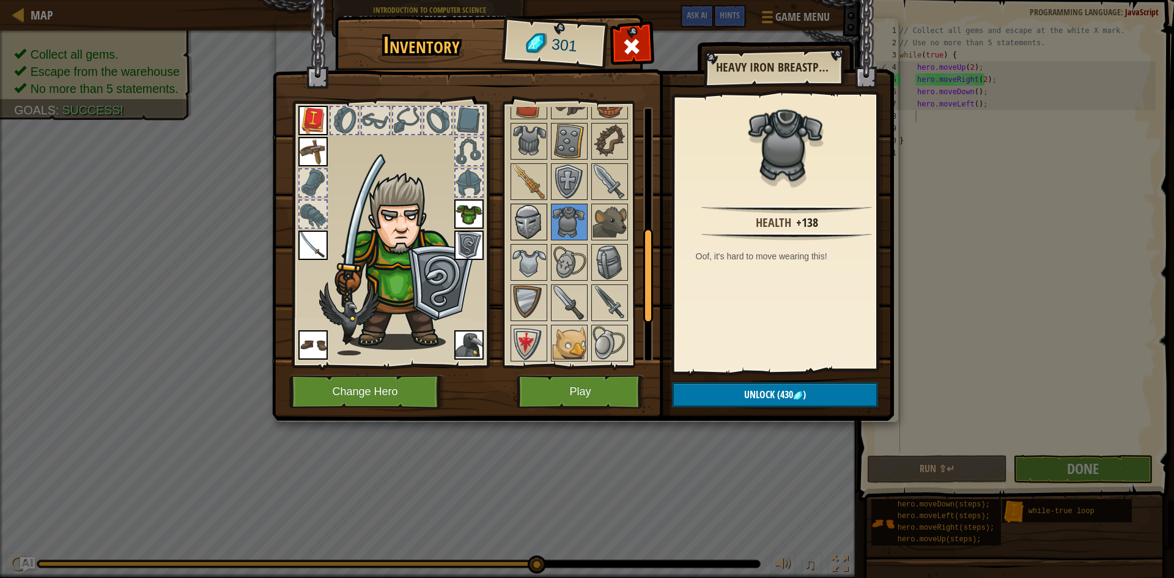
click at [541, 219] on img at bounding box center [529, 222] width 34 height 34
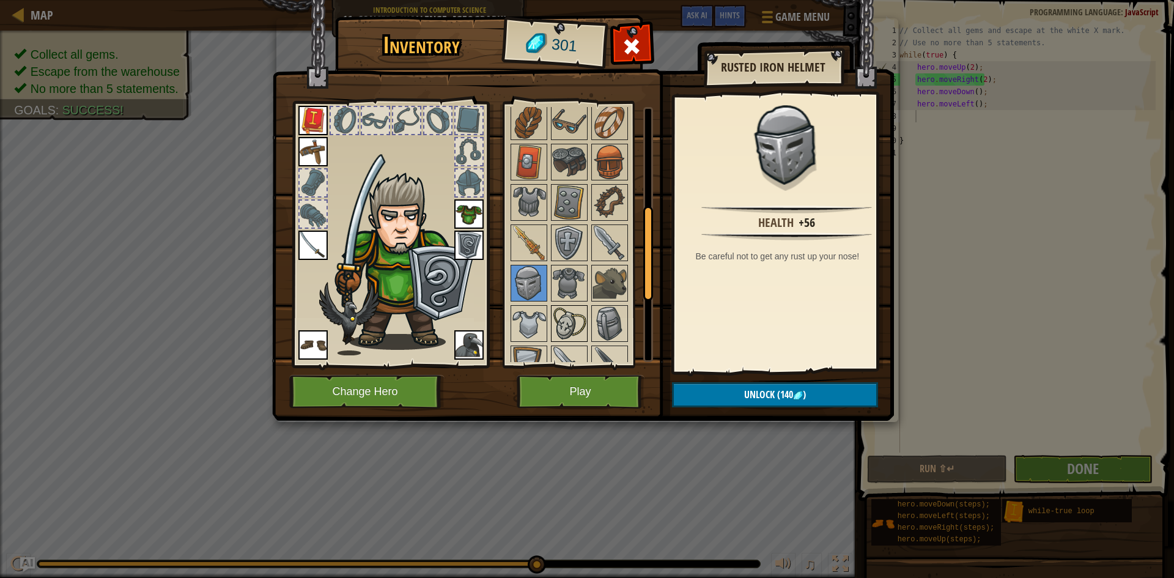
scroll to position [390, 0]
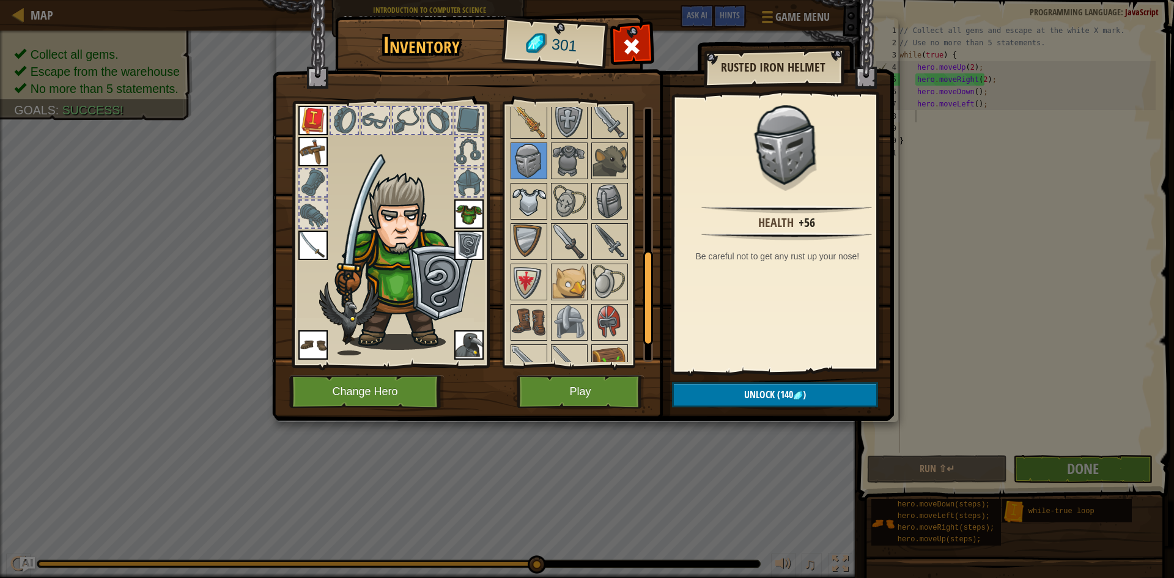
click at [523, 213] on img at bounding box center [529, 201] width 34 height 34
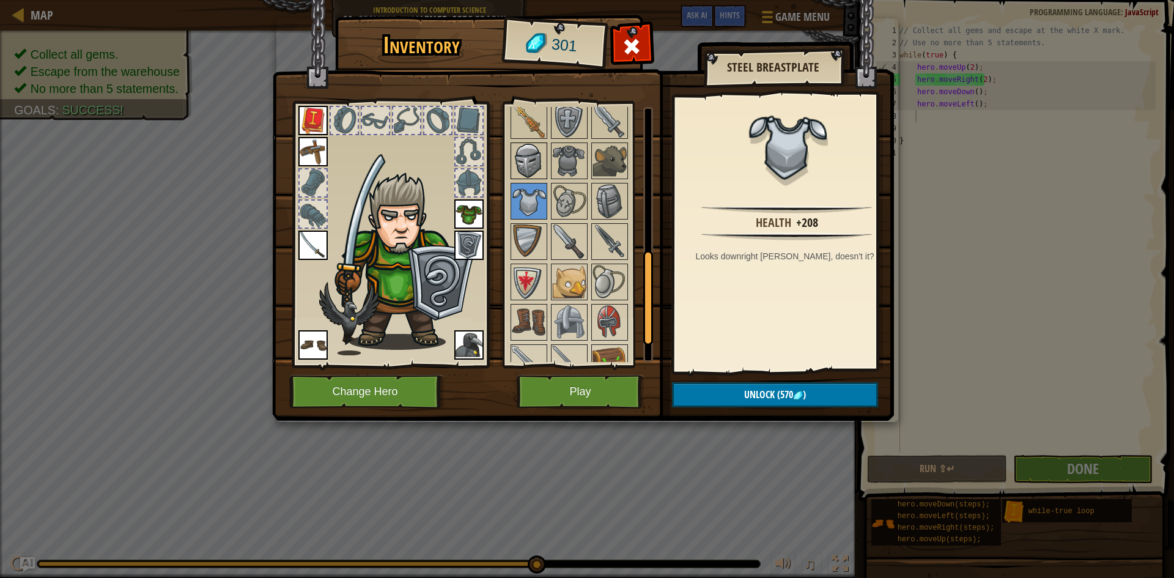
click at [532, 171] on img at bounding box center [529, 161] width 34 height 34
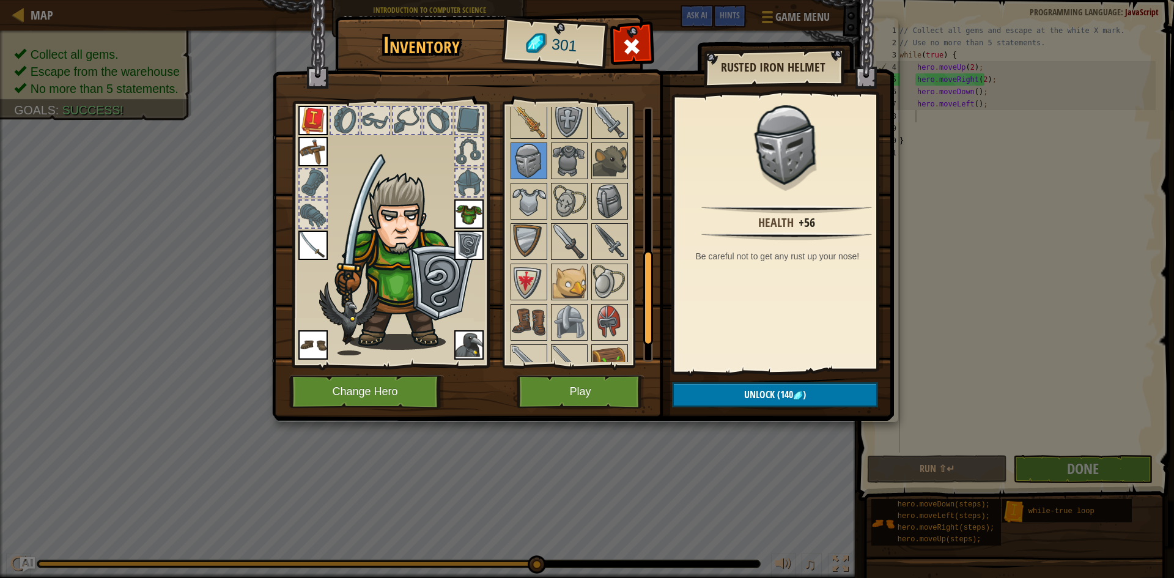
click at [629, 201] on div at bounding box center [586, 160] width 154 height 525
click at [606, 201] on img at bounding box center [610, 201] width 34 height 34
click at [772, 399] on span "Unlock" at bounding box center [759, 394] width 31 height 13
click at [764, 399] on button "Confirm" at bounding box center [775, 394] width 206 height 25
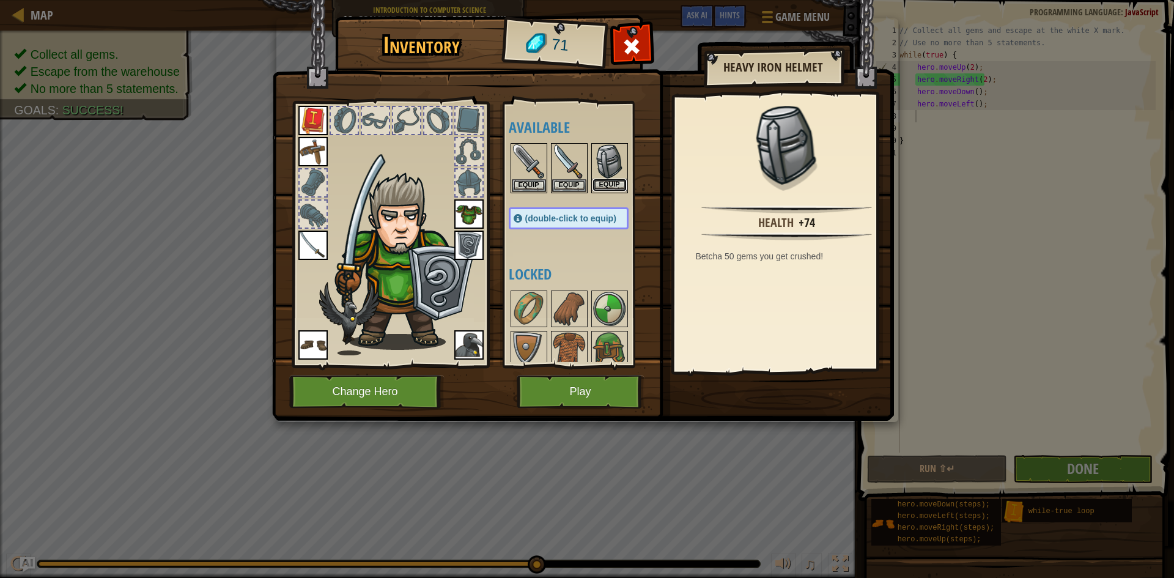
click at [616, 180] on button "Equip" at bounding box center [610, 185] width 34 height 13
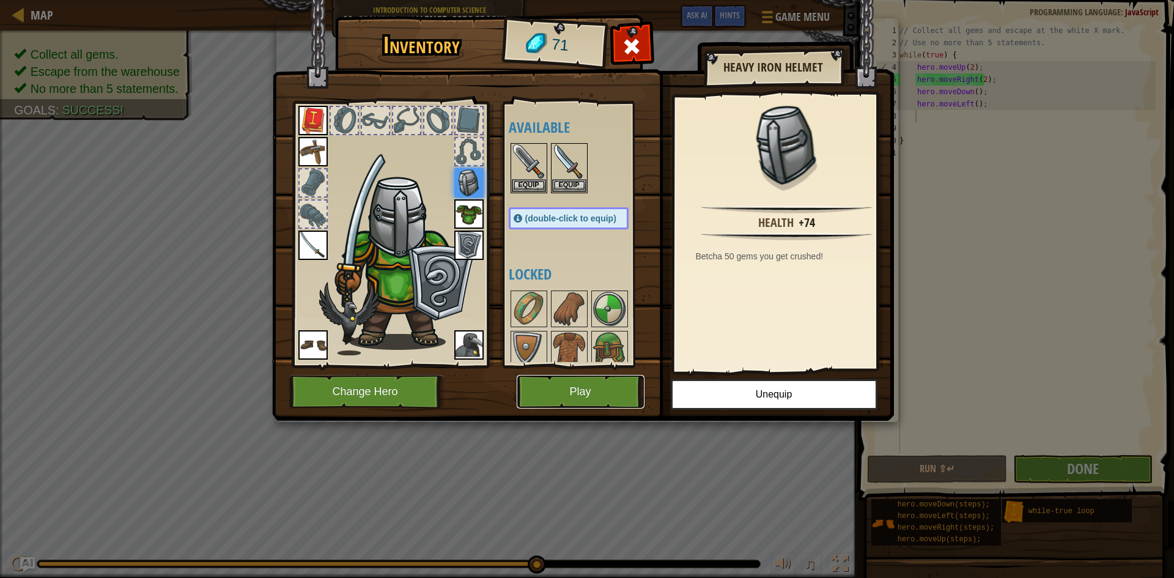
click at [590, 390] on button "Play" at bounding box center [581, 392] width 128 height 34
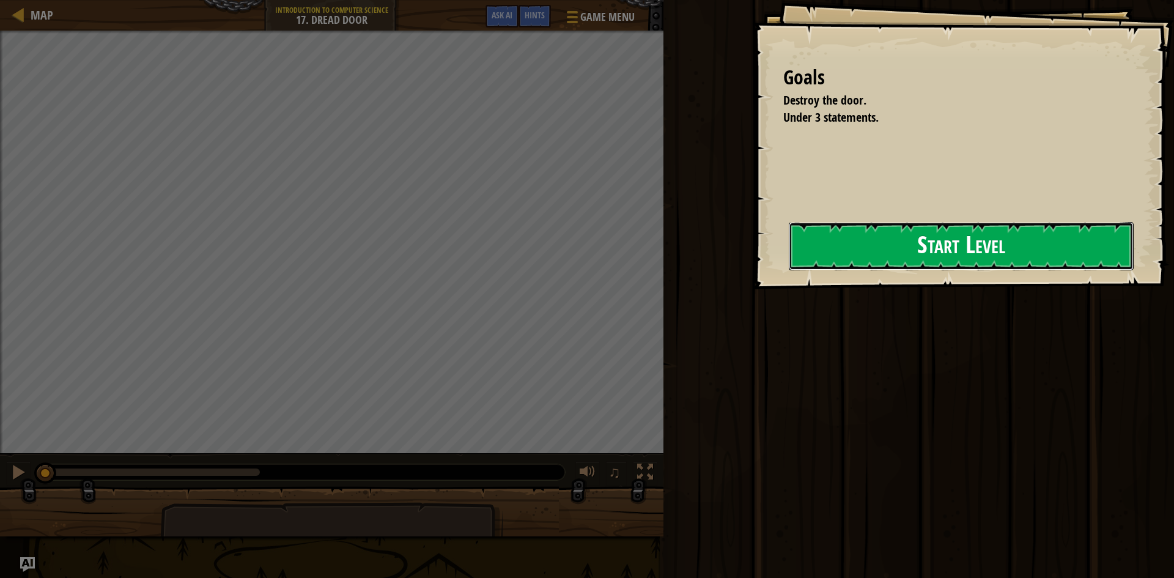
click at [789, 257] on button "Start Level" at bounding box center [961, 246] width 345 height 48
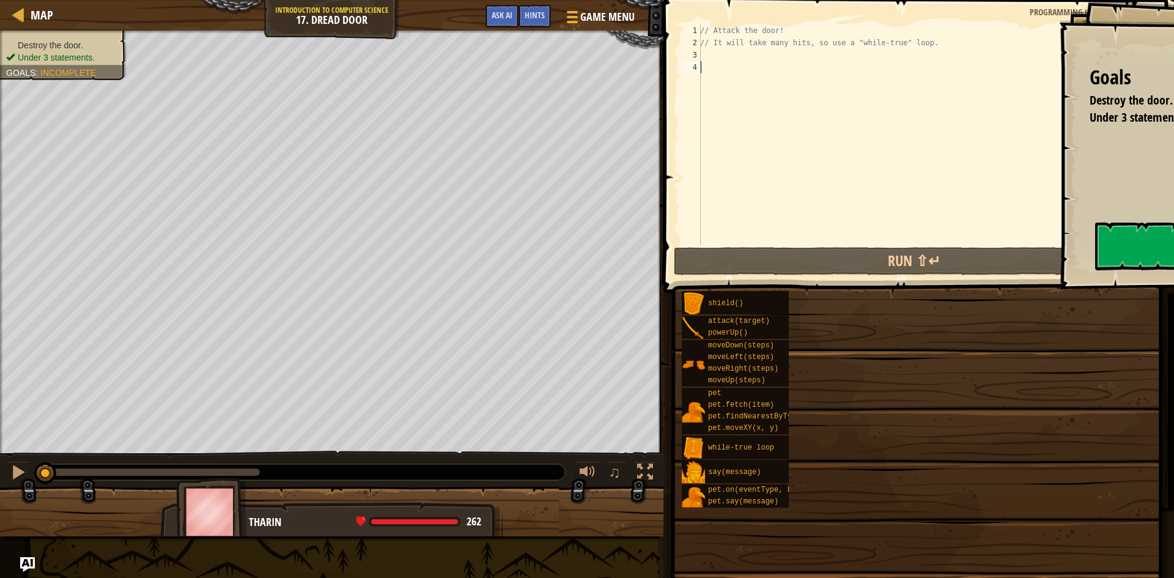
click at [1002, 316] on div "shield() attack(target) powerUp() moveDown(steps) moveLeft(steps) moveRight(ste…" at bounding box center [923, 399] width 484 height 218
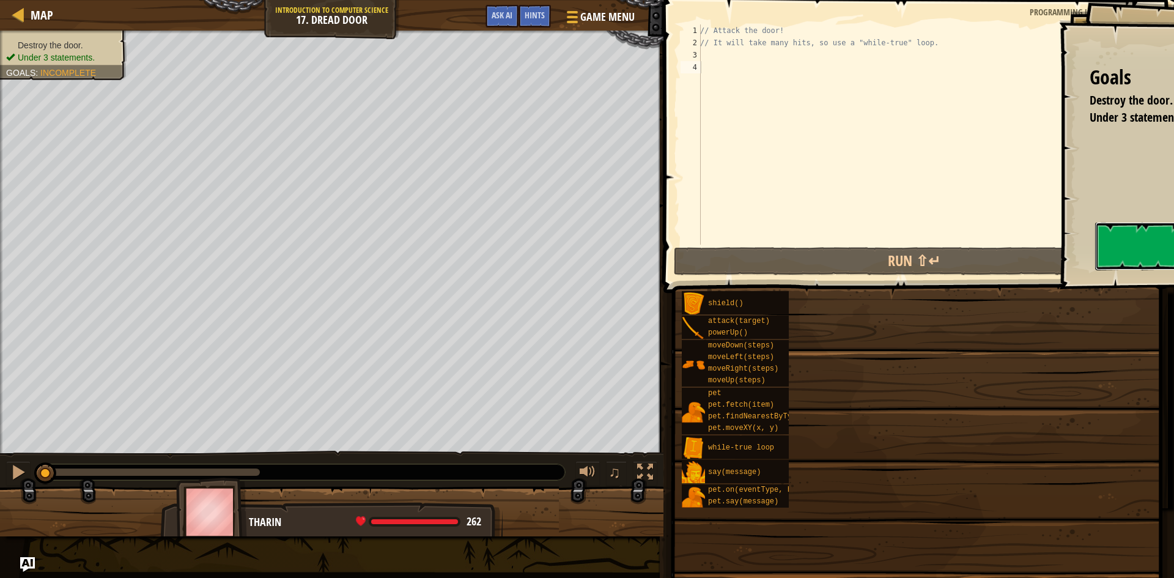
drag, startPoint x: 870, startPoint y: 259, endPoint x: 859, endPoint y: 250, distance: 14.8
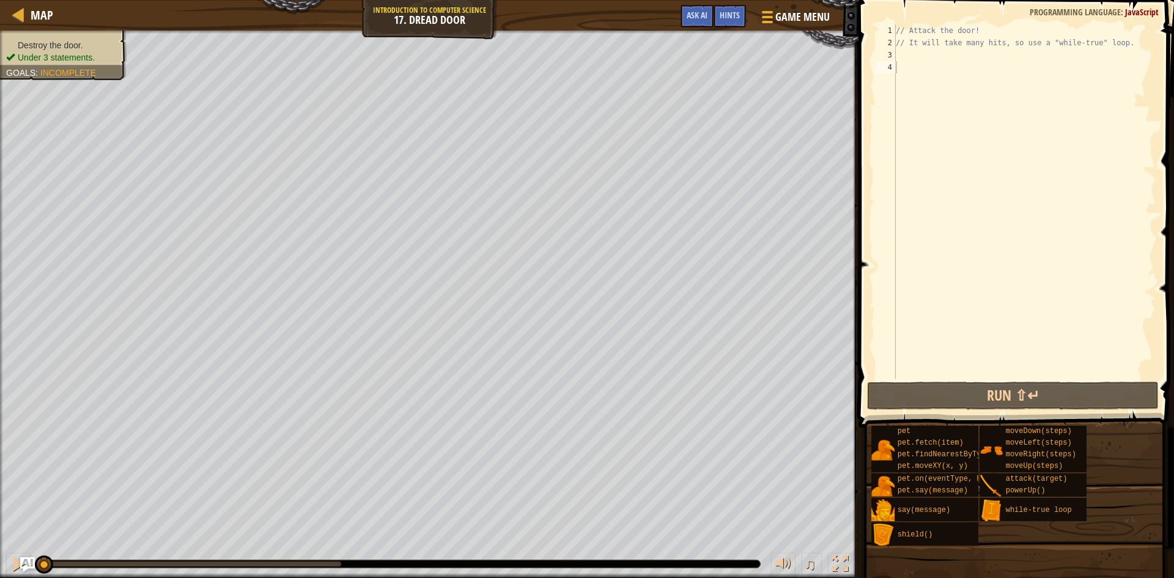
click at [928, 65] on div "// Attack the door! // It will take many hits, so use a "while-true" loop." at bounding box center [1024, 213] width 262 height 379
drag, startPoint x: 957, startPoint y: 28, endPoint x: 952, endPoint y: 41, distance: 14.5
click at [952, 40] on div "// Attack the door! // It will take many hits, so use a "while-true" loop." at bounding box center [1024, 213] width 262 height 379
type textarea "// Attack the door! // It will take many hits, so use a "while-true" loop."
click at [931, 53] on div "// Attack the door! // It will take many hits, so use a "while-true" loop." at bounding box center [1024, 213] width 262 height 379
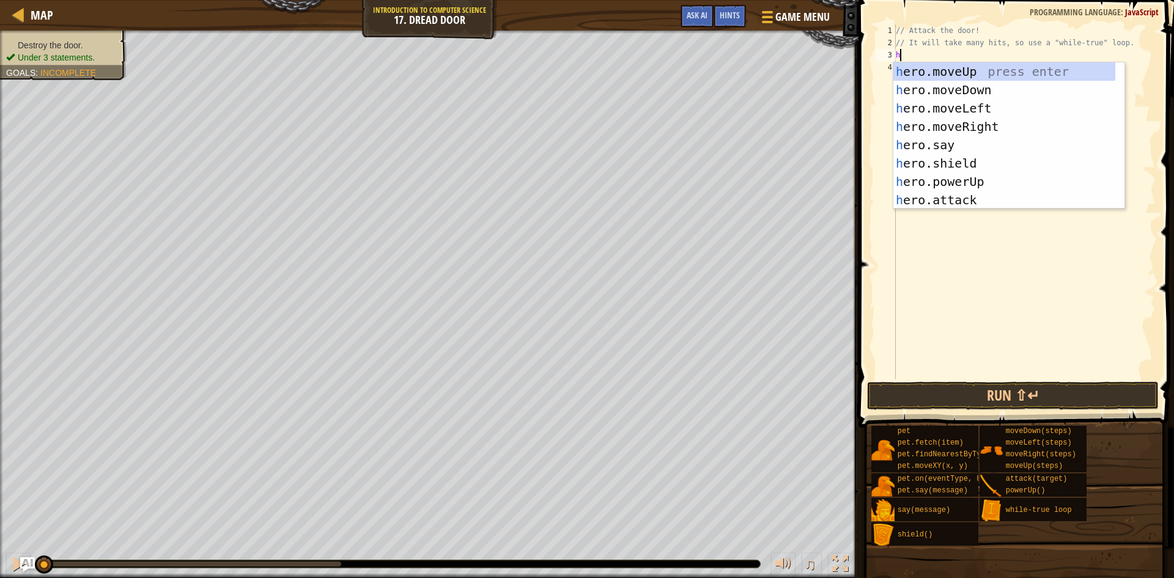
scroll to position [6, 0]
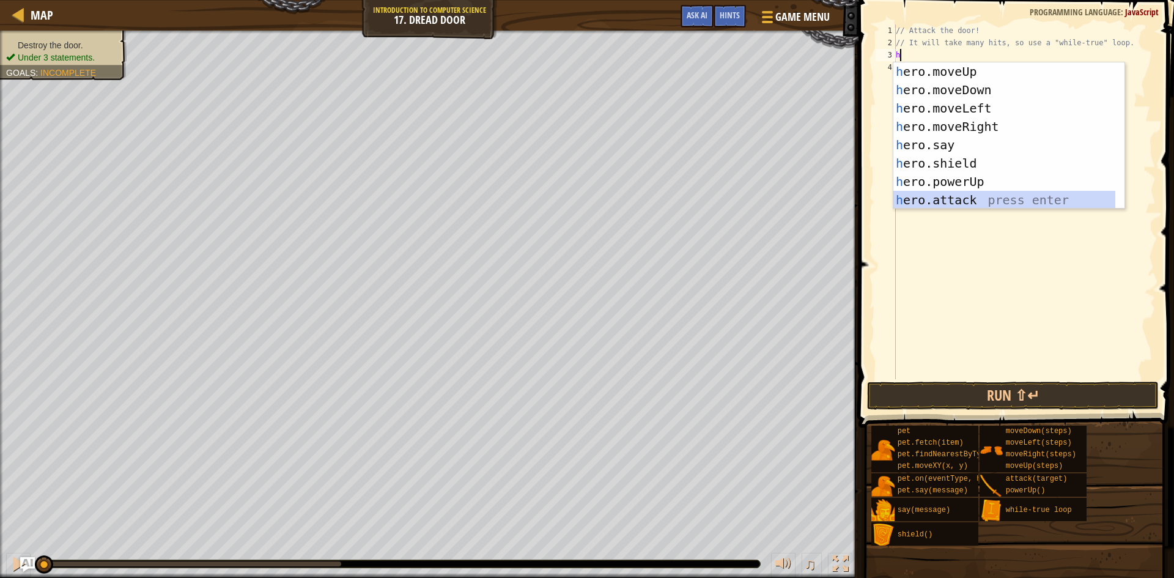
click at [951, 196] on div "h ero.moveUp press enter h ero.moveDown press enter h ero.moveLeft press enter …" at bounding box center [1004, 153] width 222 height 183
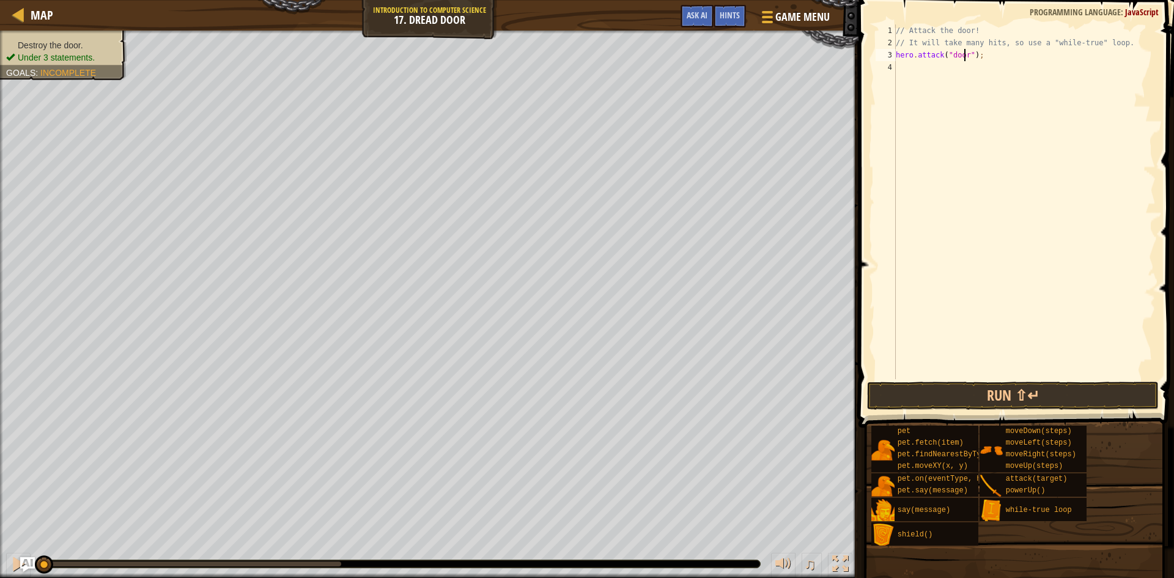
scroll to position [6, 6]
click at [1052, 395] on button "Run ⇧↵" at bounding box center [1013, 396] width 292 height 28
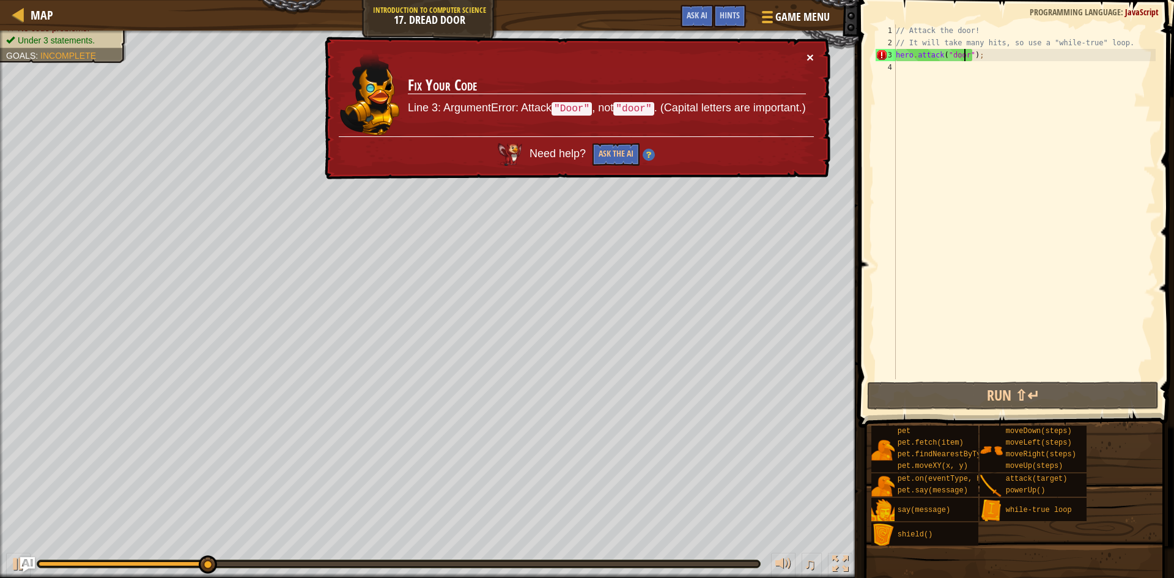
click at [811, 51] on button "×" at bounding box center [810, 57] width 7 height 13
click at [949, 56] on div "// Attack the door! // It will take many hits, so use a "while-true" loop. hero…" at bounding box center [1024, 213] width 262 height 379
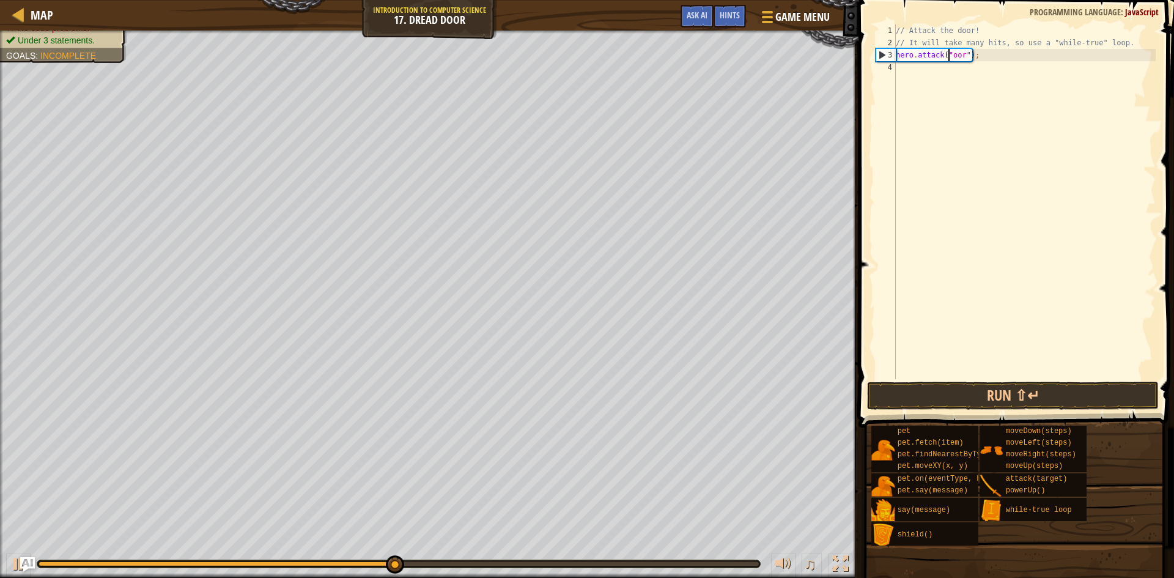
type textarea "hero.attack("Door");"
drag, startPoint x: 1029, startPoint y: 371, endPoint x: 1026, endPoint y: 382, distance: 12.0
click at [1026, 382] on div "hero.attack("Door"); 1 2 3 4 // Attack the door! // It will take many hits, so …" at bounding box center [1014, 238] width 319 height 464
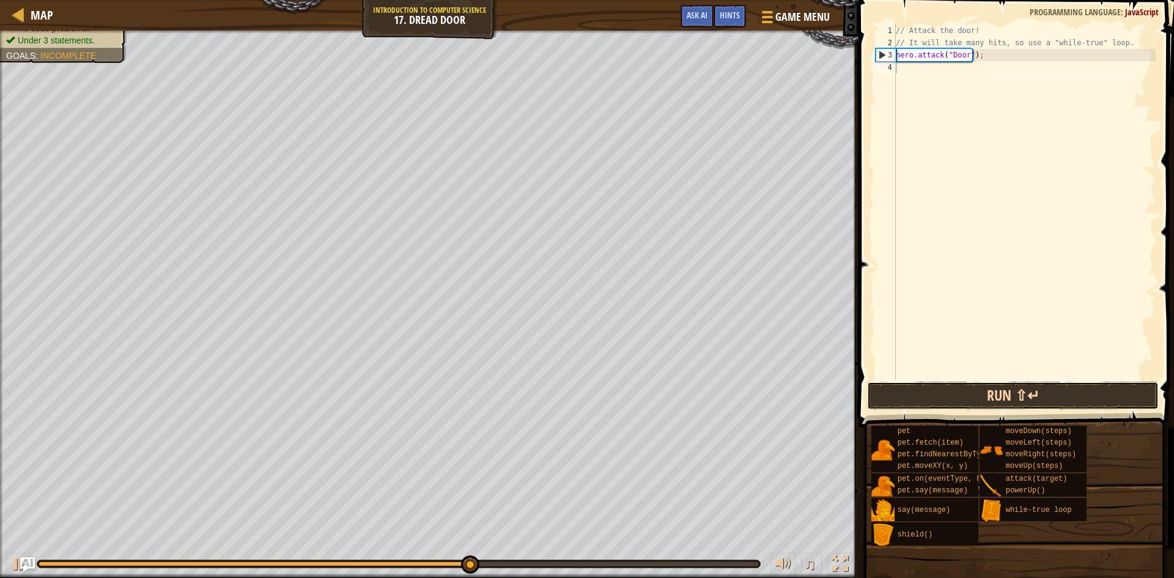
click at [1026, 388] on button "Run ⇧↵" at bounding box center [1013, 396] width 292 height 28
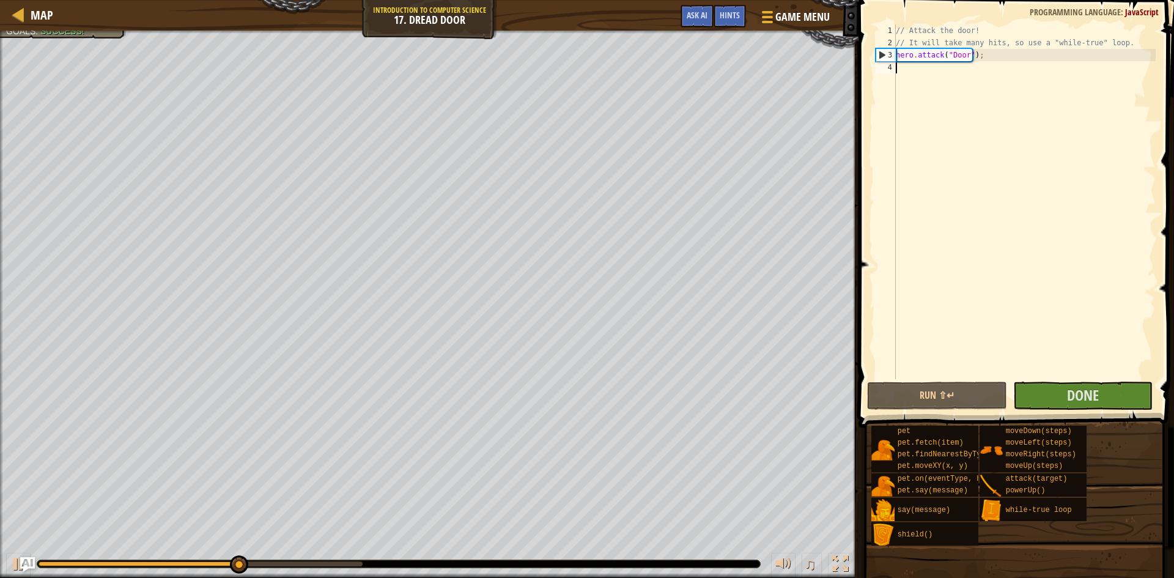
type textarea "h"
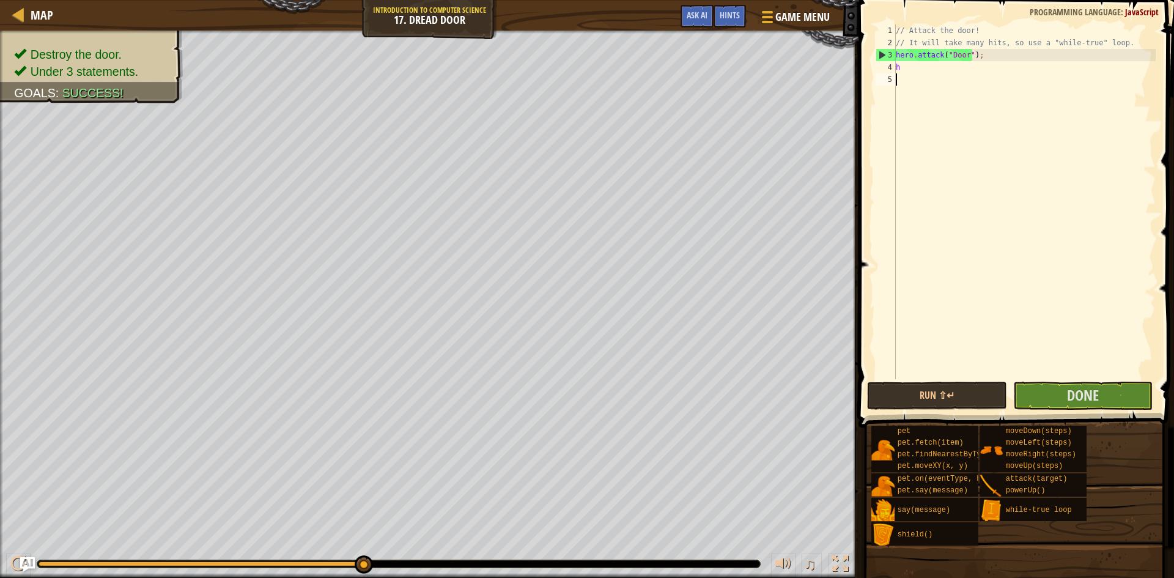
click at [1088, 353] on div "// Attack the door! // It will take many hits, so use a "while-true" loop. hero…" at bounding box center [1024, 213] width 262 height 379
click at [947, 68] on div "// Attack the door! // It will take many hits, so use a "while-true" loop. hero…" at bounding box center [1024, 213] width 262 height 379
type textarea "h"
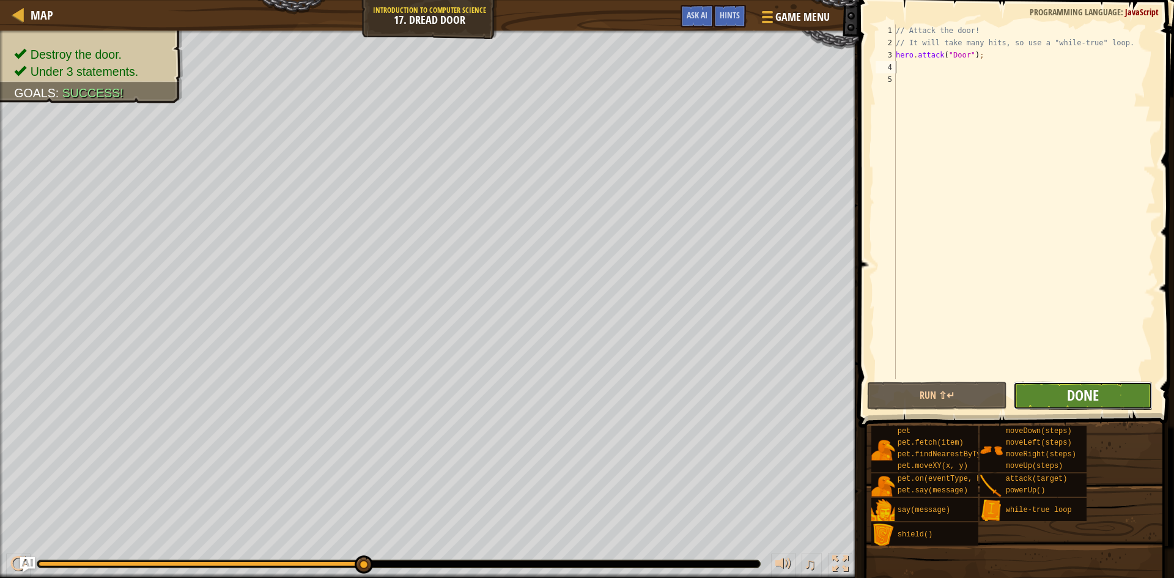
click at [1078, 391] on span "Done" at bounding box center [1083, 395] width 32 height 20
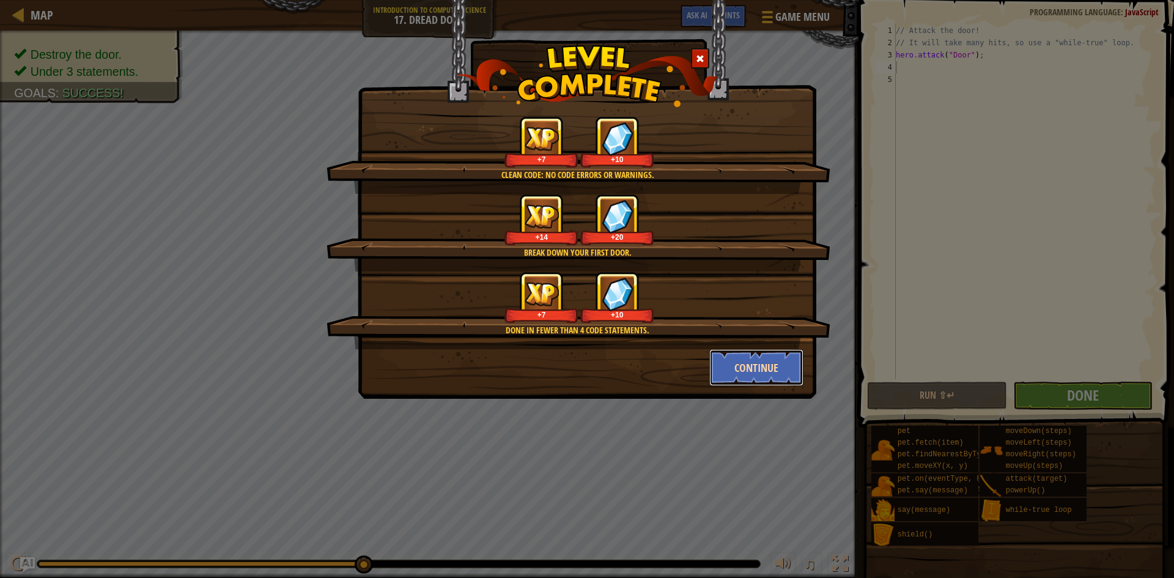
click at [742, 369] on button "Continue" at bounding box center [756, 367] width 95 height 37
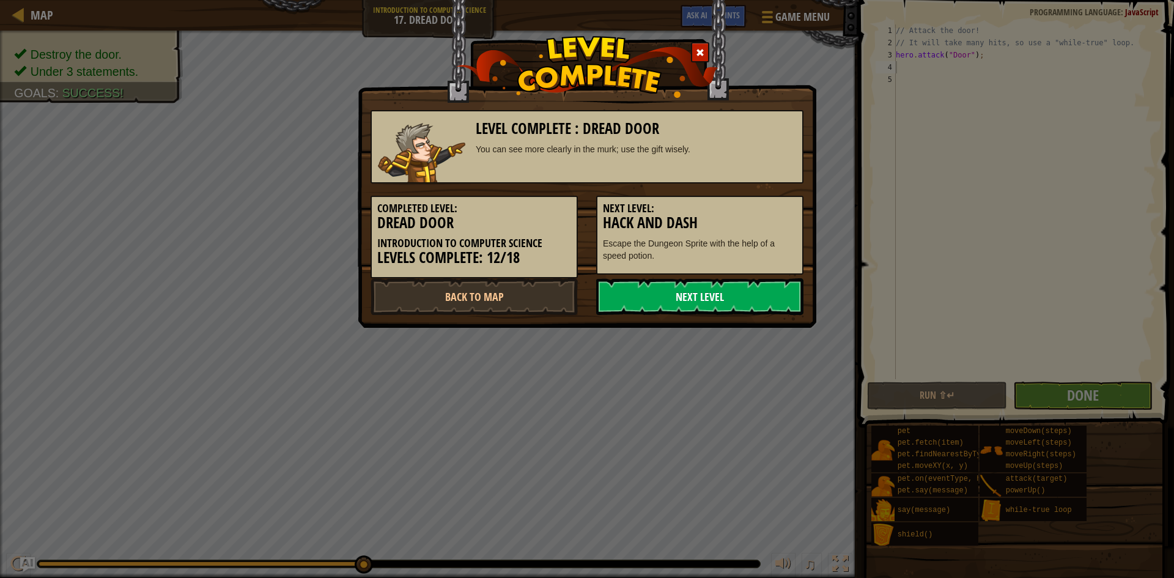
click at [742, 307] on link "Next Level" at bounding box center [699, 296] width 207 height 37
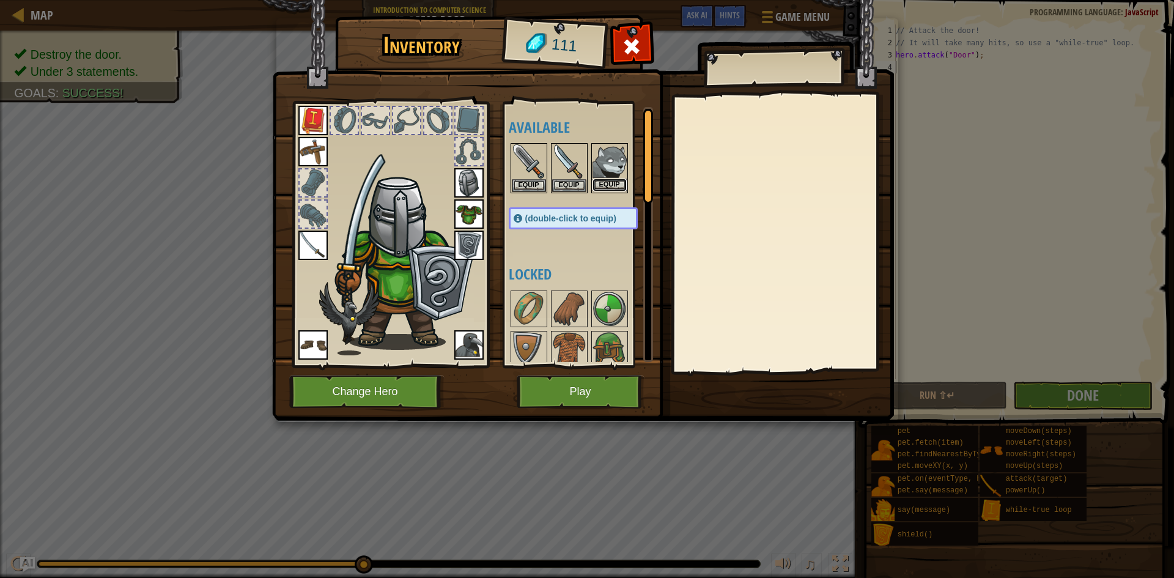
click at [622, 183] on button "Equip" at bounding box center [610, 185] width 34 height 13
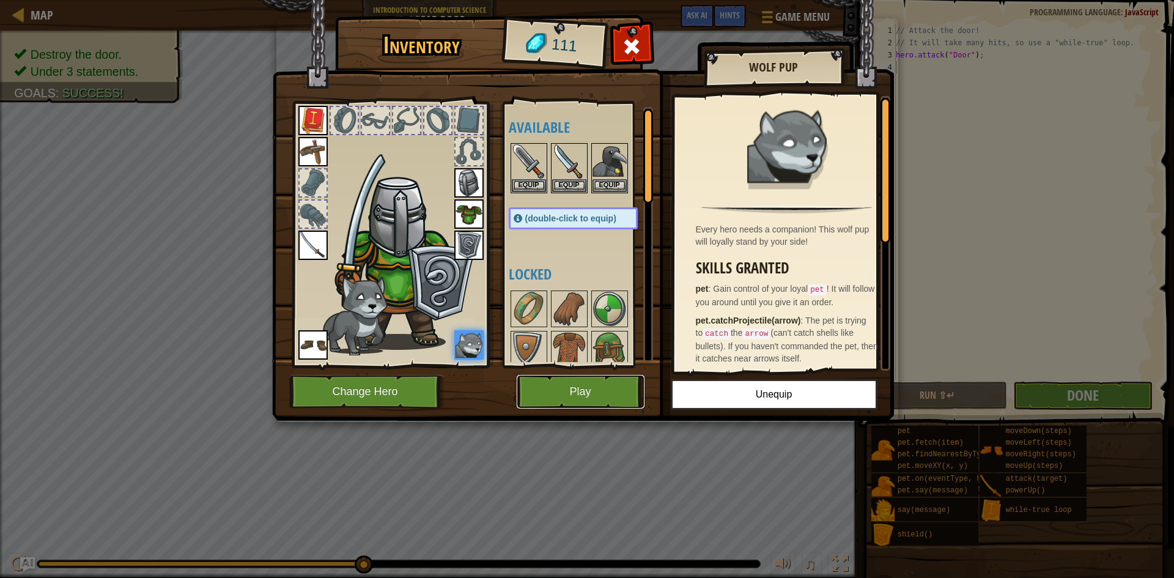
click at [562, 392] on button "Play" at bounding box center [581, 392] width 128 height 34
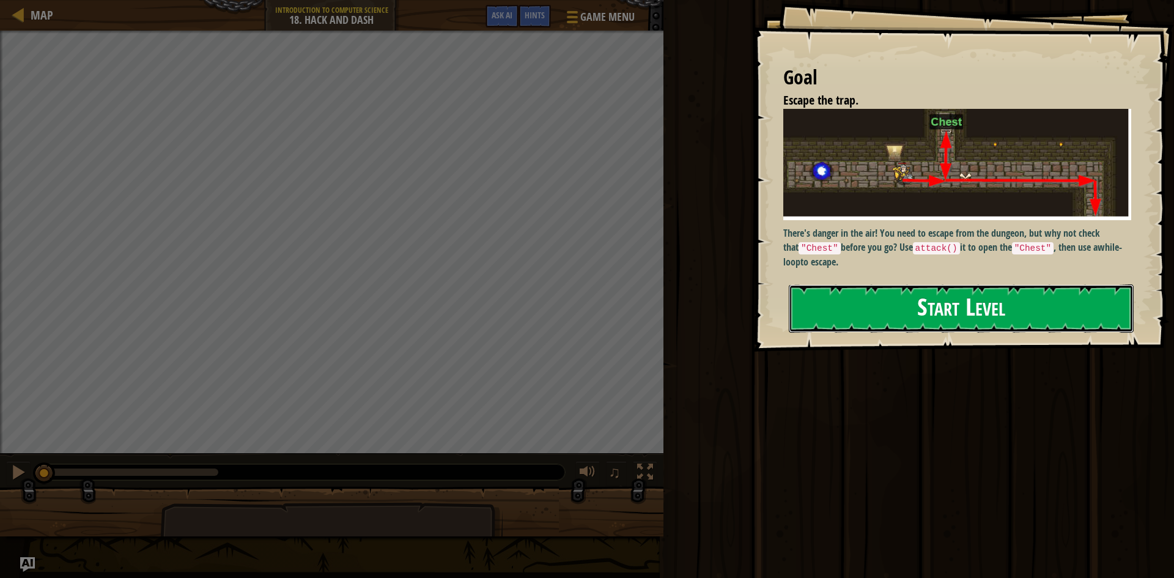
click at [962, 331] on button "Start Level" at bounding box center [961, 308] width 345 height 48
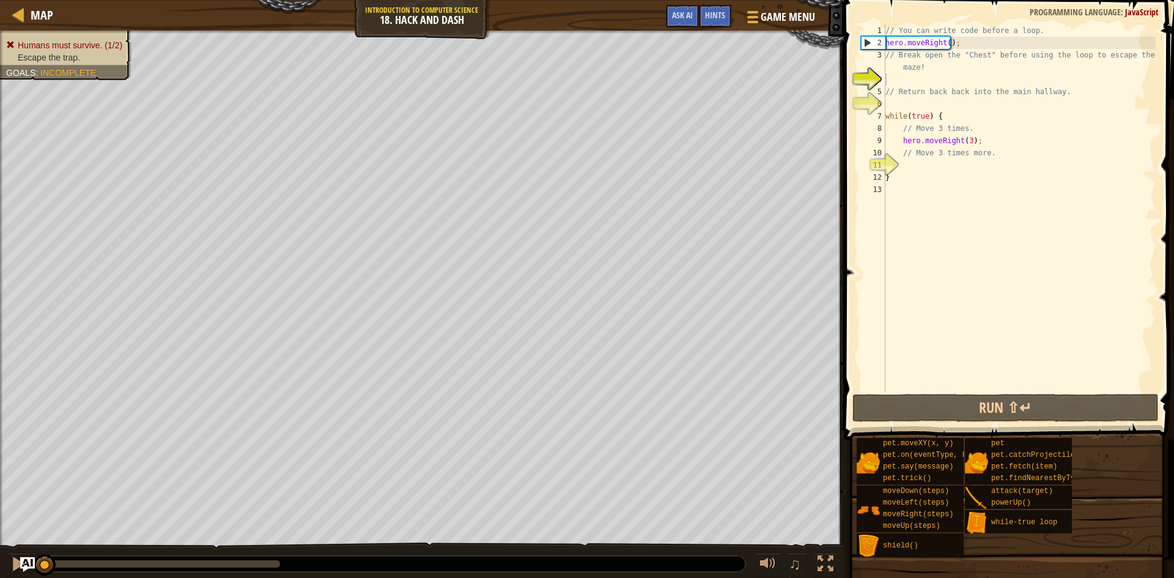
type textarea "}"
click at [937, 174] on div "// You can write code before a loop. hero . moveRight ( ) ; // Break open the "…" at bounding box center [1019, 219] width 273 height 391
click at [909, 84] on div "// You can write code before a loop. hero . moveRight ( ) ; // Break open the "…" at bounding box center [1019, 219] width 273 height 391
type textarea "h"
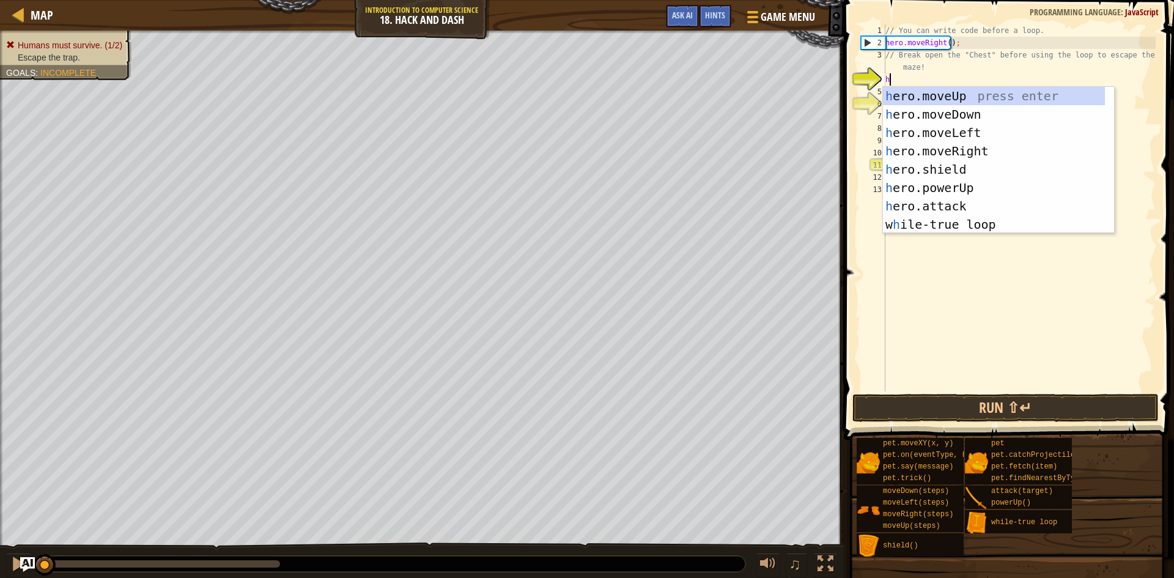
scroll to position [6, 0]
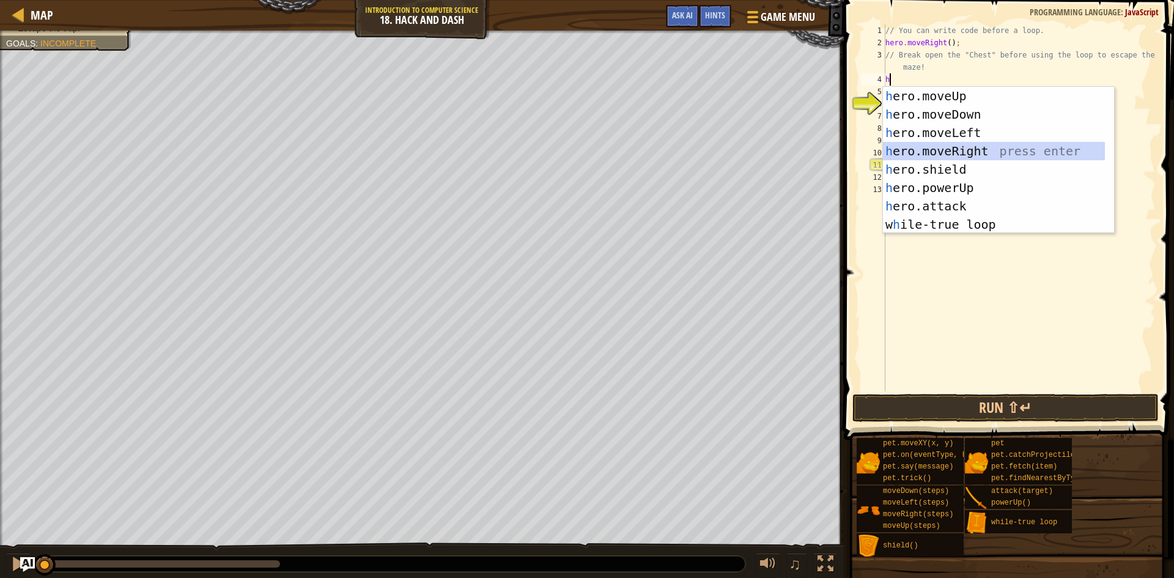
click at [972, 146] on div "h ero.moveUp press enter h ero.moveDown press enter h ero.moveLeft press enter …" at bounding box center [994, 178] width 222 height 183
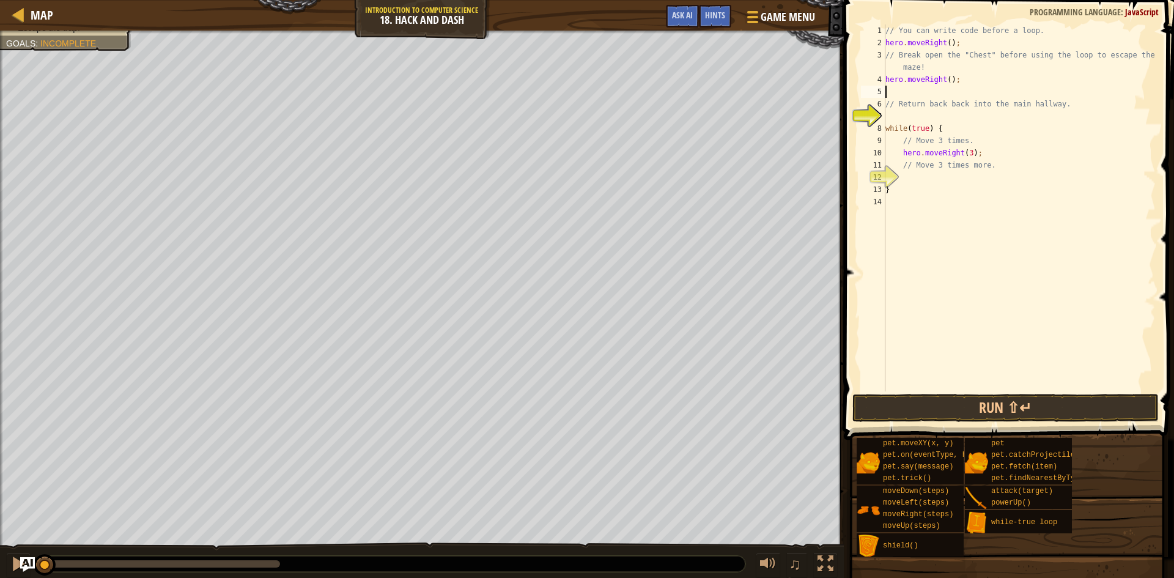
type textarea "h"
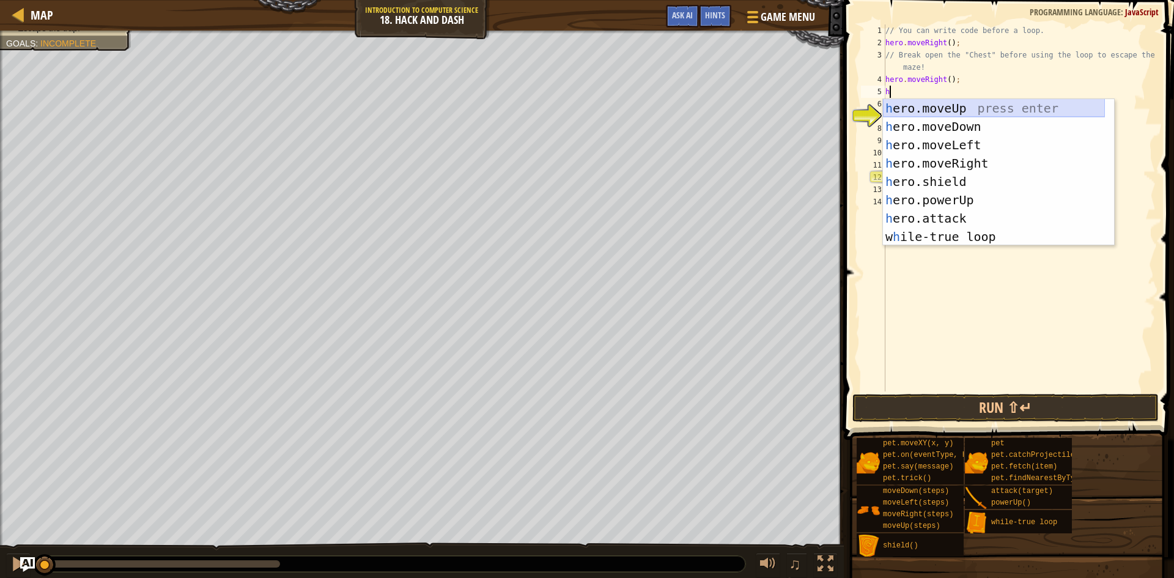
click at [939, 109] on div "h ero.moveUp press enter h ero.moveDown press enter h ero.moveLeft press enter …" at bounding box center [994, 190] width 222 height 183
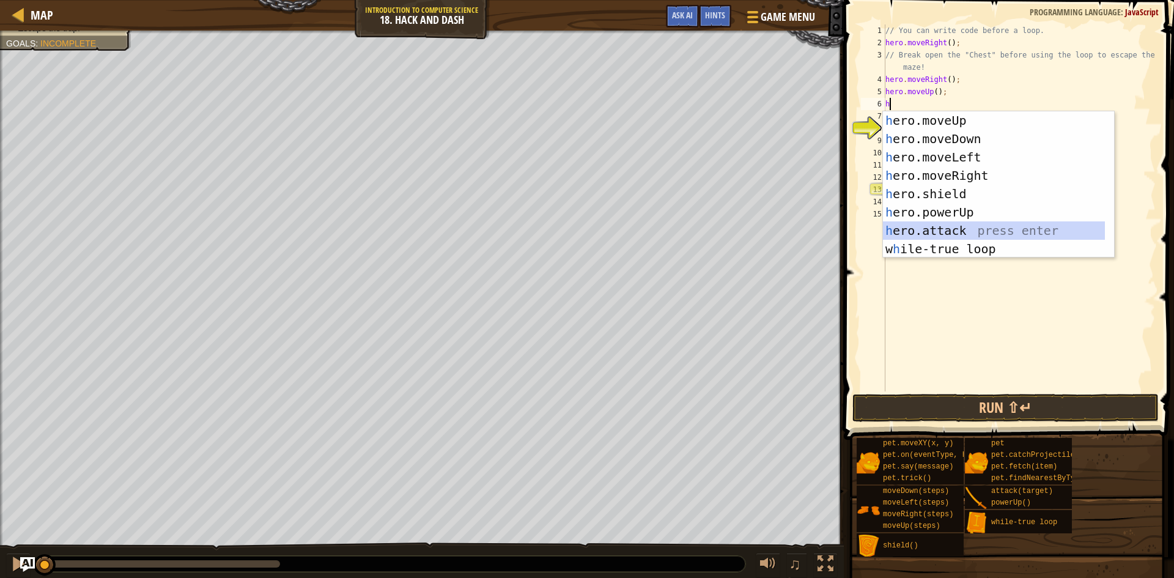
click at [966, 232] on div "h ero.moveUp press enter h ero.moveDown press enter h ero.moveLeft press enter …" at bounding box center [994, 202] width 222 height 183
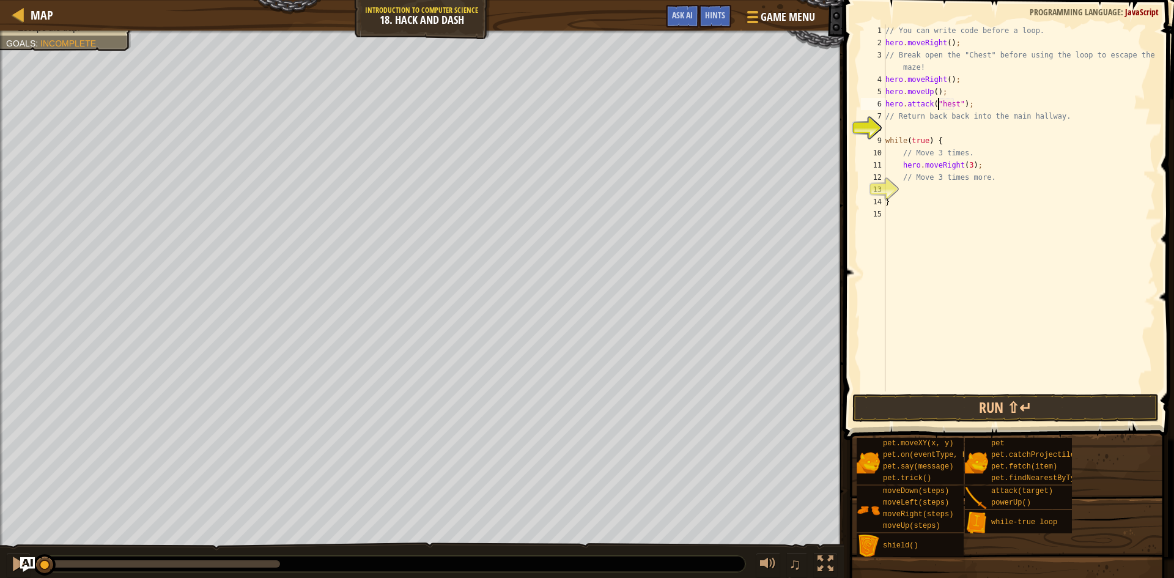
scroll to position [6, 4]
click at [1087, 413] on button "Run ⇧↵" at bounding box center [1006, 408] width 306 height 28
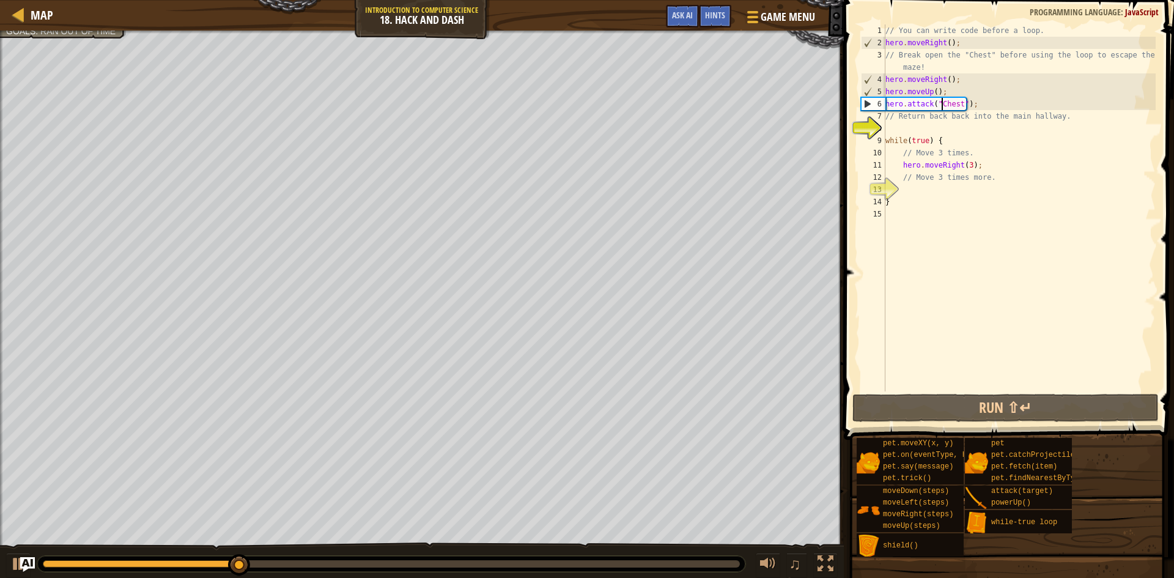
click at [951, 84] on div "// You can write code before a loop. hero . moveRight ( ) ; // Break open the "…" at bounding box center [1019, 219] width 273 height 391
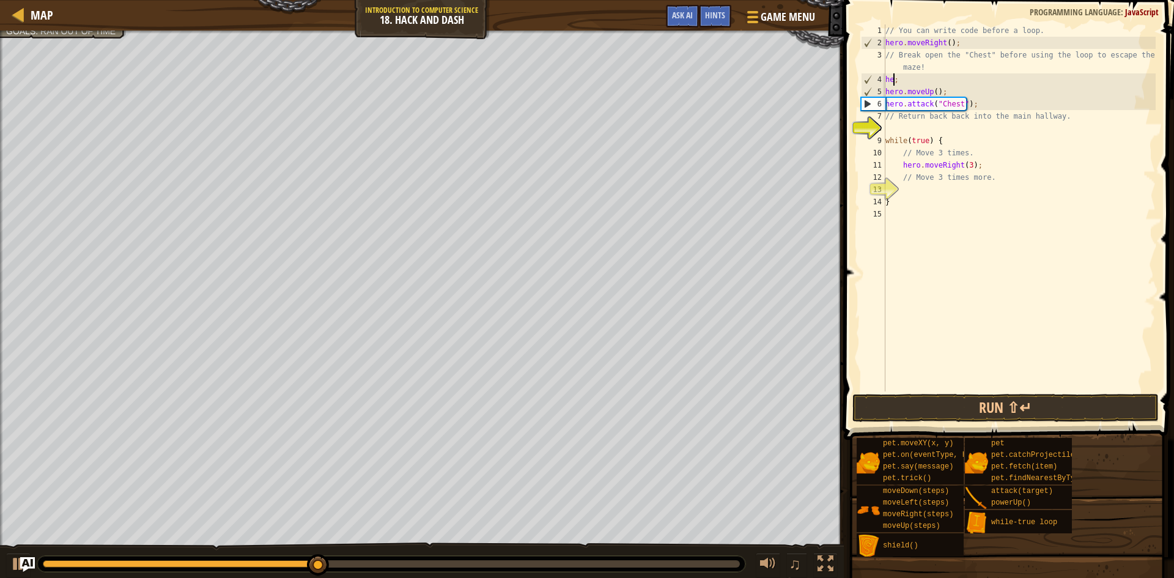
scroll to position [6, 0]
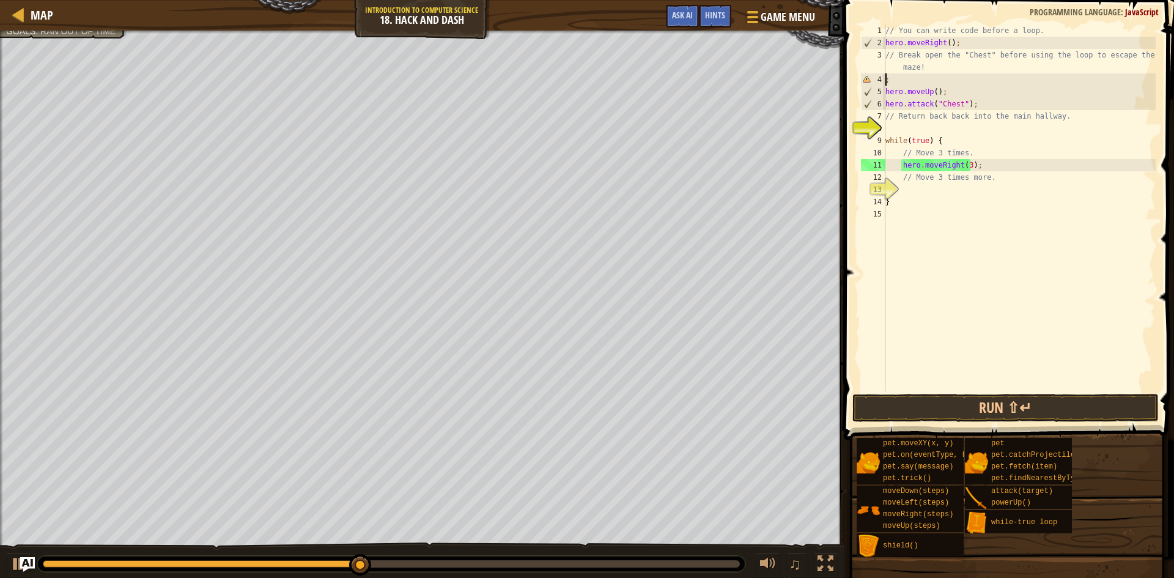
type textarea "// Break open the "Chest" before using the loop to escape the maze!;"
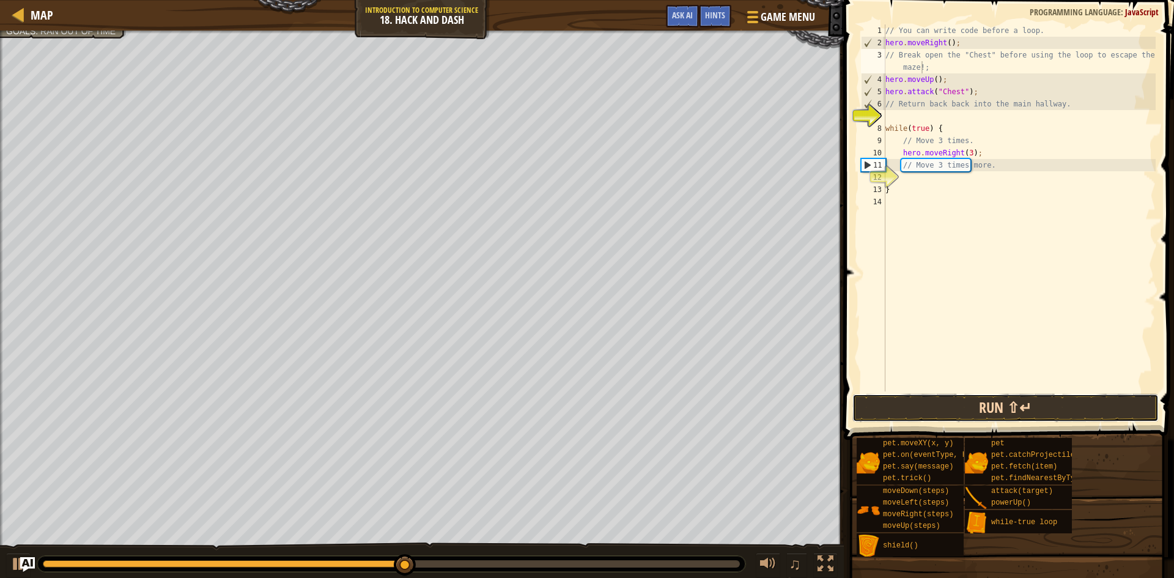
click at [1053, 407] on button "Run ⇧↵" at bounding box center [1006, 408] width 306 height 28
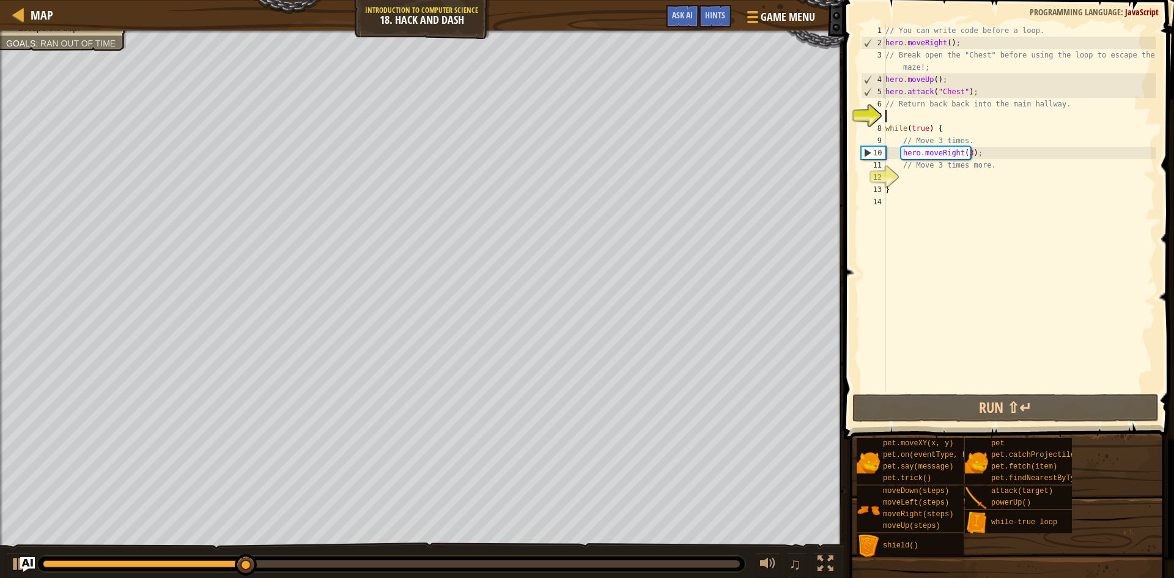
click at [894, 116] on div "// You can write code before a loop. hero . moveRight ( ) ; // Break open the "…" at bounding box center [1019, 219] width 273 height 391
type textarea "h"
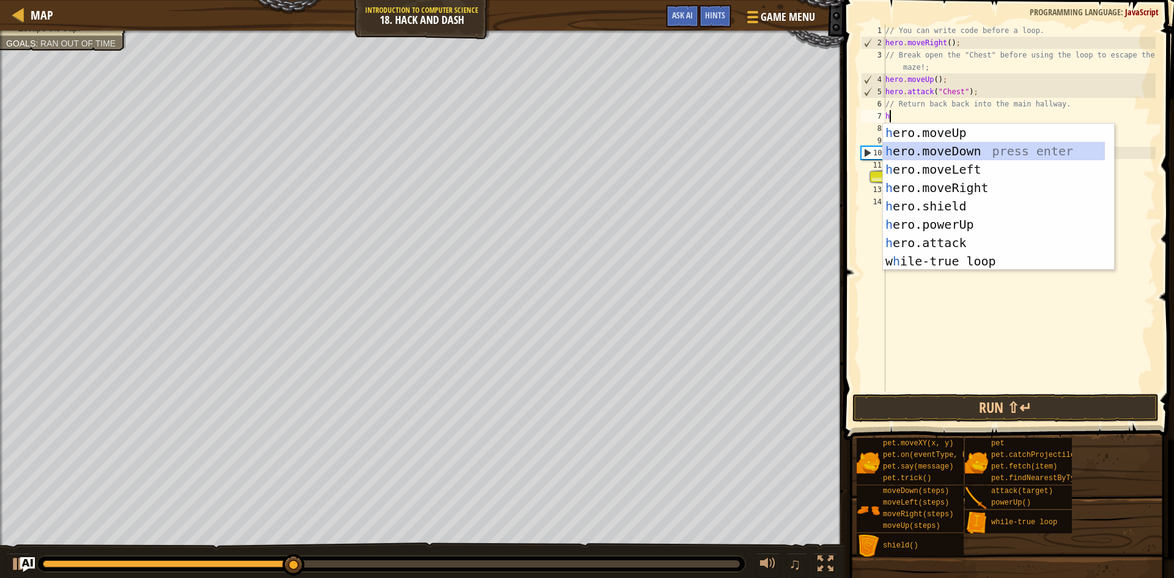
click at [963, 153] on div "h ero.moveUp press enter h ero.moveDown press enter h ero.moveLeft press enter …" at bounding box center [994, 215] width 222 height 183
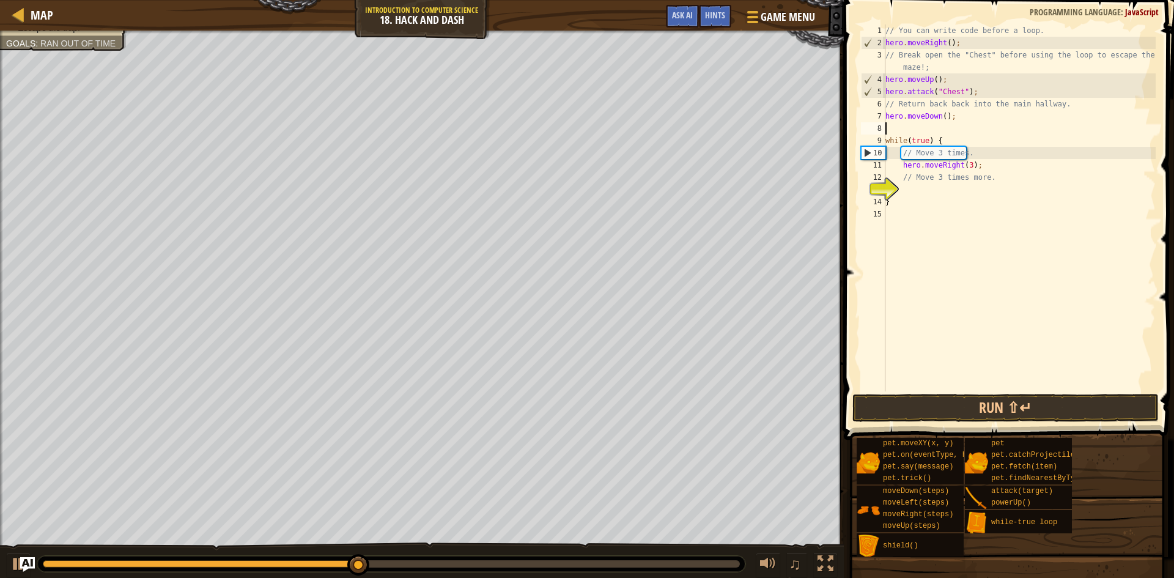
type textarea "h"
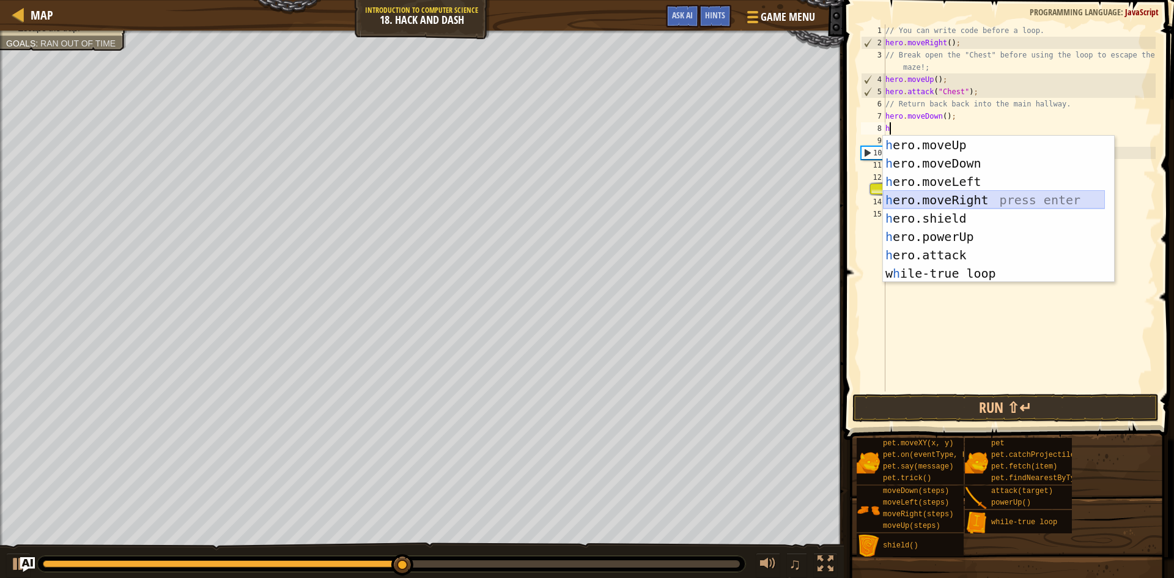
click at [968, 201] on div "h ero.moveUp press enter h ero.moveDown press enter h ero.moveLeft press enter …" at bounding box center [994, 227] width 222 height 183
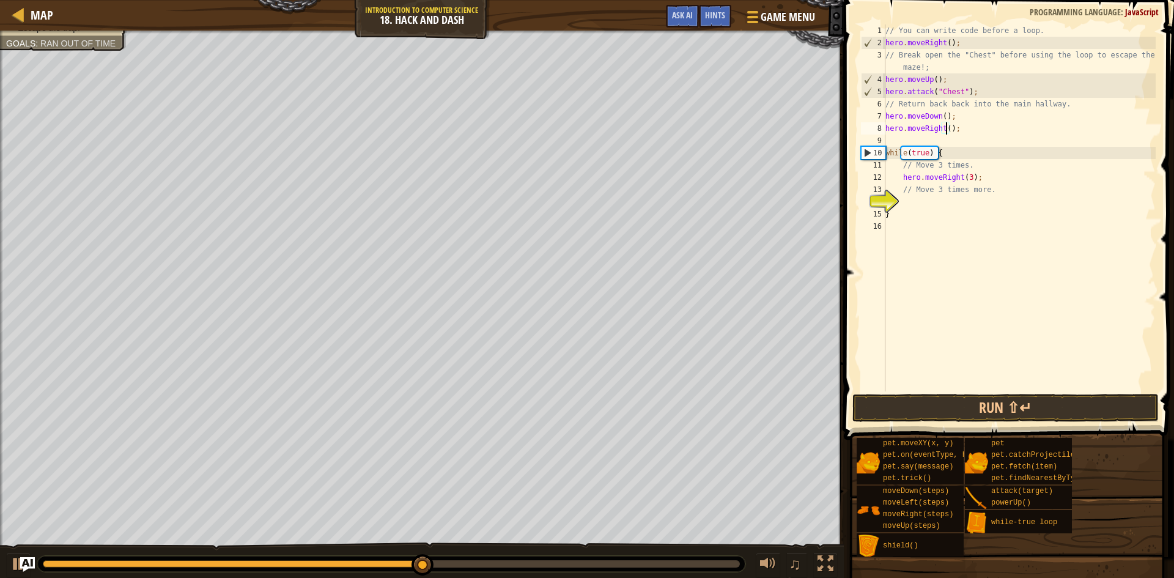
click at [947, 131] on div "// You can write code before a loop. hero . moveRight ( ) ; // Break open the "…" at bounding box center [1019, 219] width 273 height 391
click at [885, 138] on div "9" at bounding box center [873, 141] width 24 height 12
type textarea "while(true) {"
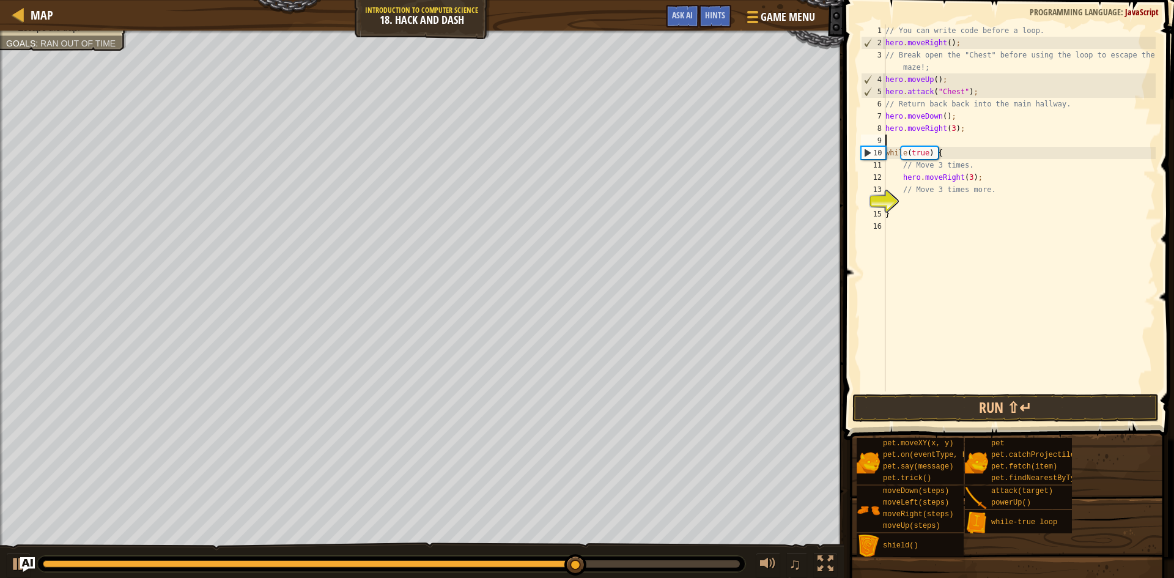
type textarea "h"
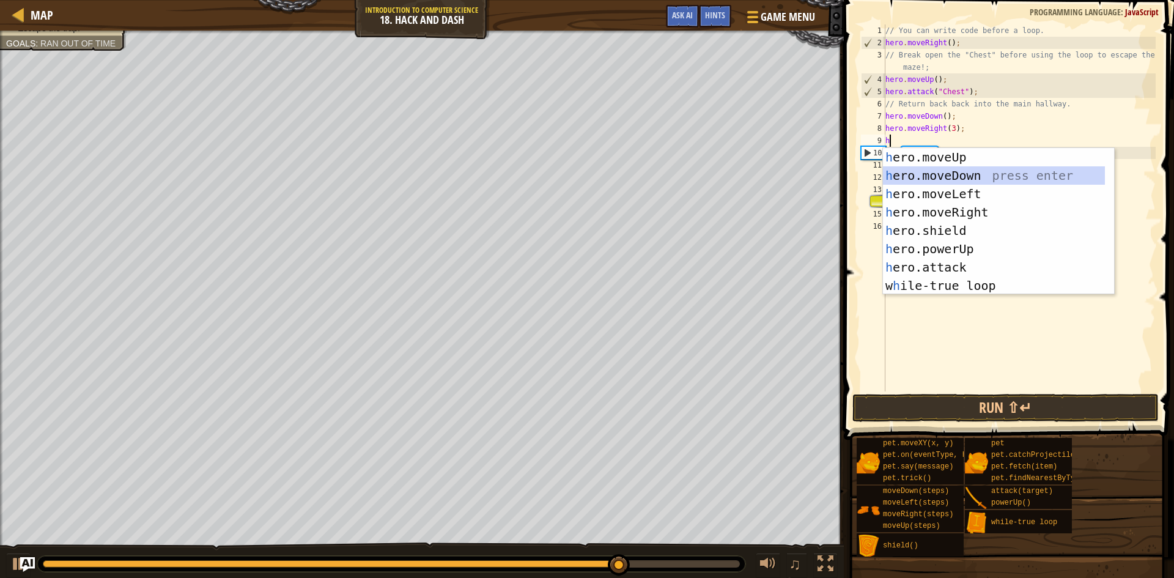
click at [947, 171] on div "h ero.moveUp press enter h ero.moveDown press enter h ero.moveLeft press enter …" at bounding box center [994, 239] width 222 height 183
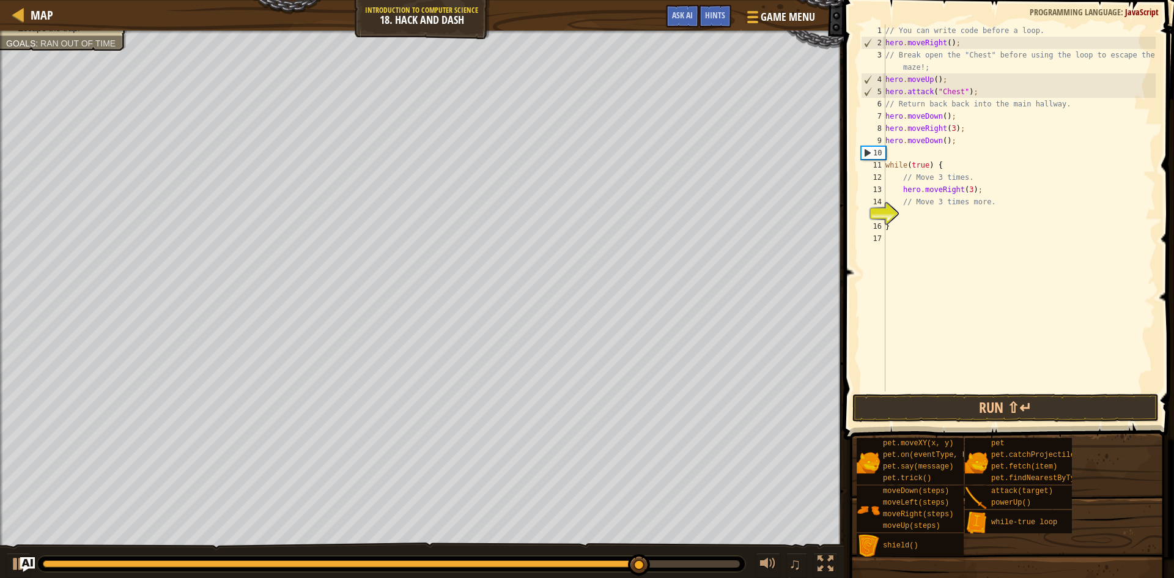
click at [943, 142] on div "// You can write code before a loop. hero . moveRight ( ) ; // Break open the "…" at bounding box center [1019, 219] width 273 height 391
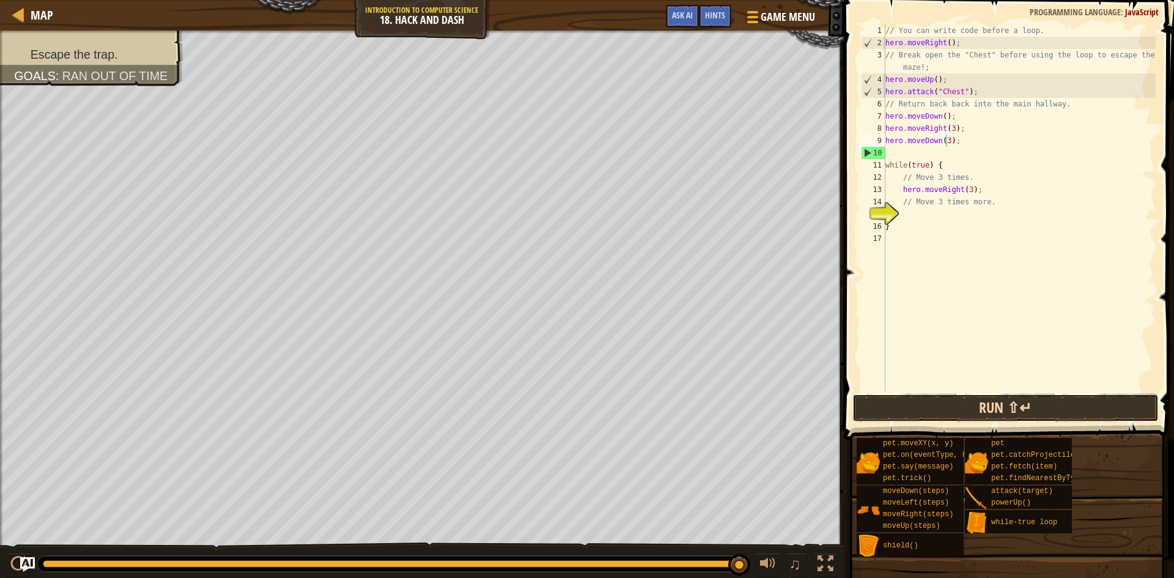
click at [1099, 412] on button "Run ⇧↵" at bounding box center [1006, 408] width 306 height 28
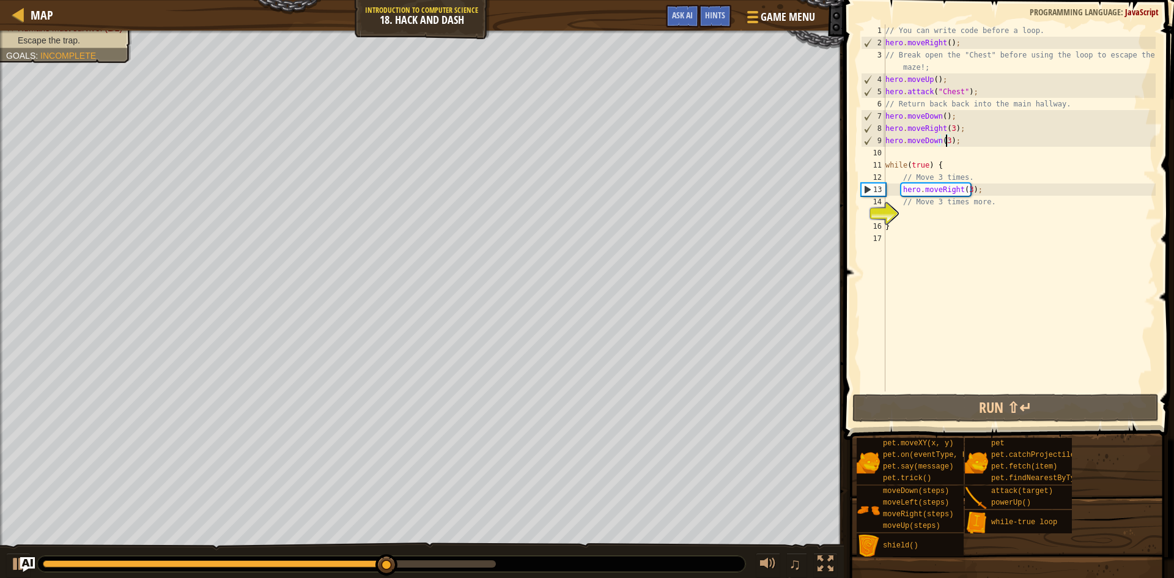
click at [886, 220] on div "15" at bounding box center [873, 214] width 24 height 12
type textarea "}"
click at [908, 214] on div "// You can write code before a loop. hero . moveRight ( ) ; // Break open the "…" at bounding box center [1019, 219] width 273 height 391
type textarea "h"
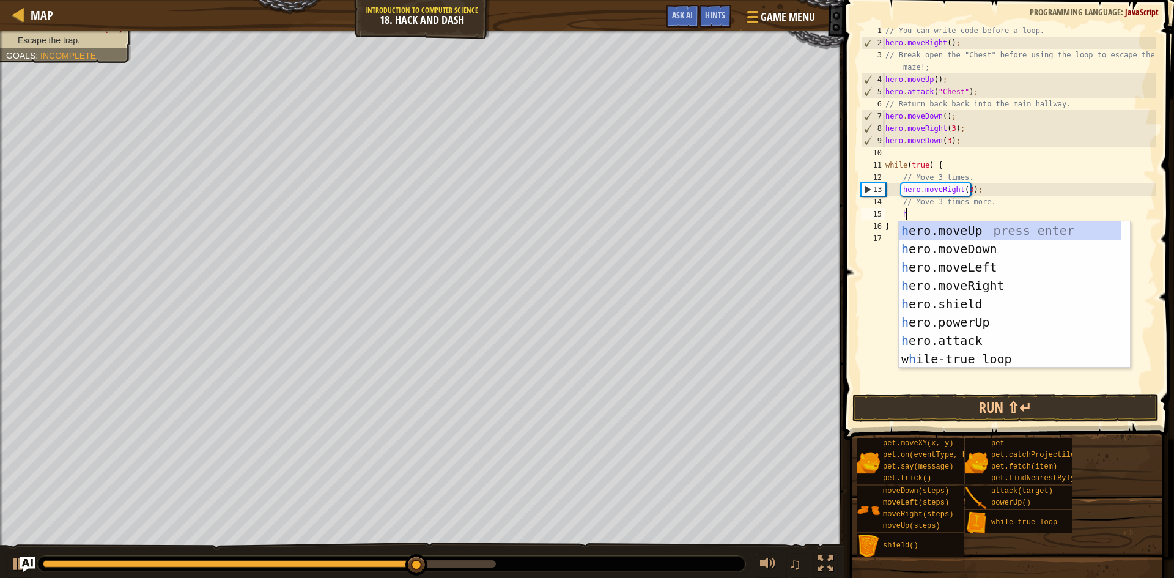
scroll to position [6, 1]
click at [969, 251] on div "h ero.moveUp press enter h ero.moveDown press enter h ero.moveLeft press enter …" at bounding box center [1010, 312] width 222 height 183
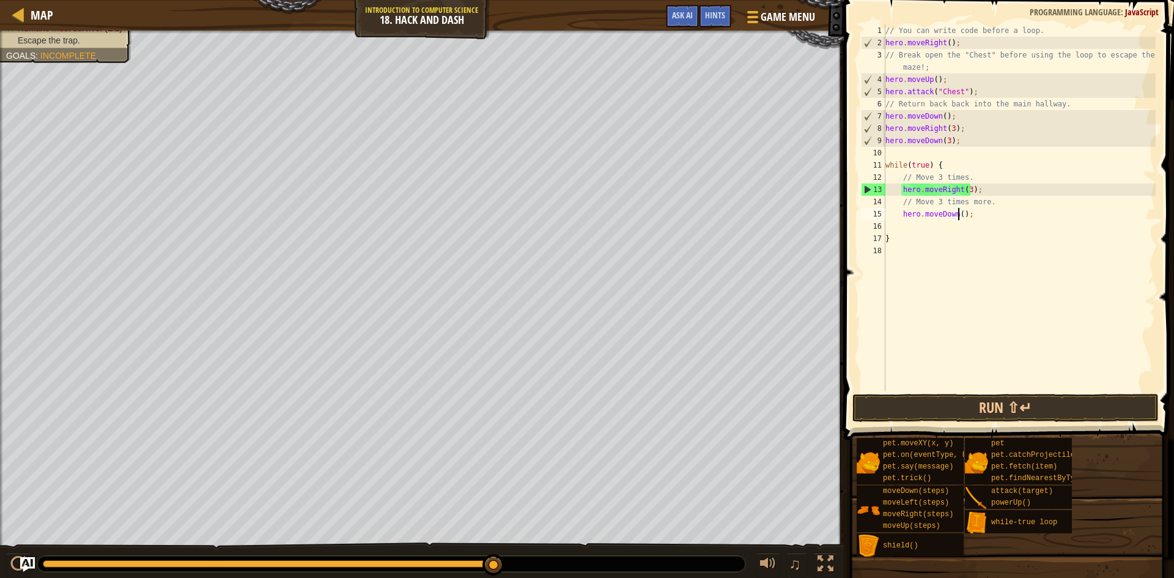
click at [958, 213] on div "// You can write code before a loop. hero . moveRight ( ) ; // Break open the "…" at bounding box center [1019, 219] width 273 height 391
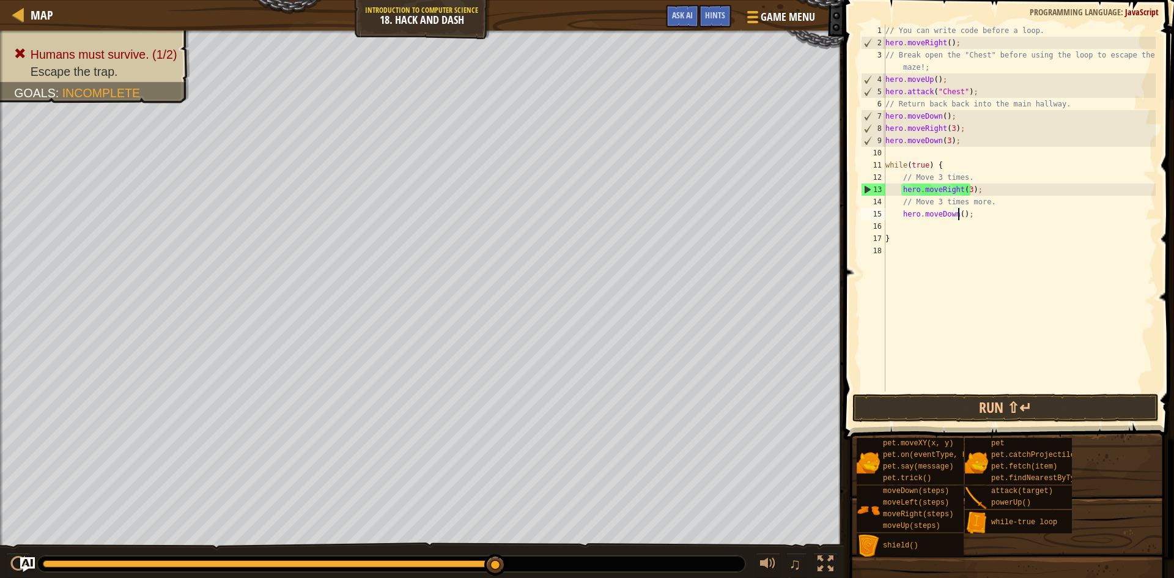
type textarea "hero.moveDown(3);"
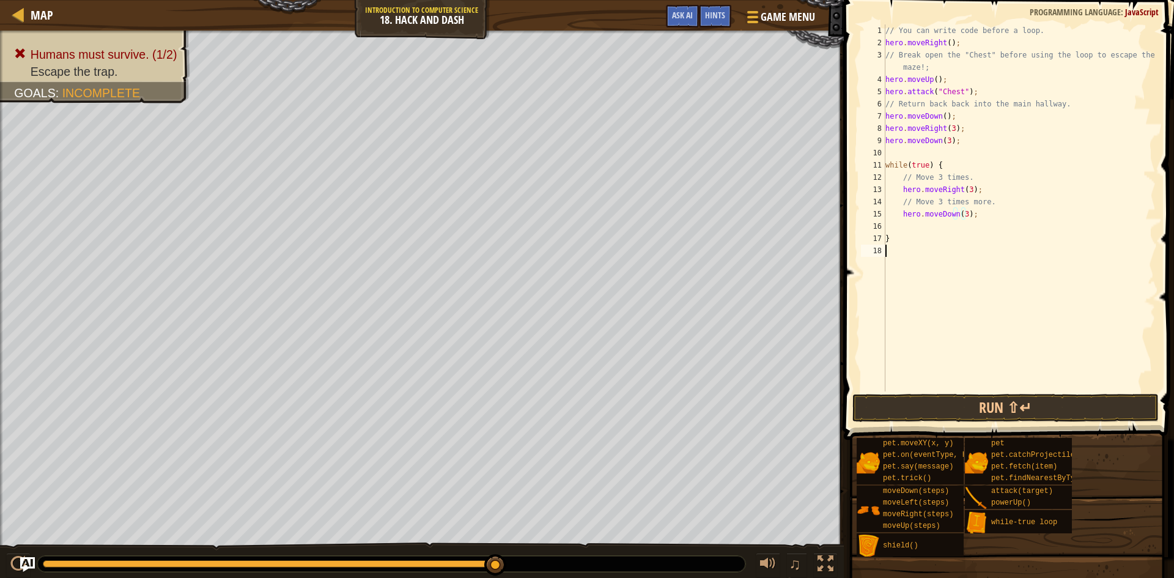
click at [953, 391] on div "// You can write code before a loop. hero . moveRight ( ) ; // Break open the "…" at bounding box center [1019, 219] width 273 height 391
click at [944, 405] on button "Run ⇧↵" at bounding box center [1006, 408] width 306 height 28
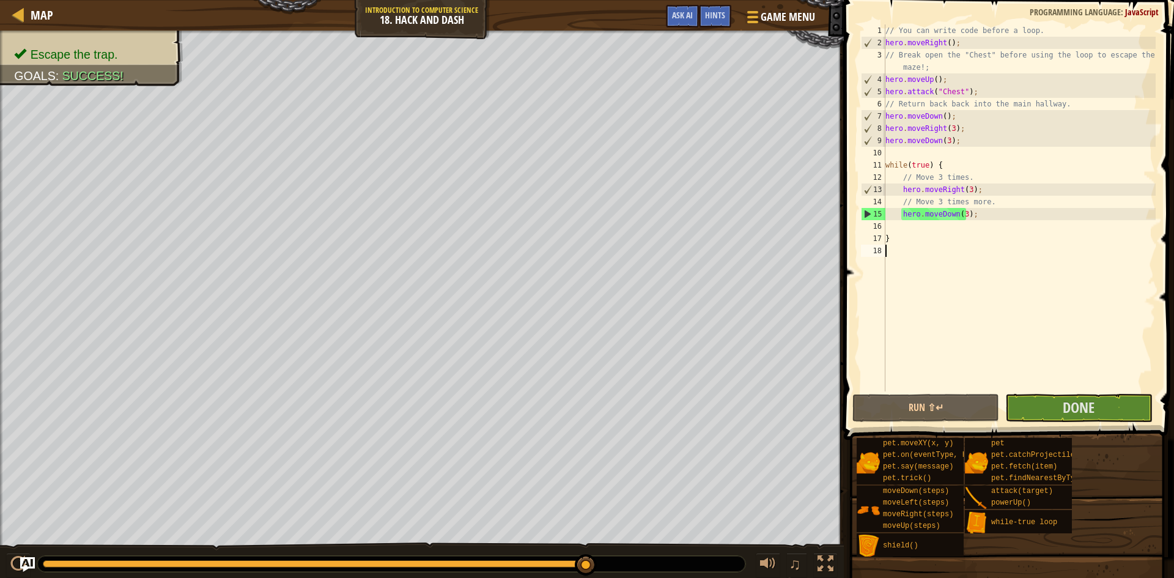
click at [898, 393] on span at bounding box center [1010, 203] width 340 height 476
click at [905, 414] on button "Run ⇧↵" at bounding box center [926, 408] width 147 height 28
drag, startPoint x: 919, startPoint y: 407, endPoint x: 917, endPoint y: 415, distance: 7.6
click at [921, 413] on button "Run ⇧↵" at bounding box center [926, 408] width 147 height 28
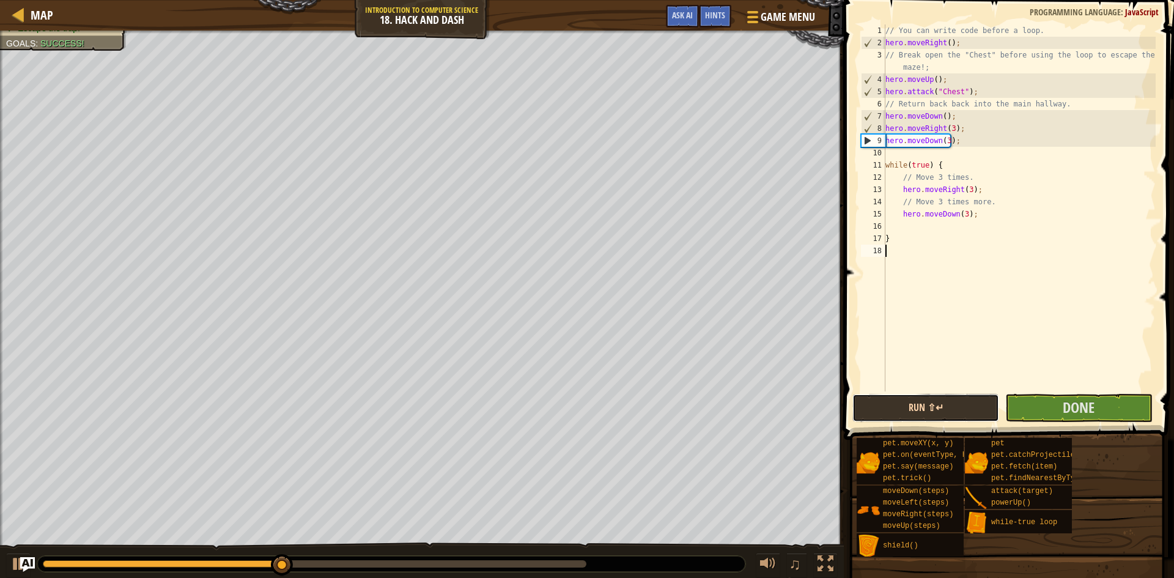
click at [888, 406] on button "Run ⇧↵" at bounding box center [926, 408] width 147 height 28
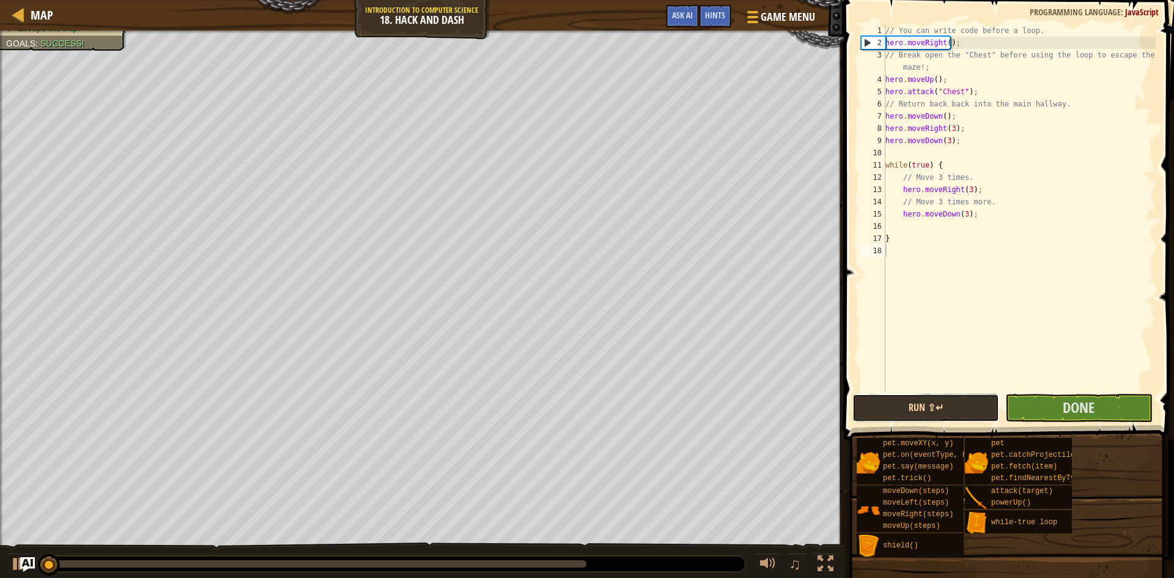
click at [887, 406] on button "Run ⇧↵" at bounding box center [926, 408] width 147 height 28
click at [888, 406] on button "Running" at bounding box center [926, 408] width 147 height 28
click at [889, 407] on button "Running" at bounding box center [926, 408] width 147 height 28
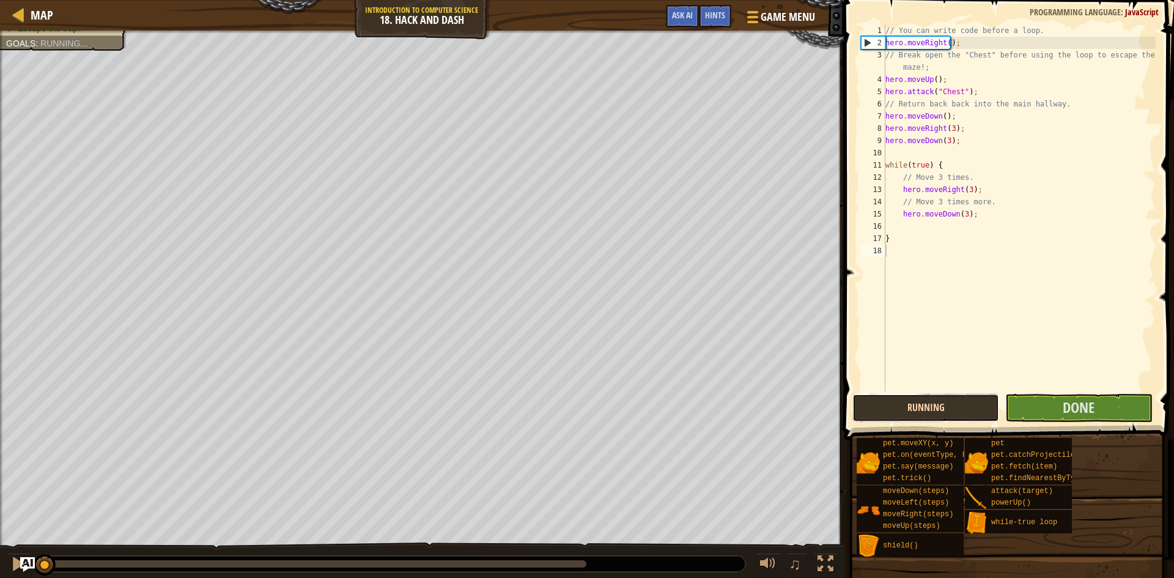
click at [889, 407] on button "Running" at bounding box center [926, 408] width 147 height 28
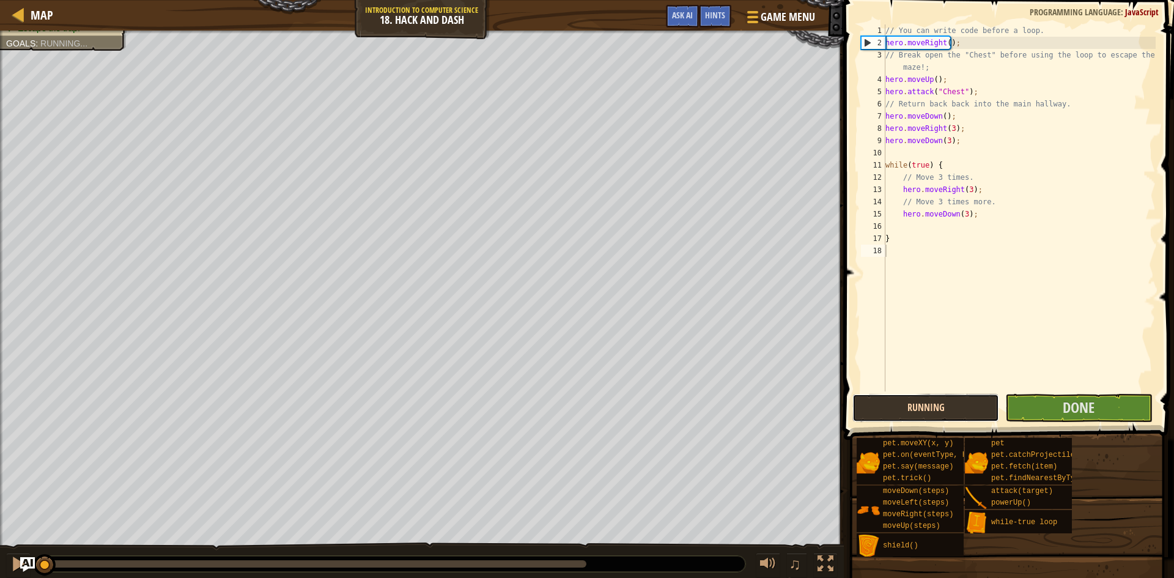
click at [889, 407] on button "Running" at bounding box center [926, 408] width 147 height 28
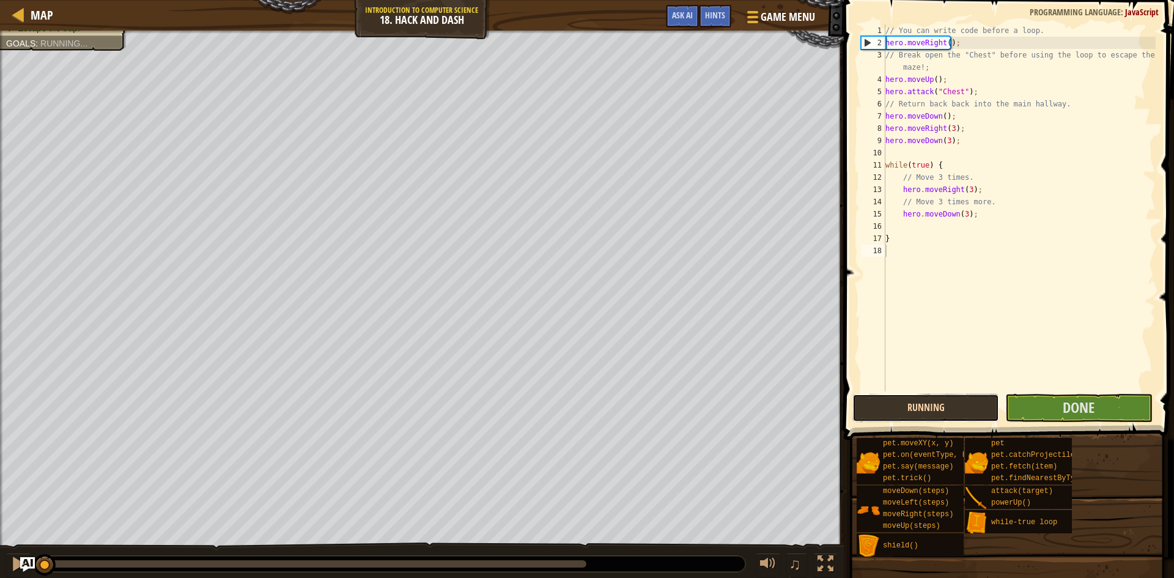
click at [889, 407] on button "Running" at bounding box center [926, 408] width 147 height 28
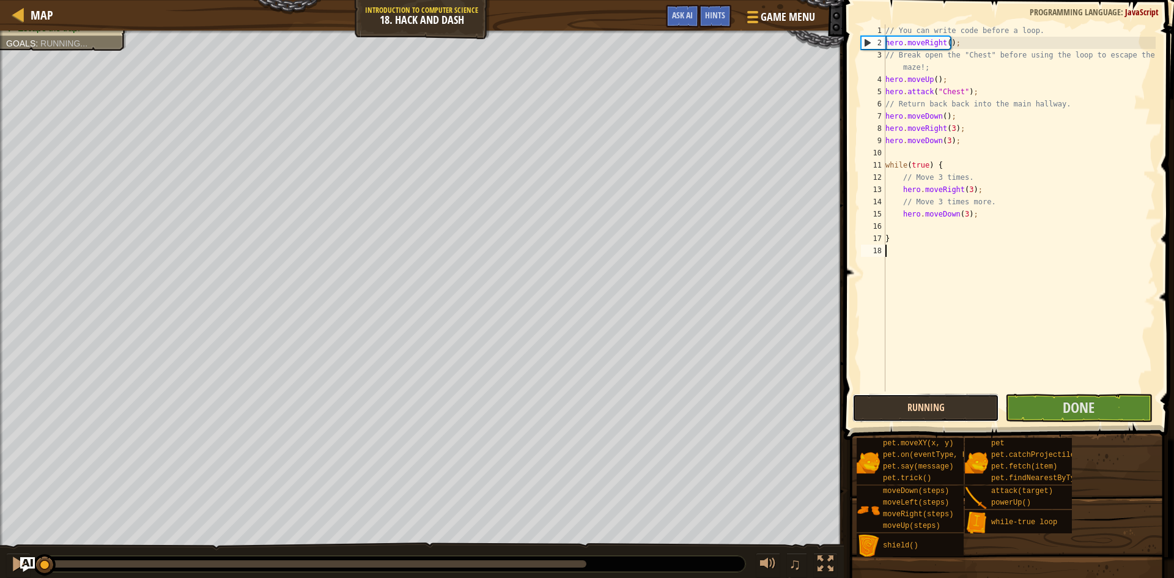
click at [889, 407] on button "Running" at bounding box center [926, 408] width 147 height 28
click at [964, 35] on div "// You can write code before a loop. hero . moveRight ( ) ; // Break open the "…" at bounding box center [1019, 219] width 273 height 391
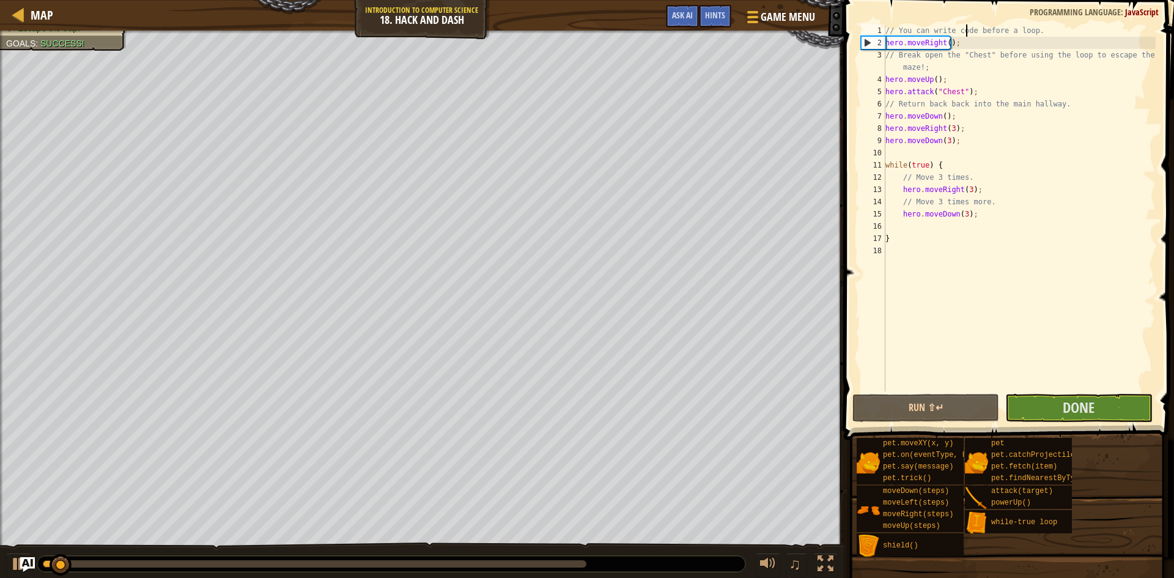
click at [964, 43] on div "// You can write code before a loop. hero . moveRight ( ) ; // Break open the "…" at bounding box center [1019, 219] width 273 height 391
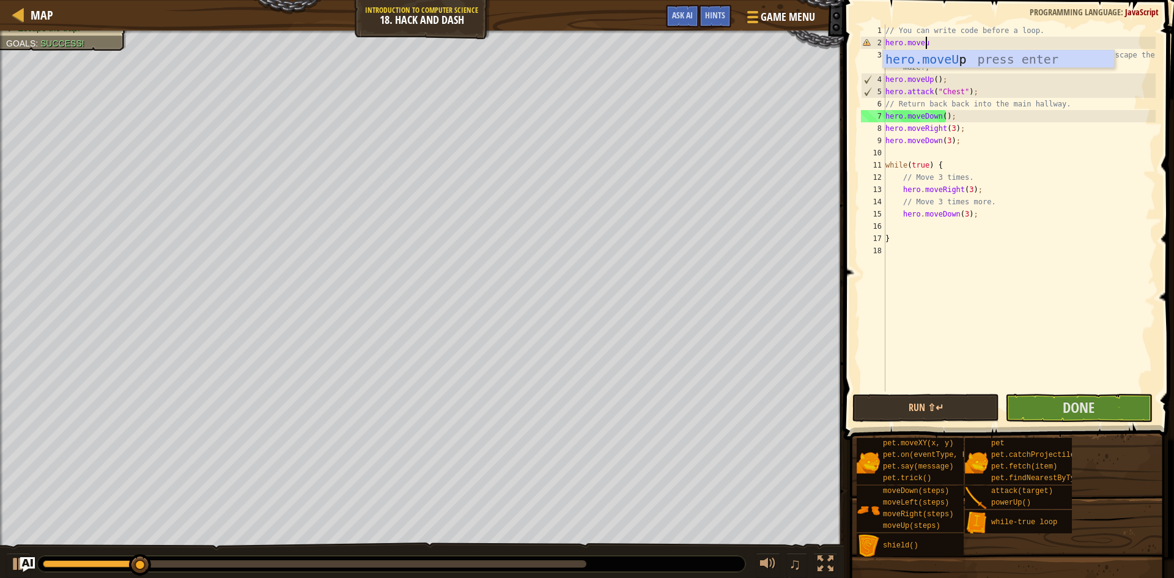
scroll to position [6, 3]
click at [958, 414] on button "Run ⇧↵" at bounding box center [926, 408] width 147 height 28
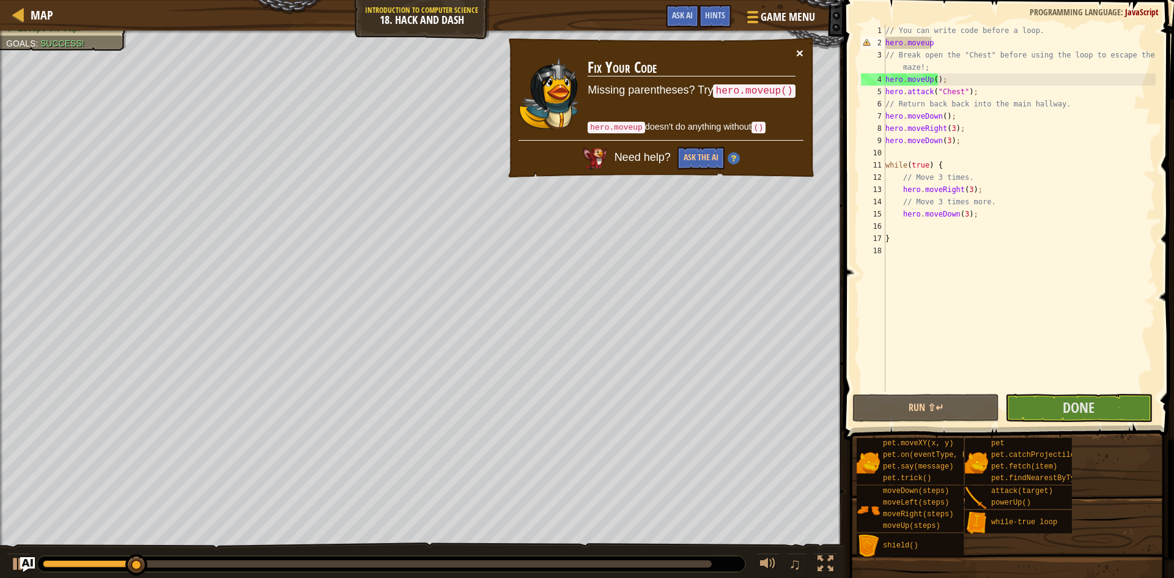
click at [796, 49] on button "×" at bounding box center [799, 52] width 7 height 13
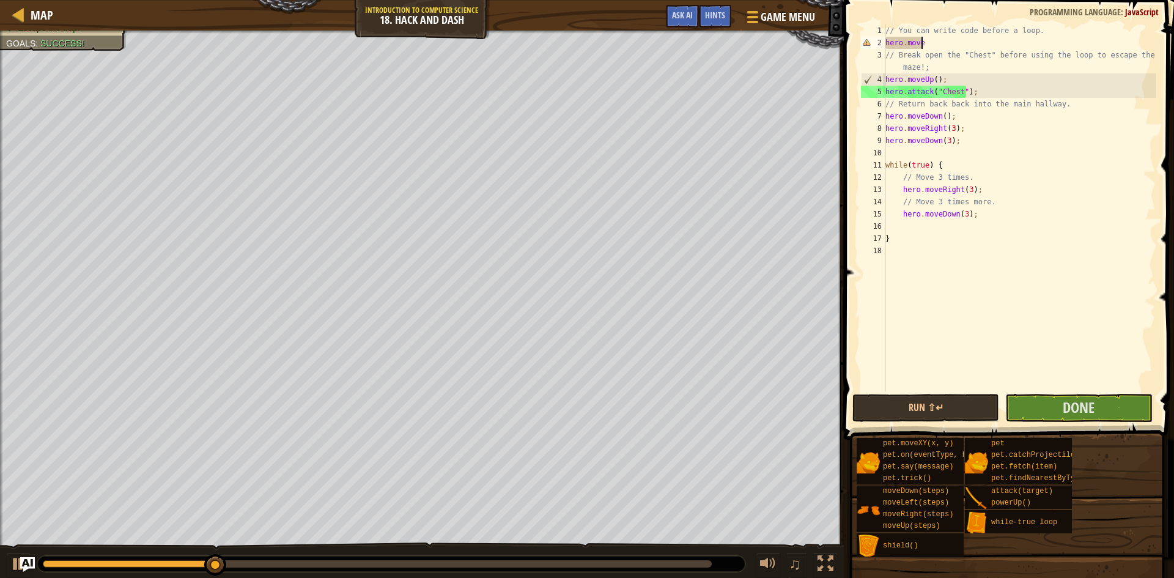
scroll to position [6, 2]
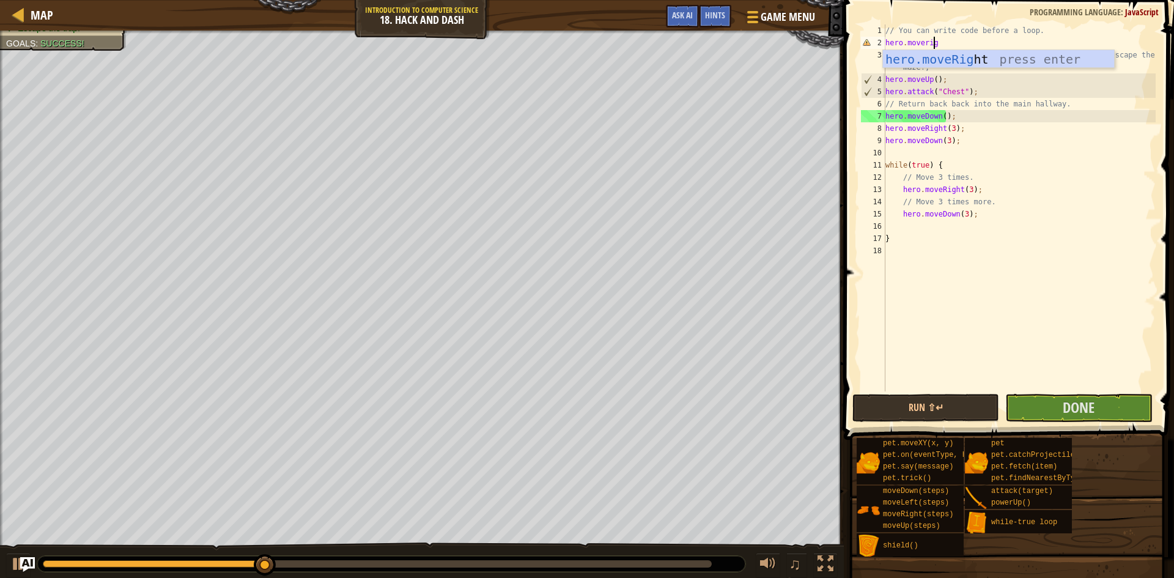
type textarea "hero.moverigh"
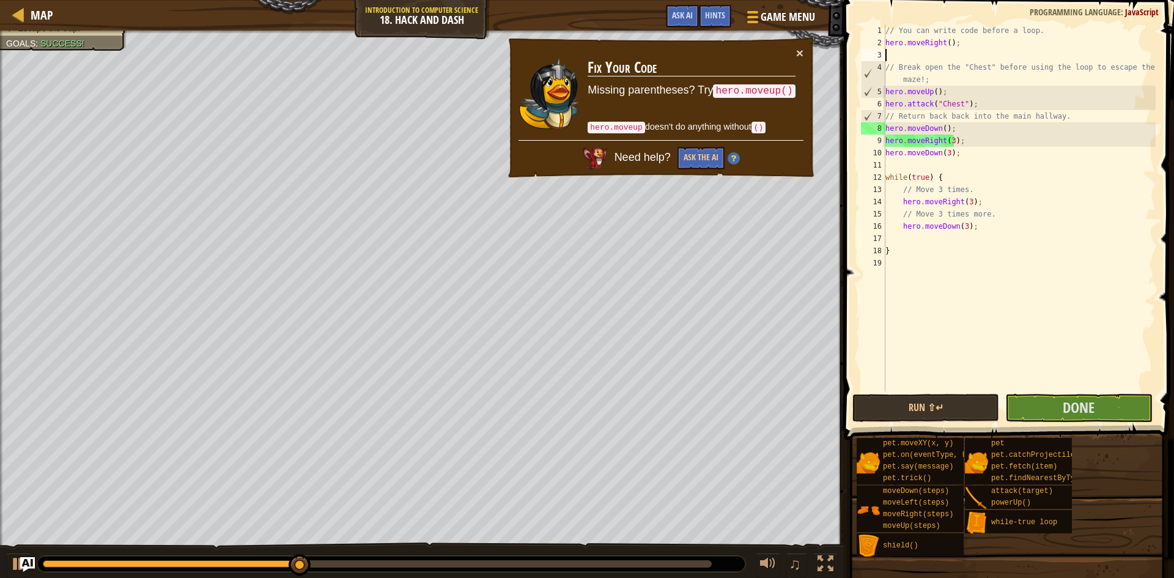
scroll to position [6, 0]
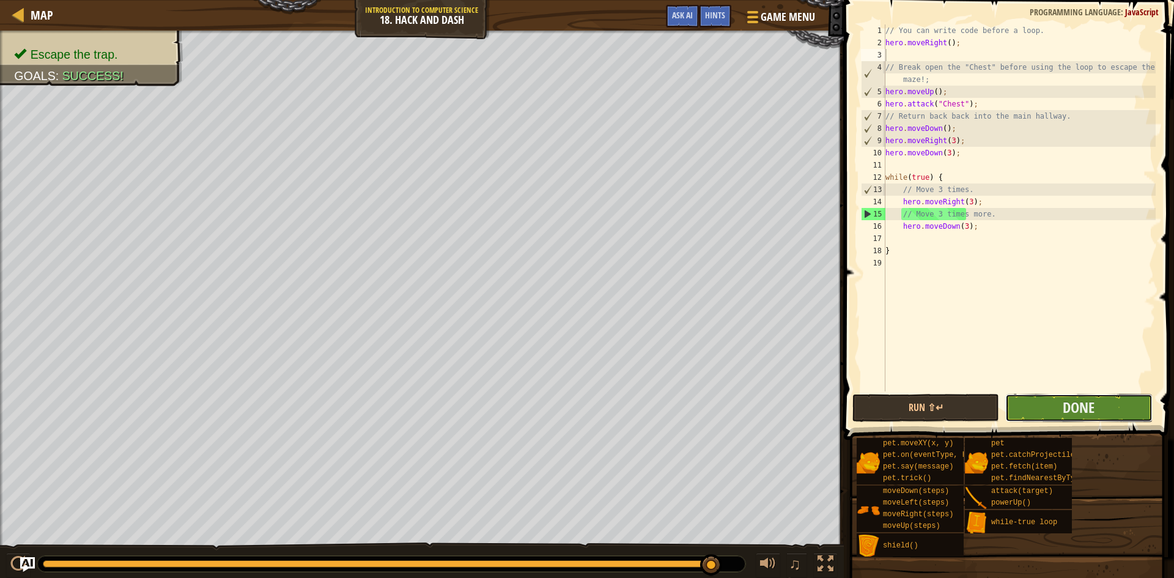
click at [1070, 418] on button "Done" at bounding box center [1078, 408] width 147 height 28
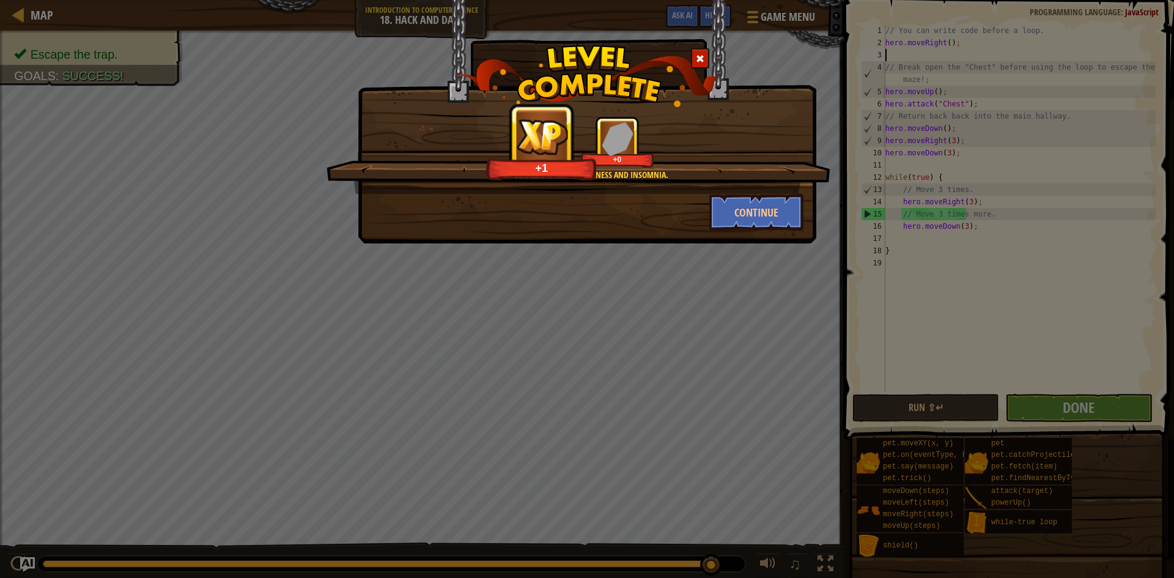
click at [787, 193] on div "Side effects may include dizziness and insomnia. +1 +0" at bounding box center [579, 155] width 504 height 78
click at [788, 198] on button "Continue" at bounding box center [756, 212] width 95 height 37
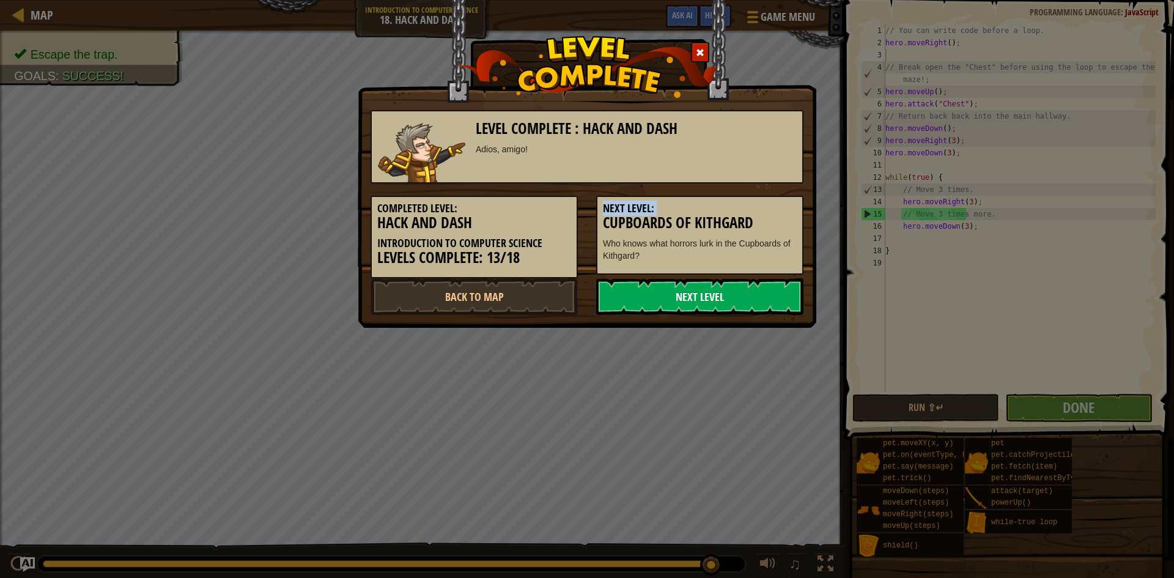
click at [750, 297] on link "Next Level" at bounding box center [699, 296] width 207 height 37
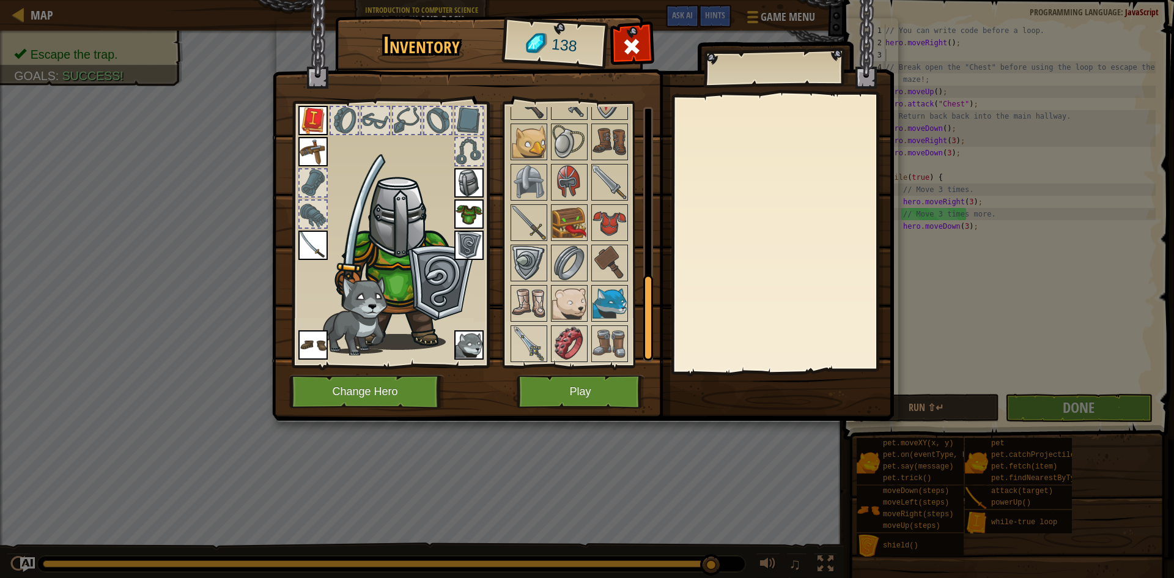
scroll to position [532, 0]
click at [601, 324] on div "Available Equip Equip Equip Equip Equip Equip Equip Equip Equip Equip (double-c…" at bounding box center [586, 234] width 154 height 255
click at [605, 327] on img at bounding box center [610, 342] width 34 height 34
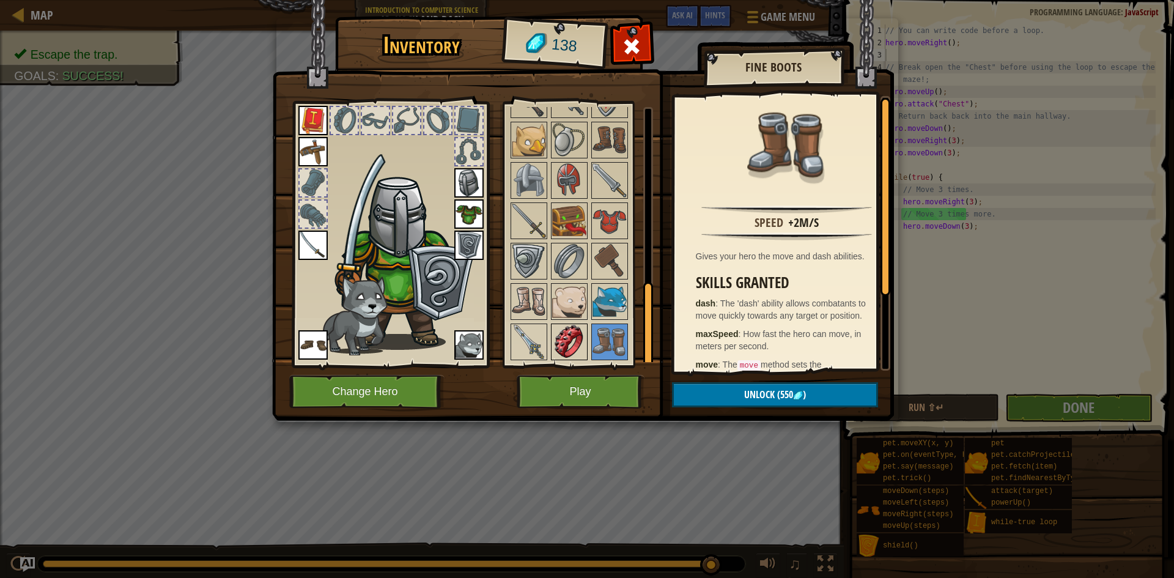
click at [578, 338] on img at bounding box center [569, 342] width 34 height 34
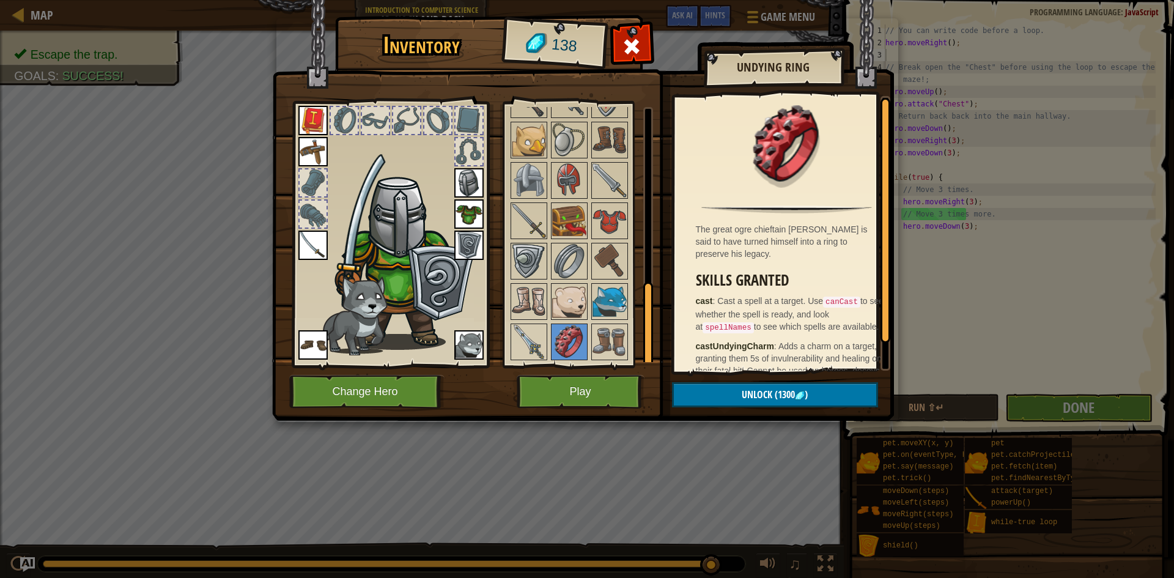
click at [522, 321] on div at bounding box center [586, 59] width 154 height 605
click at [523, 333] on img at bounding box center [529, 342] width 34 height 34
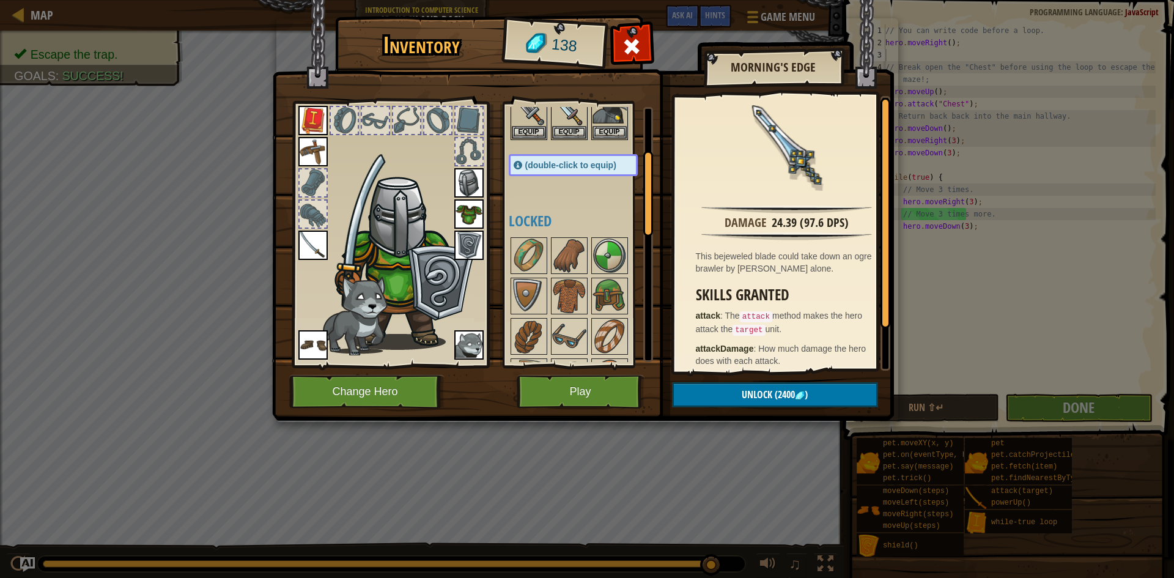
scroll to position [43, 0]
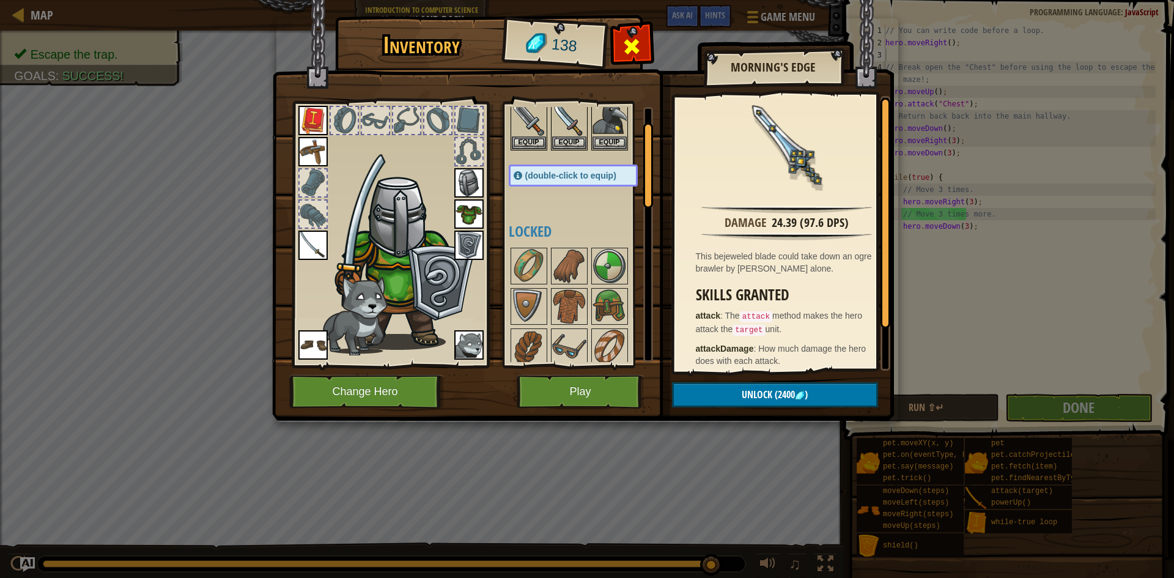
click at [635, 48] on span at bounding box center [632, 47] width 20 height 20
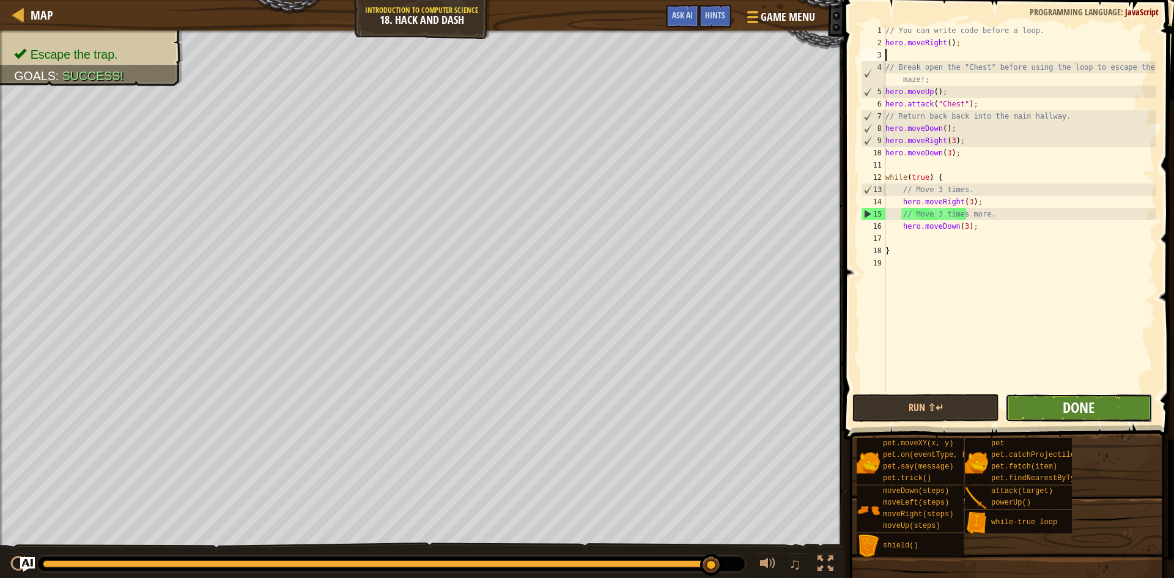
click at [1073, 408] on span "Done" at bounding box center [1079, 408] width 32 height 20
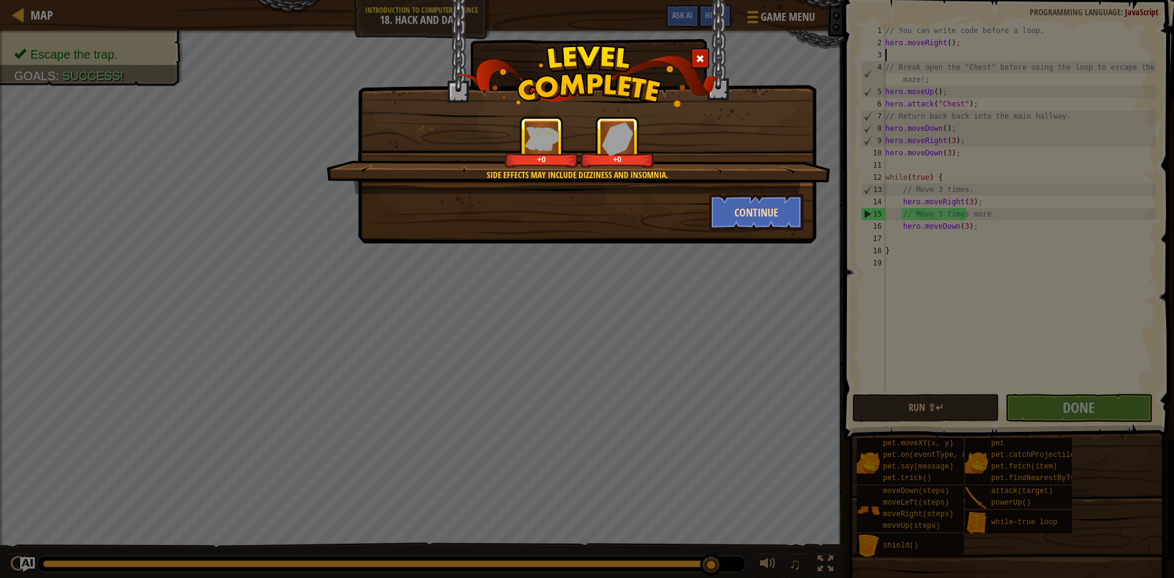
click at [719, 194] on div "Side effects may include dizziness and insomnia. +0 +0 Continue" at bounding box center [587, 173] width 433 height 114
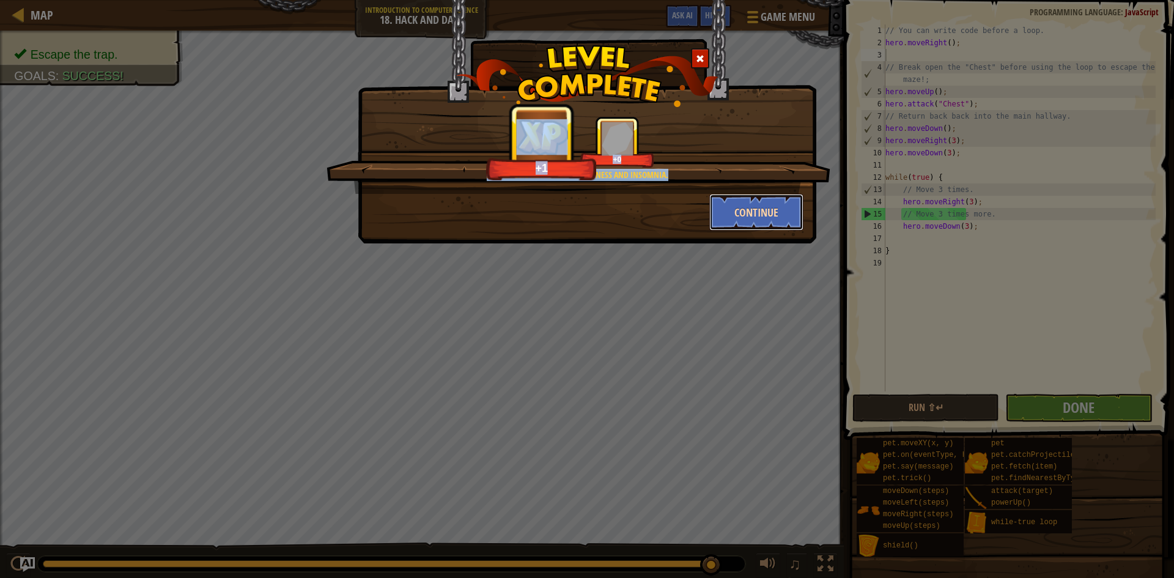
click at [725, 209] on button "Continue" at bounding box center [756, 212] width 95 height 37
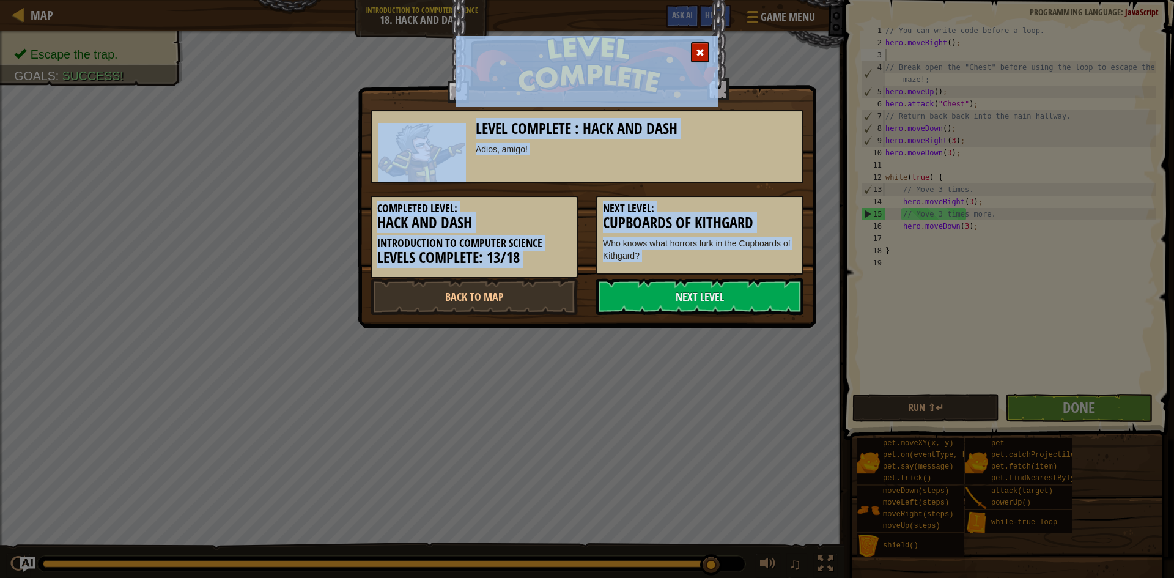
click at [726, 210] on h5 "Next Level:" at bounding box center [700, 208] width 194 height 12
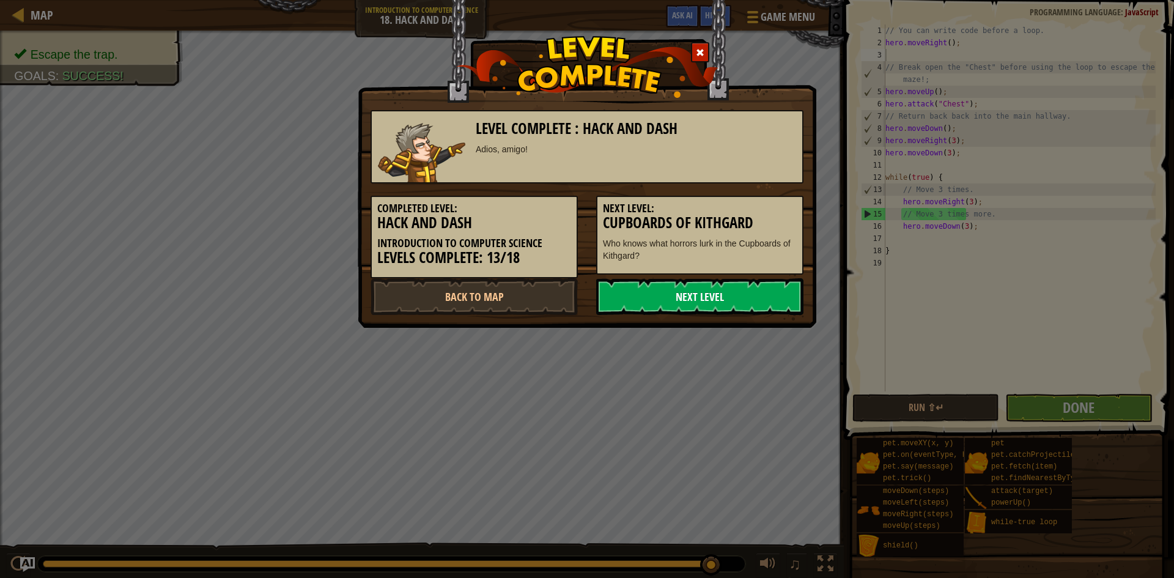
click at [728, 300] on link "Next Level" at bounding box center [699, 296] width 207 height 37
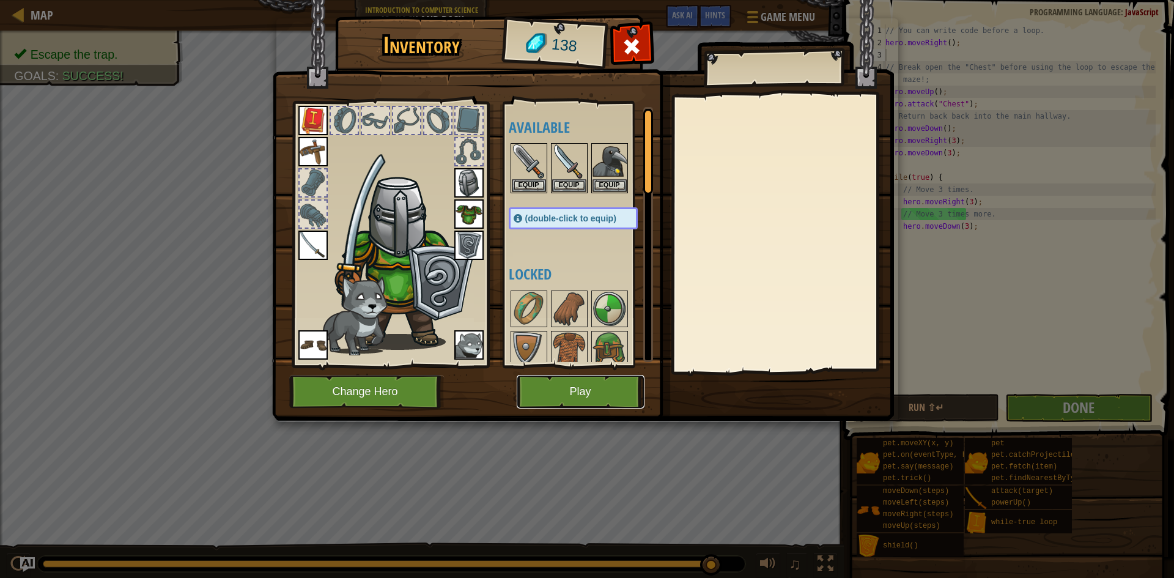
click at [621, 399] on button "Play" at bounding box center [581, 392] width 128 height 34
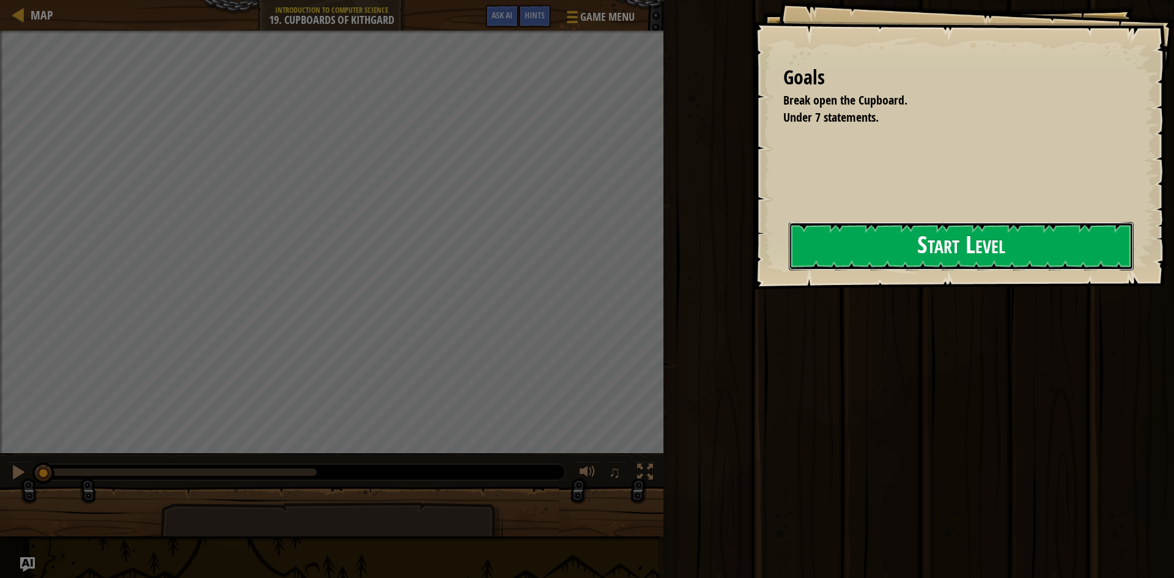
click at [848, 245] on button "Start Level" at bounding box center [961, 246] width 345 height 48
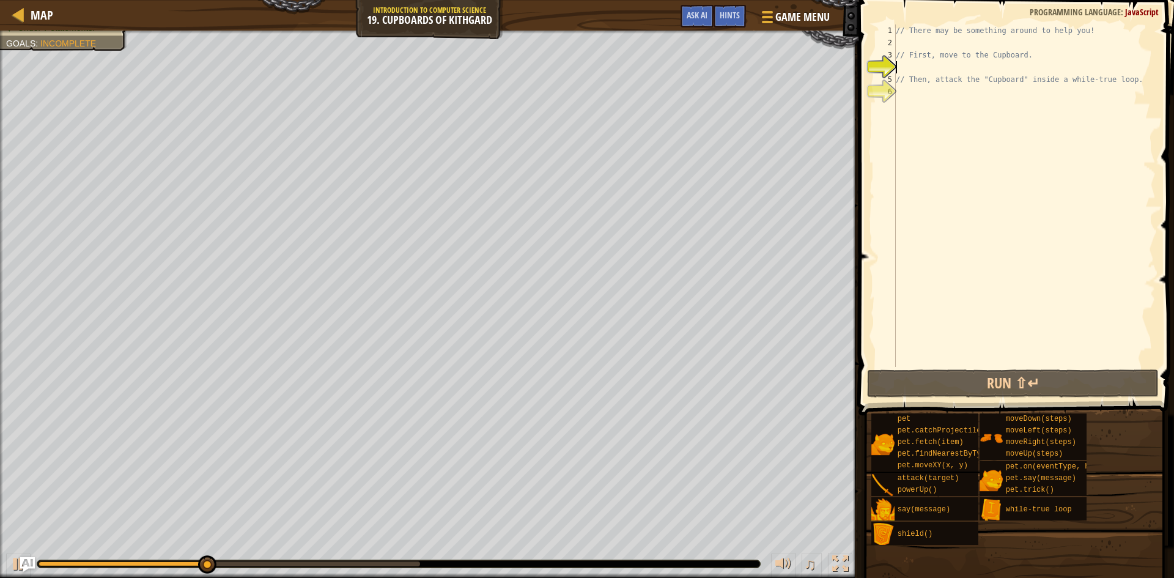
type textarea "h"
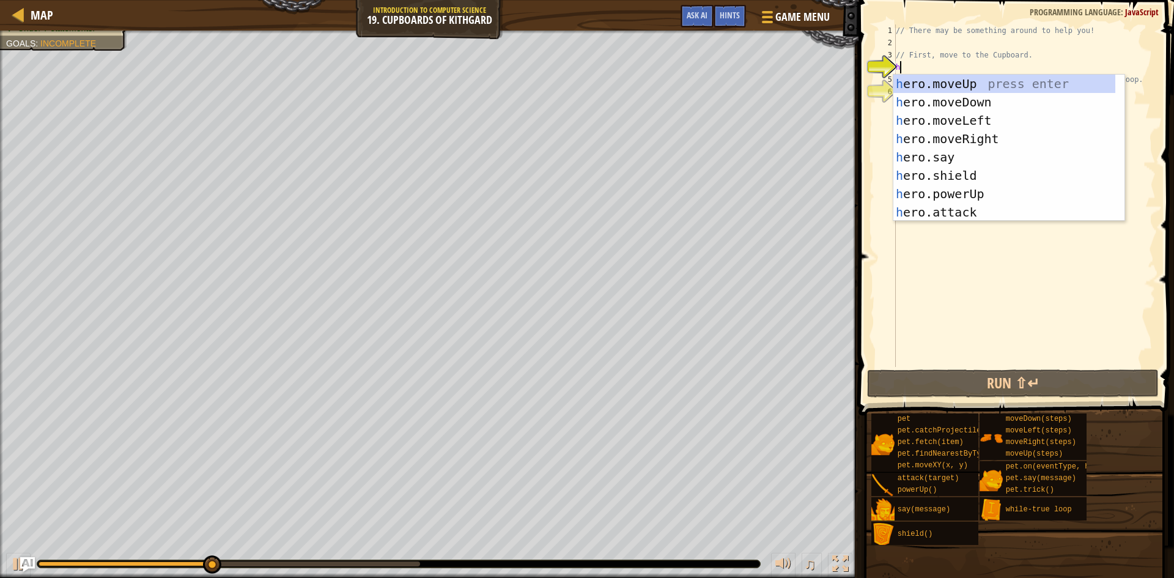
scroll to position [6, 0]
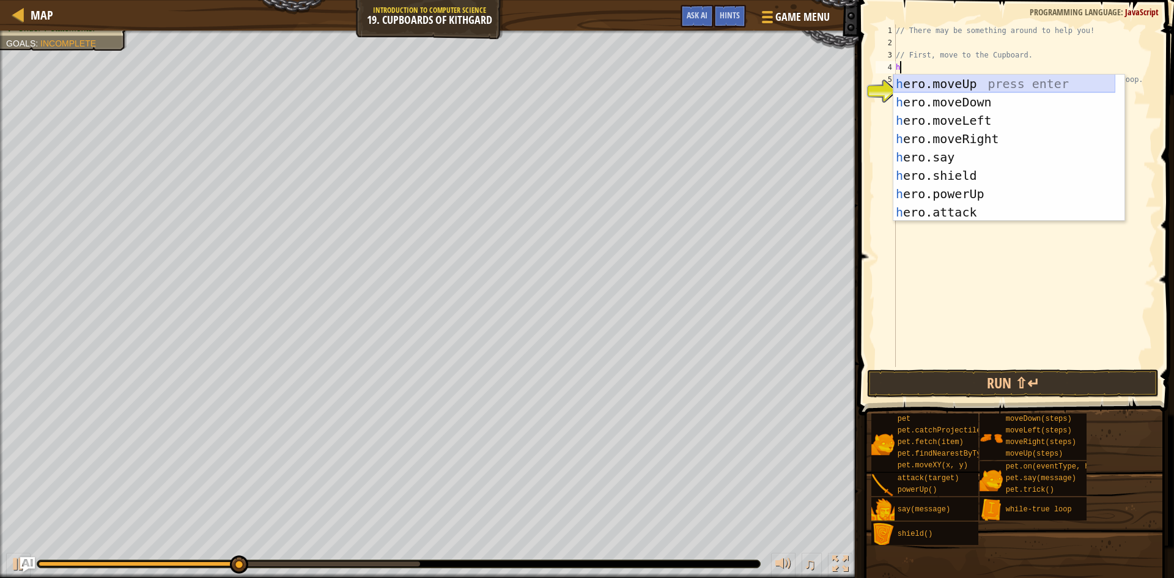
click at [952, 87] on div "h ero.moveUp press enter h ero.moveDown press enter h ero.moveLeft press enter …" at bounding box center [1004, 166] width 222 height 183
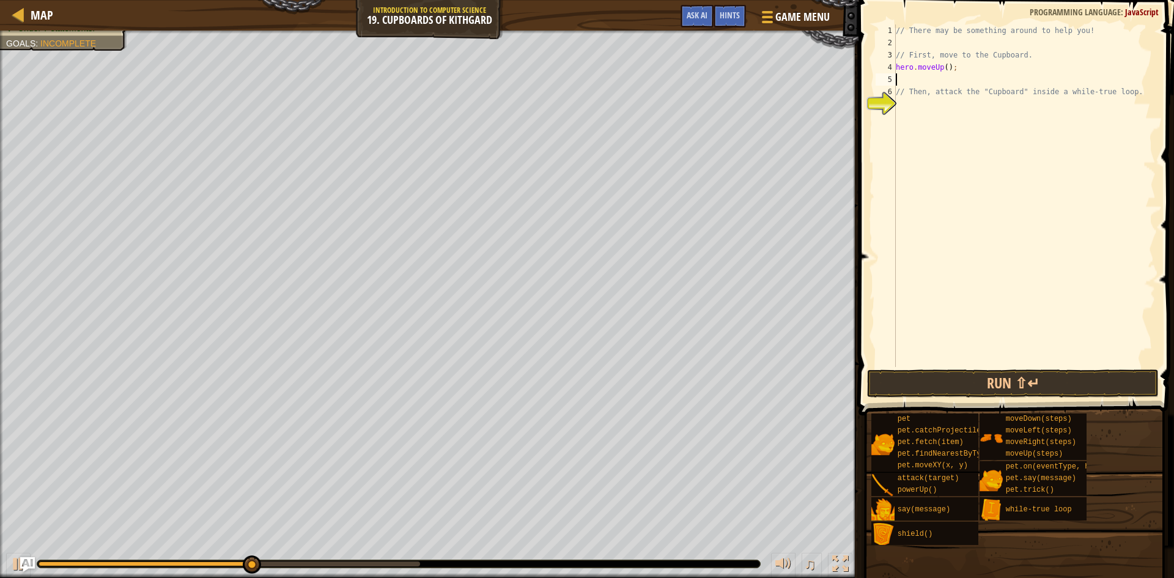
type textarea "h"
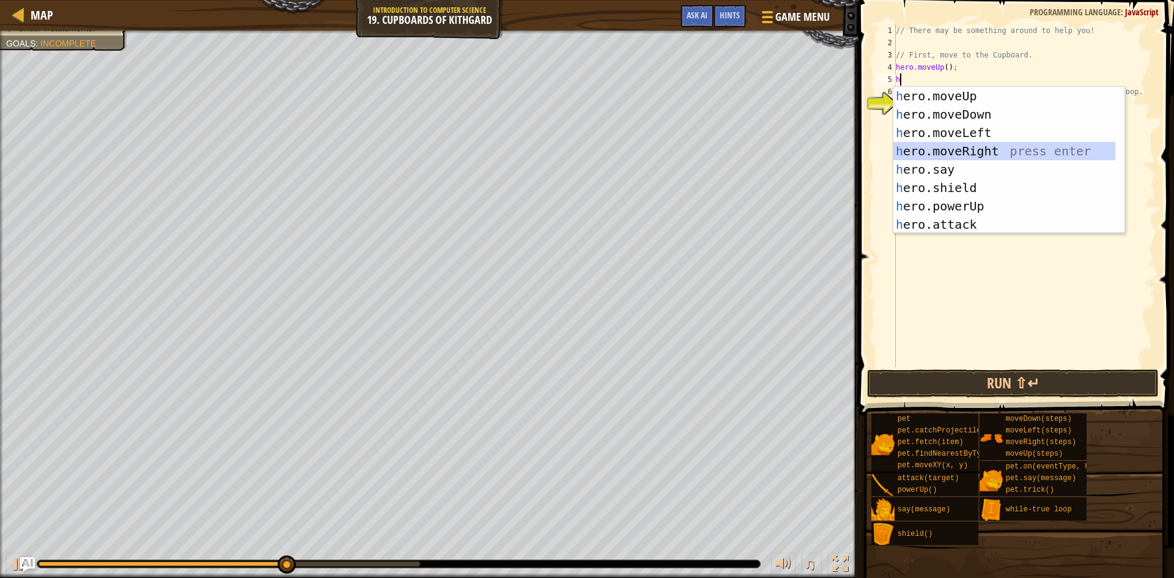
click at [973, 154] on div "h ero.moveUp press enter h ero.moveDown press enter h ero.moveLeft press enter …" at bounding box center [1004, 178] width 222 height 183
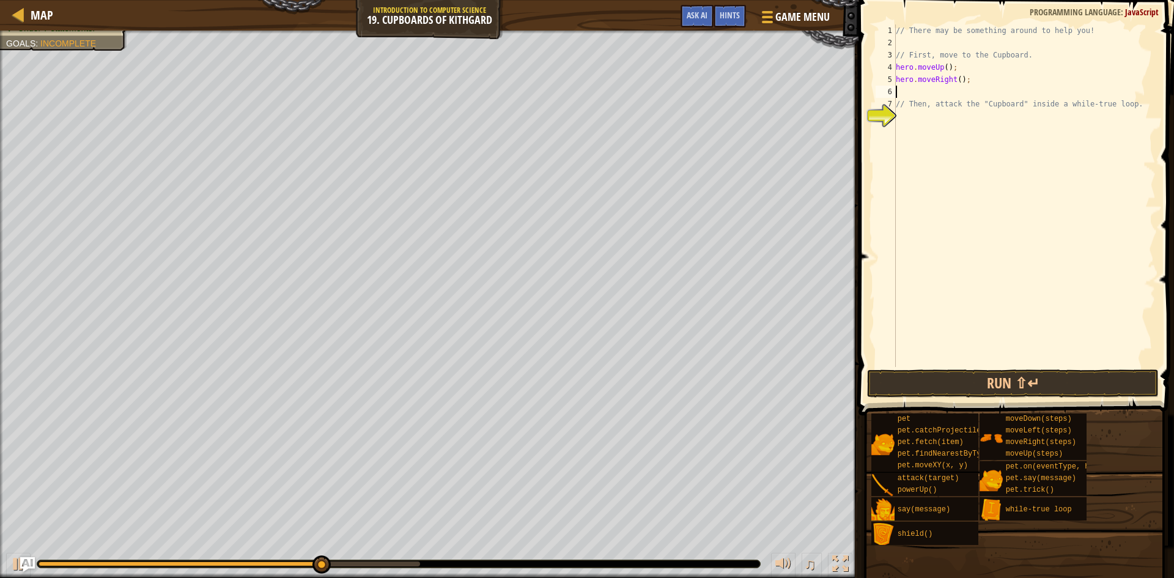
click at [953, 76] on div "// There may be something around to help you! // First, move to the Cupboard. h…" at bounding box center [1024, 207] width 262 height 367
type textarea "hero.moveRight(2);"
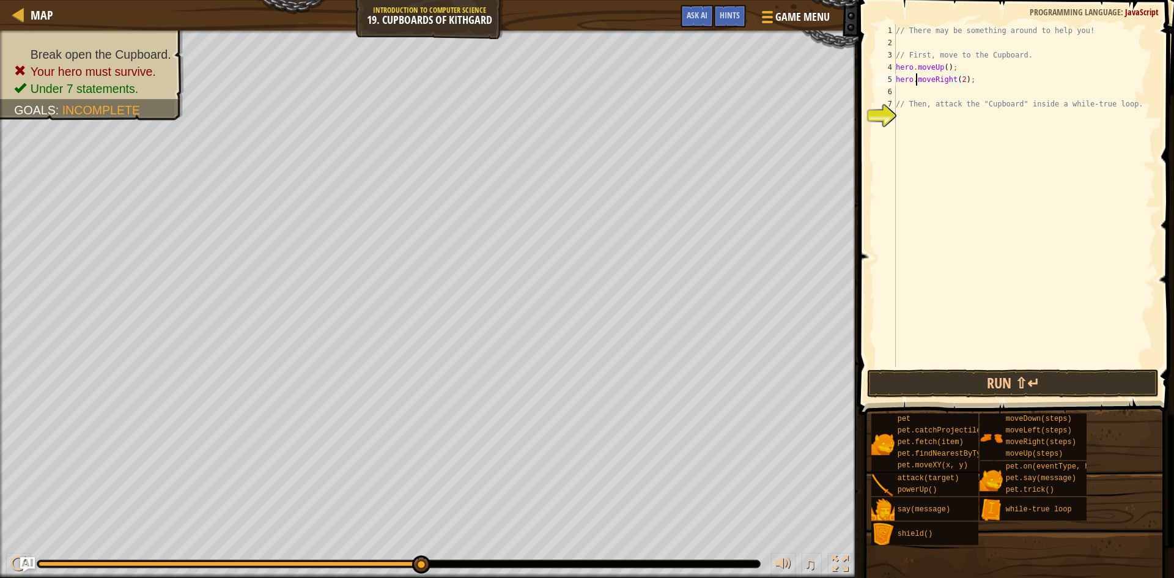
click at [916, 84] on div "// There may be something around to help you! // First, move to the Cupboard. h…" at bounding box center [1024, 207] width 262 height 367
click at [925, 92] on div "// There may be something around to help you! // First, move to the Cupboard. h…" at bounding box center [1024, 207] width 262 height 367
type textarea "h"
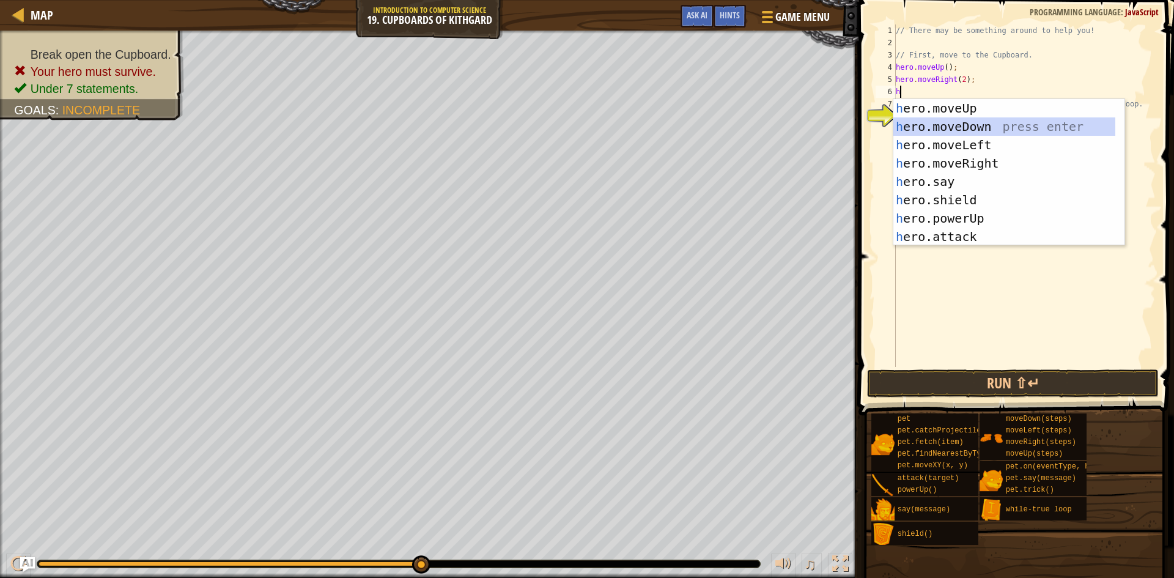
click at [972, 125] on div "h ero.moveUp press enter h ero.moveDown press enter h ero.moveLeft press enter …" at bounding box center [1004, 190] width 222 height 183
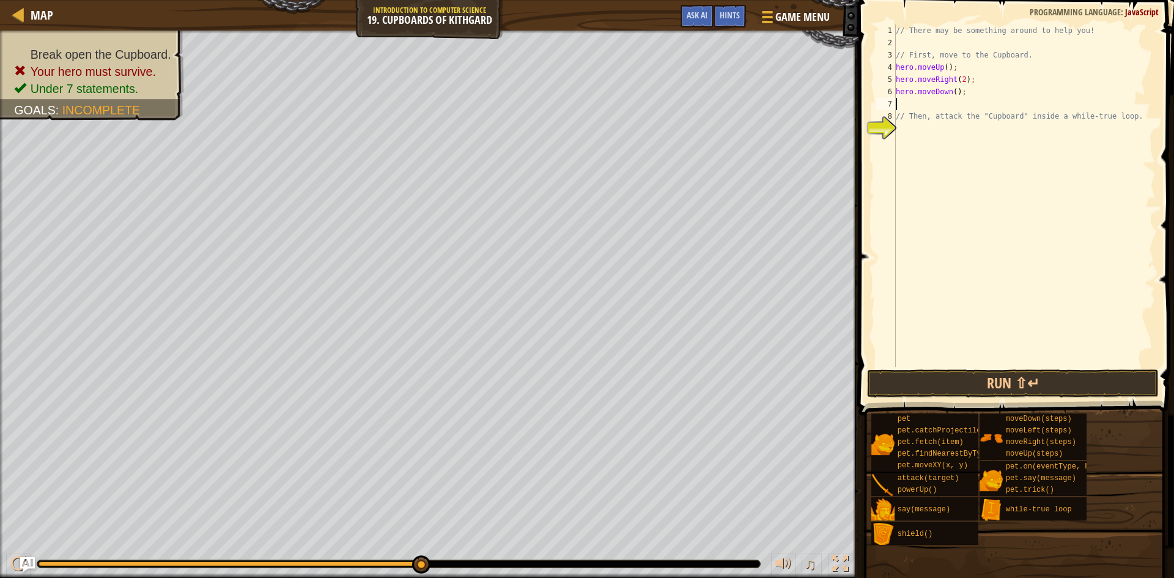
click at [952, 89] on div "// There may be something around to help you! // First, move to the Cupboard. h…" at bounding box center [1024, 207] width 262 height 367
type textarea "hero.moveDown(2);"
click at [898, 96] on div "// There may be something around to help you! // First, move to the Cupboard. h…" at bounding box center [1024, 207] width 262 height 367
click at [914, 103] on div "// There may be something around to help you! // First, move to the Cupboard. h…" at bounding box center [1024, 207] width 262 height 367
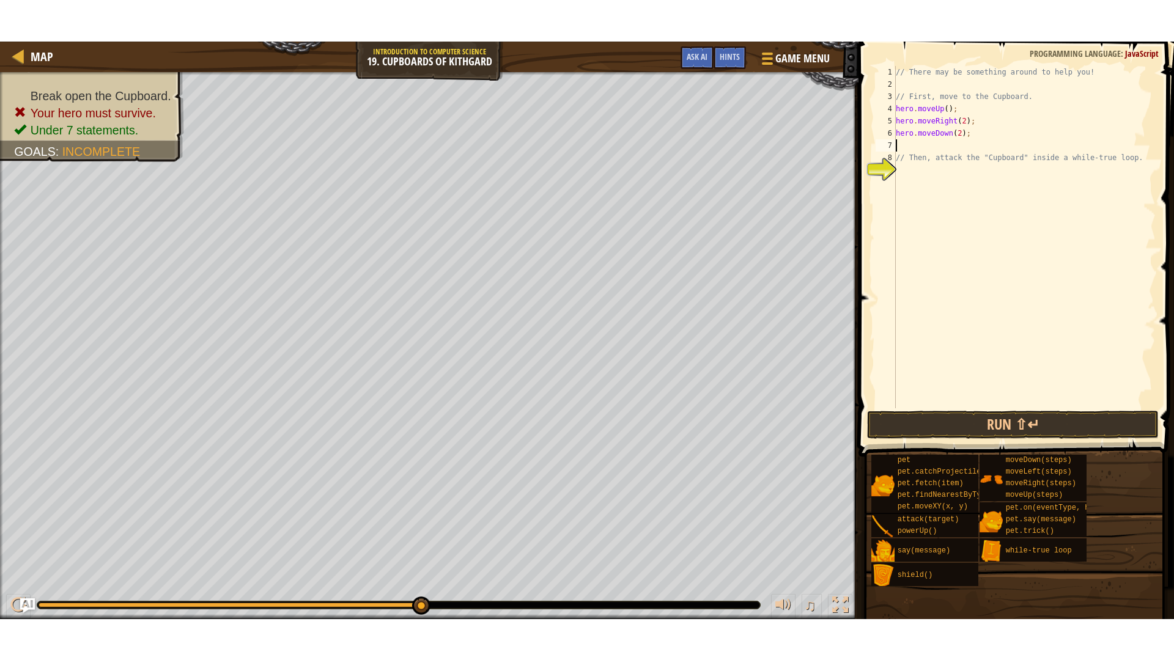
scroll to position [6, 0]
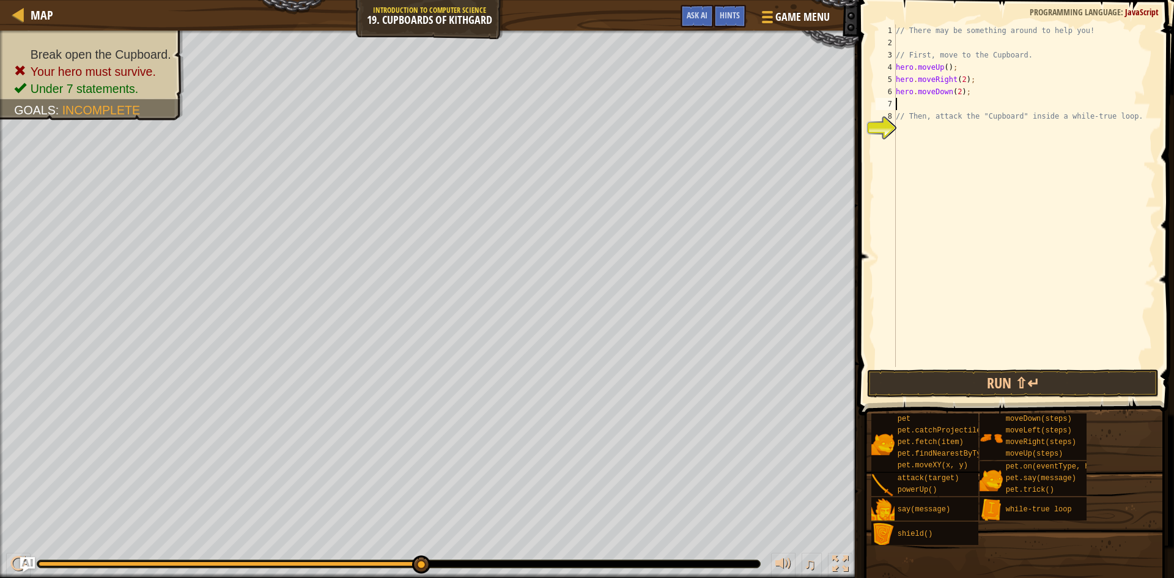
type textarea "h"
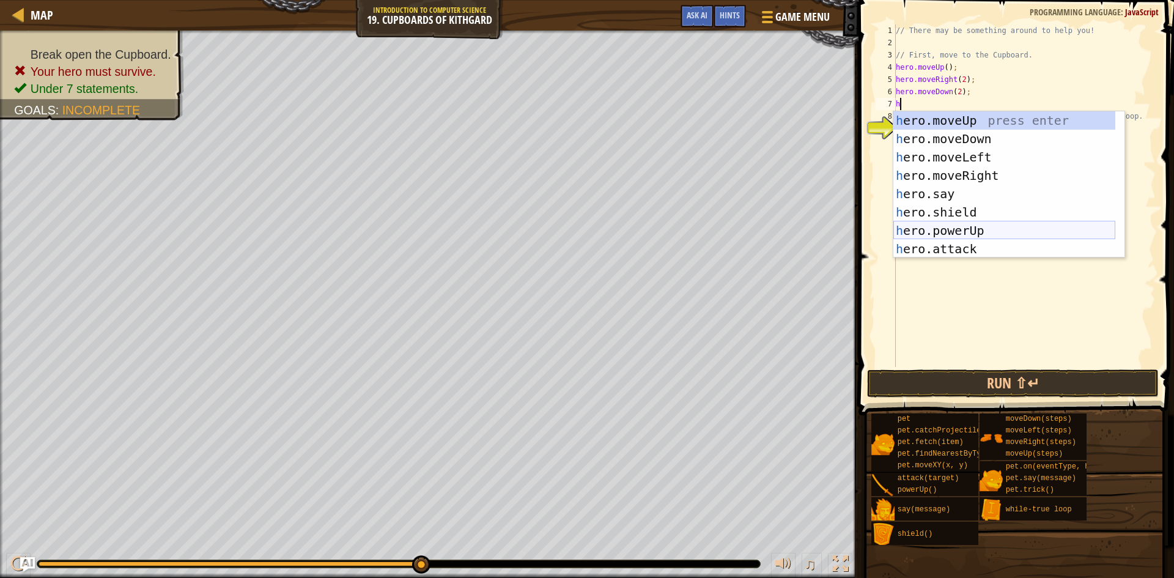
click at [956, 226] on div "h ero.moveUp press enter h ero.moveDown press enter h ero.moveLeft press enter …" at bounding box center [1004, 202] width 222 height 183
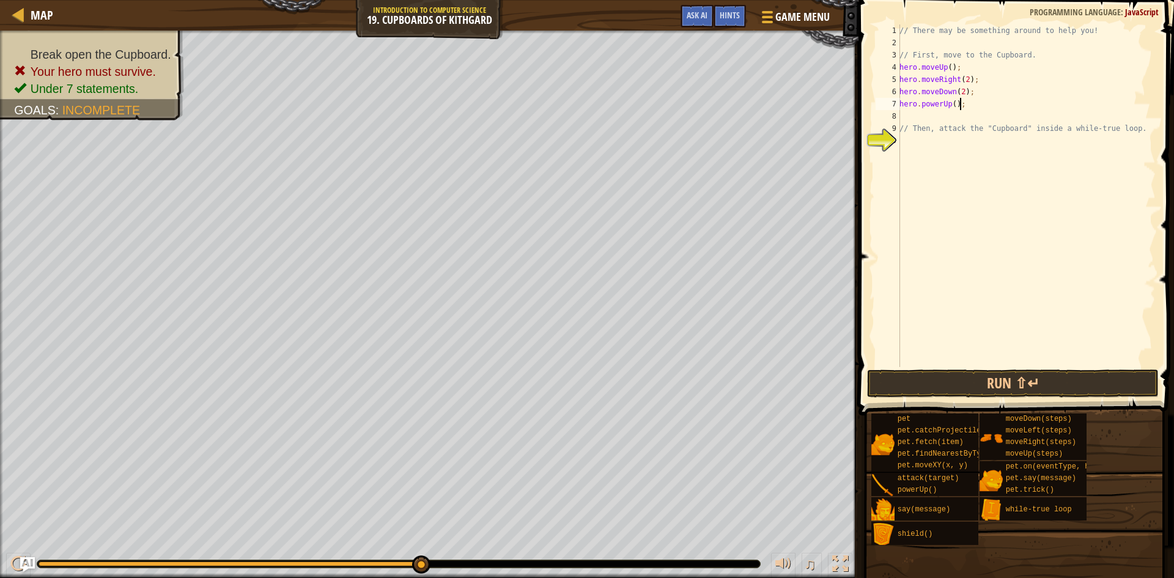
click at [963, 103] on div "// There may be something around to help you! // First, move to the Cupboard. h…" at bounding box center [1026, 207] width 259 height 367
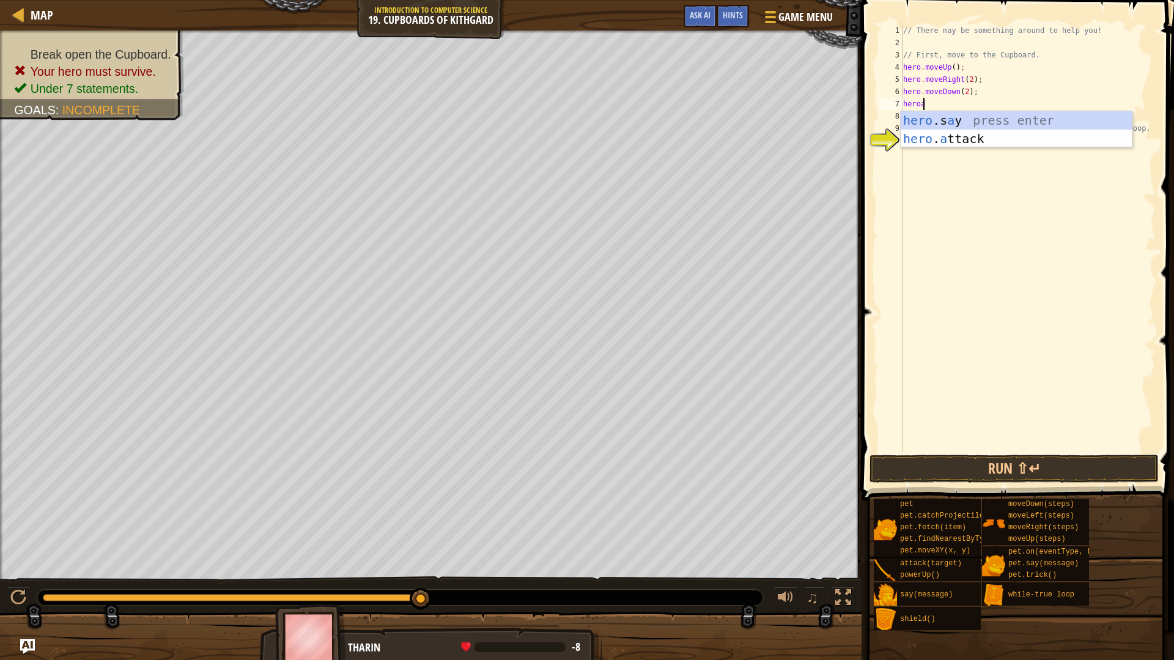
scroll to position [6, 1]
click at [975, 138] on div "hero .s a y press enter hero . a ttack press enter" at bounding box center [1016, 147] width 231 height 73
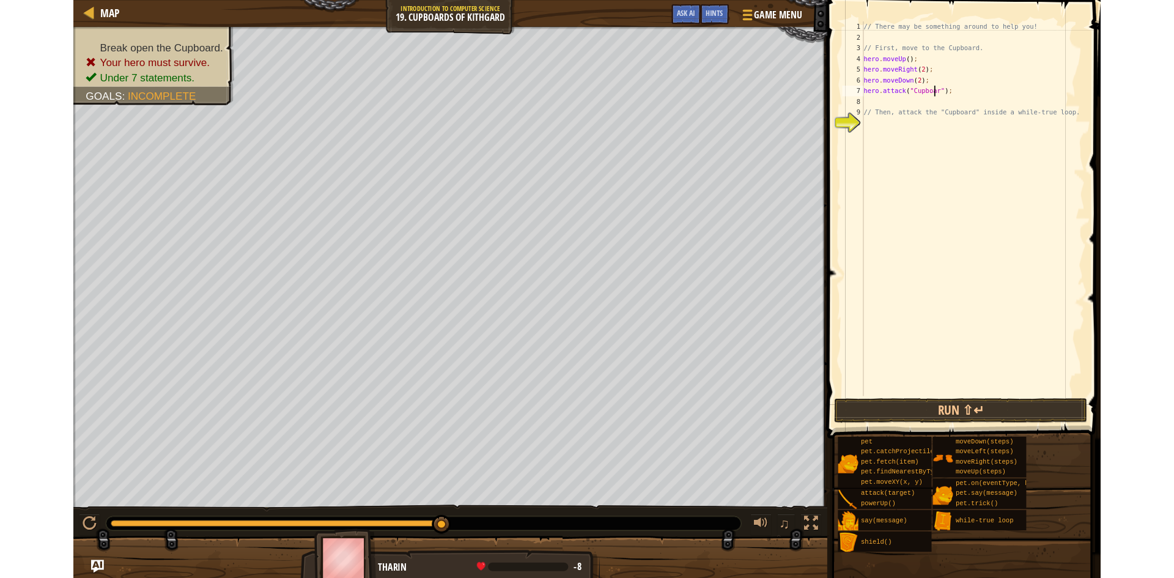
scroll to position [6, 7]
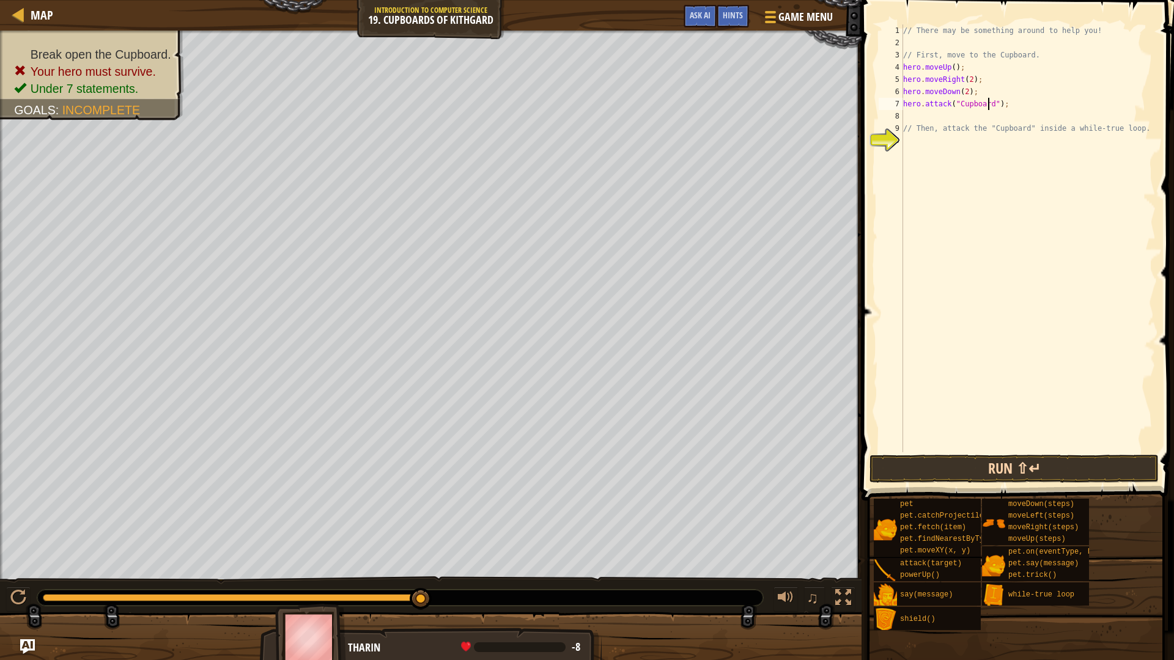
type textarea "hero.attack("Cupboard");"
click at [1029, 470] on button "Run ⇧↵" at bounding box center [1014, 469] width 289 height 28
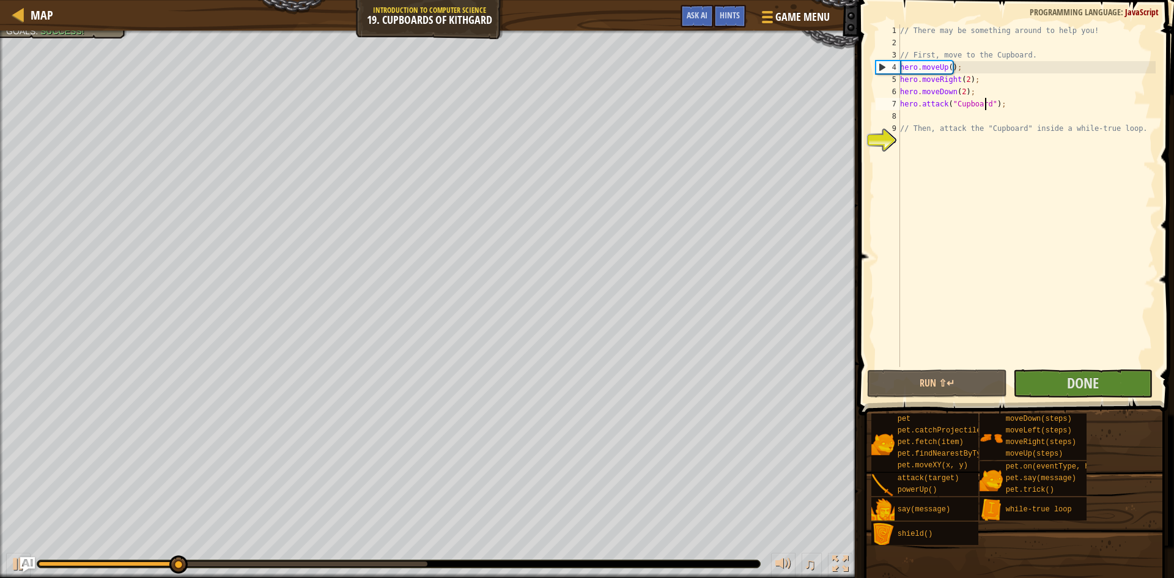
click at [914, 119] on div "// There may be something around to help you! // First, move to the Cupboard. h…" at bounding box center [1027, 207] width 258 height 367
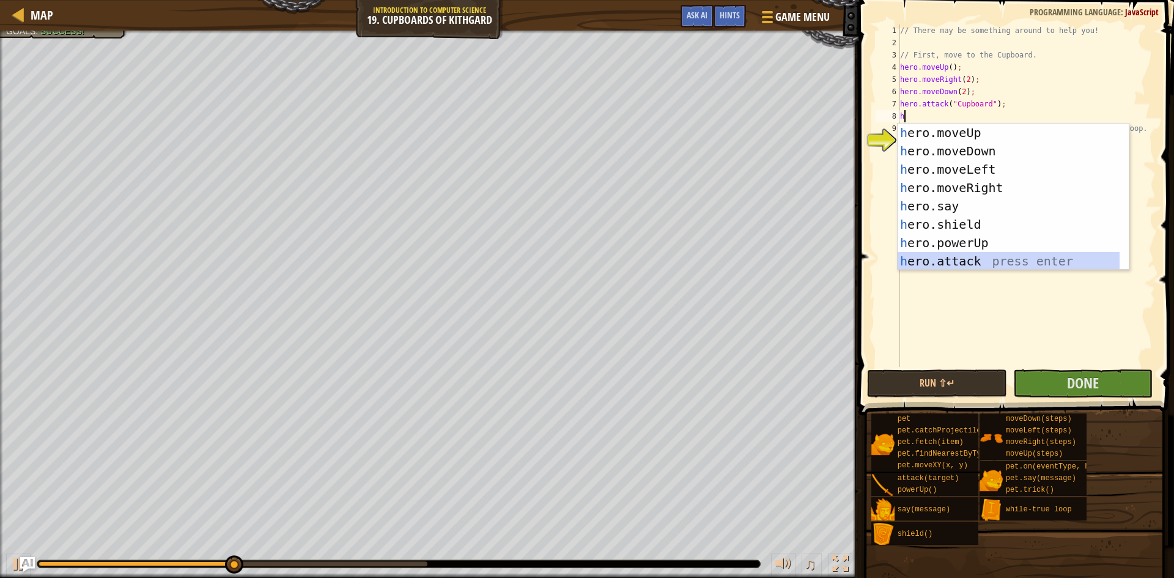
click at [987, 260] on div "h ero.moveUp press enter h ero.moveDown press enter h ero.moveLeft press enter …" at bounding box center [1013, 215] width 231 height 183
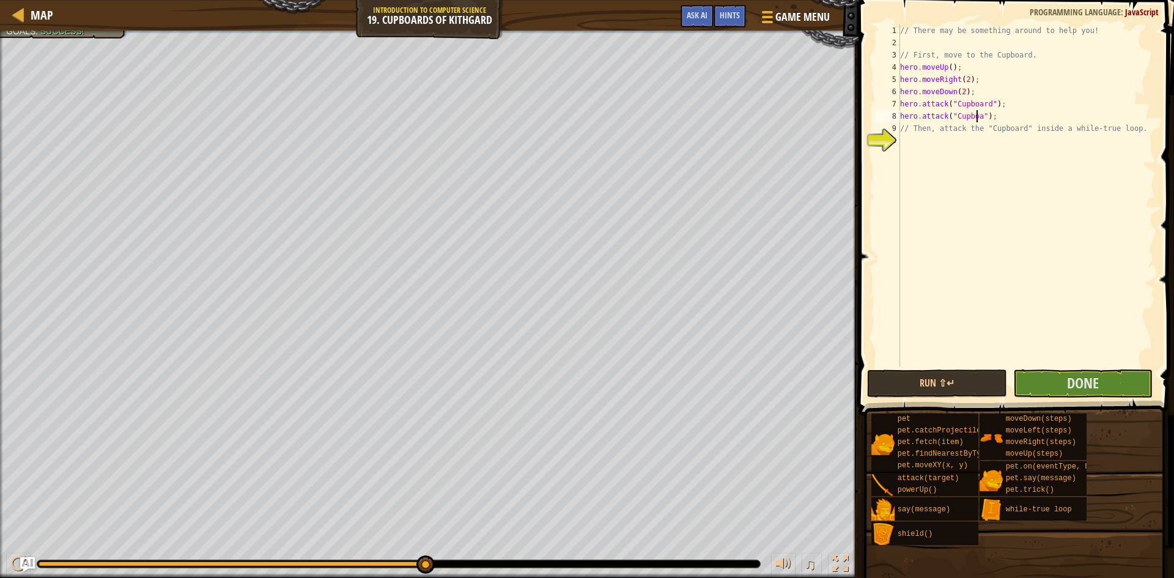
scroll to position [6, 7]
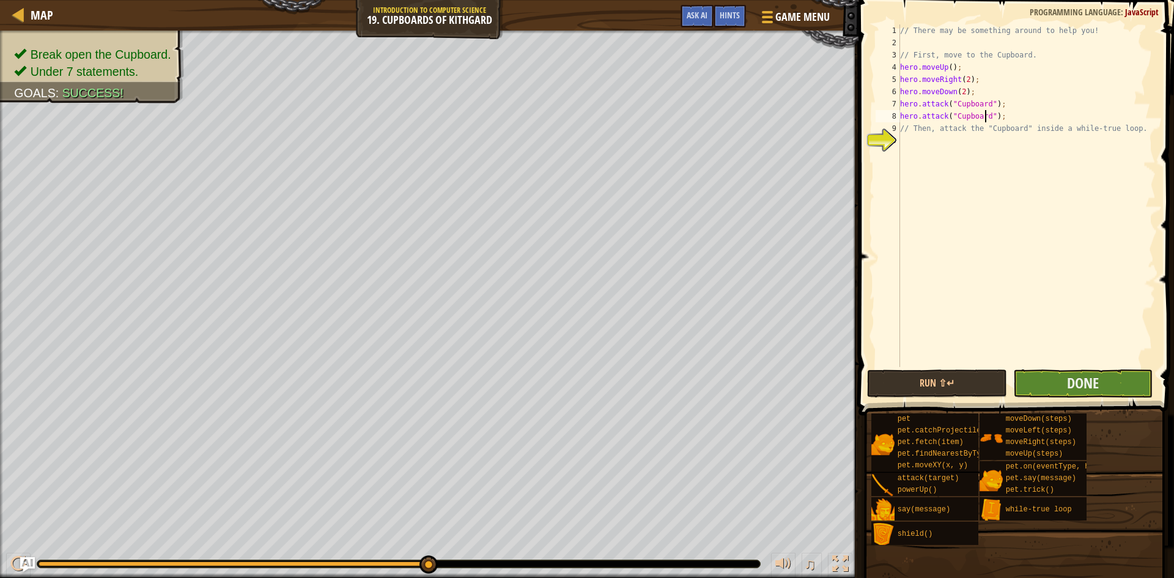
type textarea "hero.attack("Cupboard");"
click at [1100, 387] on button "Done" at bounding box center [1083, 383] width 140 height 28
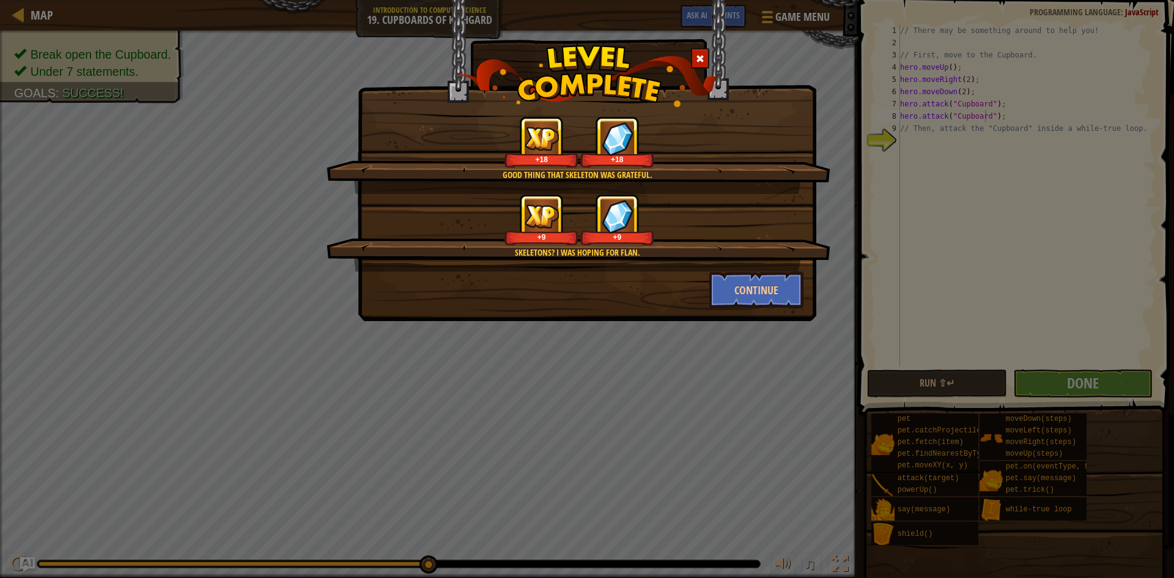
click at [700, 278] on div "Continue" at bounding box center [756, 290] width 113 height 37
click at [701, 279] on div "Continue" at bounding box center [756, 290] width 113 height 37
click at [714, 279] on button "Continue" at bounding box center [756, 290] width 95 height 37
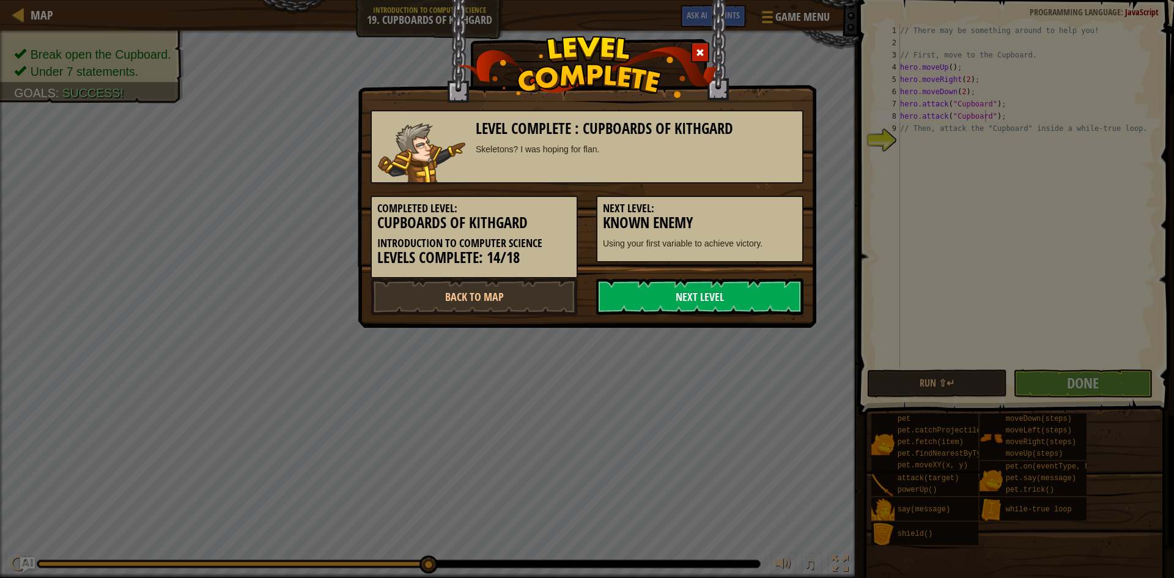
click at [727, 287] on link "Next Level" at bounding box center [699, 296] width 207 height 37
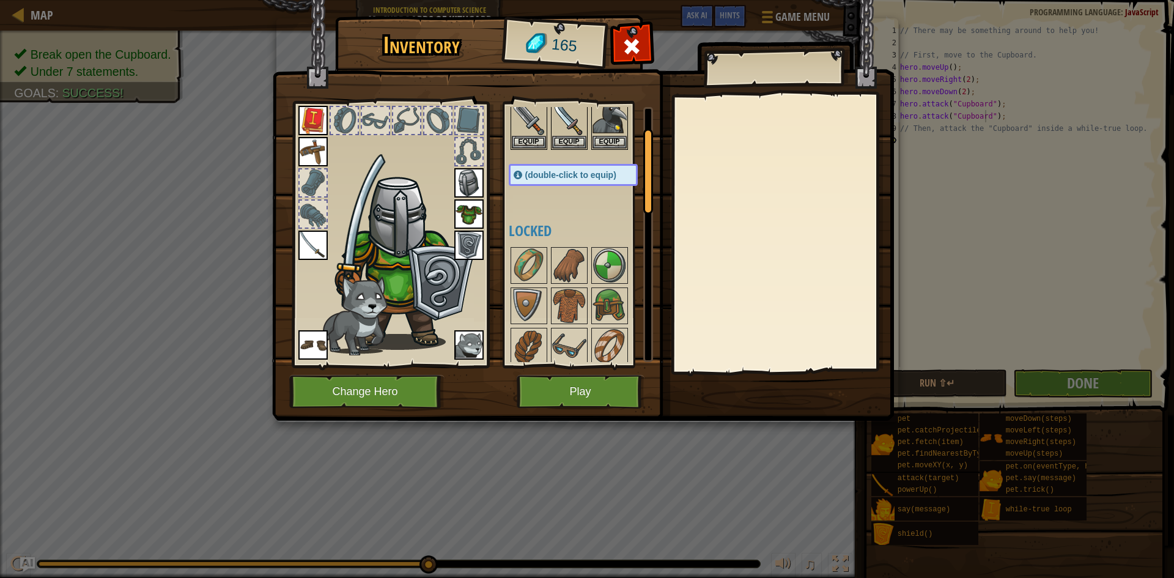
scroll to position [61, 0]
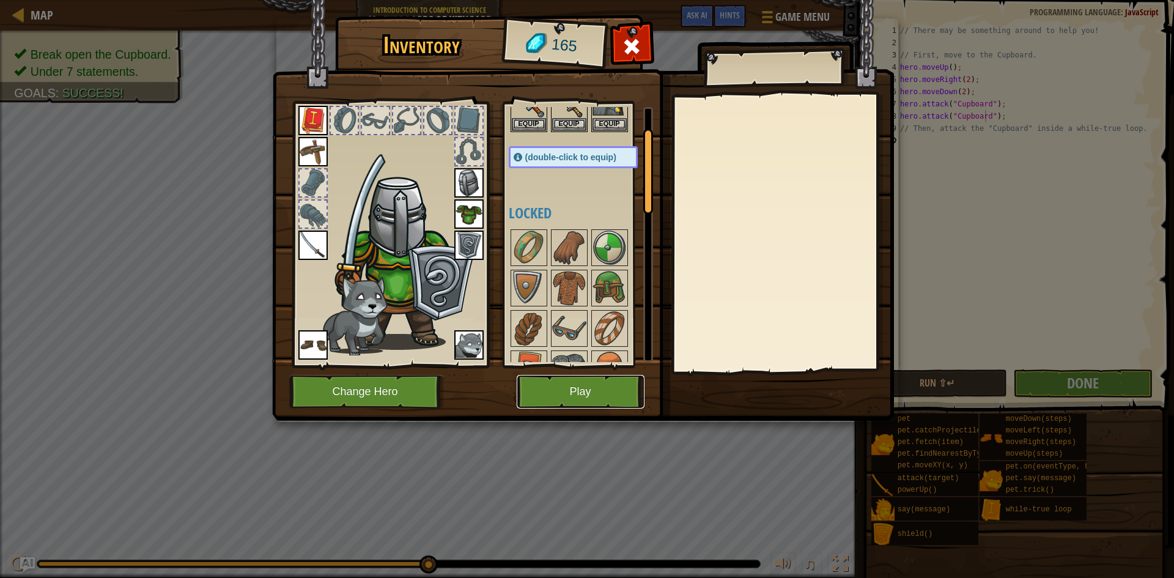
click at [566, 376] on button "Play" at bounding box center [581, 392] width 128 height 34
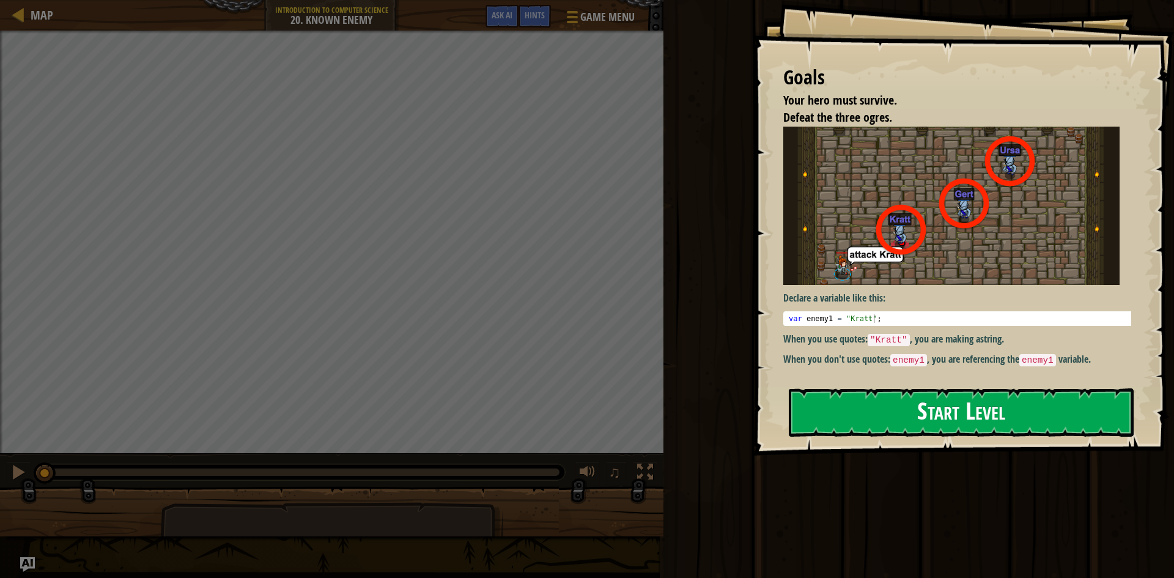
click at [995, 399] on button "Start Level" at bounding box center [961, 412] width 345 height 48
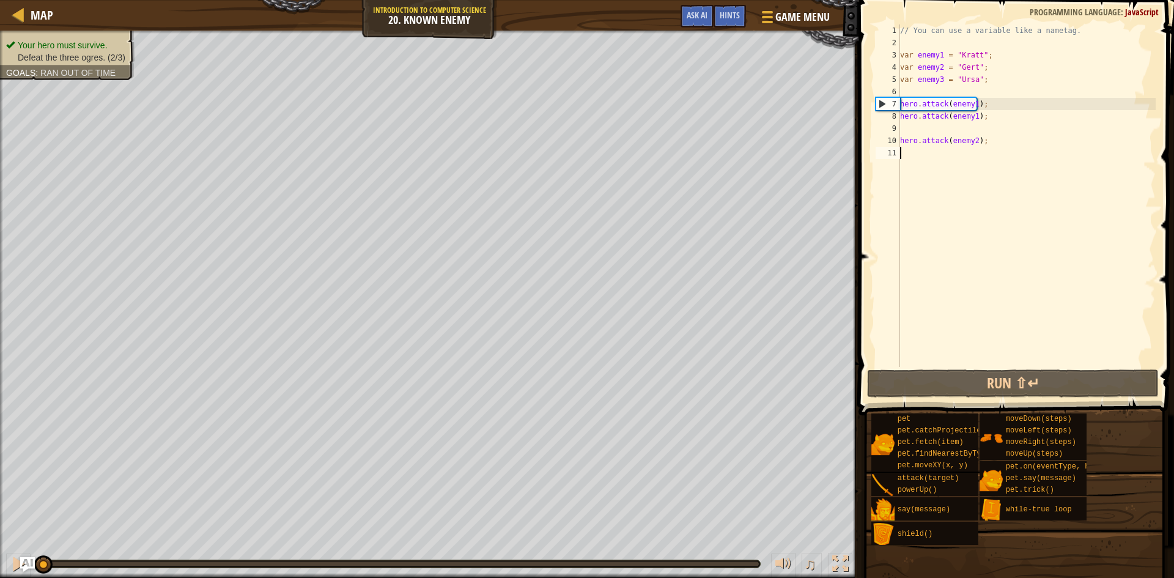
type textarea "h"
drag, startPoint x: 976, startPoint y: 116, endPoint x: 972, endPoint y: 105, distance: 11.6
click at [974, 113] on div "// You can use a variable like a nametag. var enemy1 = "Kratt" ; var enemy2 = "…" at bounding box center [1027, 207] width 258 height 367
click at [972, 105] on div "// You can use a variable like a nametag. var enemy1 = "Kratt" ; var enemy2 = "…" at bounding box center [1027, 207] width 258 height 367
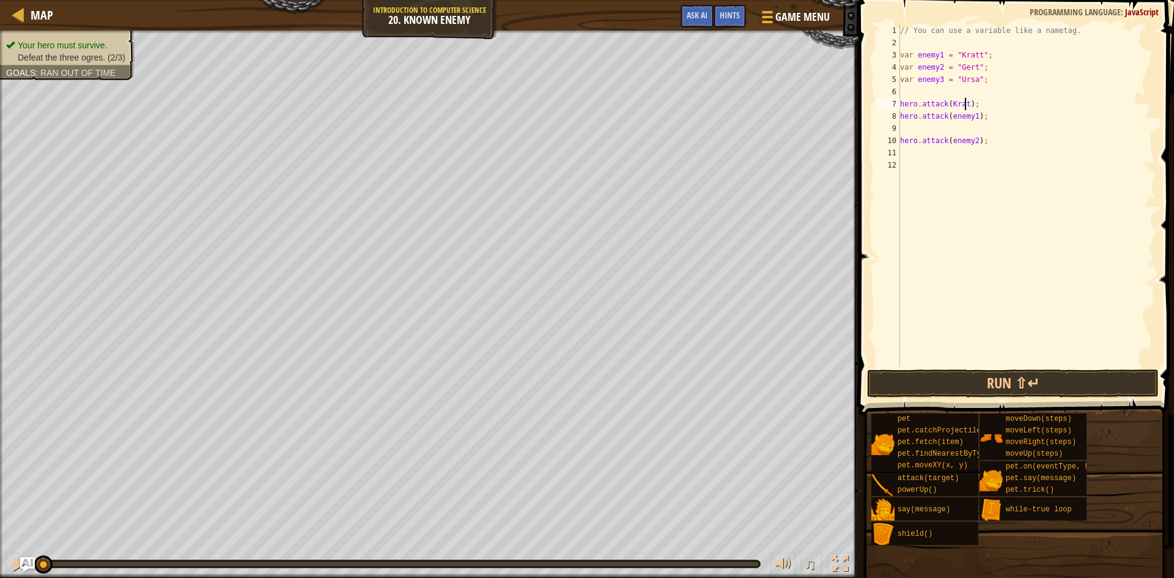
scroll to position [6, 6]
click at [979, 112] on div "// You can use a variable like a nametag. var enemy1 = "Kratt" ; var enemy2 = "…" at bounding box center [1027, 207] width 258 height 367
click at [968, 118] on div "// You can use a variable like a nametag. var enemy1 = "Kratt" ; var enemy2 = "…" at bounding box center [1027, 207] width 258 height 367
click at [976, 115] on div "// You can use a variable like a nametag. var enemy1 = "Kratt" ; var enemy2 = "…" at bounding box center [1027, 207] width 258 height 367
click at [969, 117] on div "// You can use a variable like a nametag. var enemy1 = "Kratt" ; var enemy2 = "…" at bounding box center [1027, 207] width 258 height 367
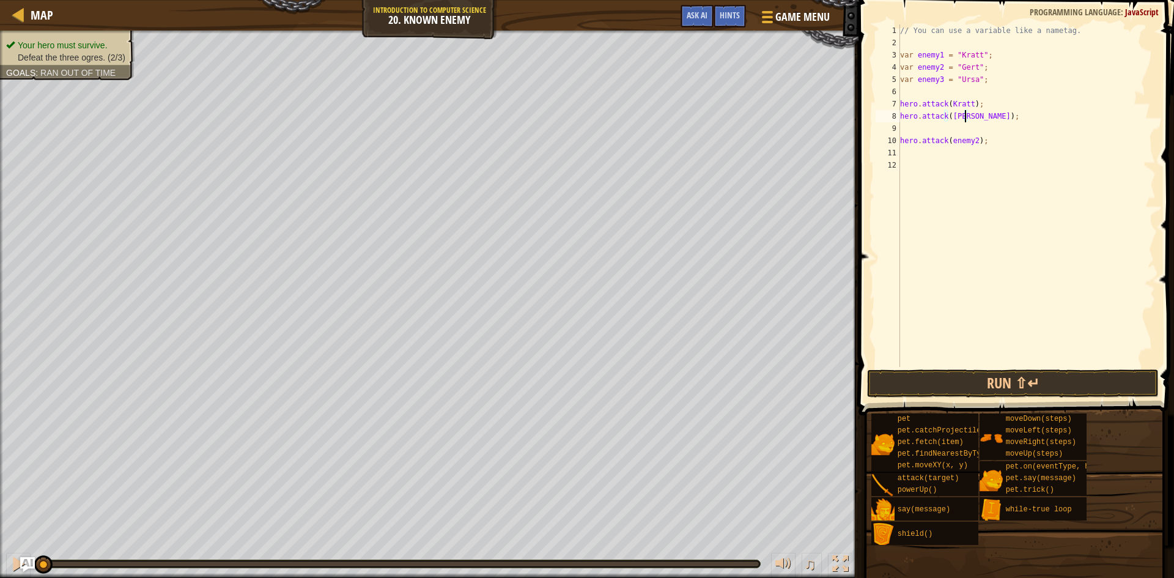
click at [971, 138] on div "// You can use a variable like a nametag. var enemy1 = "Kratt" ; var enemy2 = "…" at bounding box center [1027, 207] width 258 height 367
click at [974, 143] on div "// You can use a variable like a nametag. var enemy1 = "Kratt" ; var enemy2 = "…" at bounding box center [1027, 207] width 258 height 367
click at [1115, 383] on button "Run ⇧↵" at bounding box center [1013, 383] width 292 height 28
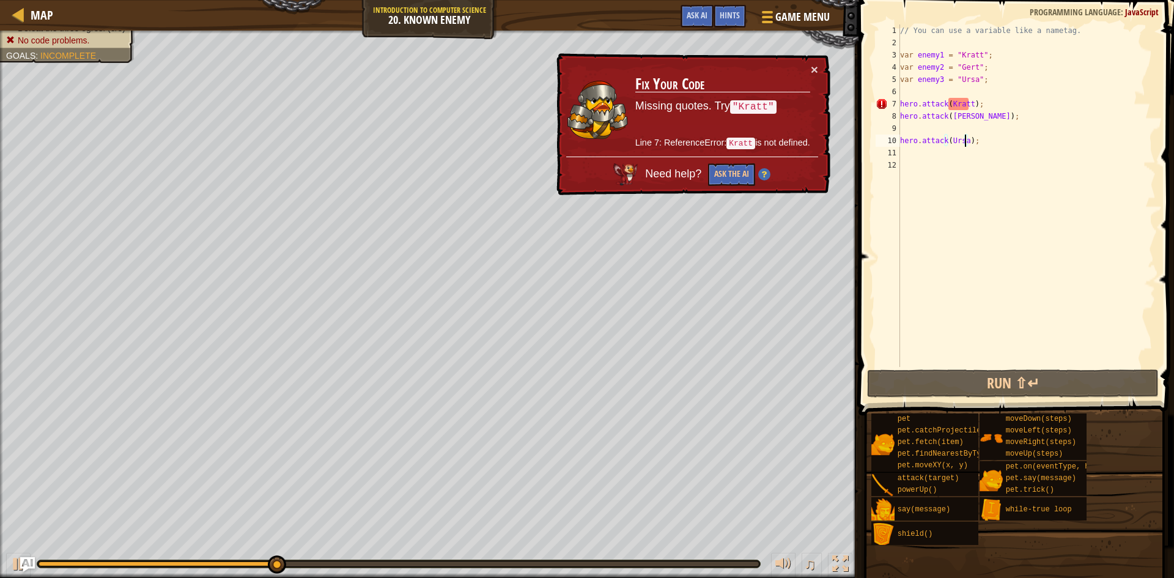
click at [977, 84] on div "// You can use a variable like a nametag. var enemy1 = "Kratt" ; var enemy2 = "…" at bounding box center [1027, 207] width 258 height 367
click at [969, 107] on div "// You can use a variable like a nametag. var enemy1 = "Kratt" ; var enemy2 = "…" at bounding box center [1027, 207] width 258 height 367
type textarea "hero.attack("[PERSON_NAME]");"
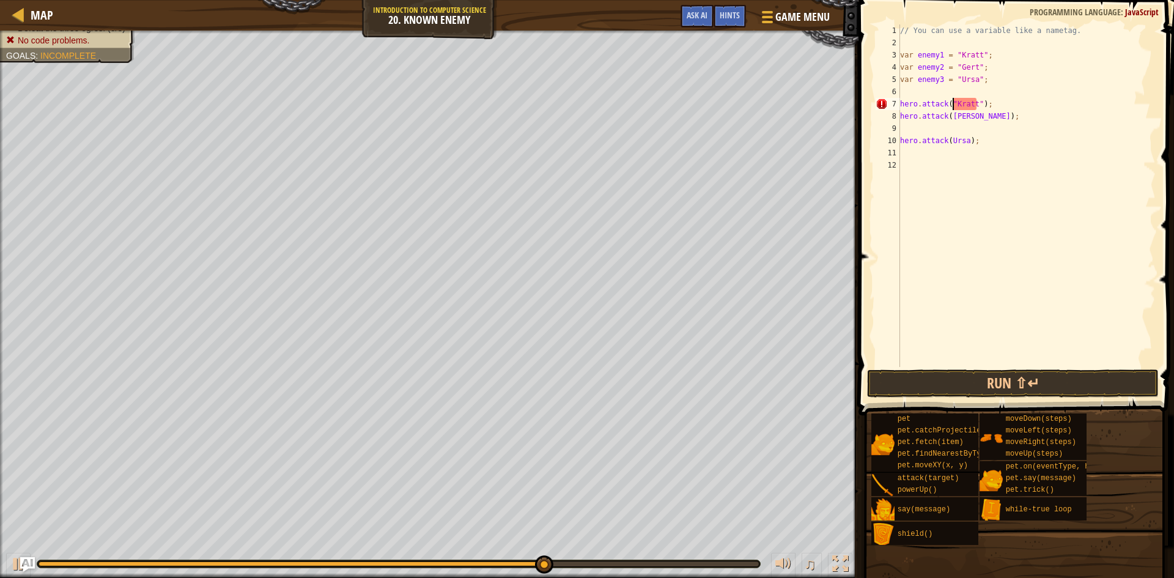
scroll to position [6, 5]
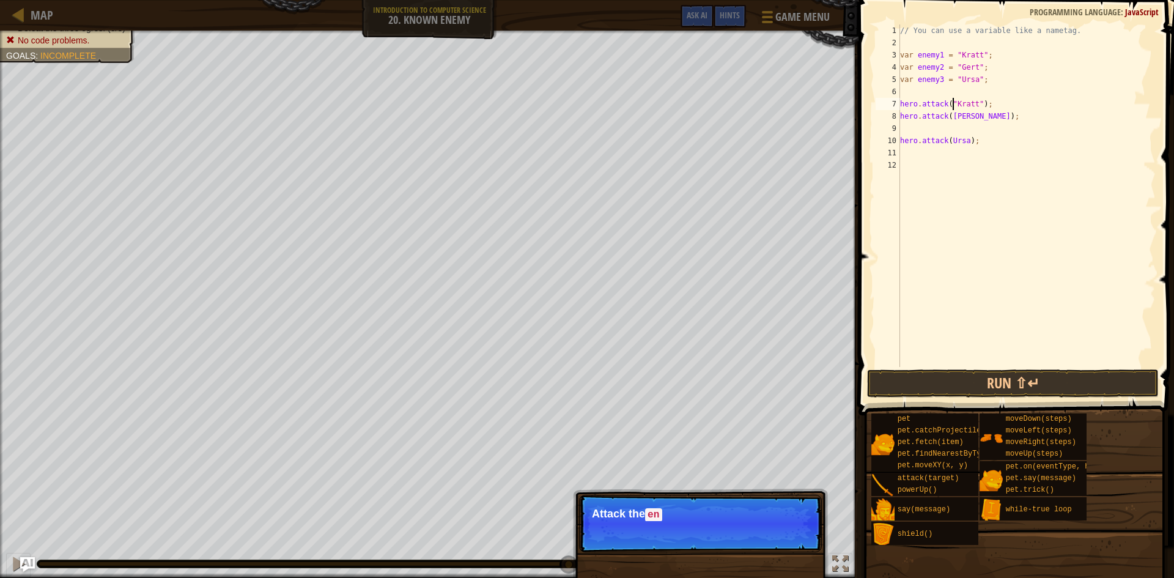
click at [1041, 348] on div "// You can use a variable like a nametag. var enemy1 = "Kratt" ; var enemy2 = "…" at bounding box center [1027, 207] width 258 height 367
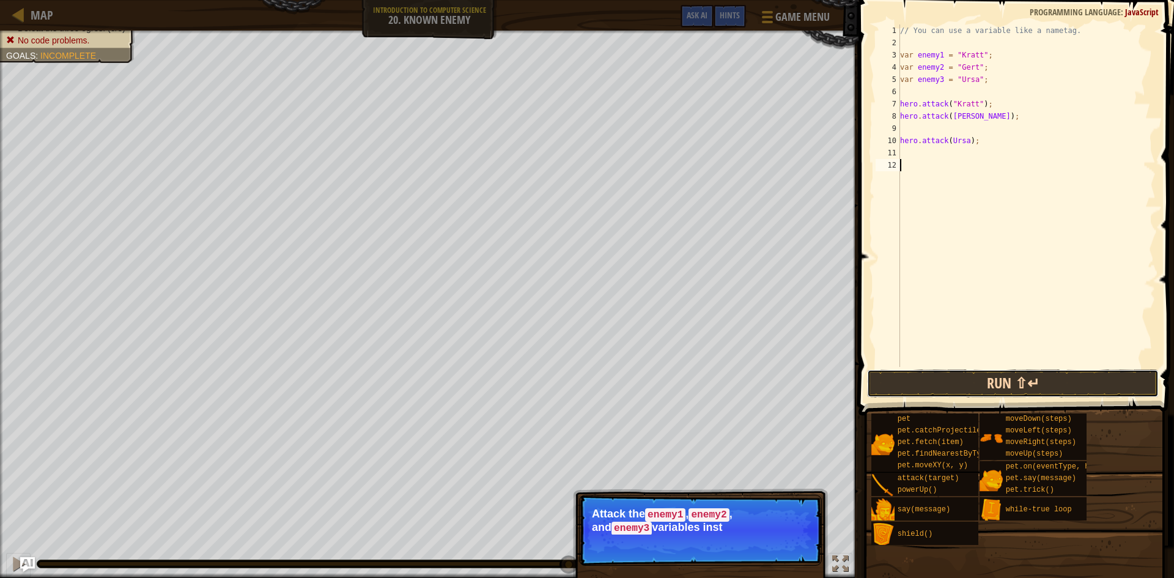
click at [1049, 385] on button "Run ⇧↵" at bounding box center [1013, 383] width 292 height 28
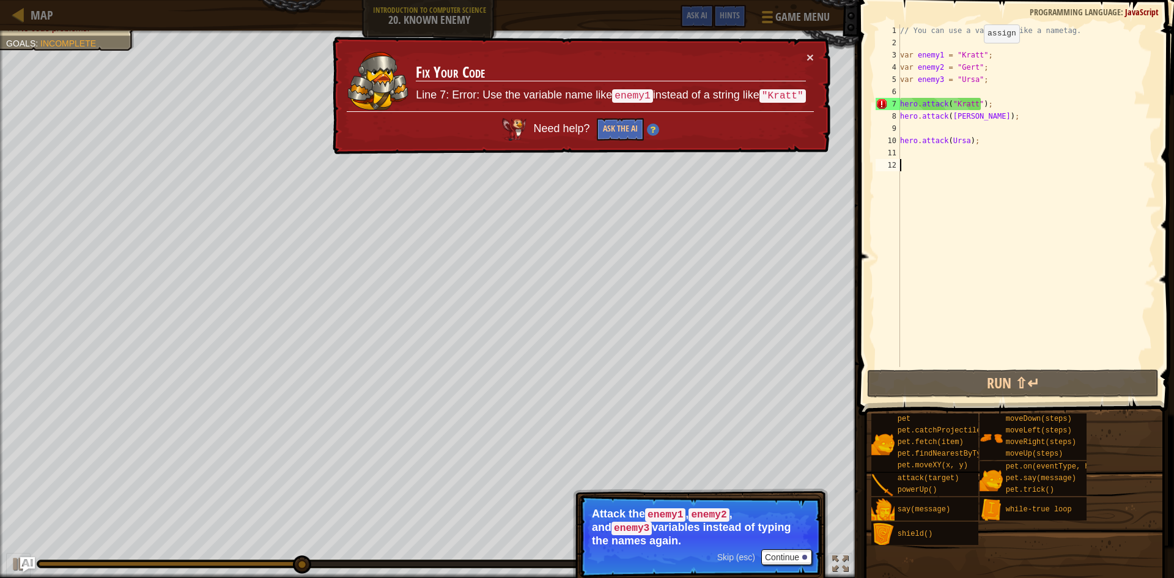
scroll to position [6, 0]
